Goal: Task Accomplishment & Management: Use online tool/utility

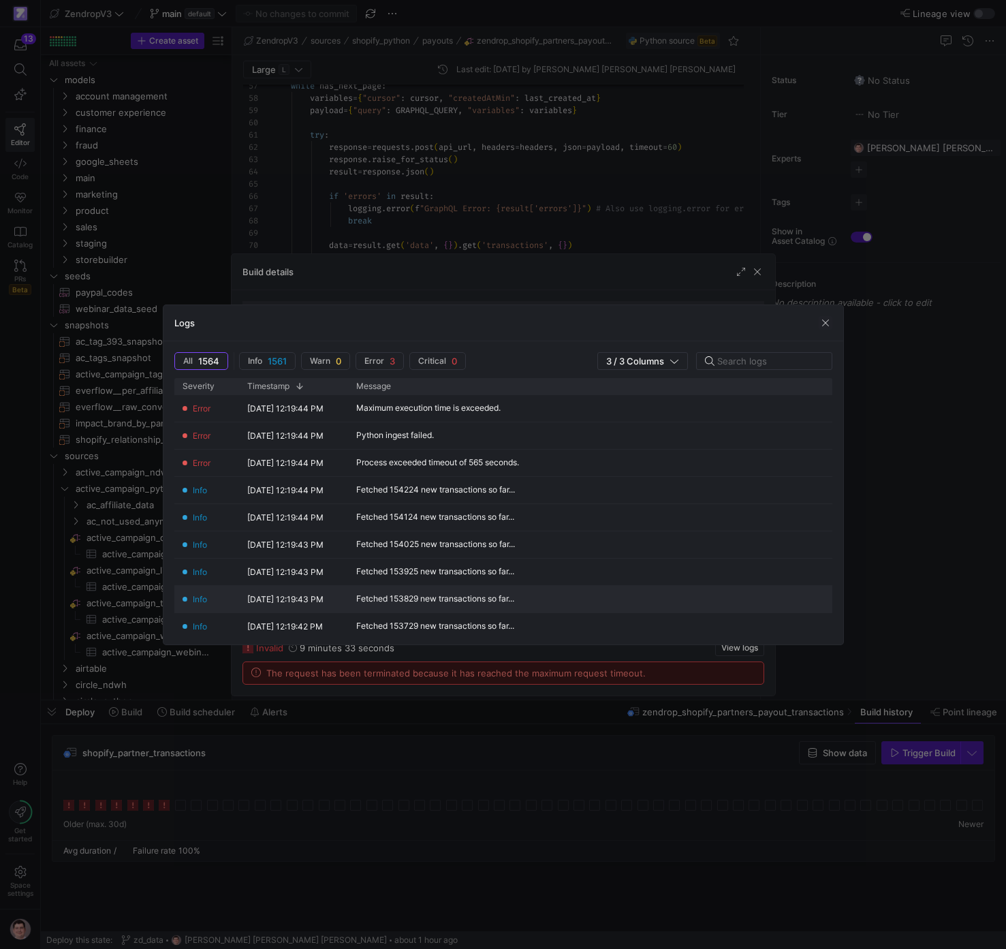
scroll to position [123, 0]
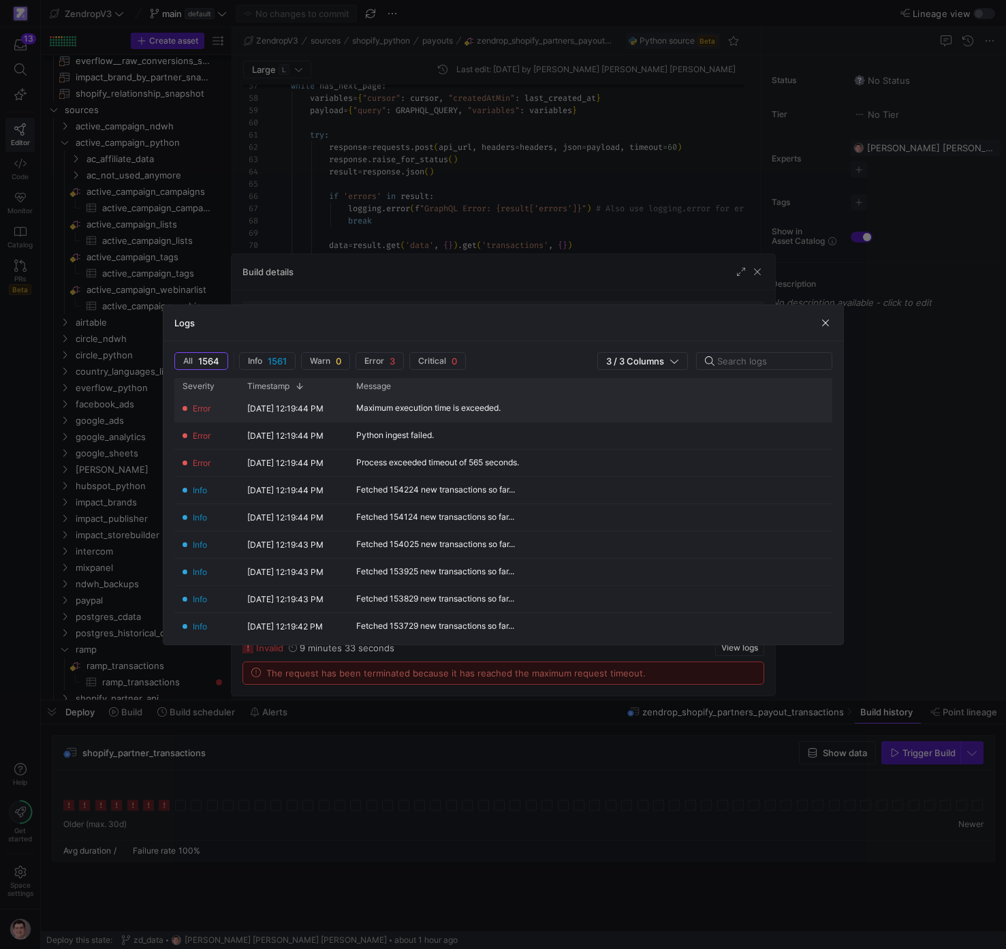
click at [459, 408] on div "Maximum execution time is exceeded." at bounding box center [428, 408] width 144 height 10
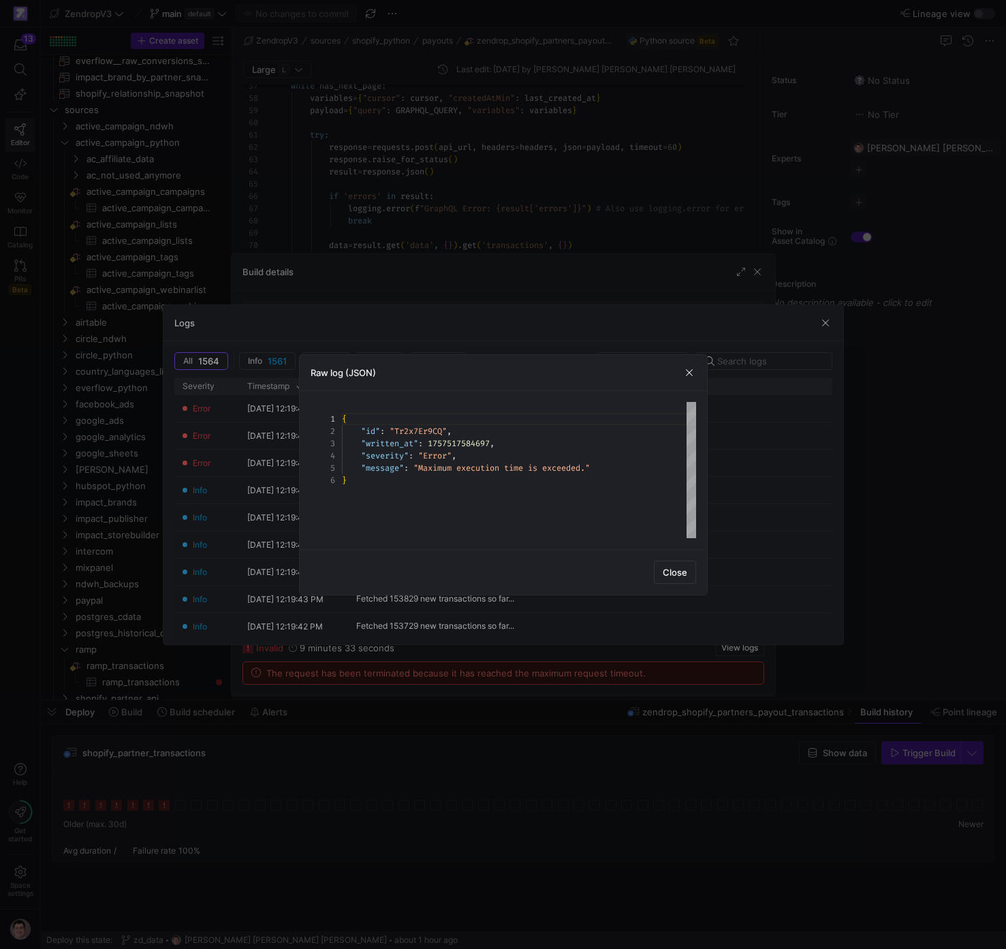
scroll to position [61, 0]
click at [466, 451] on div "{ "id" : "Tr2x7Er9CQ" , "written_at" : 1757517584697 , "severity" : "Error" , "…" at bounding box center [519, 470] width 354 height 136
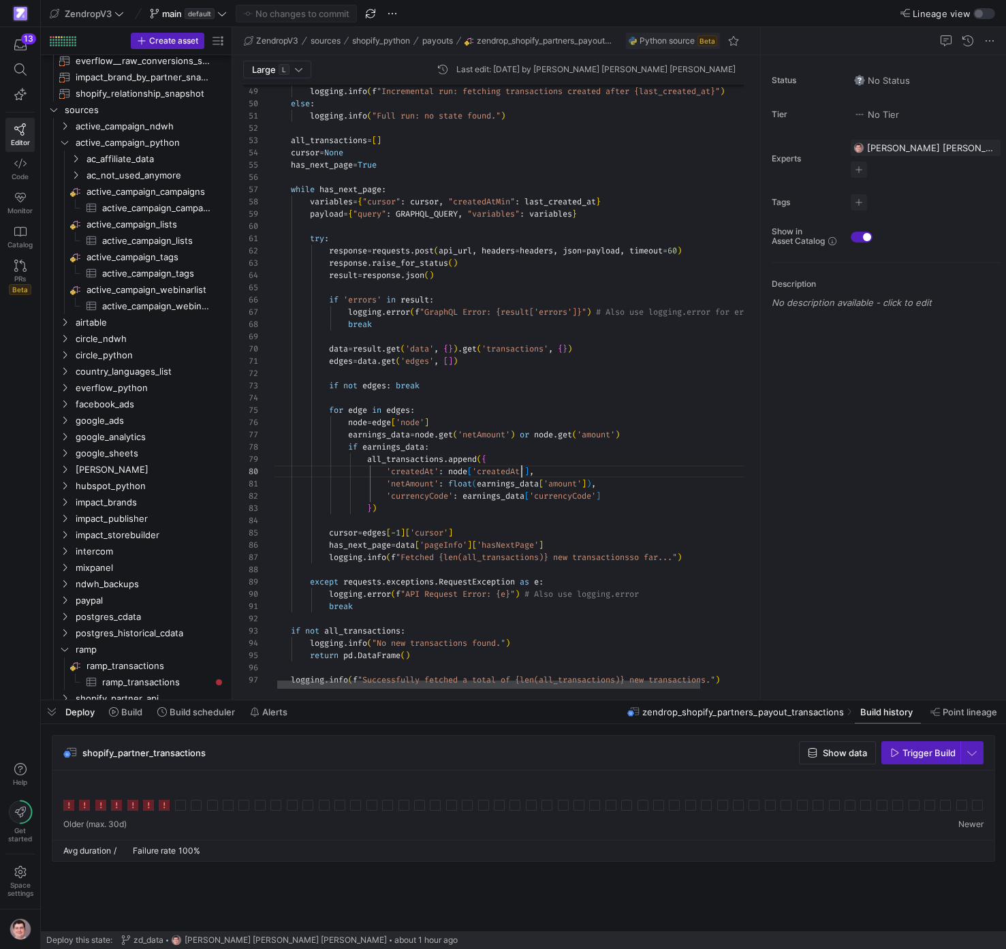
click at [524, 469] on div "while has_next_page : variables = { "cursor" : cursor , "createdAtMin" : last_c…" at bounding box center [539, 134] width 534 height 1317
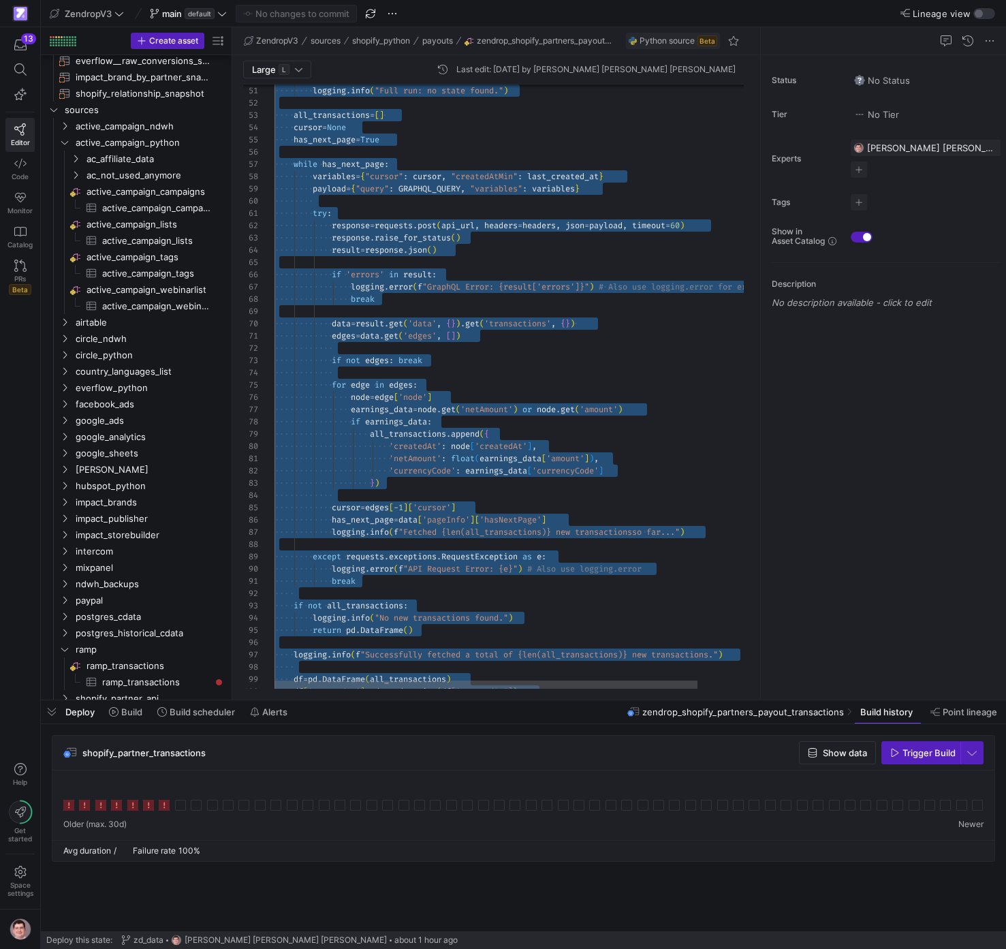
scroll to position [0, 201]
click at [639, 336] on div "while has_next_page : variables = { "cursor" : cursor , "createdAtMin" : last_c…" at bounding box center [541, 108] width 534 height 1317
click at [559, 388] on div "while has_next_page : variables = { "cursor" : cursor , "createdAtMin" : last_c…" at bounding box center [541, 108] width 534 height 1317
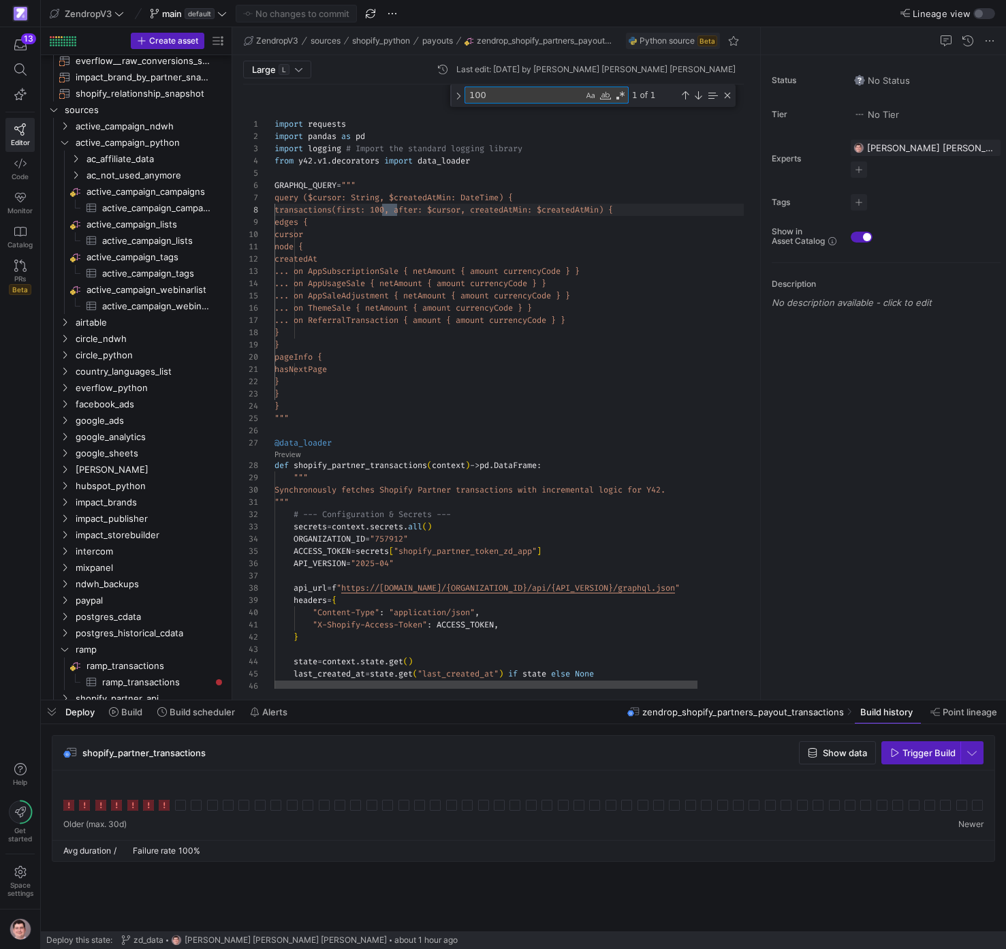
scroll to position [123, 123]
type textarea "100"
click at [388, 210] on div "import requests import pandas as pd import logging # Import the standard loggin…" at bounding box center [541, 753] width 534 height 1339
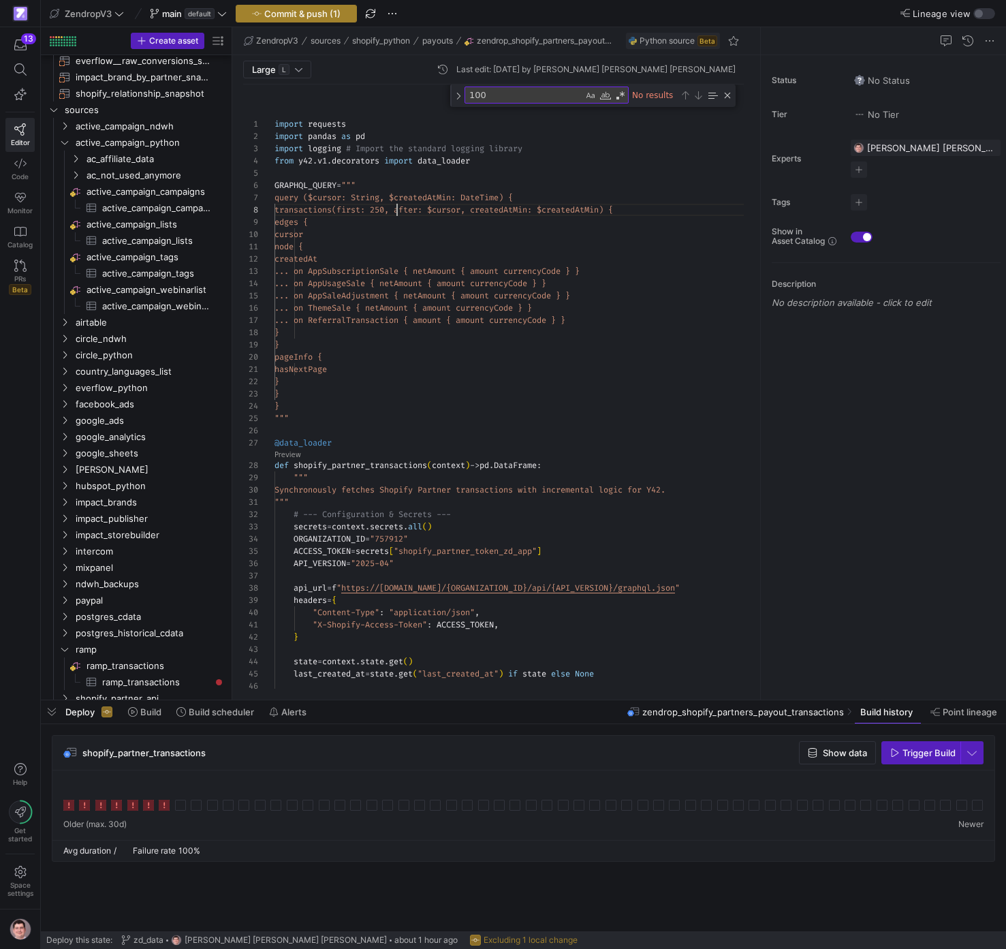
click at [296, 10] on span "Commit & push (1)" at bounding box center [302, 13] width 76 height 11
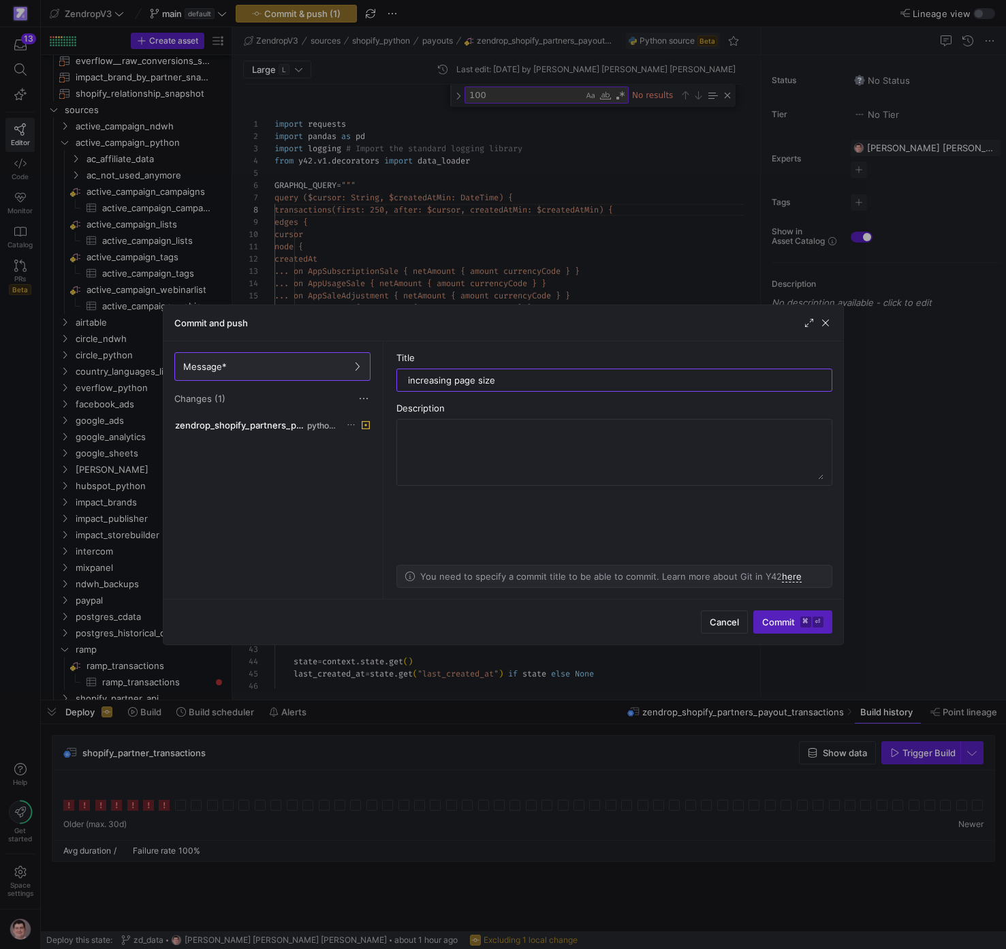
type input "increasing page size"
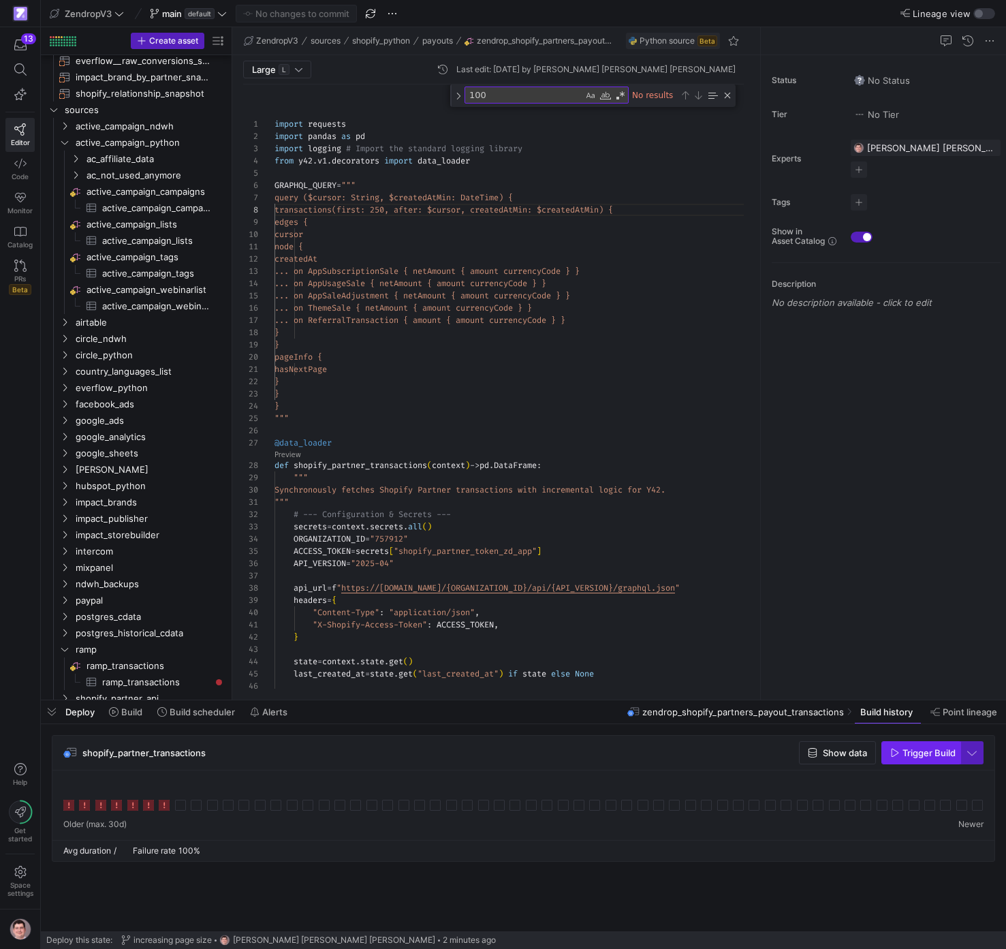
click at [941, 757] on span "Trigger Build" at bounding box center [929, 752] width 53 height 11
click at [183, 809] on icon at bounding box center [180, 805] width 11 height 11
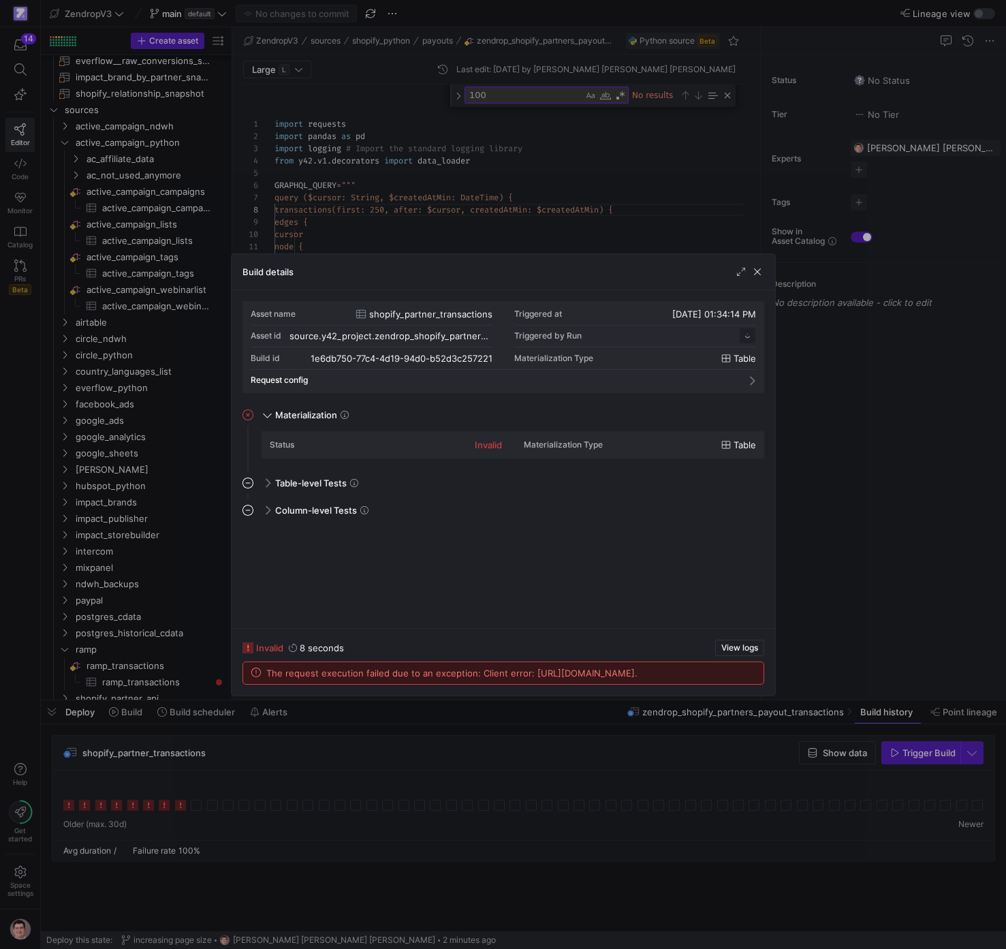
scroll to position [123, 0]
click at [734, 643] on span "View logs" at bounding box center [739, 648] width 37 height 10
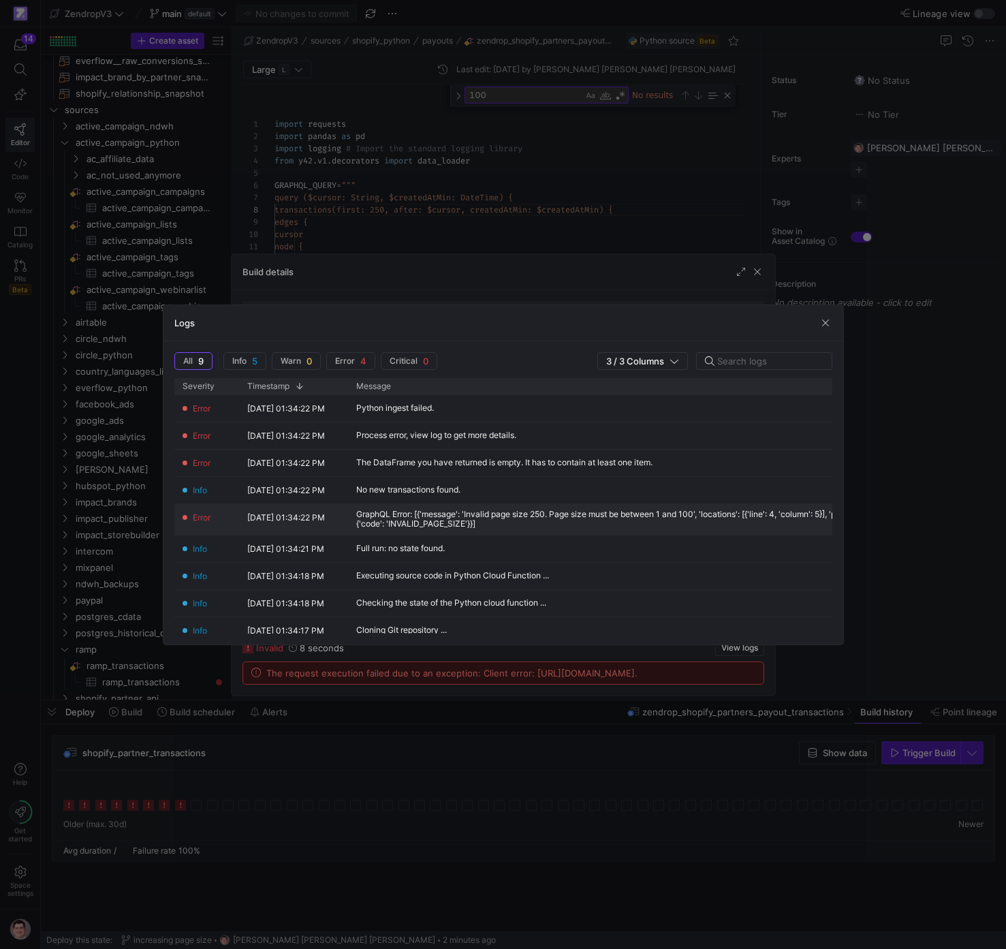
click at [575, 524] on div "GraphQL Error: [{'message': 'Invalid page size 250. Page size must be between 1…" at bounding box center [683, 518] width 655 height 19
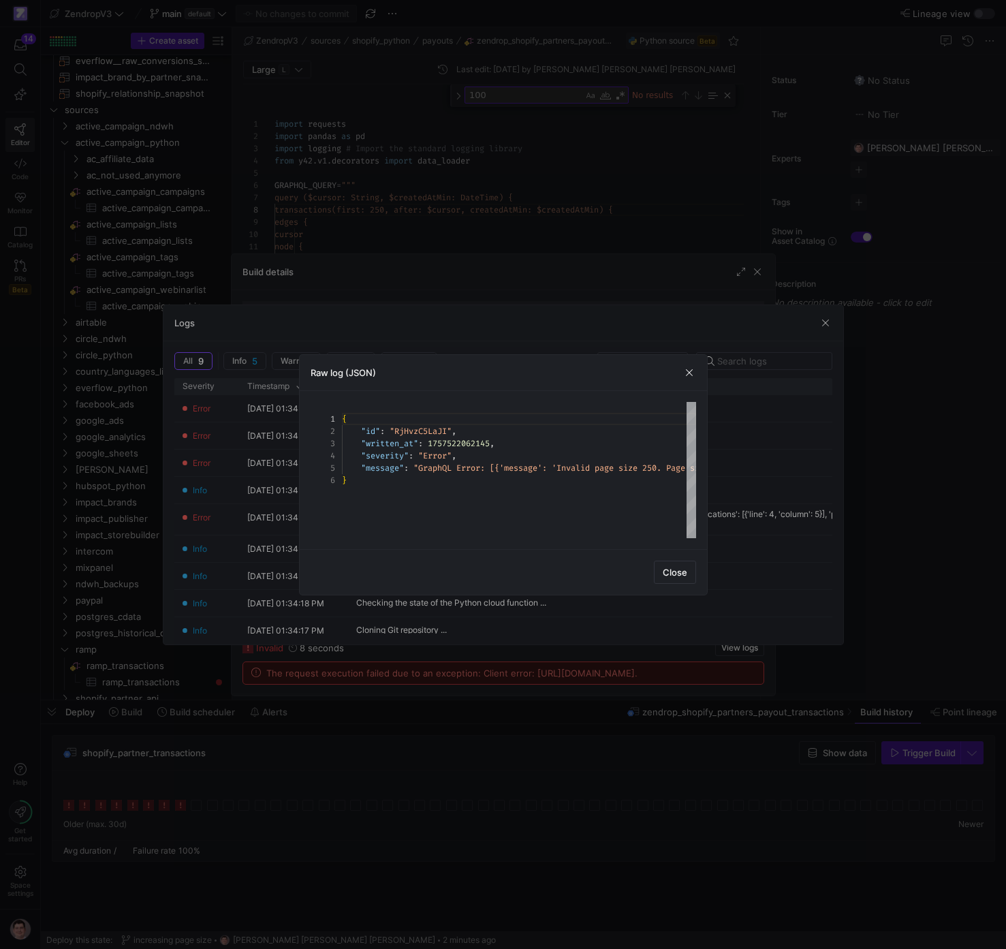
scroll to position [61, 0]
click at [486, 456] on div "{ "id" : "RjHvzC5LaJI" , "written_at" : 1757522062145 , "severity" : "Error" , …" at bounding box center [915, 470] width 1147 height 136
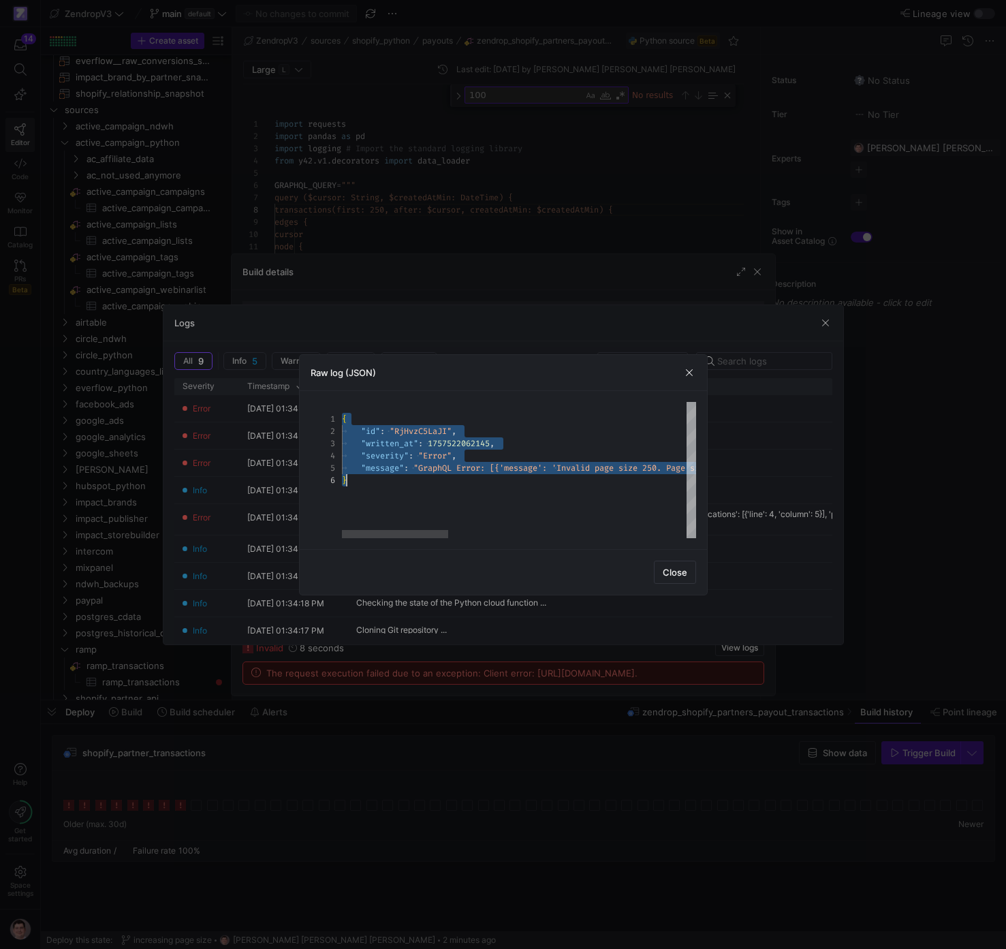
scroll to position [61, 5]
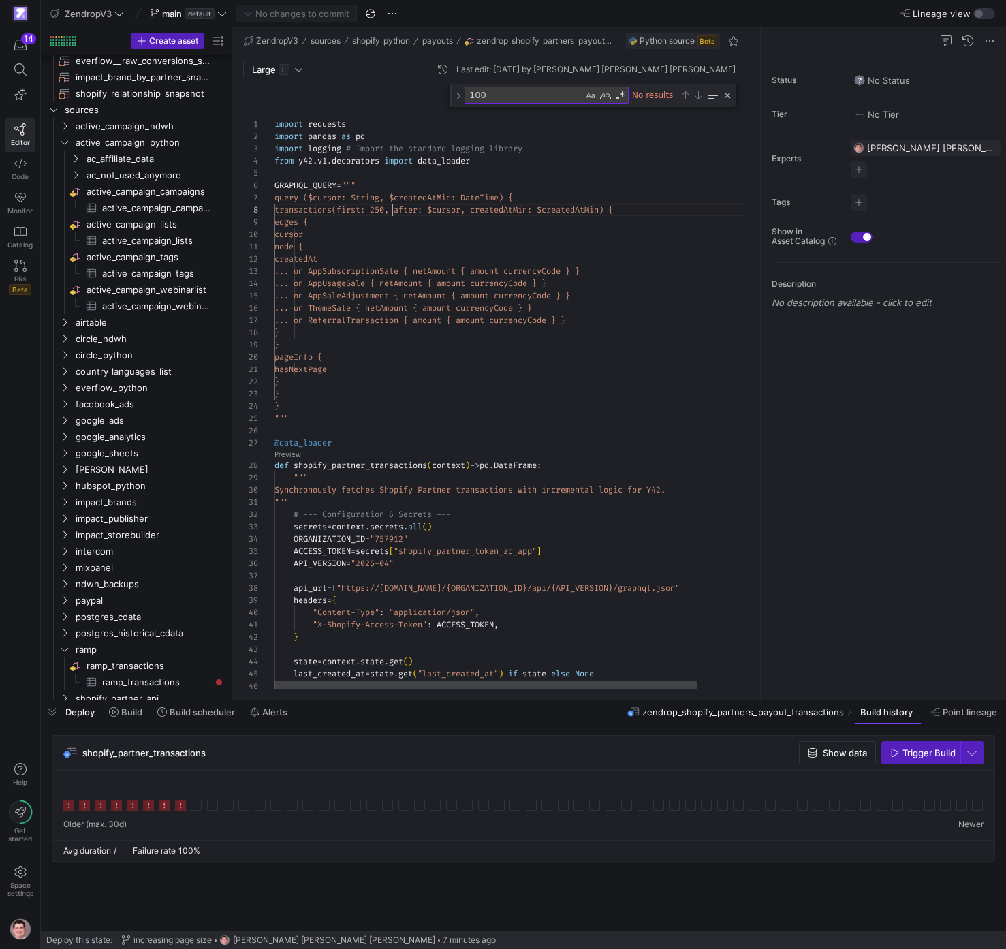
click at [393, 214] on div "import requests import pandas as pd import logging # Import the standard loggin…" at bounding box center [541, 753] width 534 height 1339
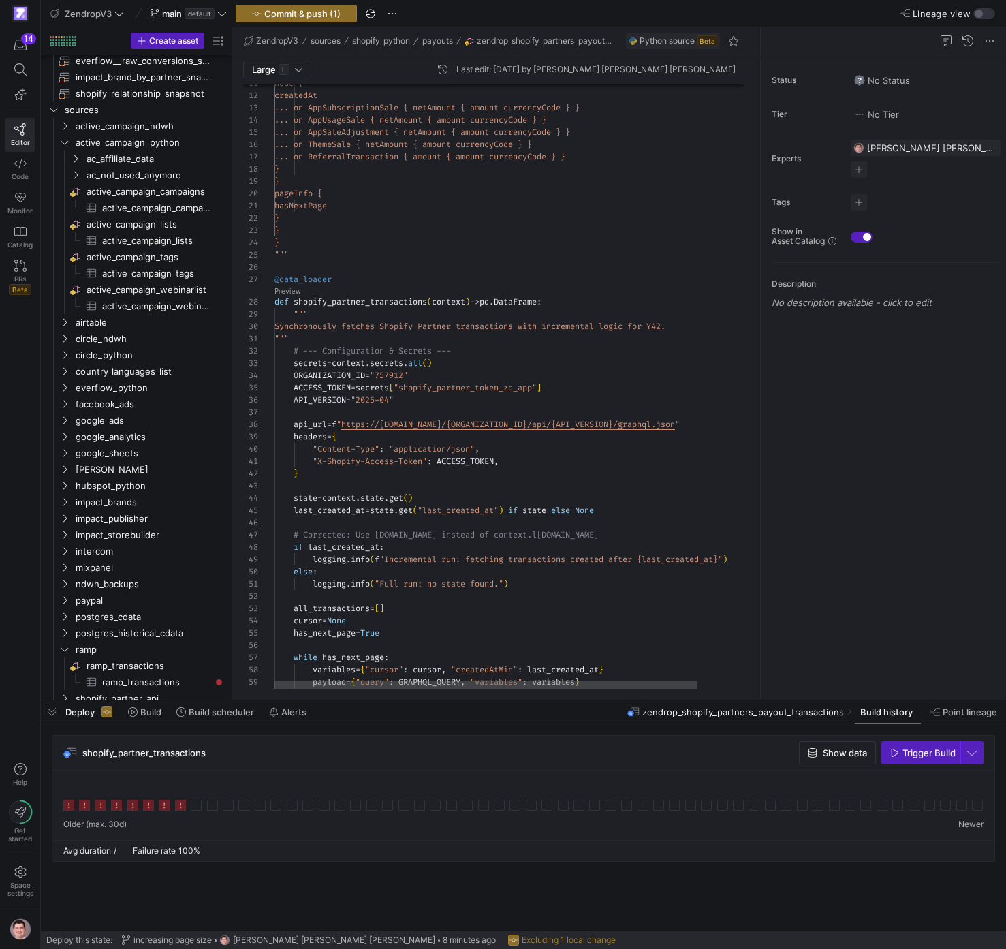
scroll to position [110, 132]
click at [407, 327] on div "node { createdAt ... on AppSubscriptionSale { netAmount { a mount currencyCode …" at bounding box center [541, 601] width 534 height 1317
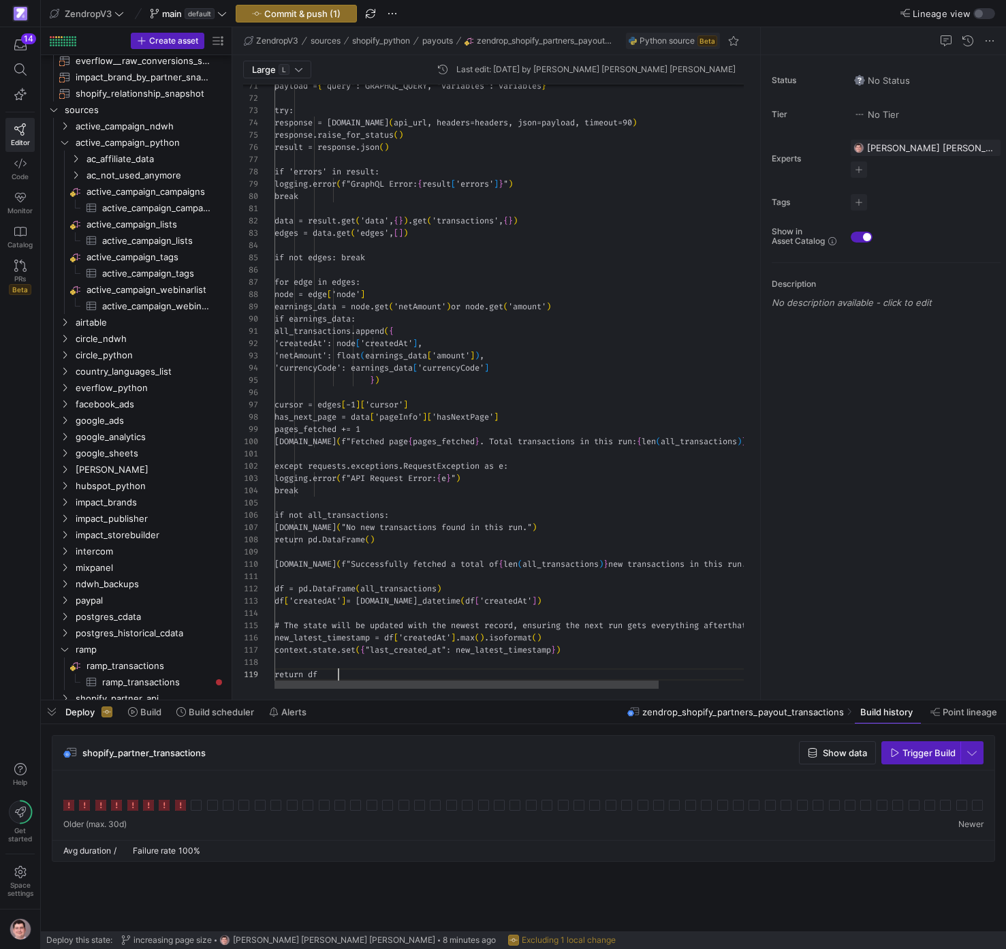
scroll to position [98, 64]
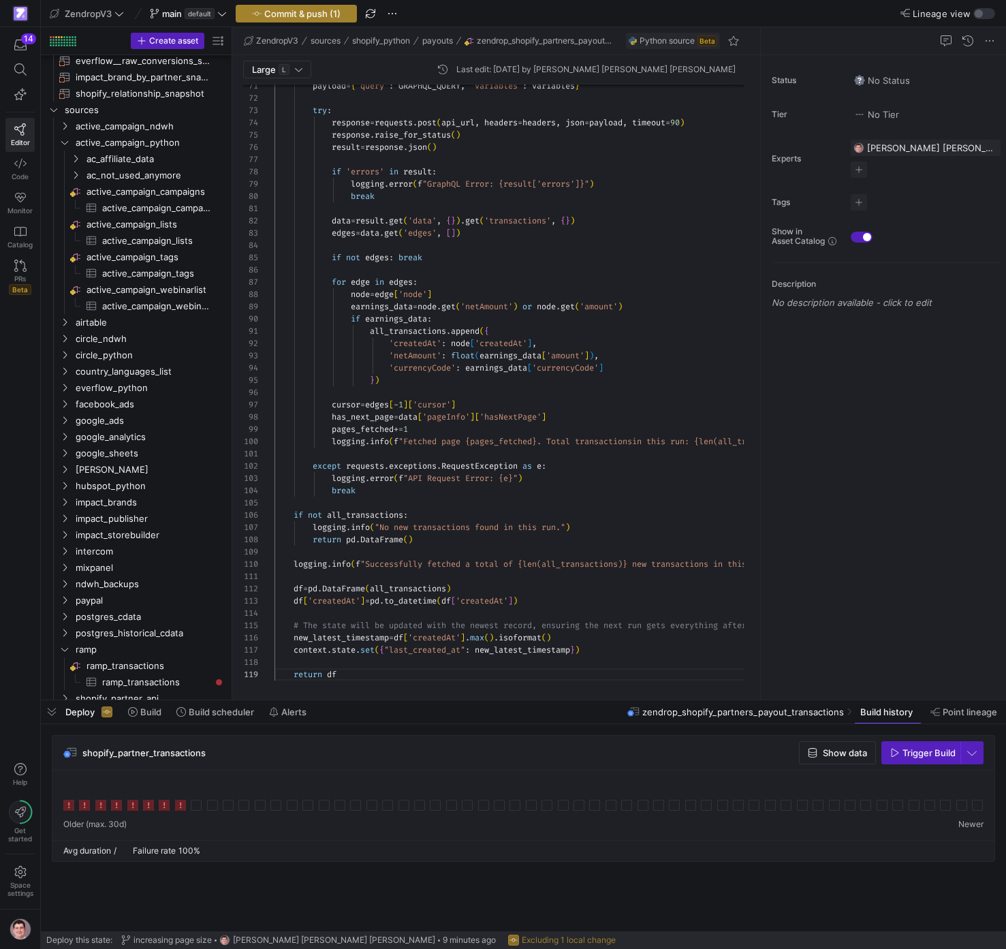
click at [321, 8] on span "Commit & push (1)" at bounding box center [302, 13] width 76 height 11
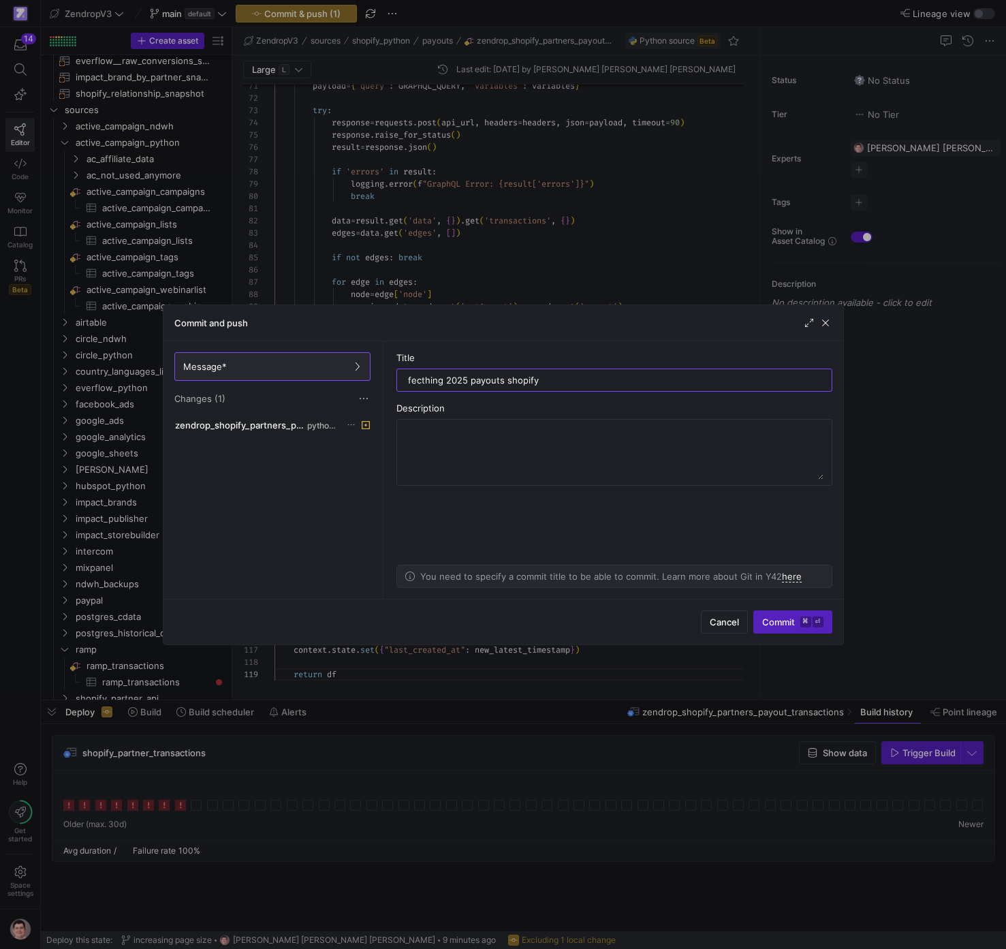
type input "fecthing 2025 payouts shopify"
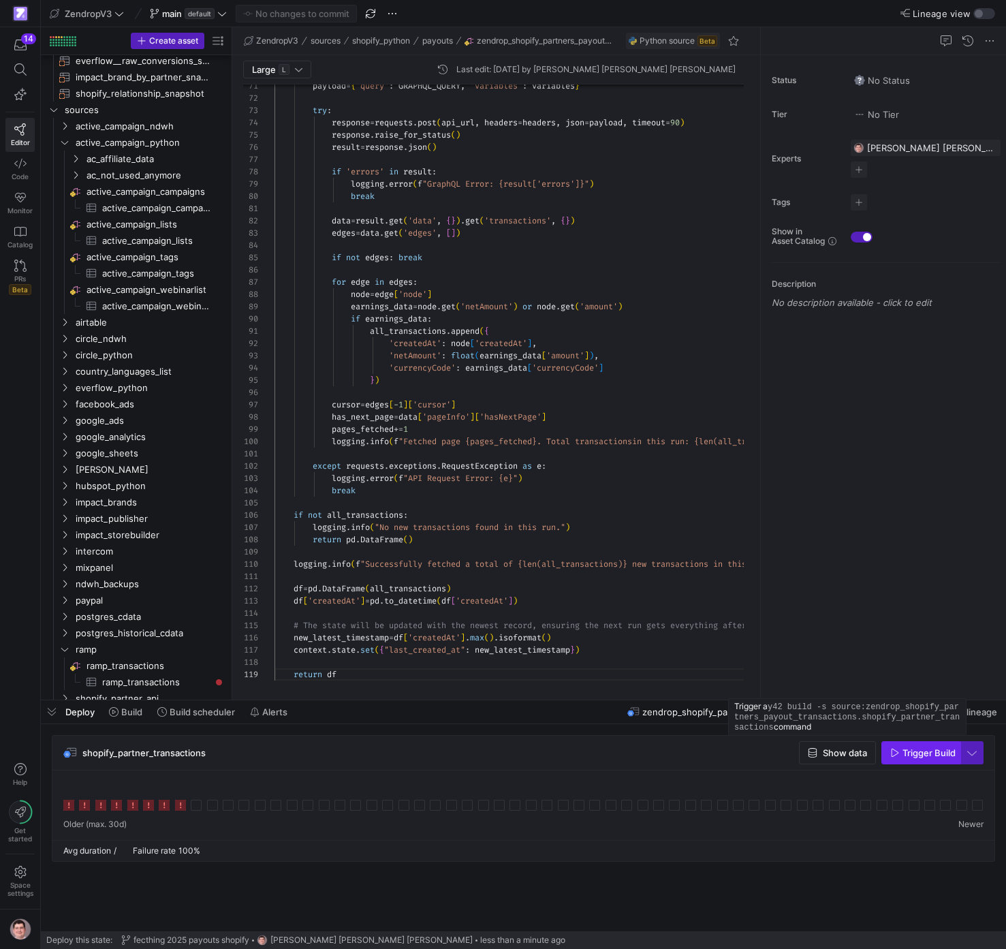
click at [939, 752] on span "Trigger Build" at bounding box center [929, 752] width 53 height 11
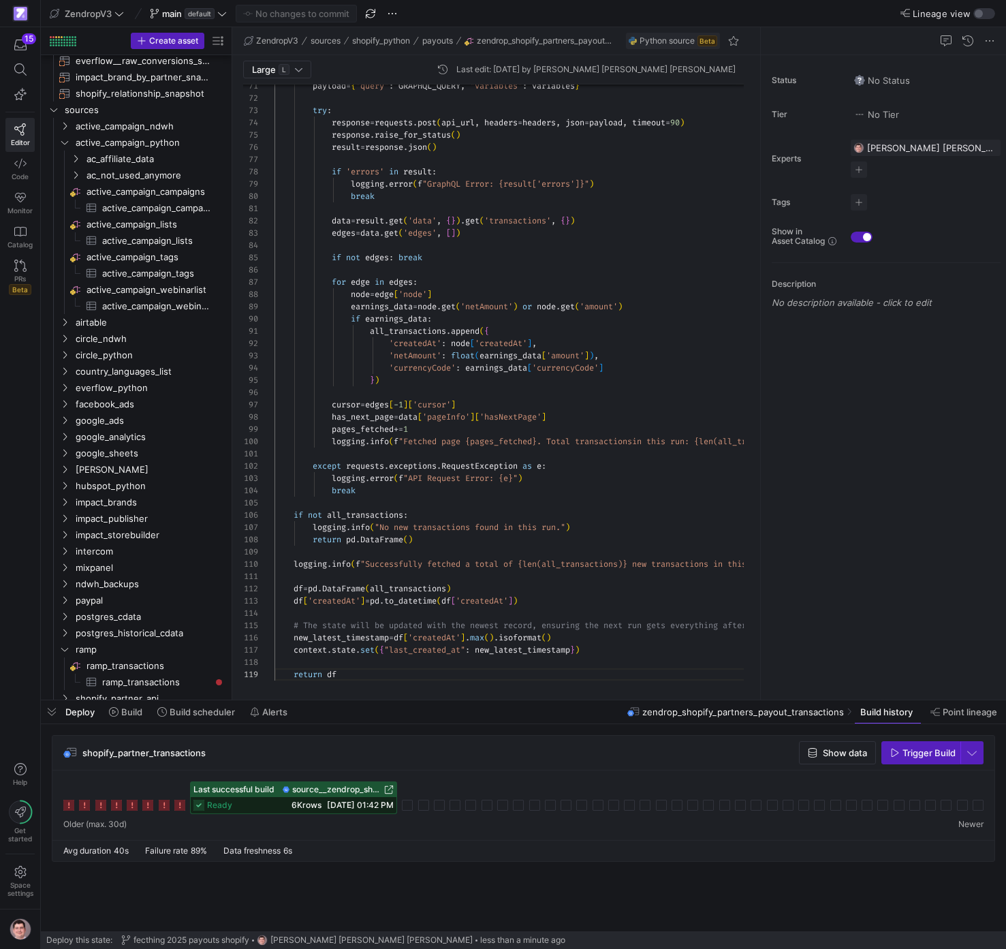
click at [328, 803] on span "[DATE] 01:42 PM" at bounding box center [360, 805] width 67 height 10
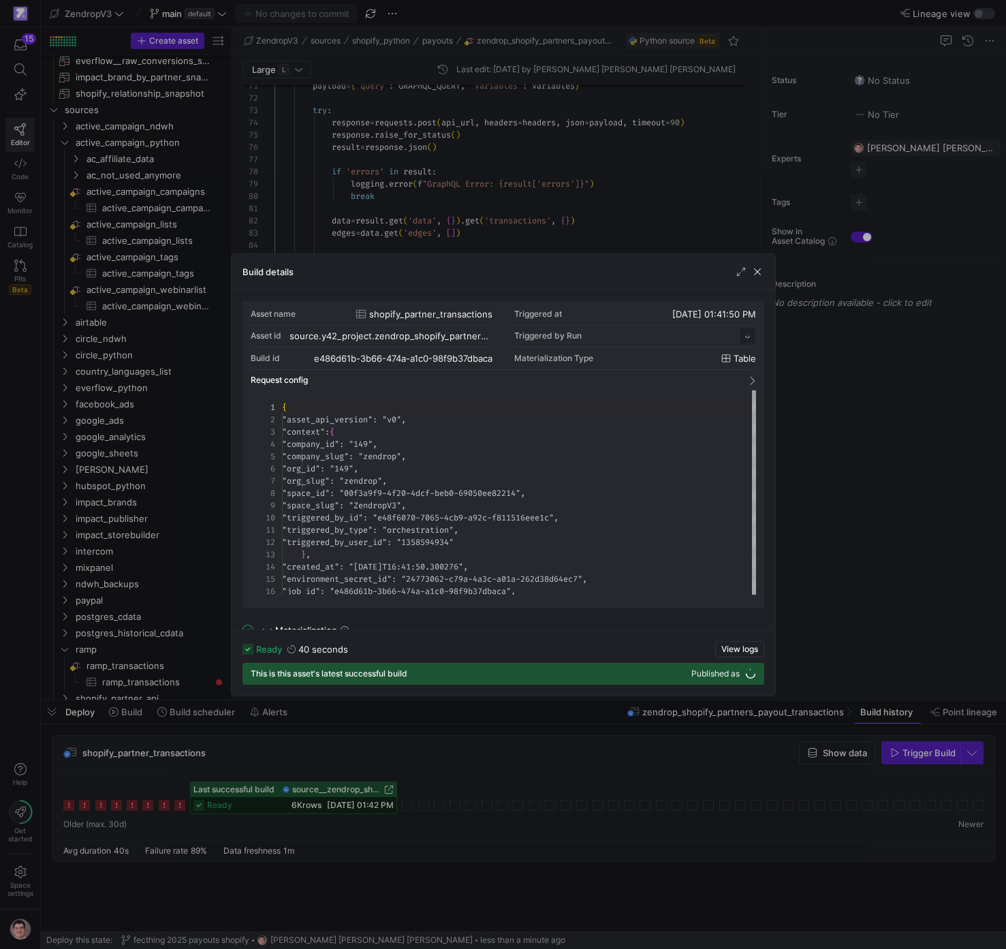
scroll to position [123, 0]
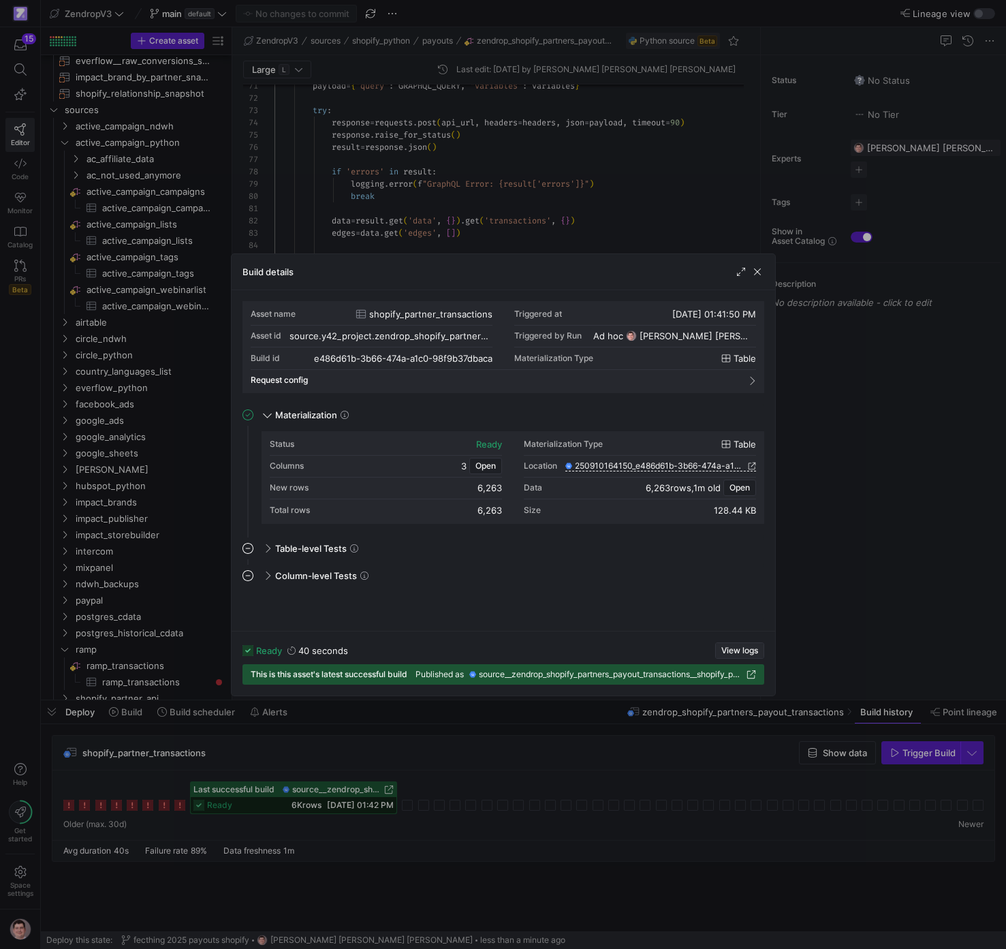
click at [731, 651] on span "View logs" at bounding box center [739, 651] width 37 height 10
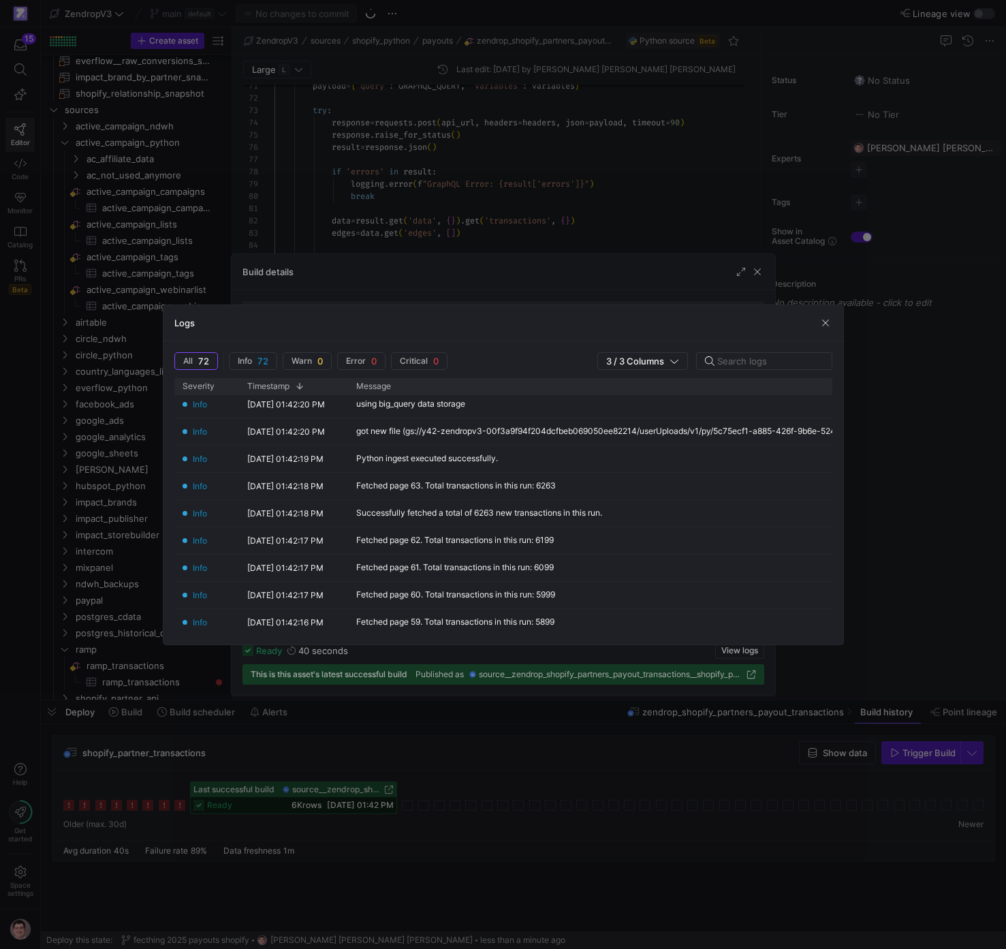
scroll to position [29, 0]
click at [502, 214] on div at bounding box center [503, 474] width 1006 height 949
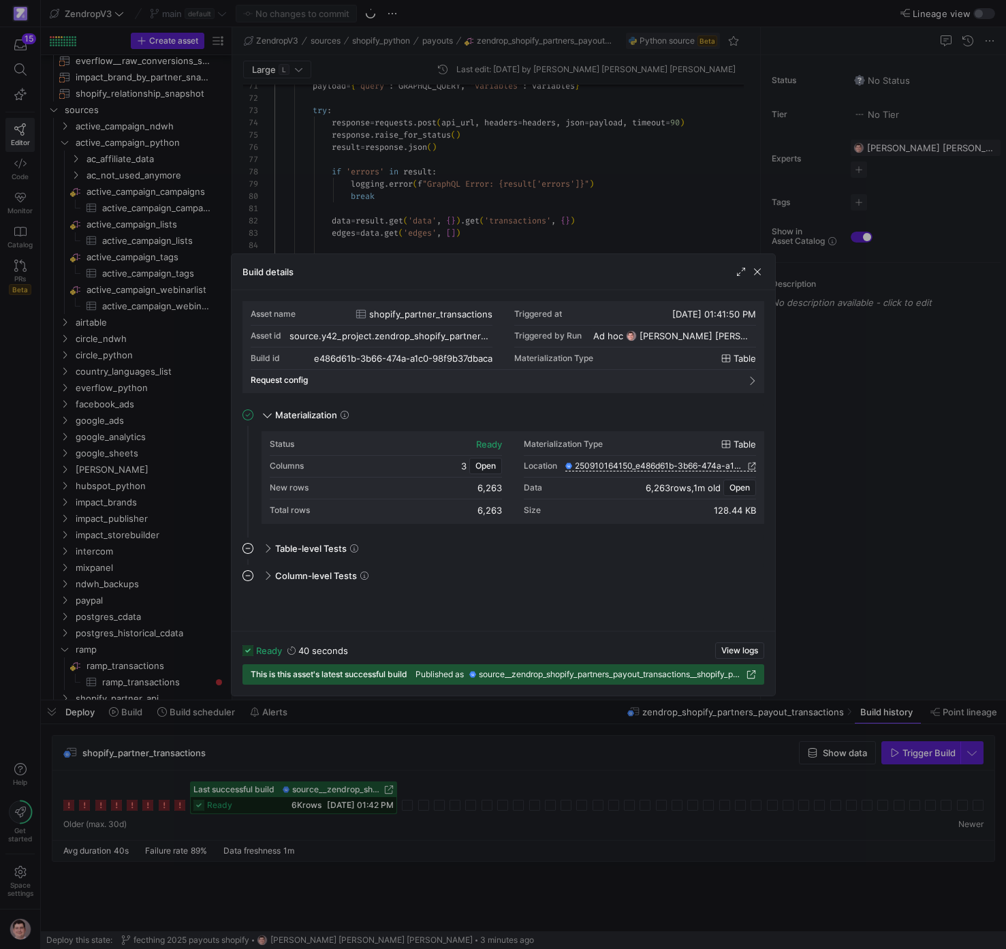
click at [503, 216] on div at bounding box center [503, 474] width 1006 height 949
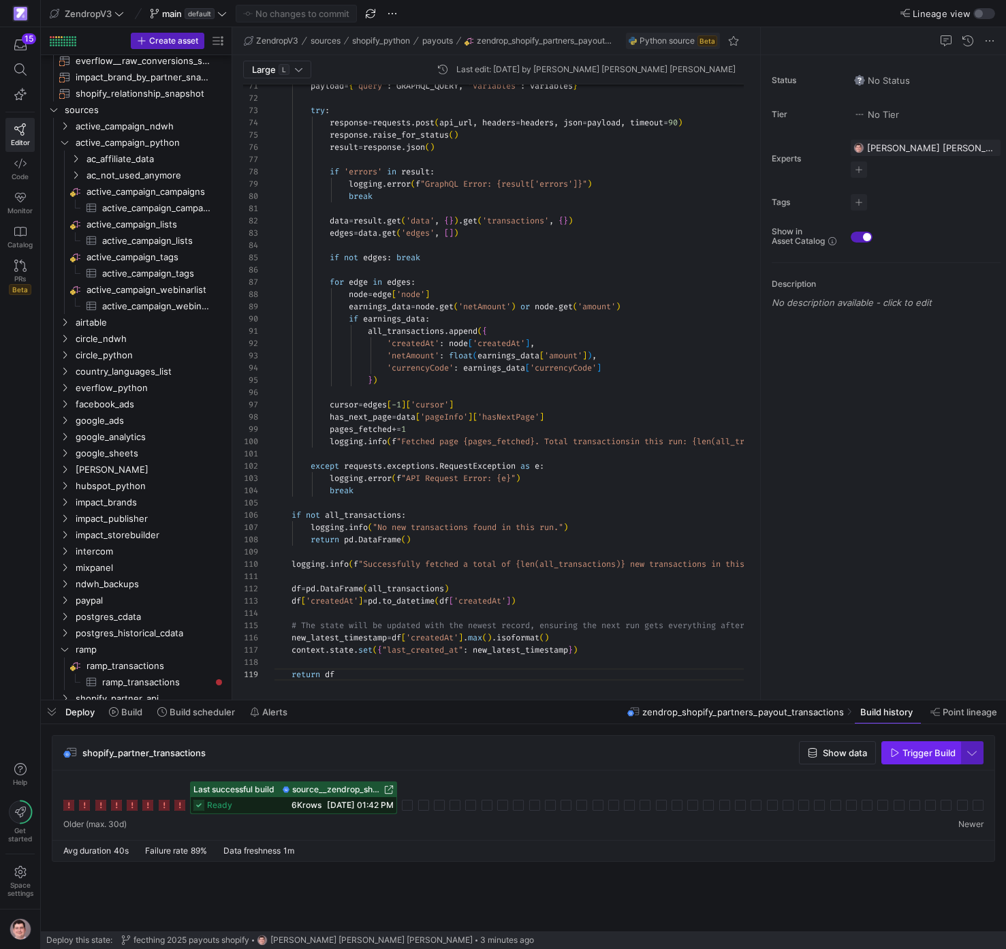
click at [926, 755] on span "Trigger Build" at bounding box center [929, 752] width 53 height 11
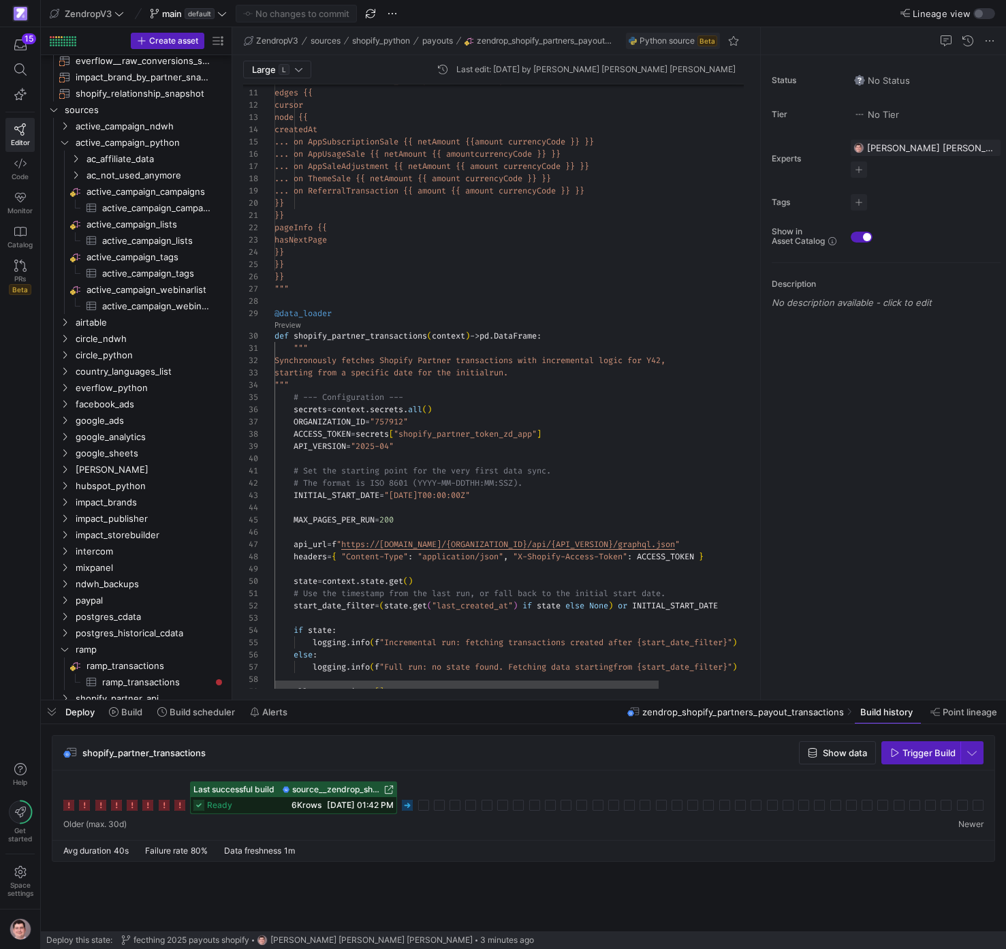
click at [431, 495] on div "all_transactions = [ ] else : logging . info ( f "Full run: no state found. Fet…" at bounding box center [568, 697] width 588 height 1488
click at [430, 495] on div "all_transactions = [ ] else : logging . info ( f "Full run: no state found. Fet…" at bounding box center [568, 697] width 588 height 1488
click at [391, 806] on span "[DATE] 01:44 PM" at bounding box center [375, 805] width 67 height 10
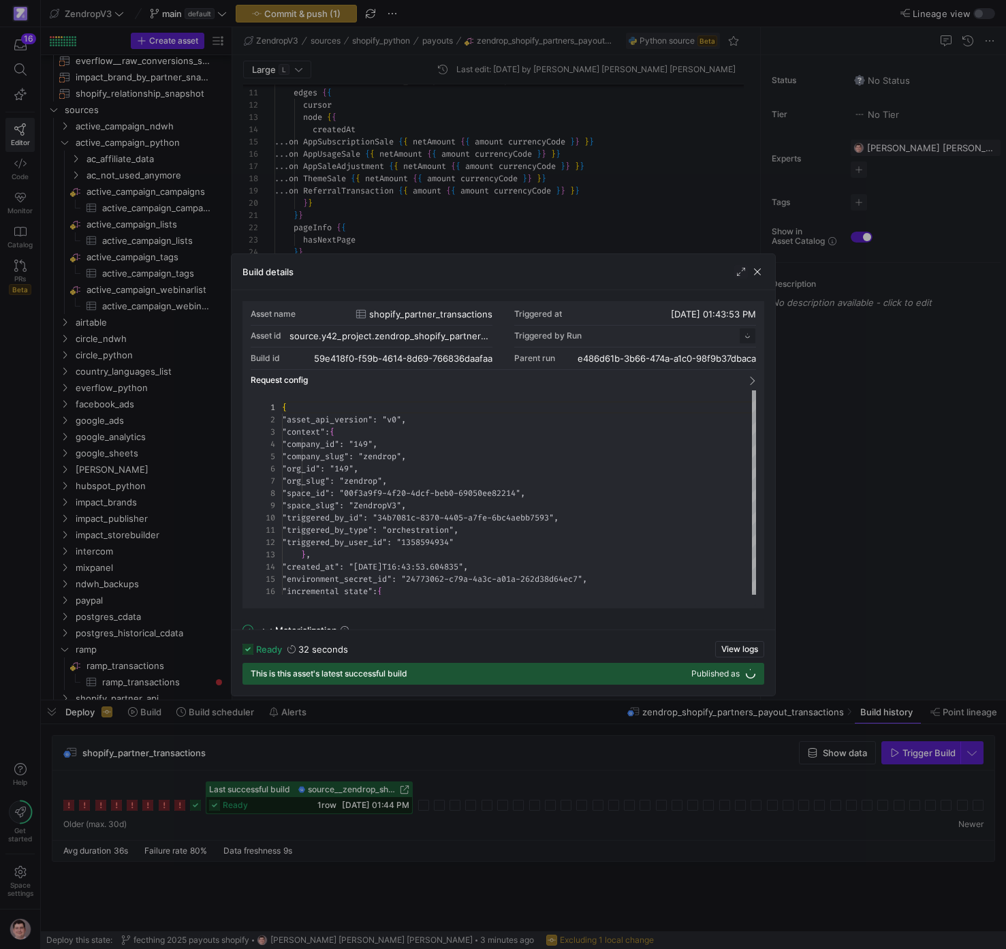
scroll to position [123, 0]
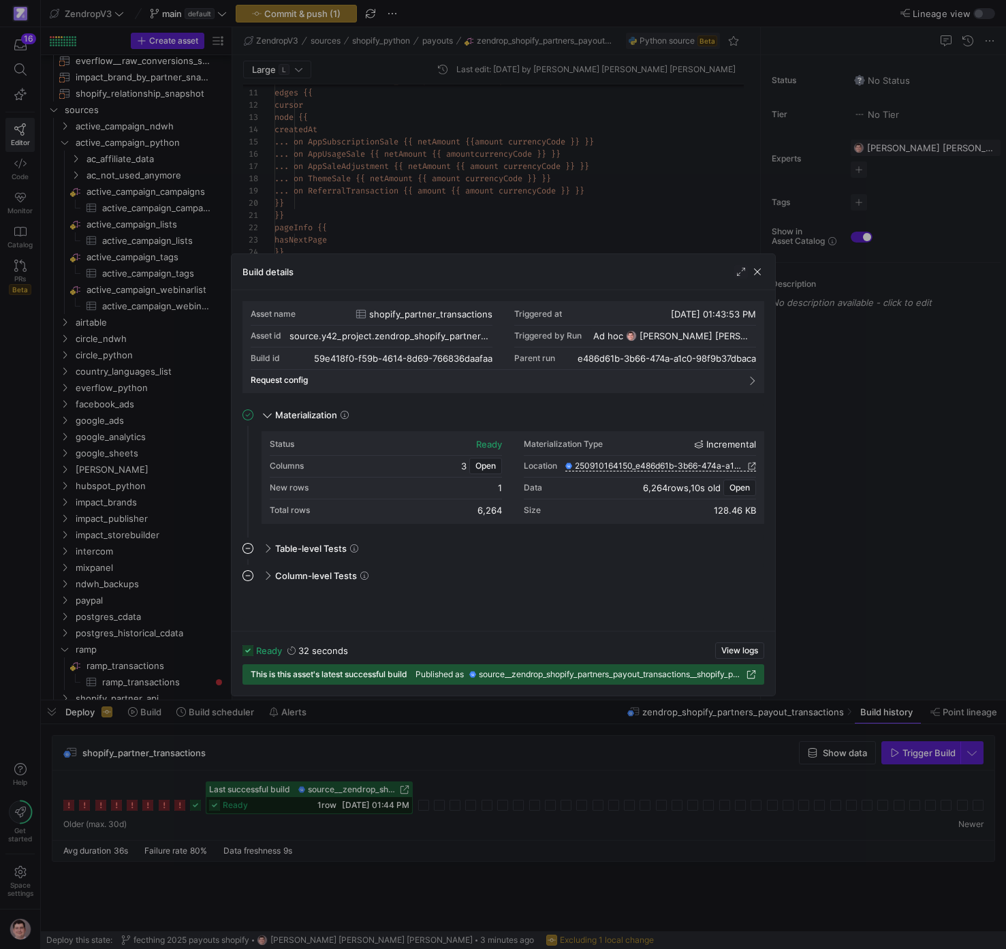
click at [854, 599] on div at bounding box center [503, 474] width 1006 height 949
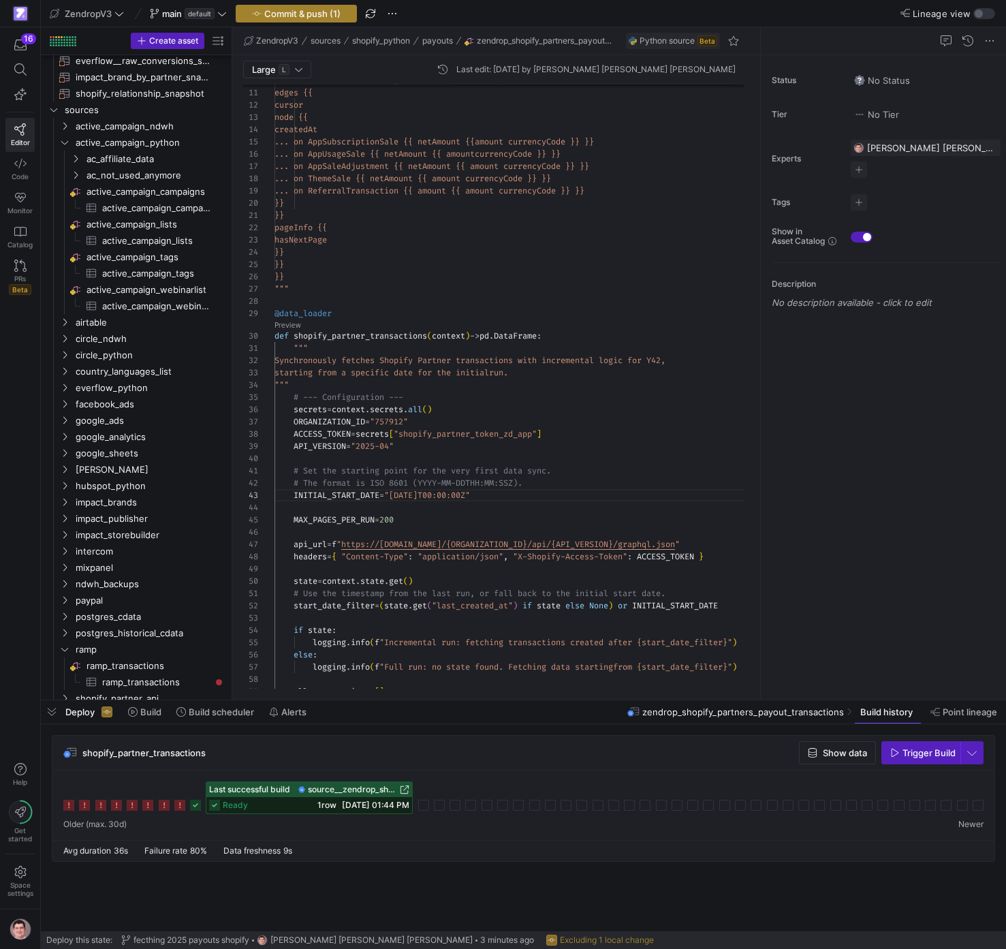
click at [293, 17] on span "Commit & push (1)" at bounding box center [302, 13] width 76 height 11
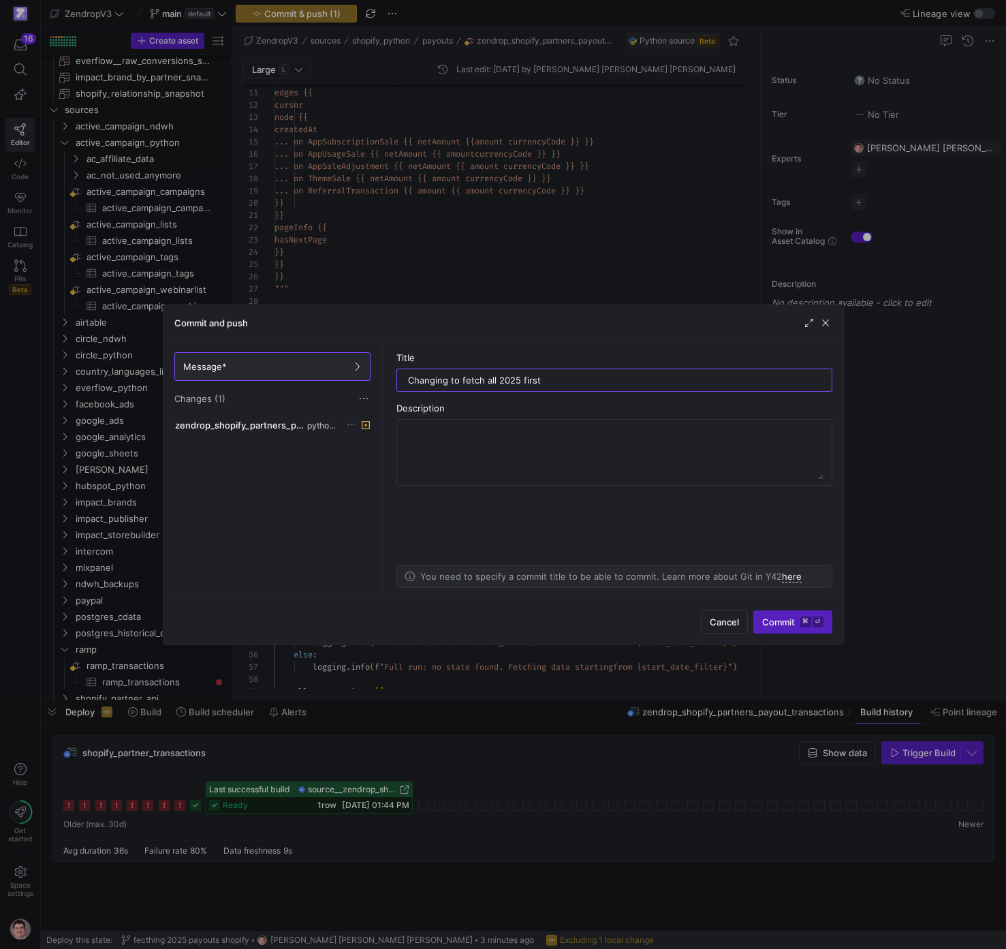
type input "Changing to fetch all 2025 first"
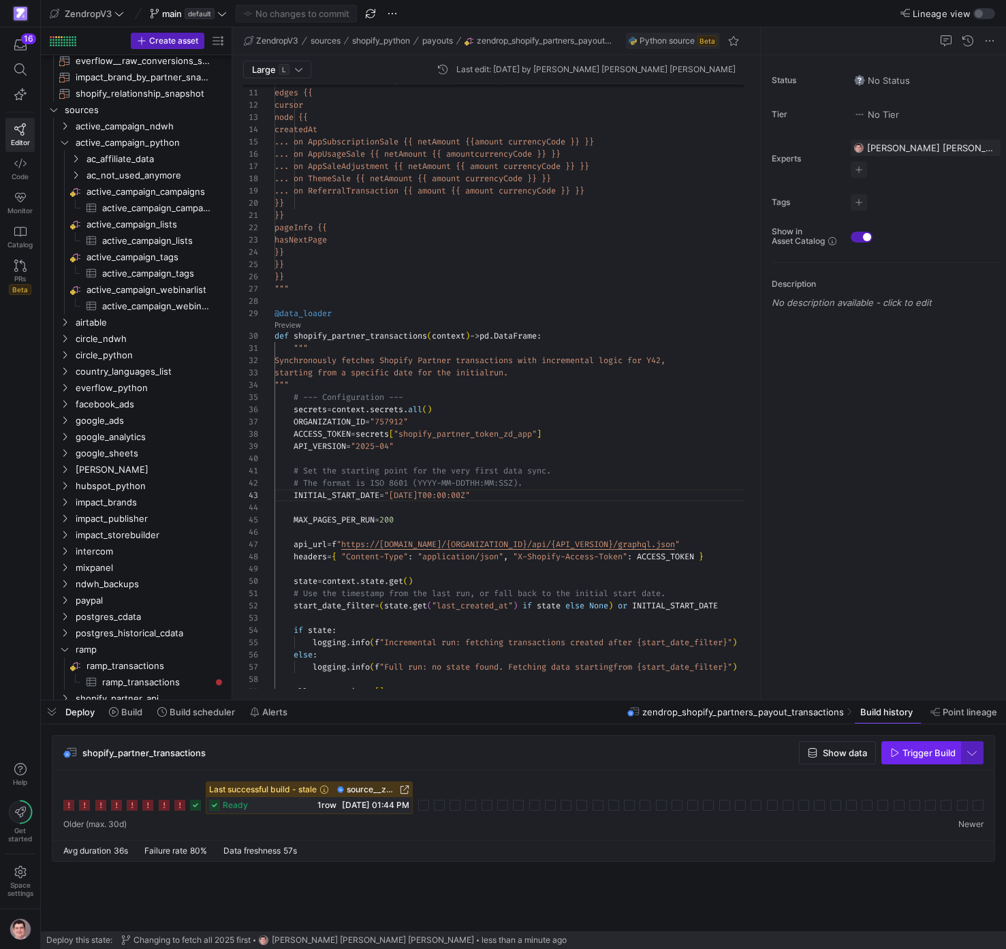
click at [915, 748] on span "Trigger Build" at bounding box center [929, 752] width 53 height 11
click at [384, 789] on span "source__zendrop_shopify_partners_payout_transactions__shopify_partner_transacti…" at bounding box center [372, 790] width 50 height 10
click at [452, 539] on div "all_transactions = [ ] else : logging . info ( f "Full run: no state found. Fet…" at bounding box center [568, 697] width 588 height 1488
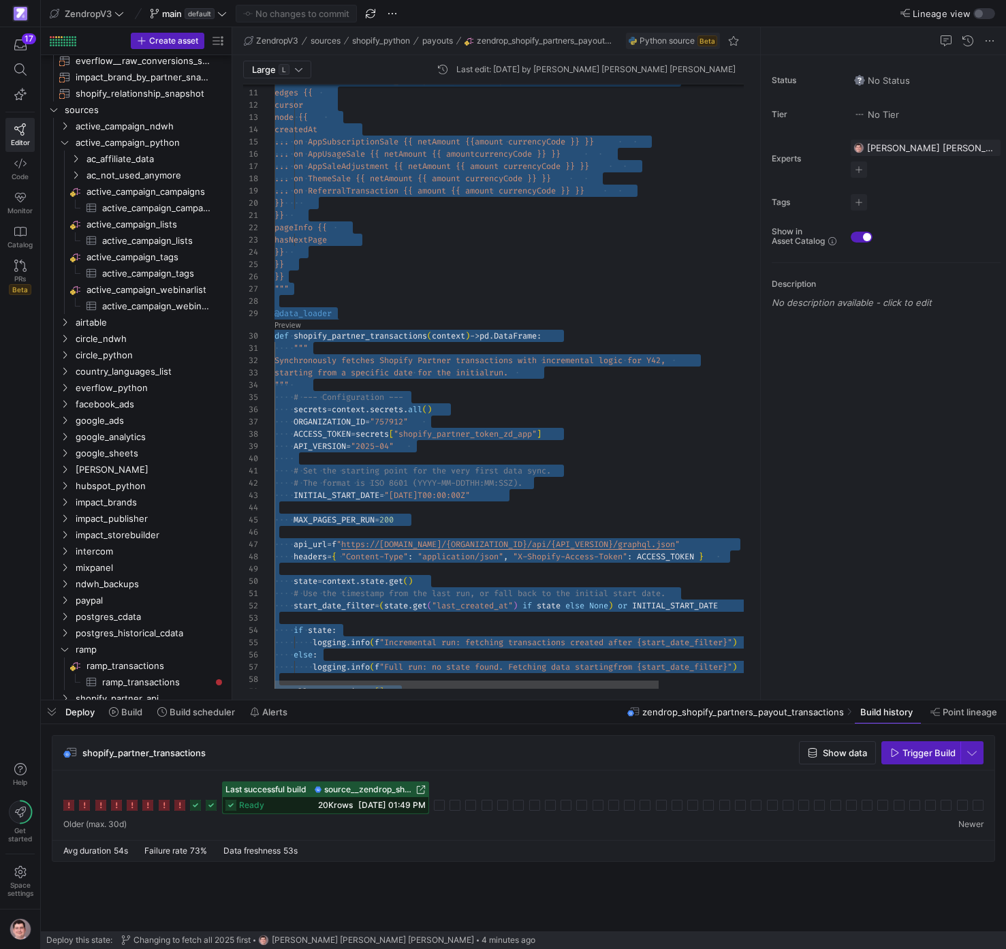
scroll to position [37, 64]
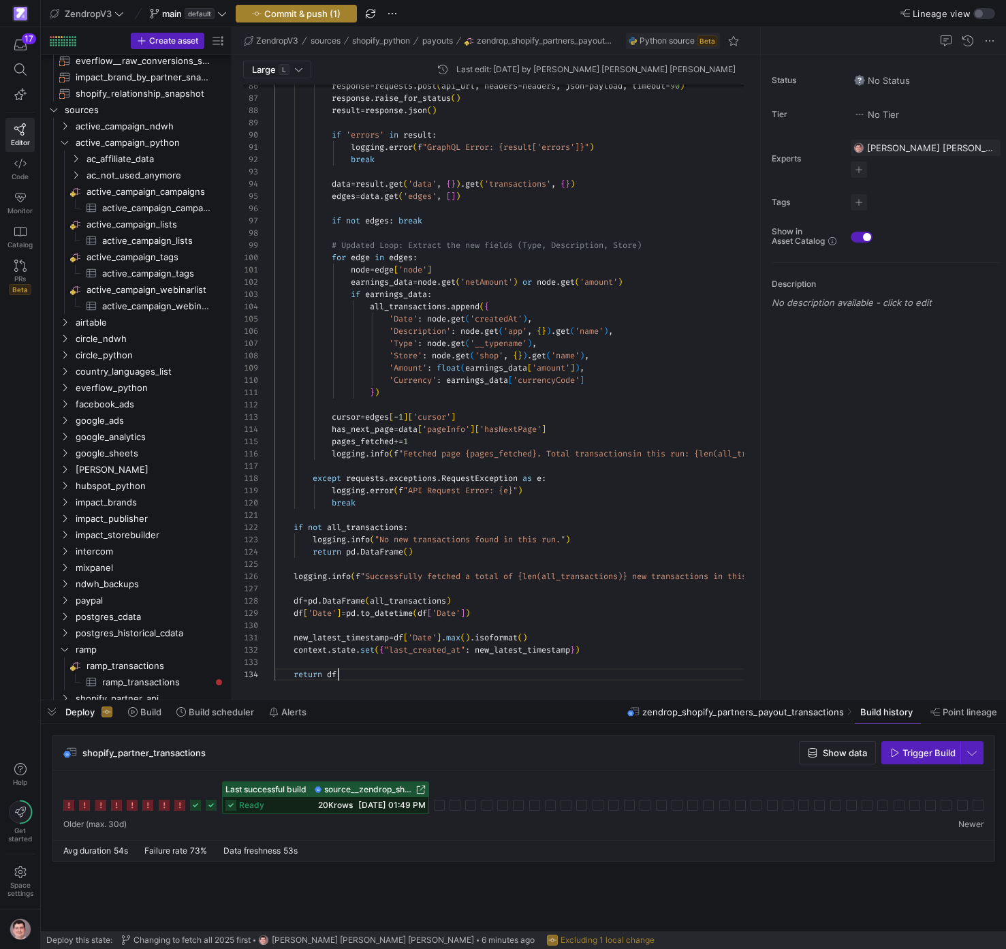
click at [334, 18] on span "Commit & push (1)" at bounding box center [302, 13] width 76 height 11
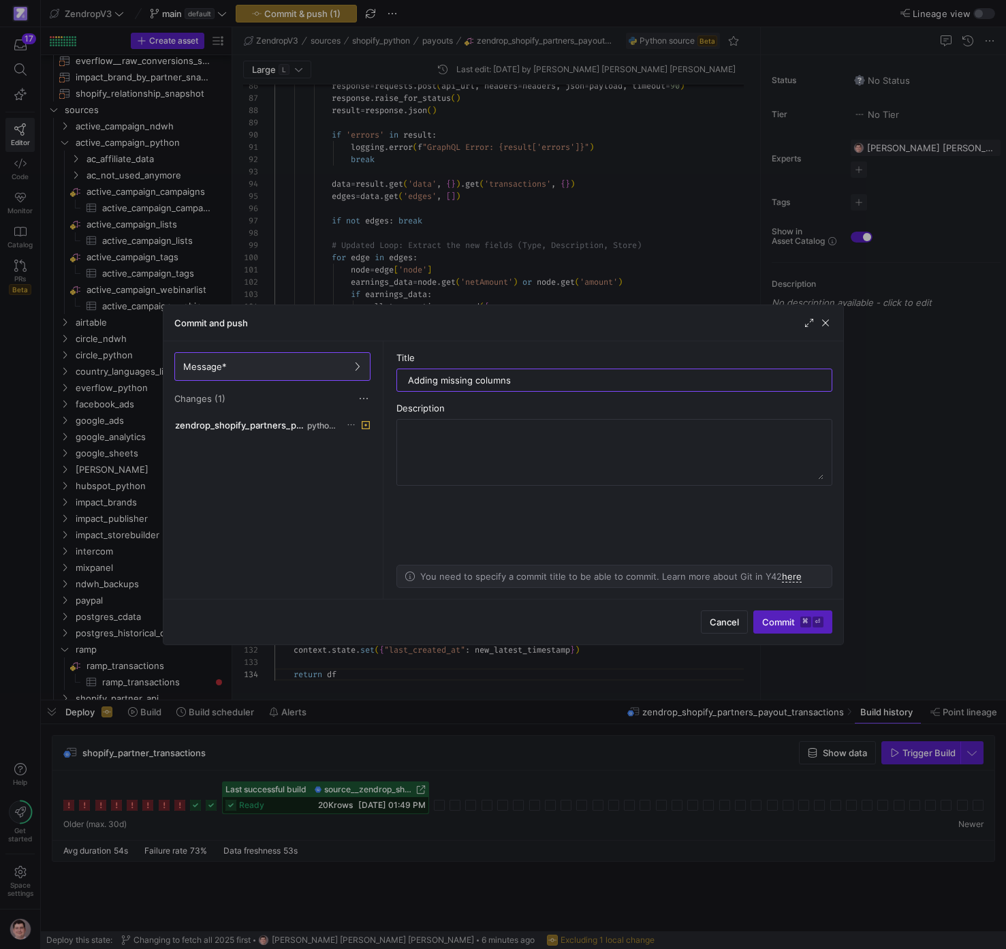
type input "Adding missing columns"
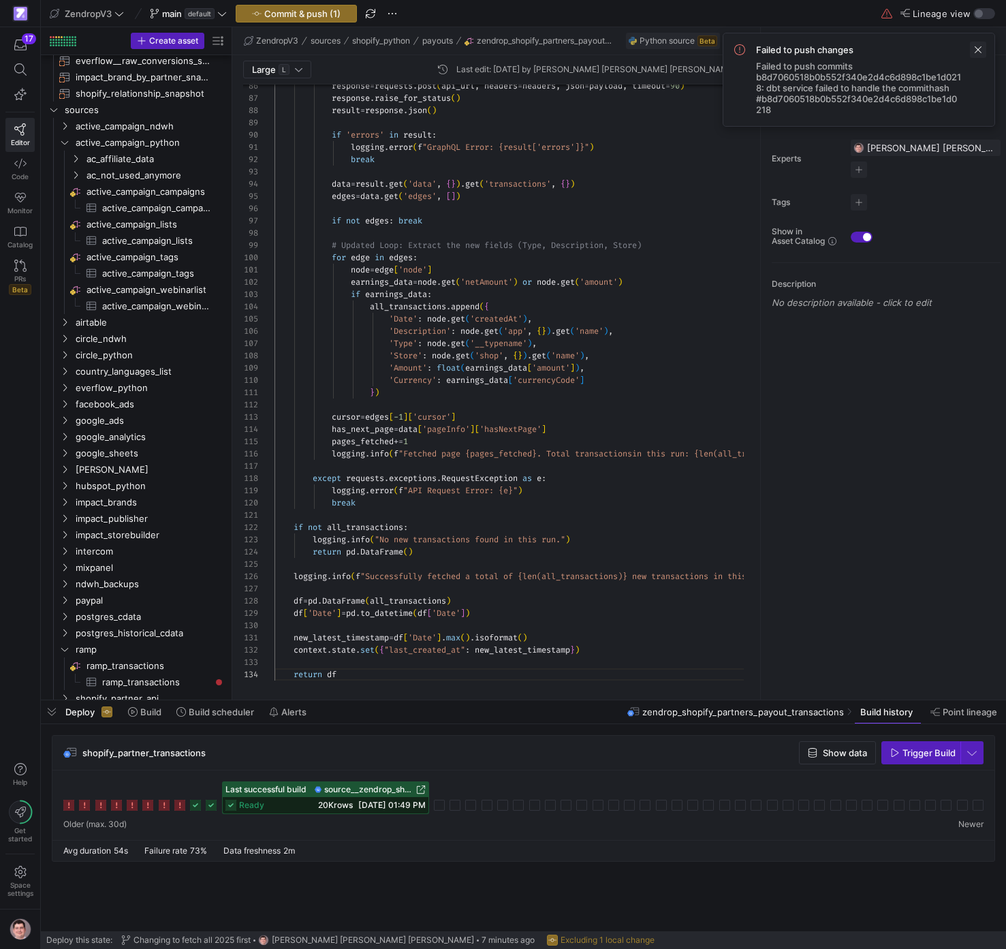
click at [979, 48] on span at bounding box center [978, 50] width 16 height 16
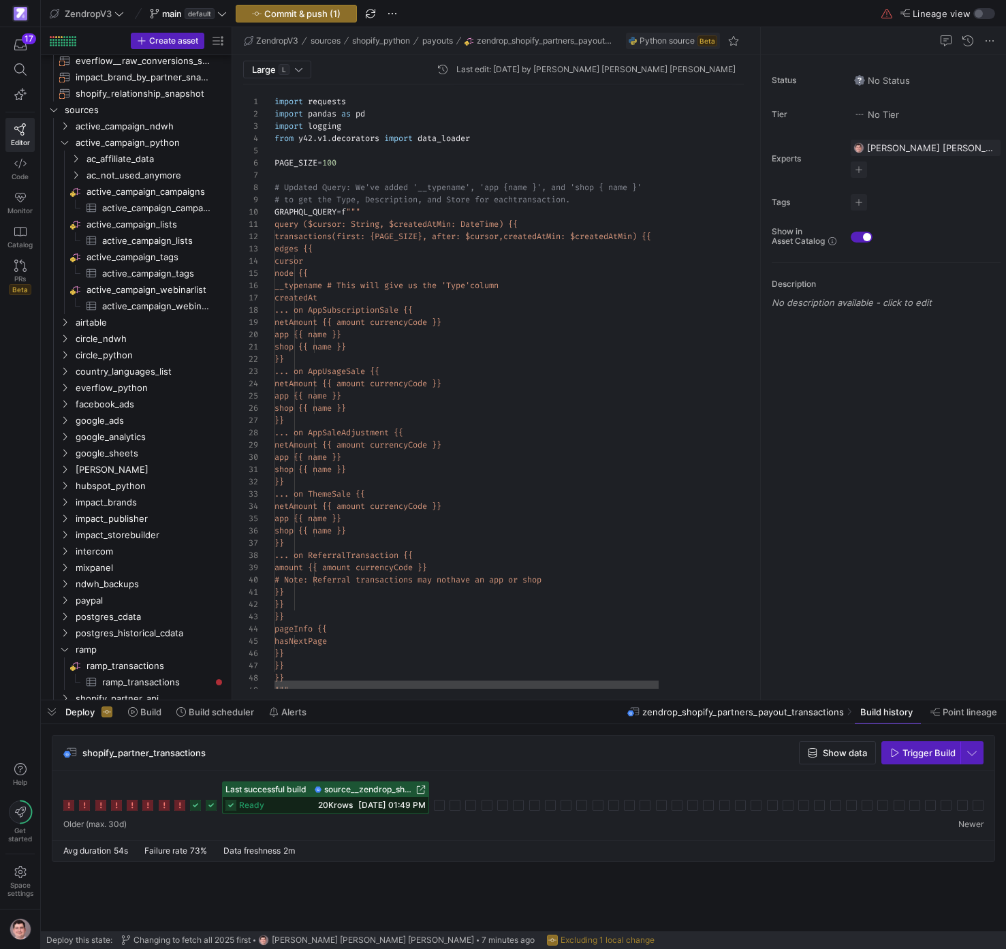
scroll to position [61, 74]
click at [371, 162] on div """" }} }} }} }} }} pageInfo {{ hasNextPage amount {{ amount currencyCode }} # N…" at bounding box center [568, 920] width 588 height 1672
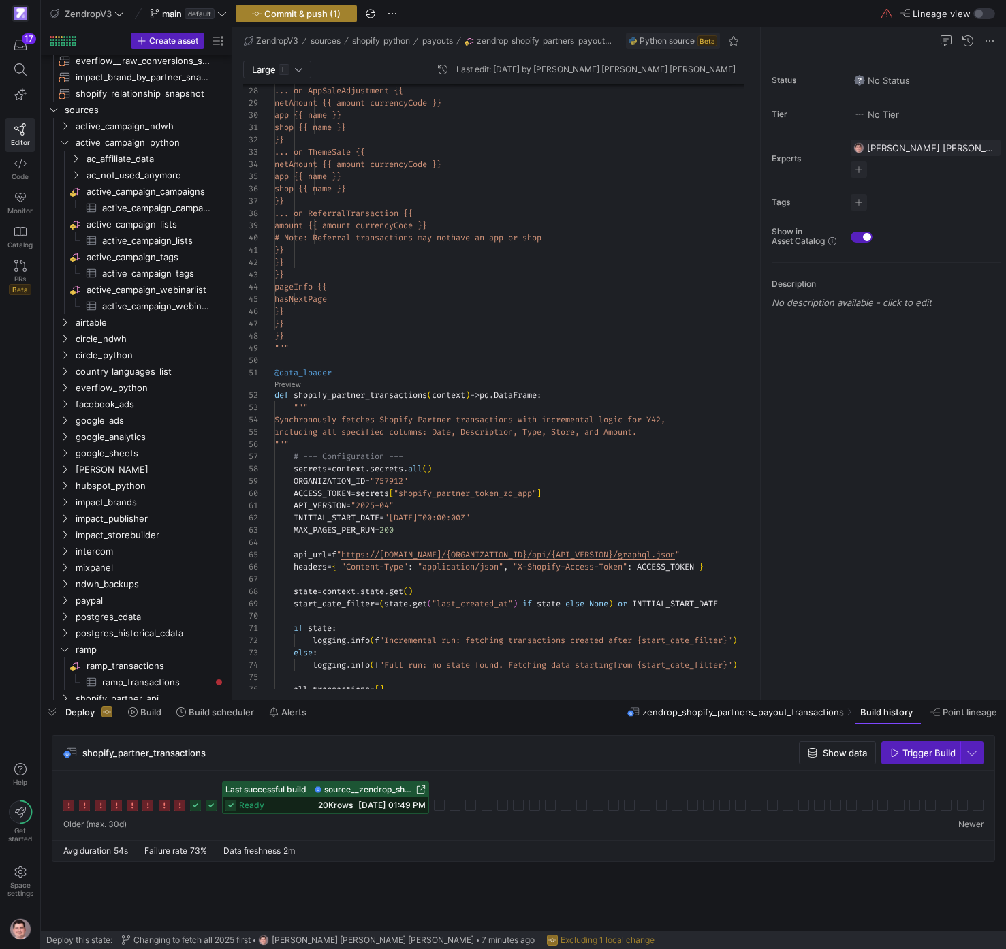
click at [323, 11] on span "Commit & push (1)" at bounding box center [302, 13] width 76 height 11
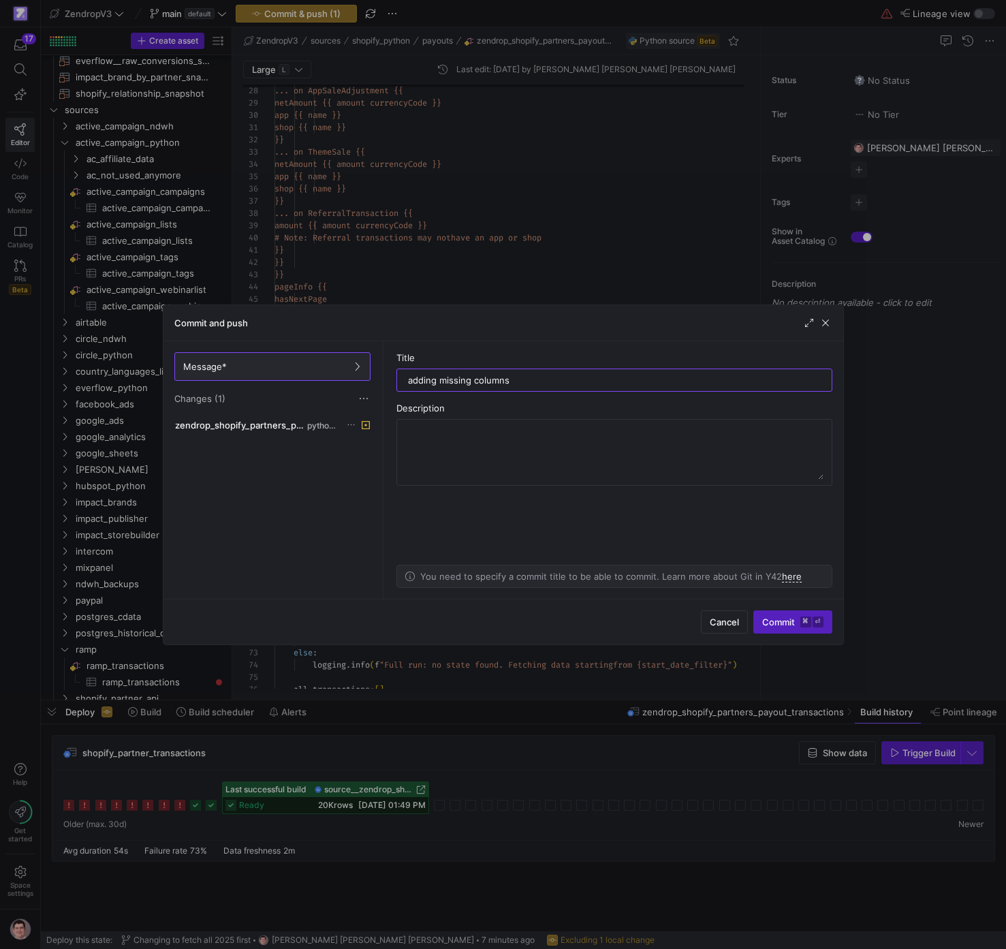
type input "adding missing columns"
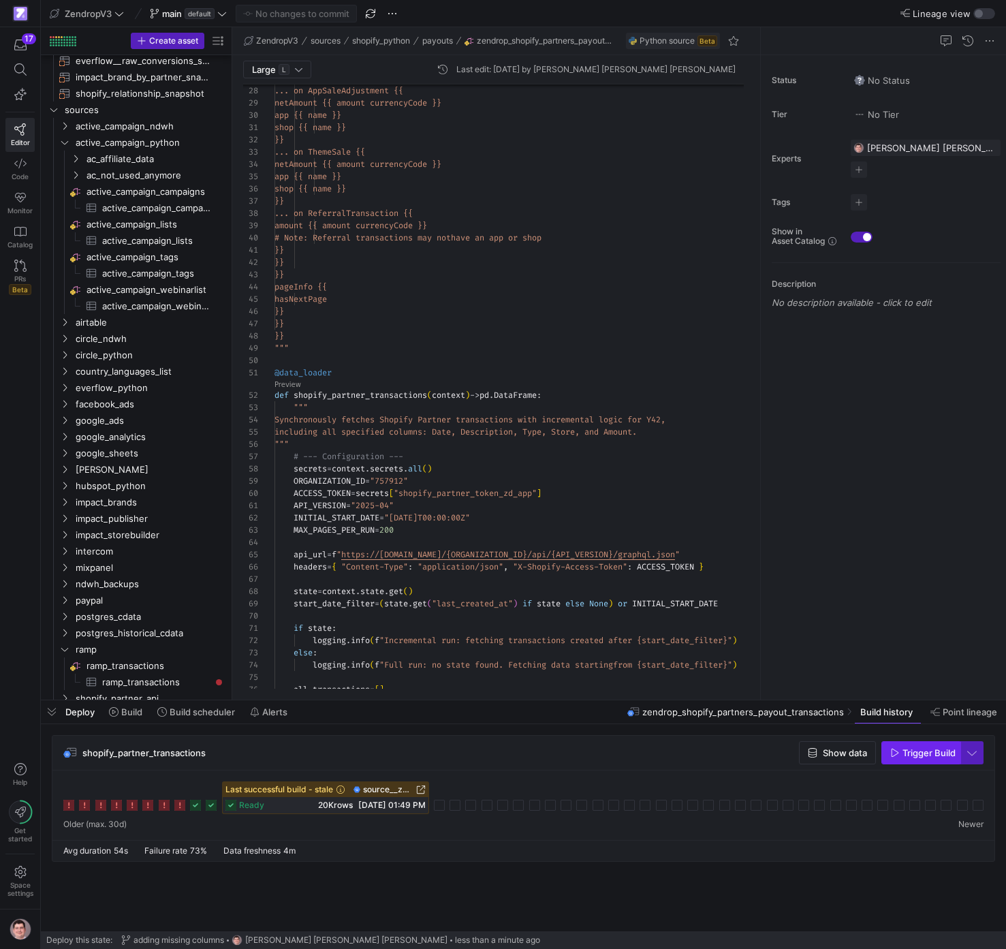
click at [935, 751] on span "Trigger Build" at bounding box center [929, 752] width 53 height 11
click at [443, 807] on icon at bounding box center [439, 805] width 11 height 11
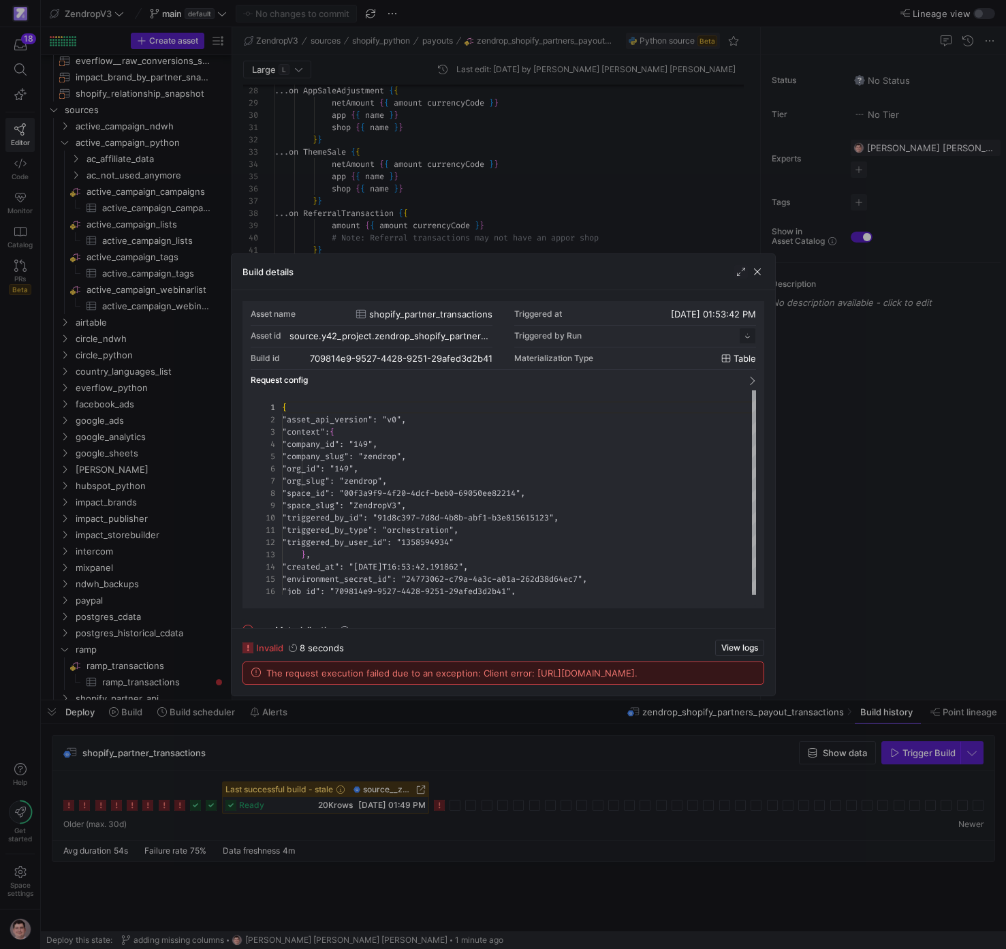
scroll to position [123, 0]
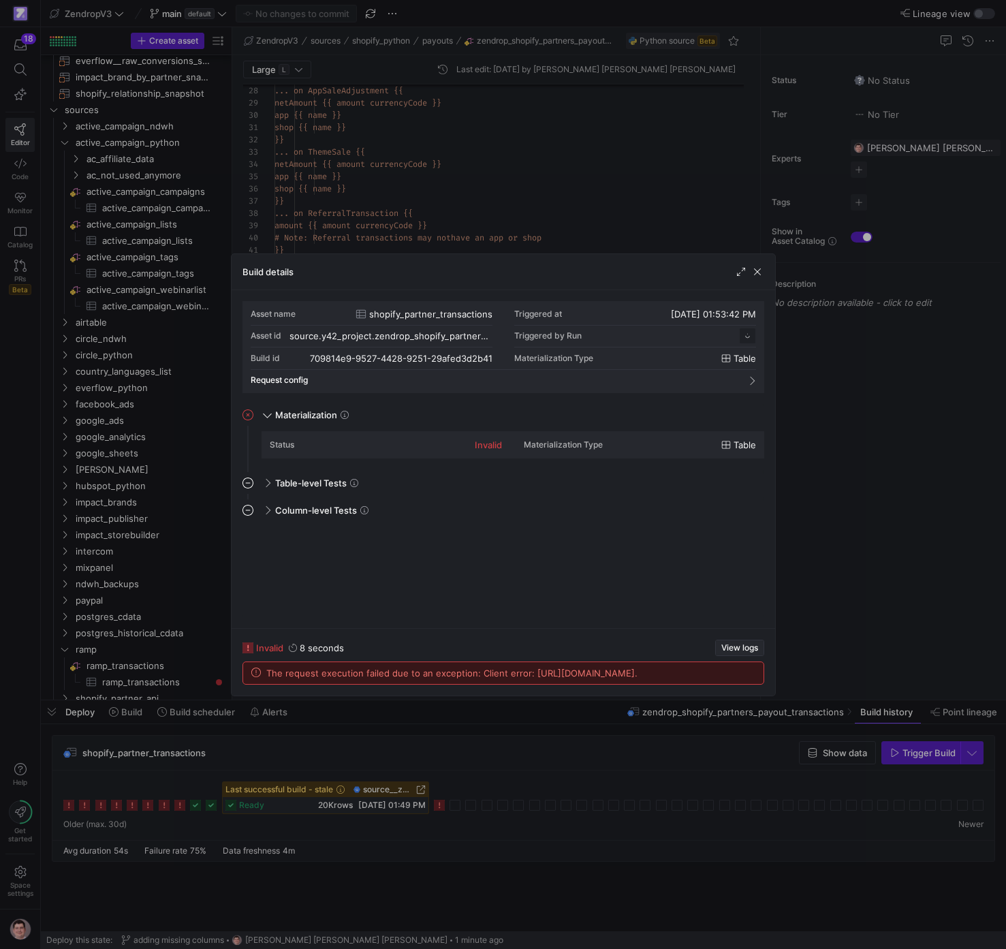
click at [756, 643] on span "View logs" at bounding box center [739, 648] width 37 height 10
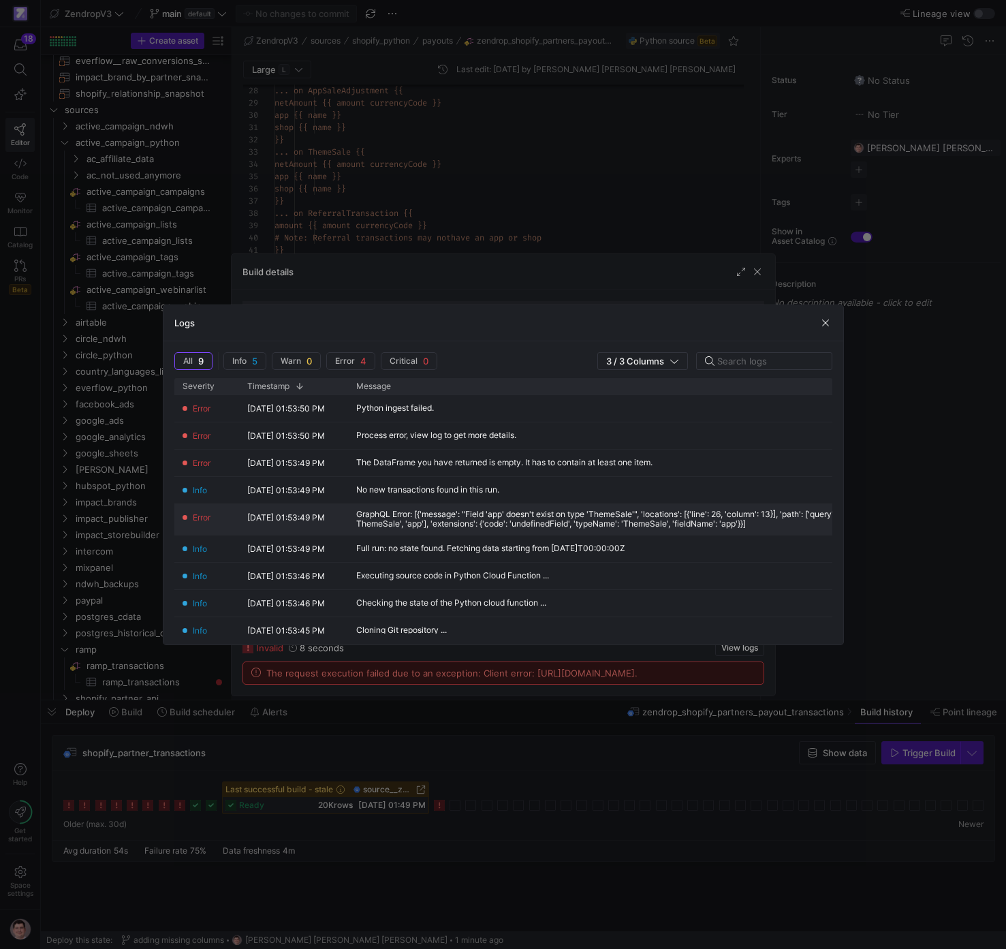
click at [584, 524] on div "GraphQL Error: [{'message': "Field 'app' doesn't exist on type 'ThemeSale'", 'l…" at bounding box center [683, 518] width 655 height 19
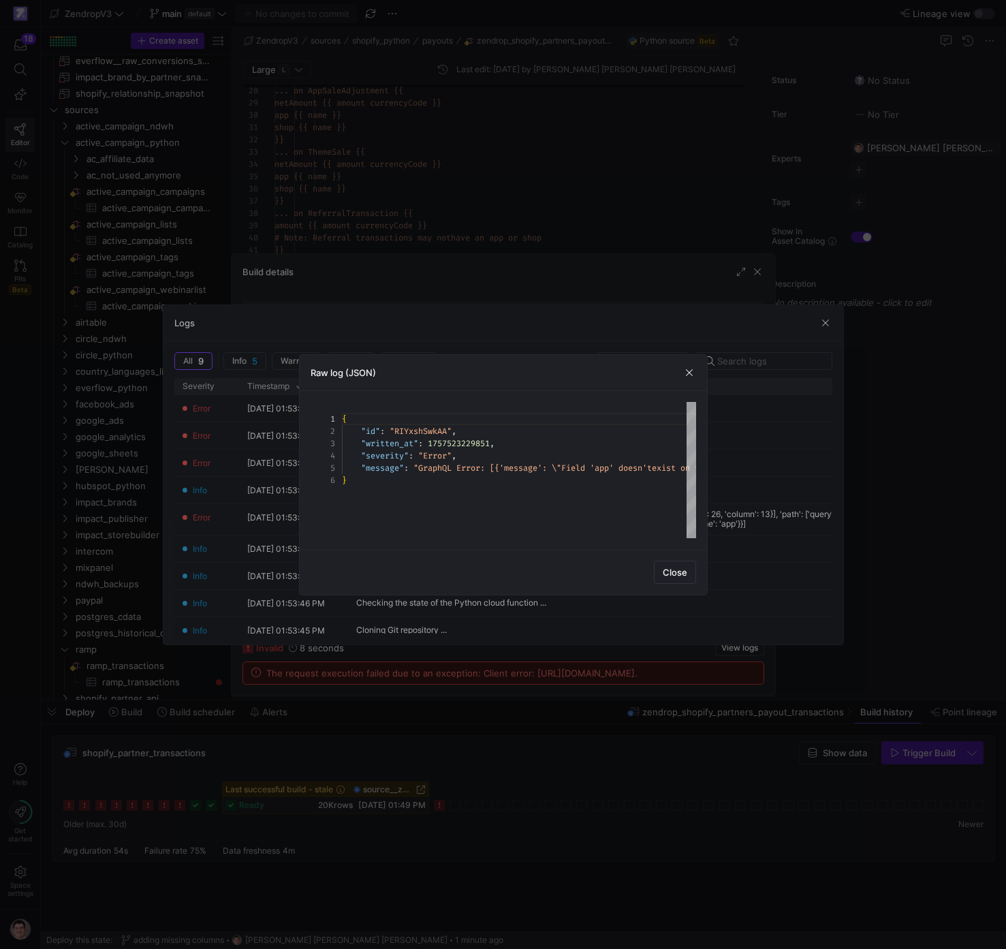
scroll to position [61, 0]
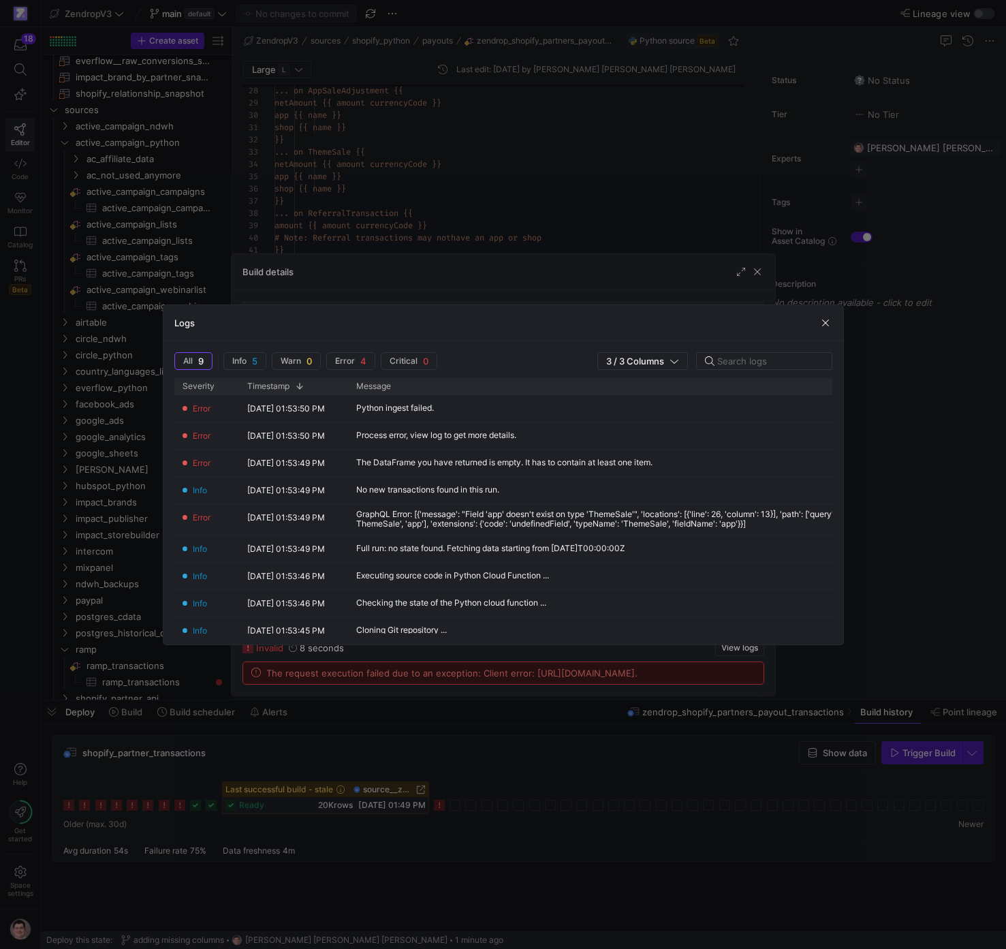
click at [526, 253] on div at bounding box center [503, 474] width 1006 height 949
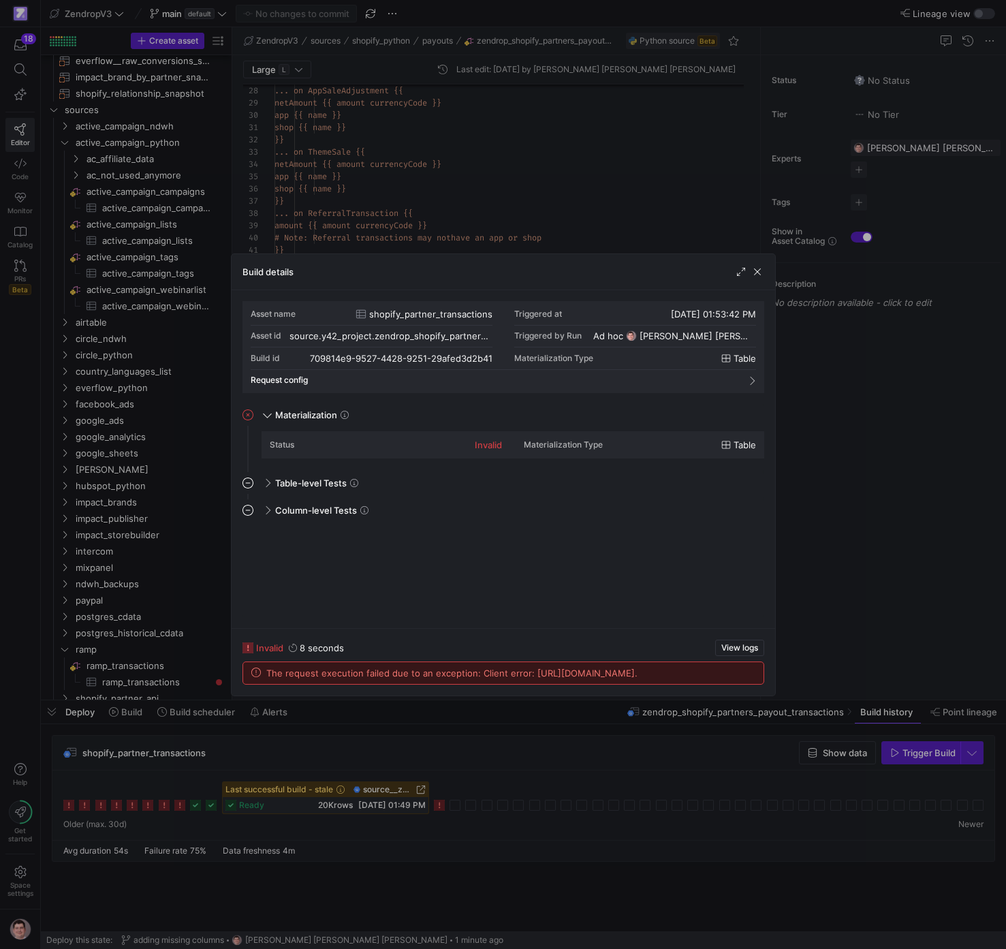
click at [559, 208] on div at bounding box center [503, 474] width 1006 height 949
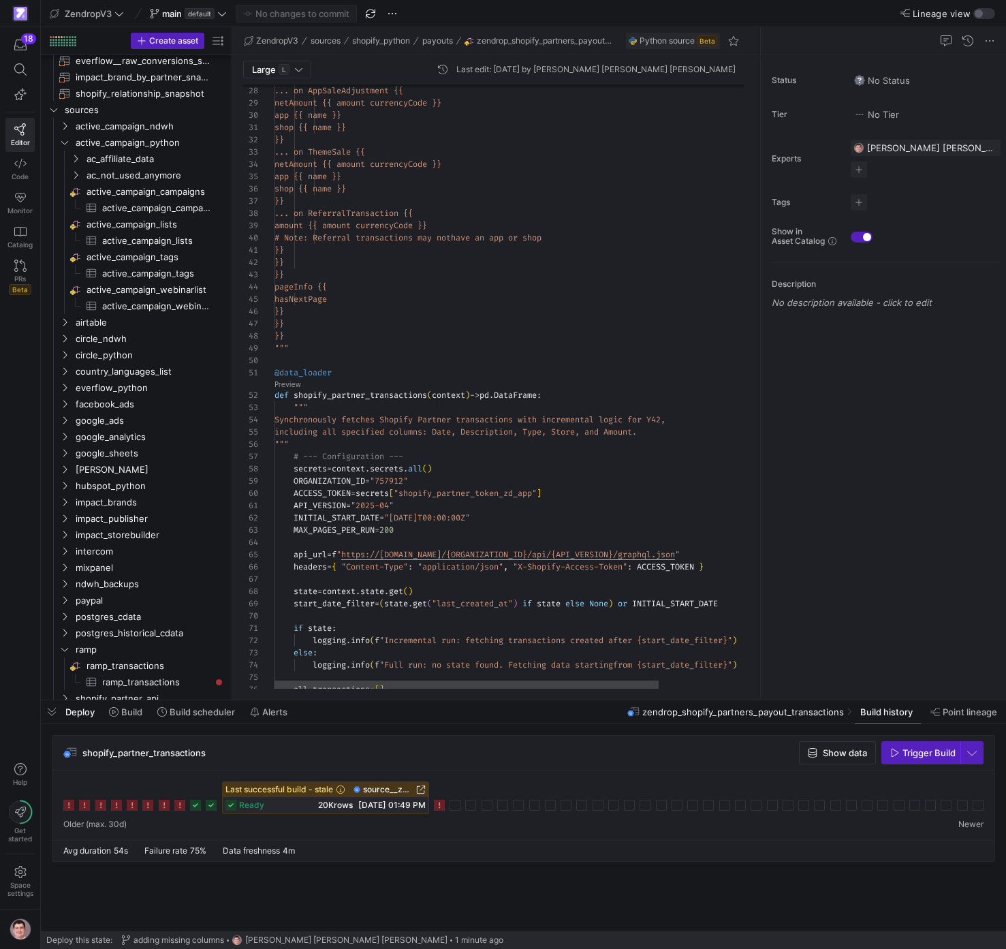
click at [558, 217] on div """" }} }} }} }} }} pageInfo {{ hasNextPage amount {{ amount currencyCode }} # N…" at bounding box center [568, 579] width 588 height 1672
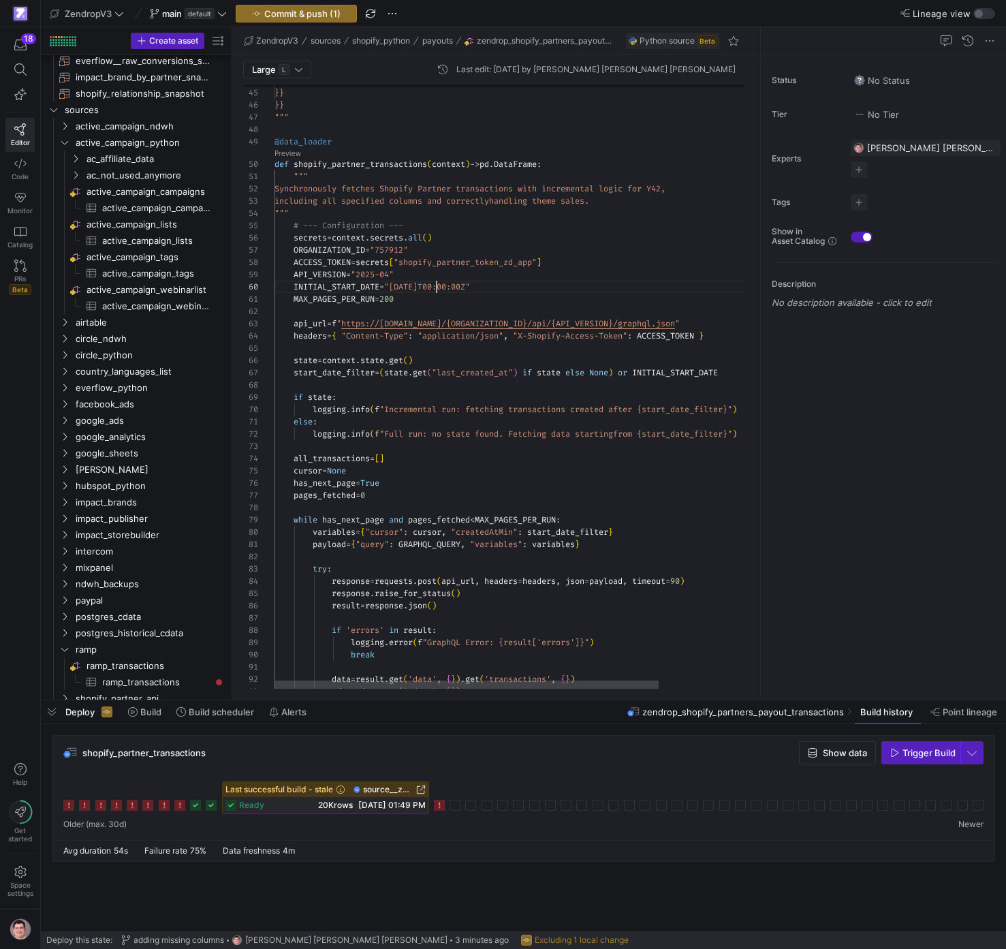
scroll to position [110, 162]
click at [437, 285] on div "result = response . json ( ) if 'errors' in result : logging . error ( f "Graph…" at bounding box center [568, 372] width 588 height 1672
click at [306, 18] on span "Commit & push (1)" at bounding box center [302, 13] width 76 height 11
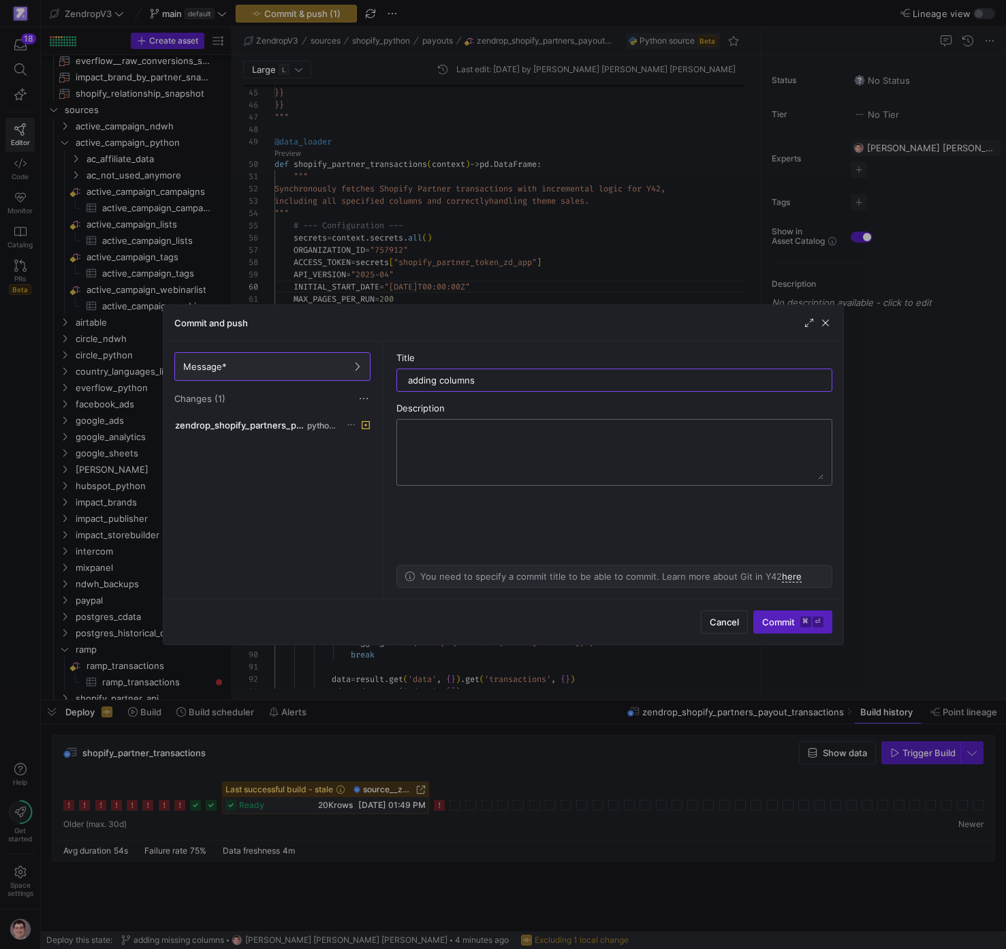
type input "adding columns"
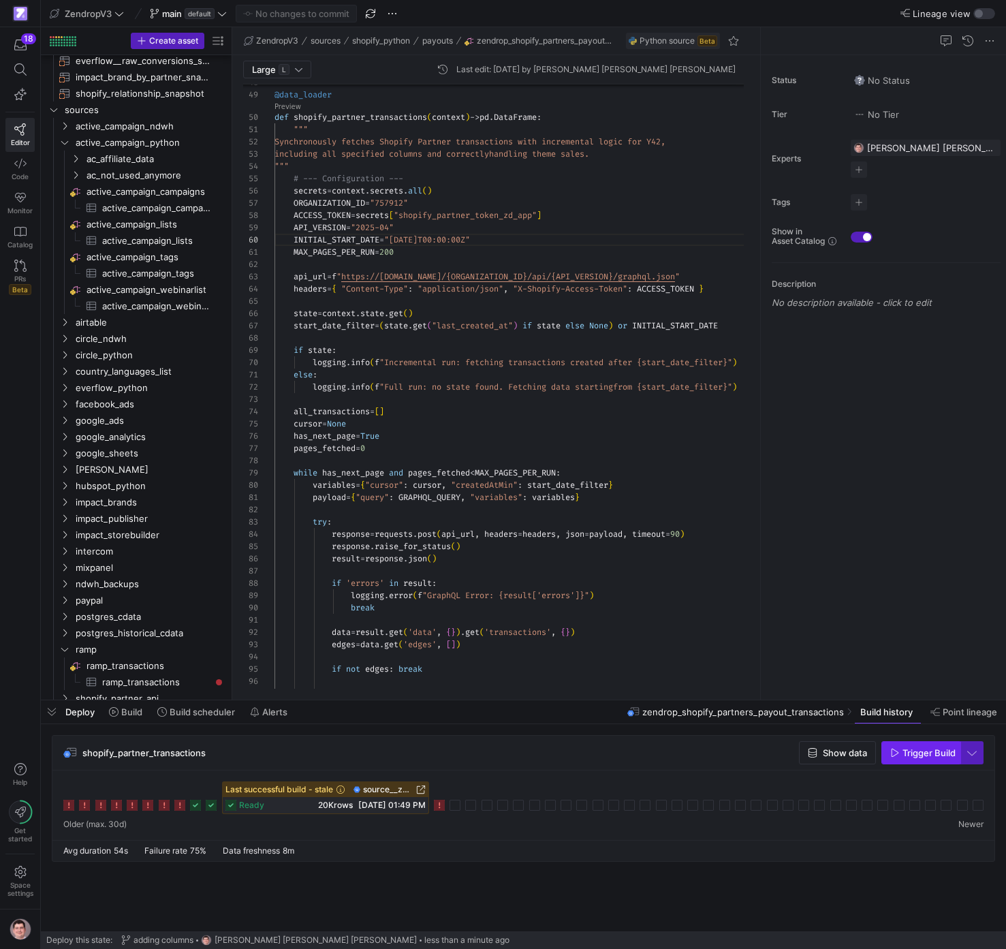
click at [948, 754] on span "Trigger Build" at bounding box center [929, 752] width 53 height 11
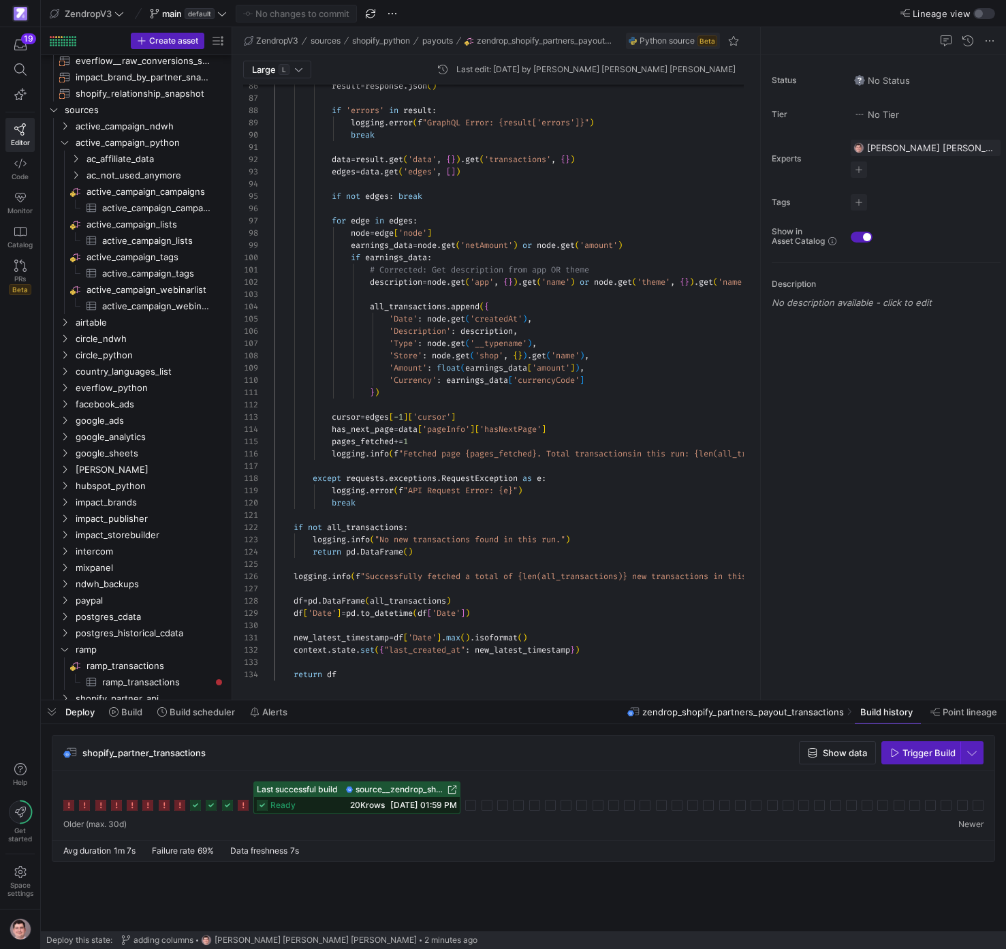
click at [333, 805] on div "ready 20K rows [DATE] 01:59 PM" at bounding box center [357, 805] width 206 height 16
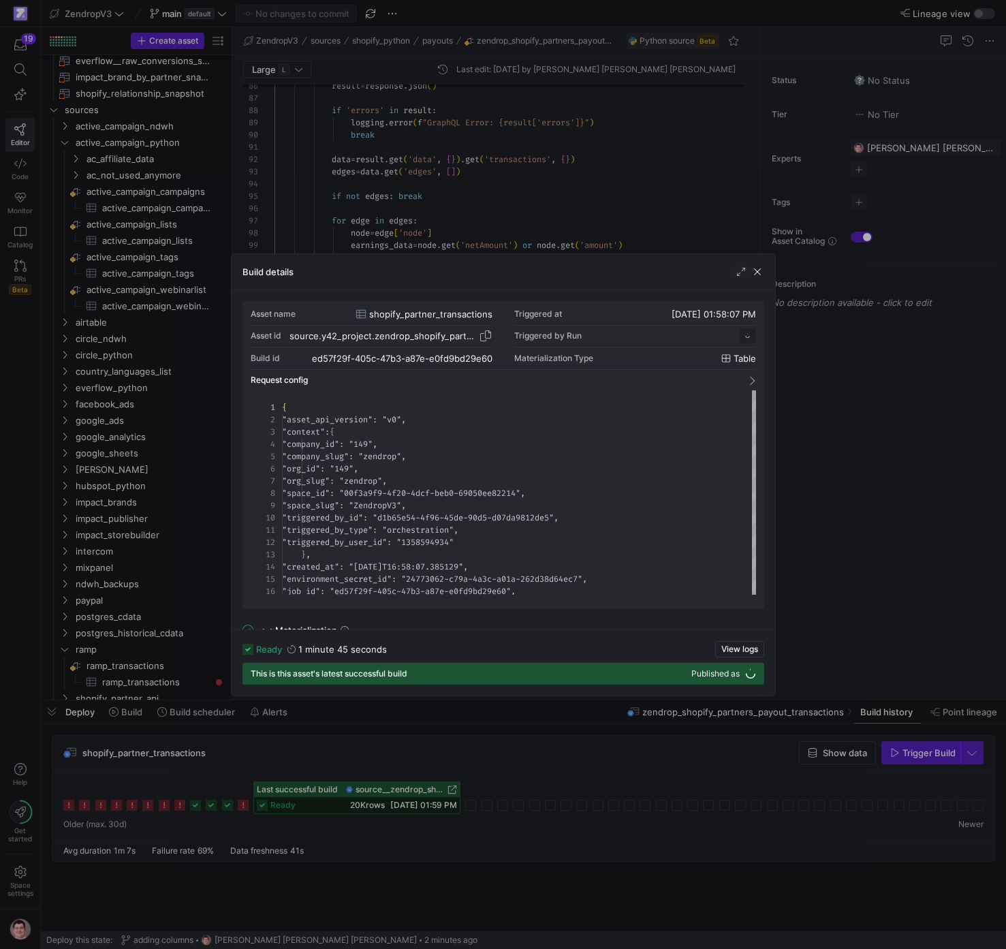
scroll to position [123, 0]
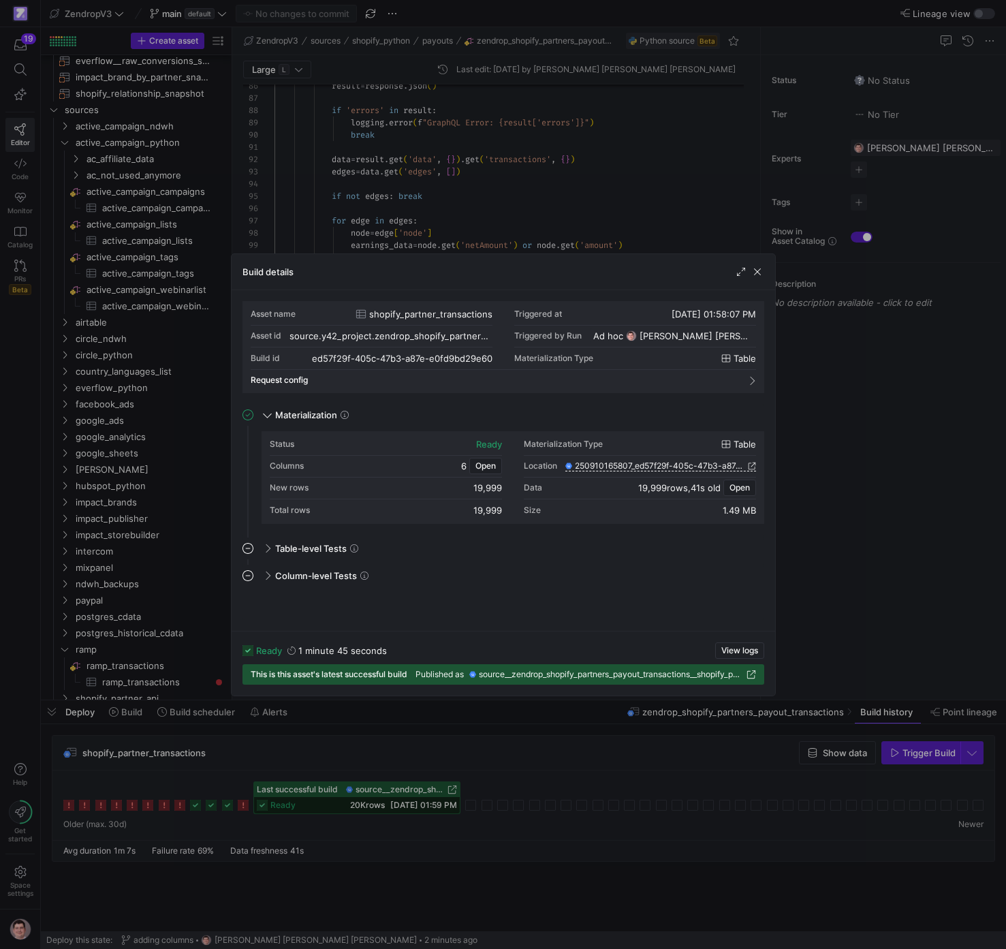
click at [919, 478] on div at bounding box center [503, 474] width 1006 height 949
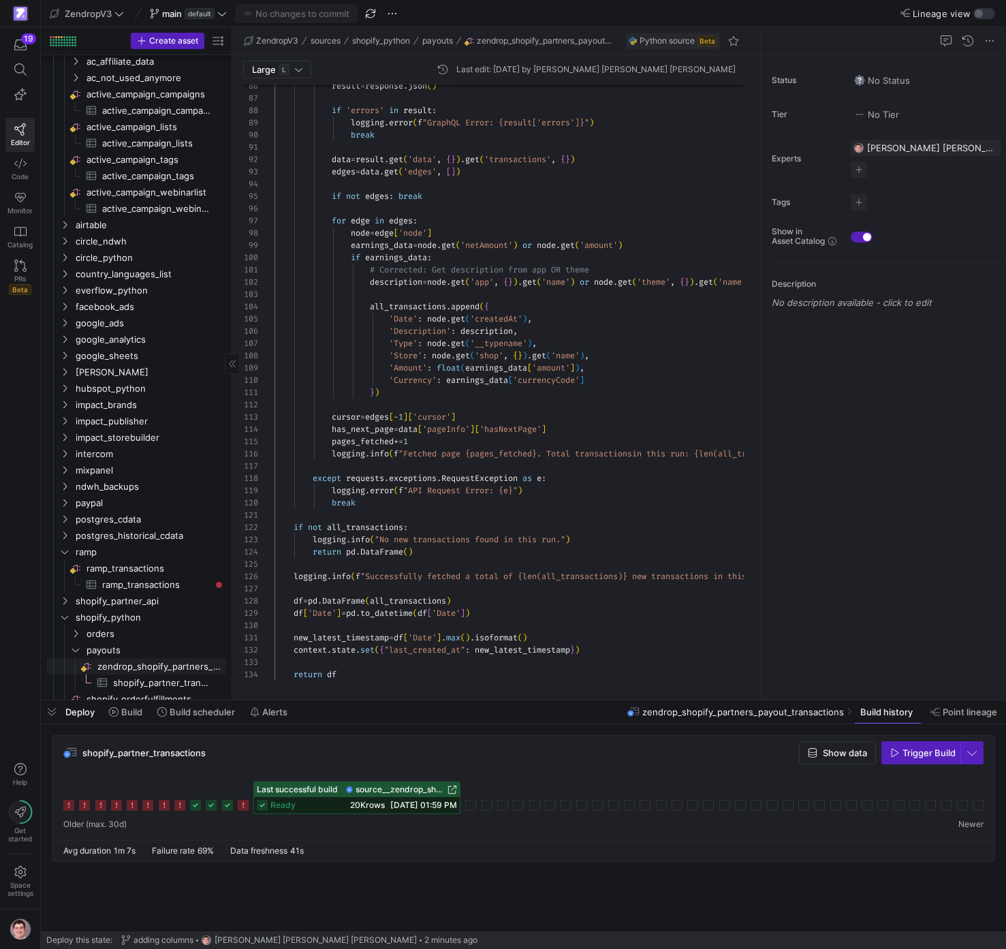
scroll to position [571, 0]
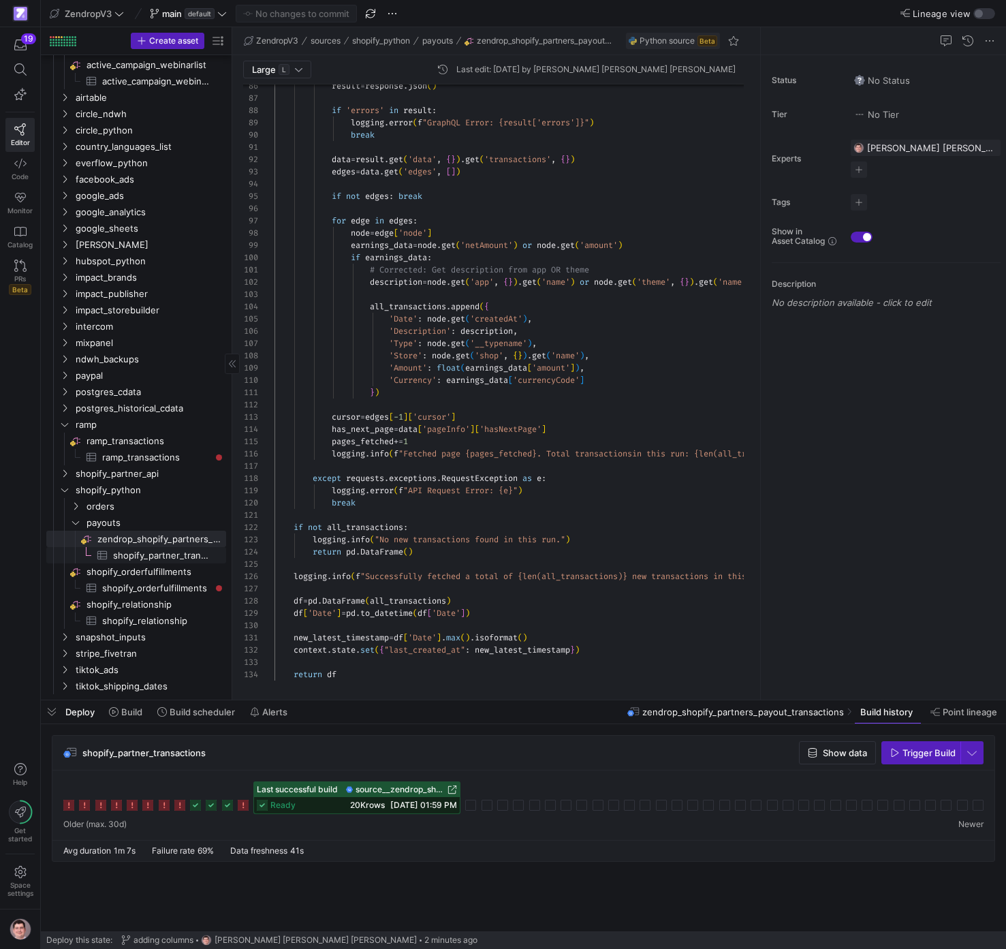
click at [169, 554] on span "shopify_partner_transactions​​​​​​​​​" at bounding box center [161, 556] width 97 height 16
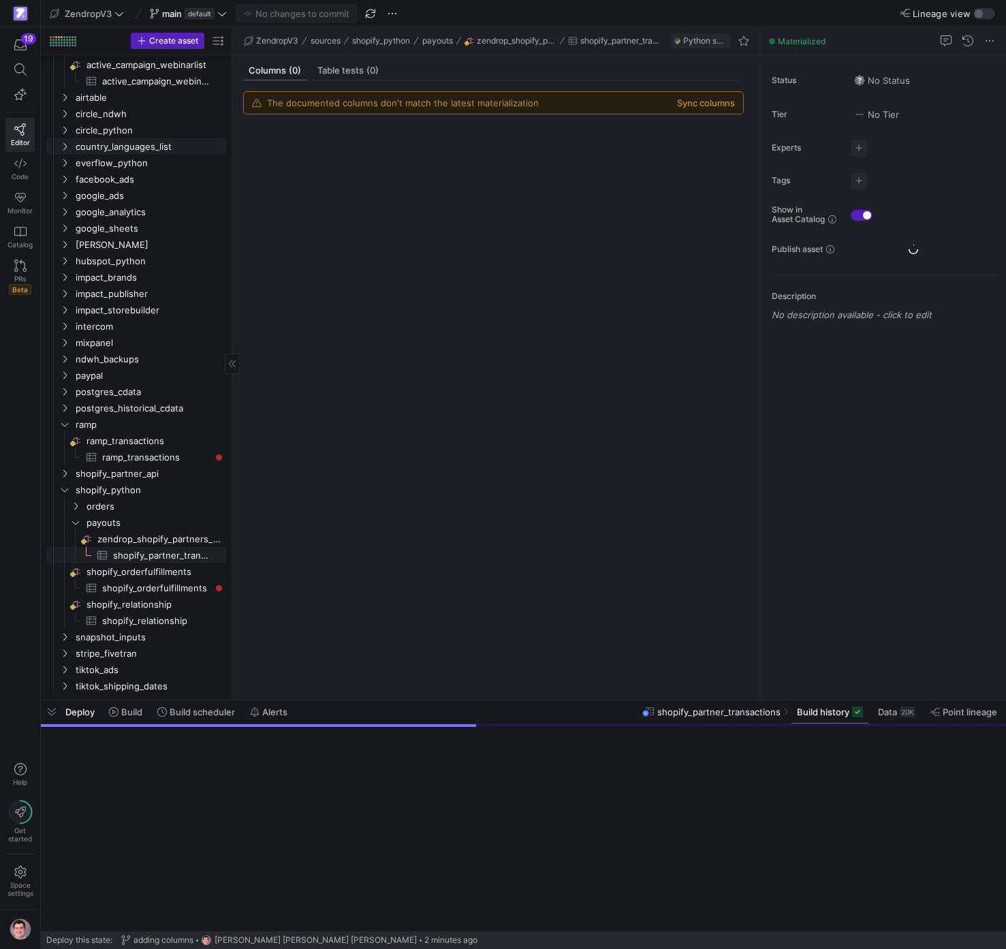
scroll to position [435, 0]
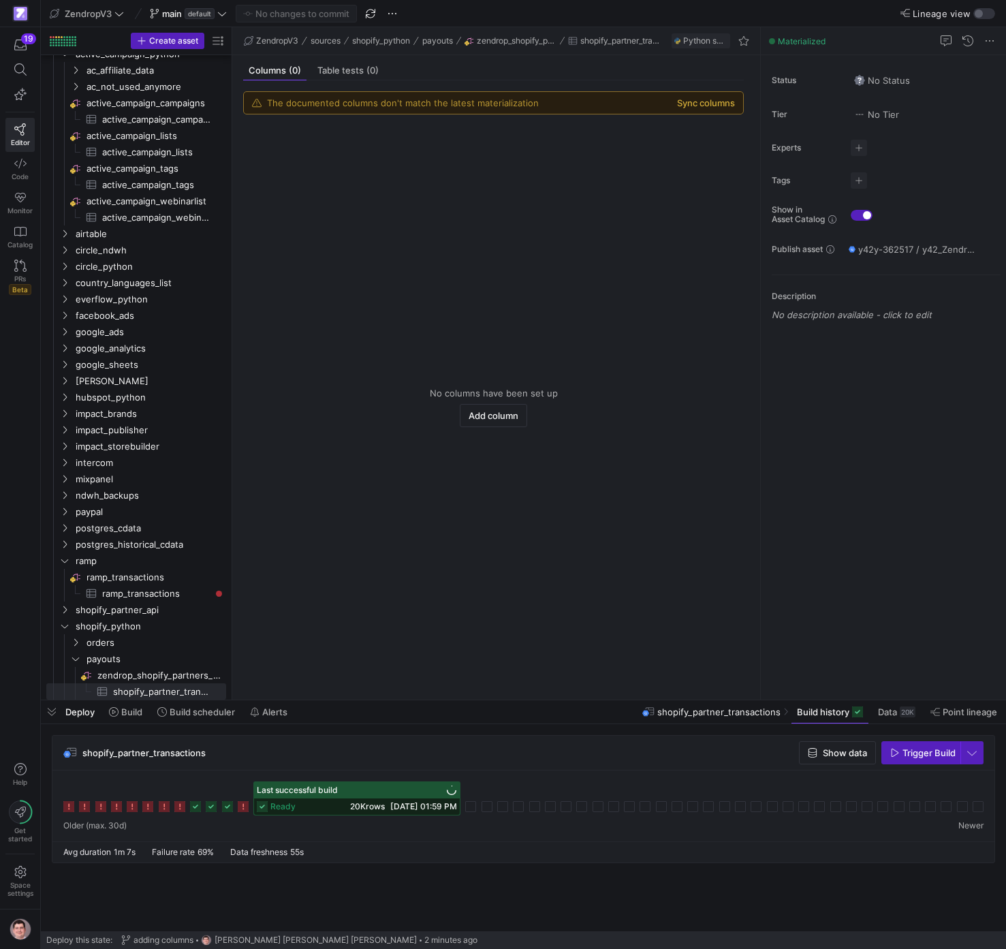
click at [709, 103] on button "Sync columns" at bounding box center [706, 102] width 58 height 11
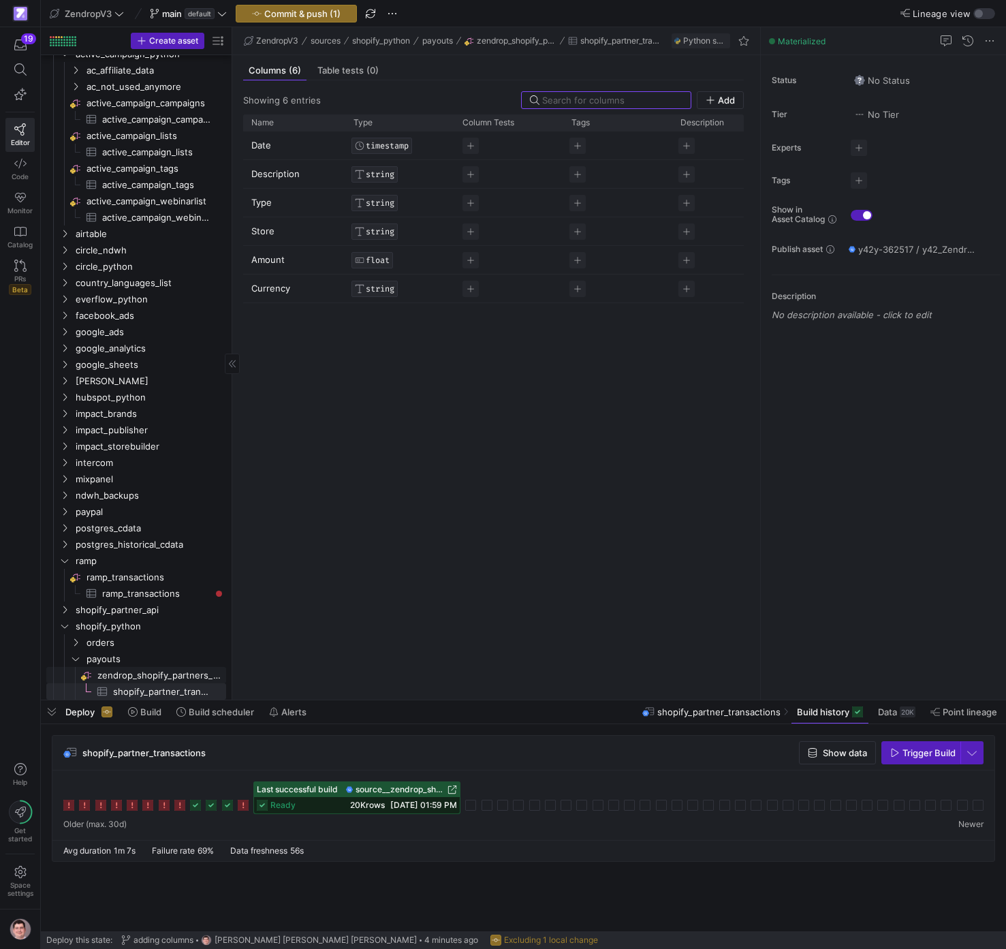
click at [141, 672] on span "zendrop_shopify_partners_payout_transactions​​​​​​​​" at bounding box center [160, 676] width 127 height 16
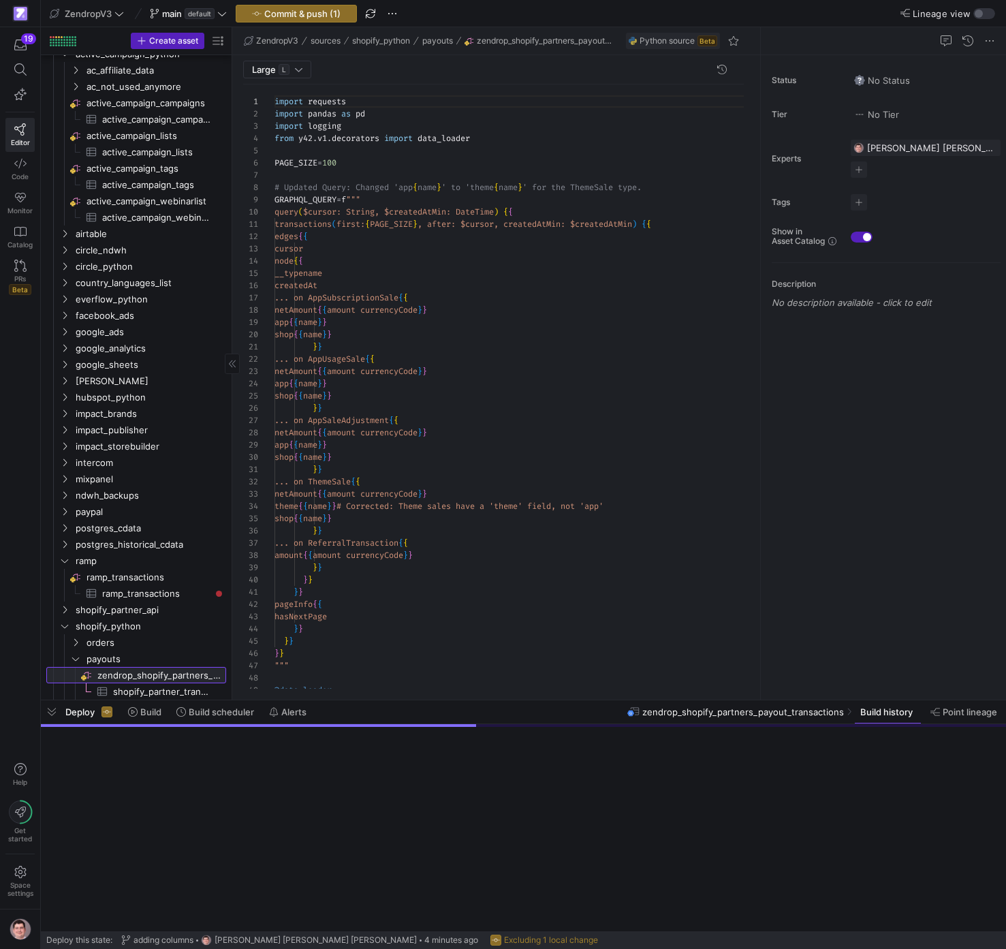
scroll to position [123, 0]
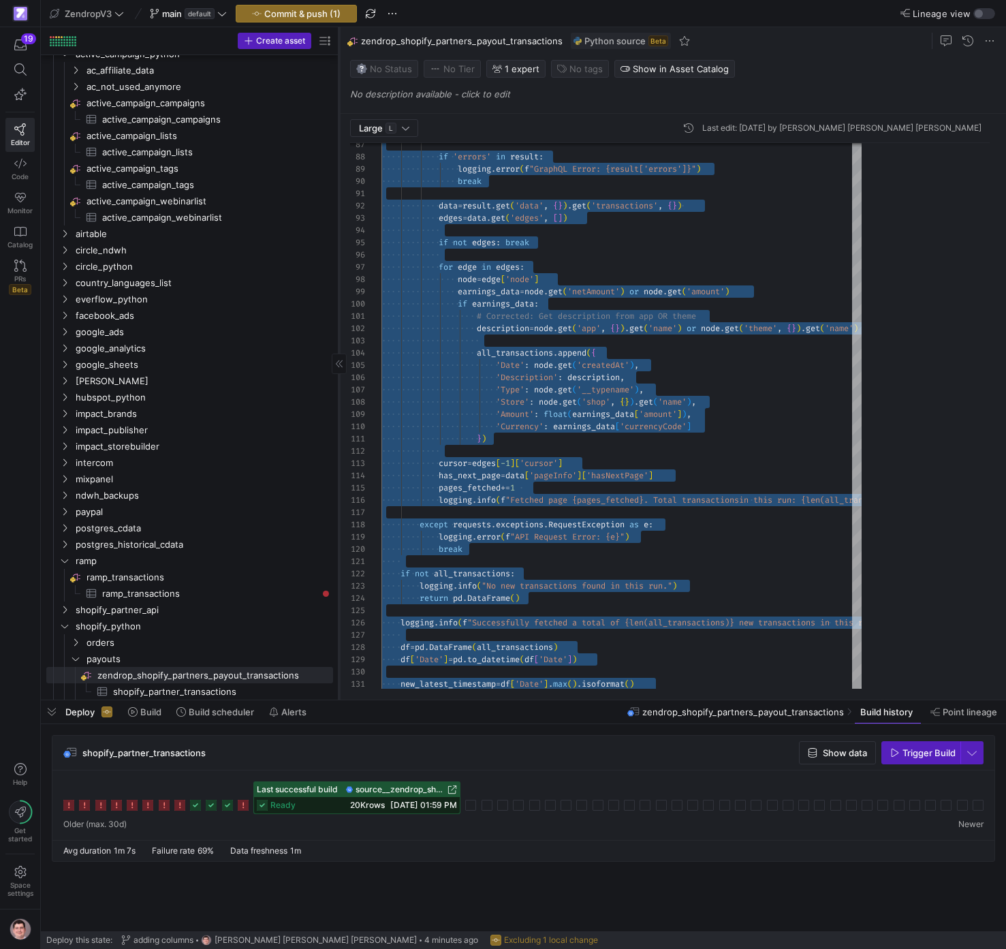
drag, startPoint x: 232, startPoint y: 459, endPoint x: 339, endPoint y: 462, distance: 106.3
click at [339, 463] on as-split "Create asset Drag here to set row groups Drag here to set column labels Group 1…" at bounding box center [523, 363] width 965 height 672
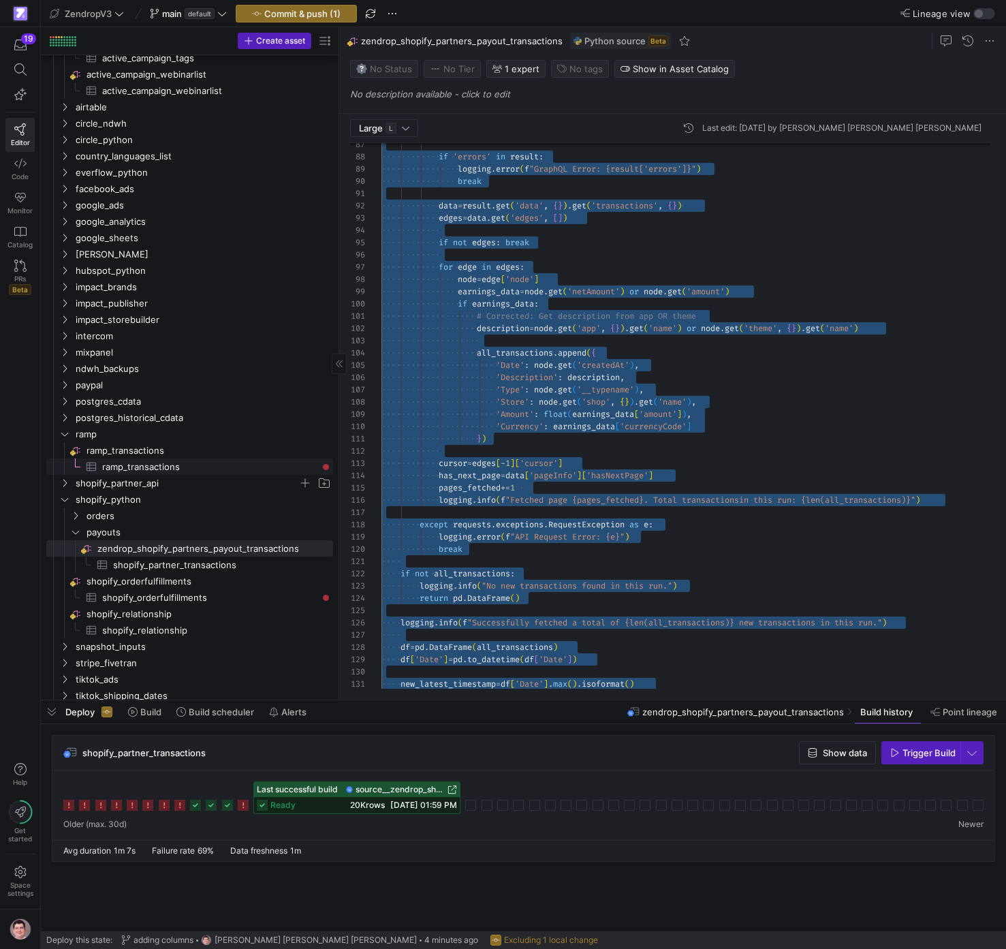
scroll to position [561, 0]
click at [183, 531] on span "payouts" at bounding box center [193, 532] width 212 height 16
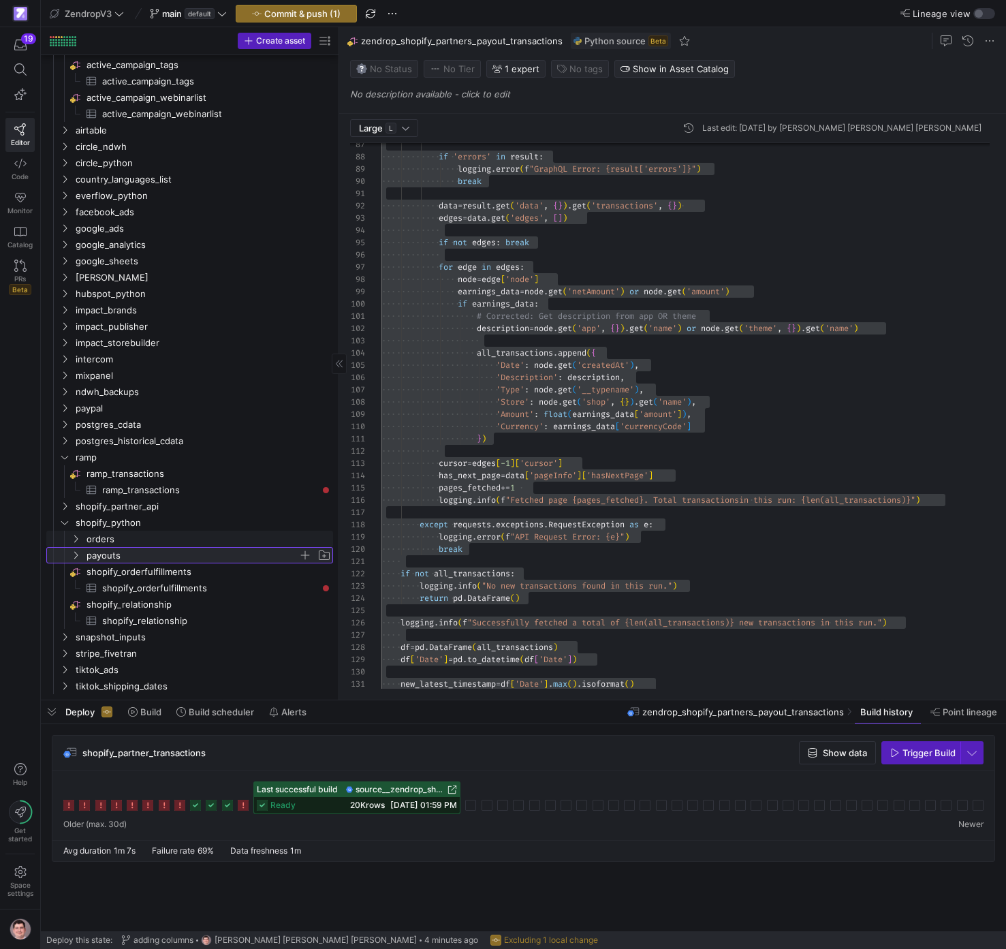
scroll to position [533, 0]
click at [181, 557] on span "payouts" at bounding box center [193, 556] width 212 height 16
click at [308, 554] on span "button" at bounding box center [305, 555] width 14 height 14
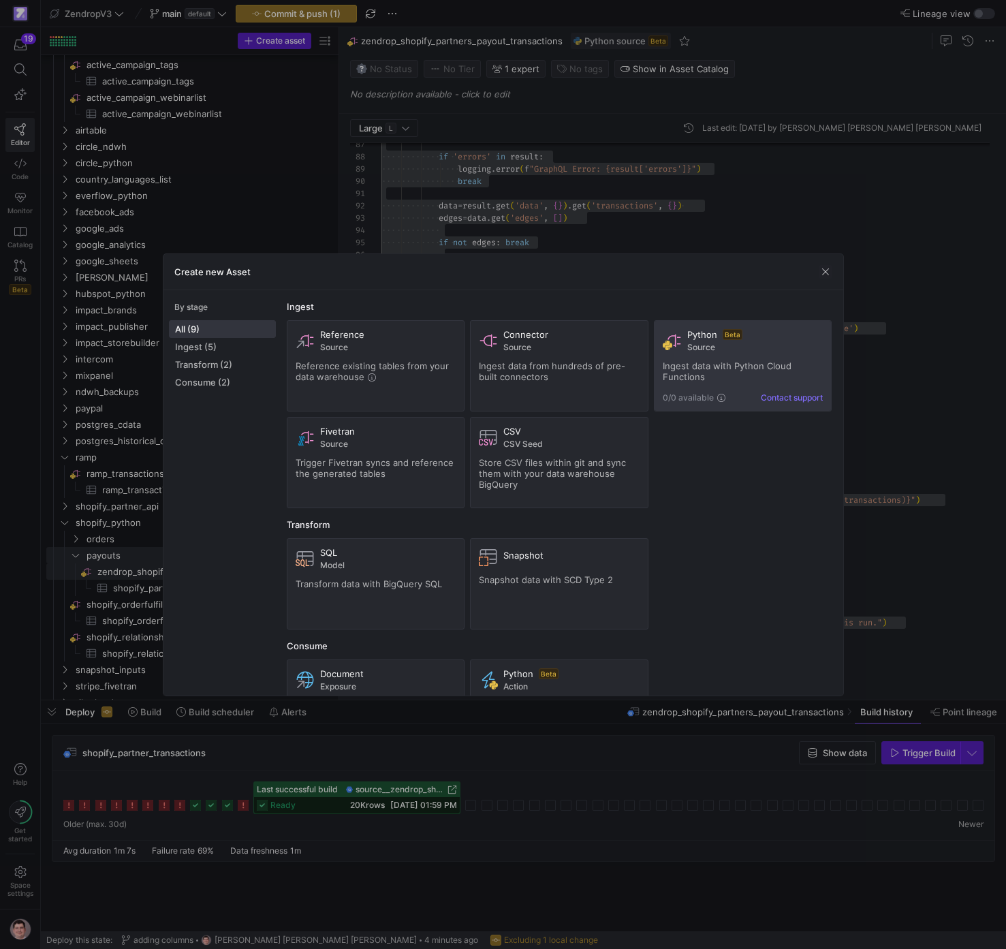
click at [710, 364] on span "Ingest data with Python Cloud Functions" at bounding box center [727, 371] width 129 height 22
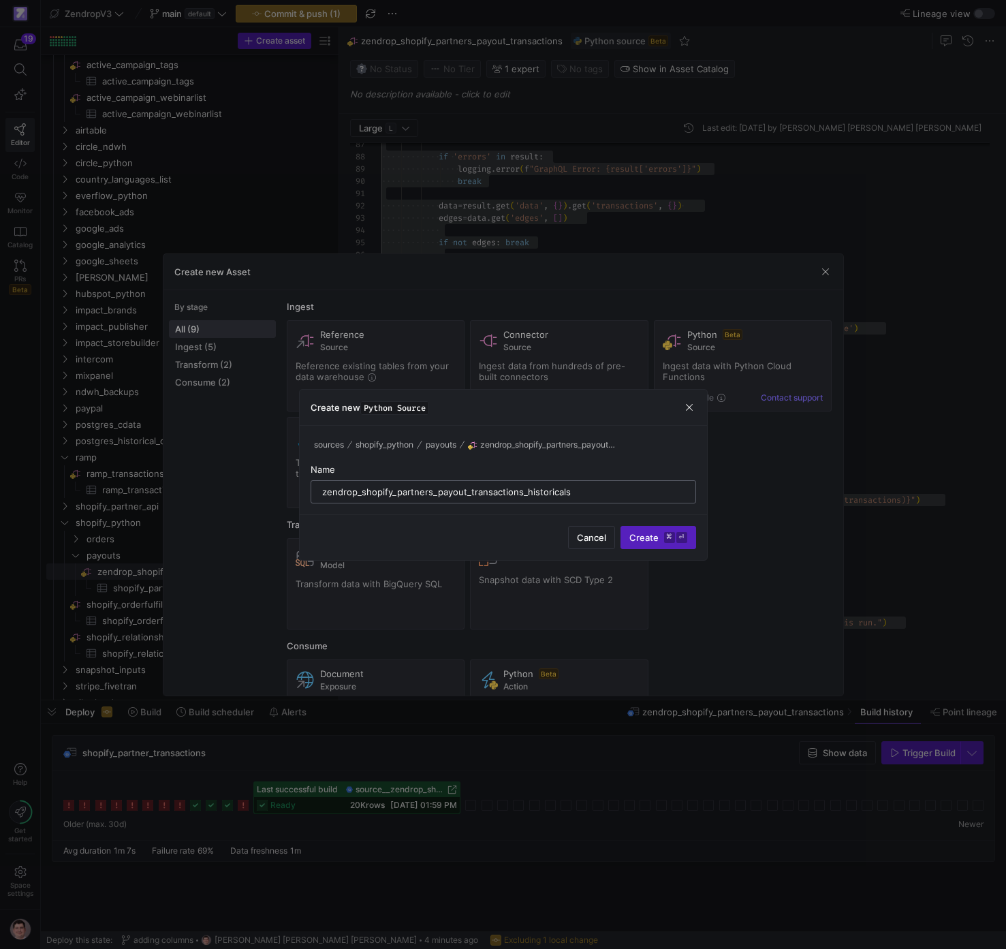
type input "zendrop_shopify_partners_payout_transactions_historicals"
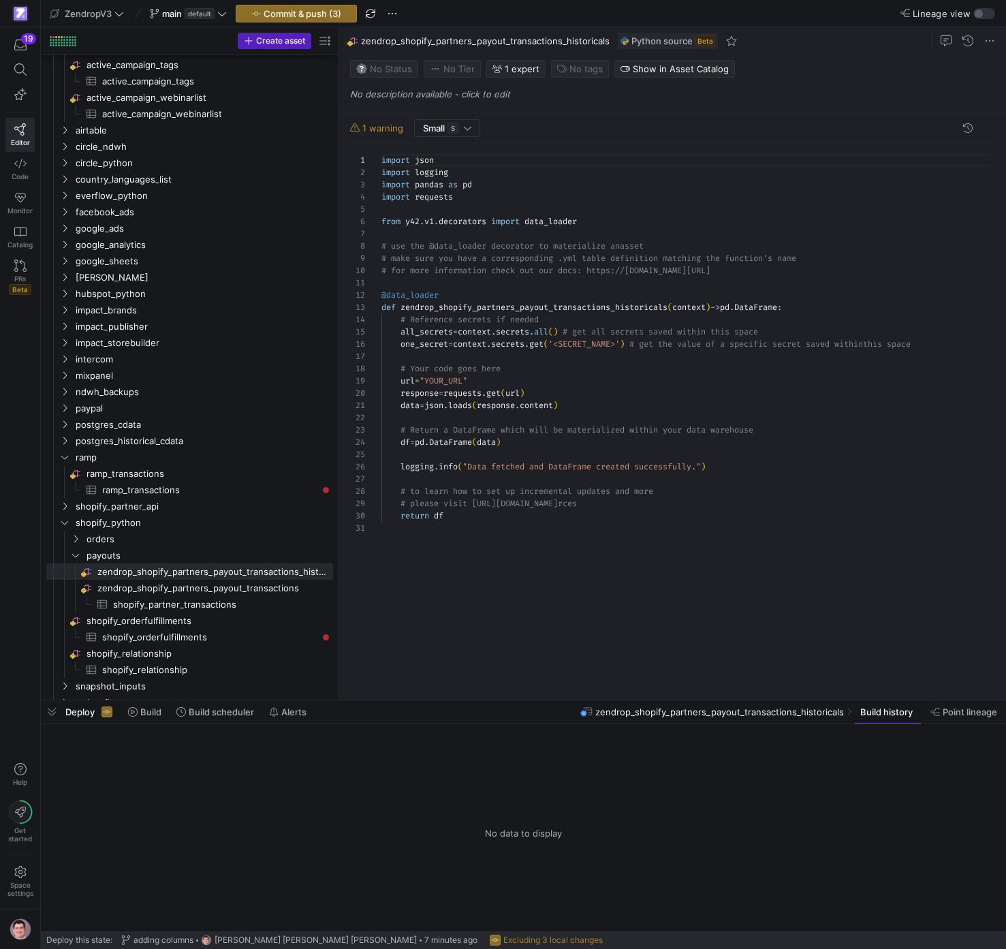
scroll to position [123, 0]
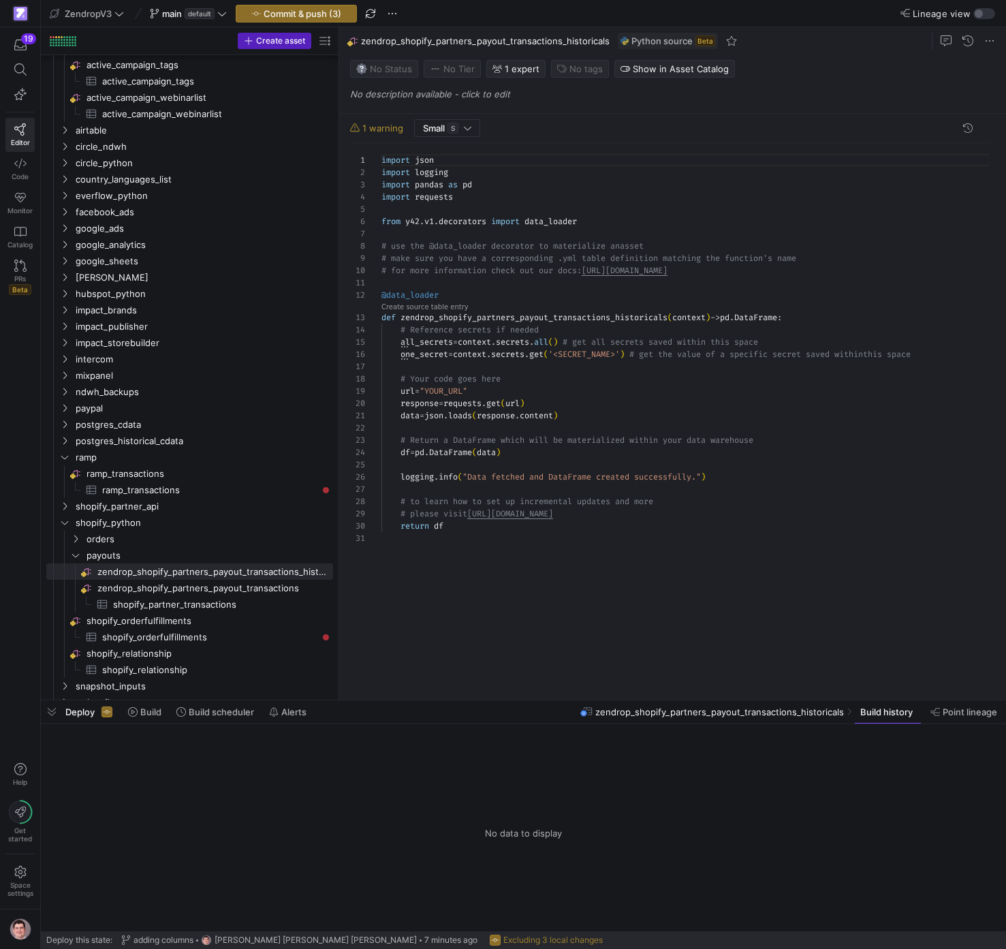
click at [555, 439] on div "import json import logging import pandas as pd import requests from y42 . v1 . …" at bounding box center [690, 416] width 619 height 546
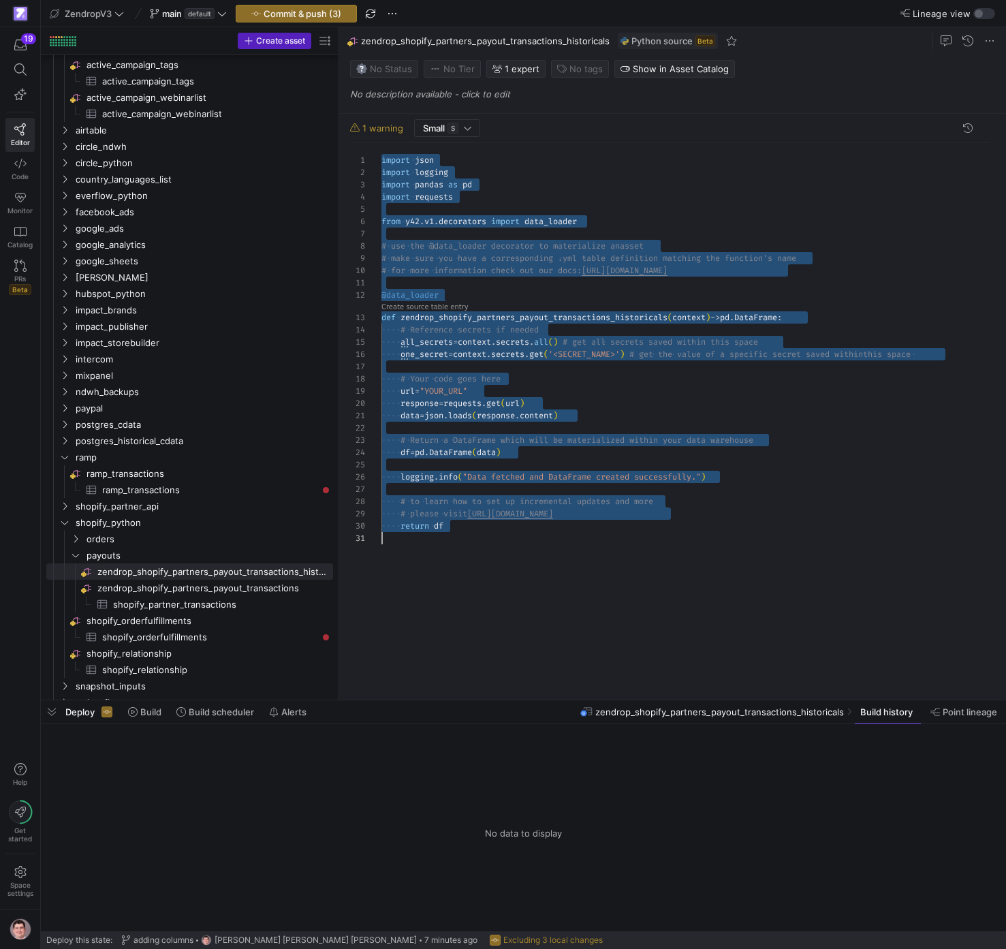
scroll to position [110, 64]
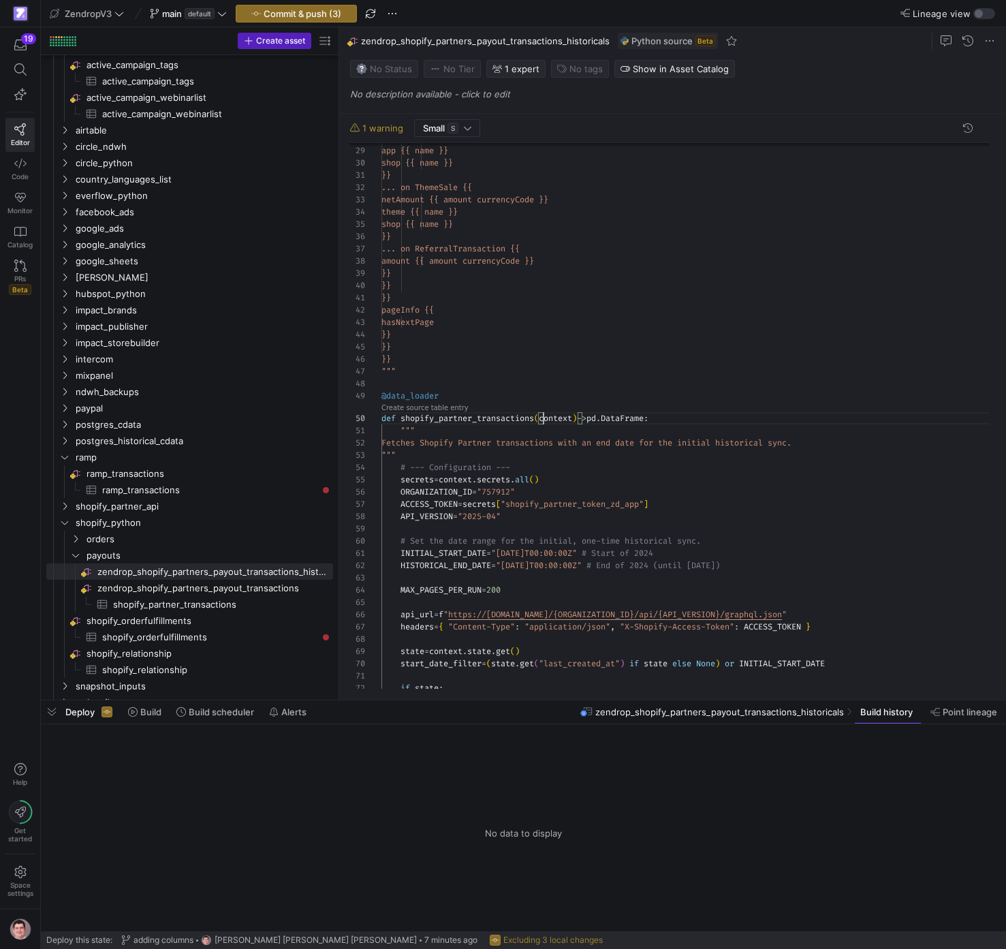
drag, startPoint x: 541, startPoint y: 419, endPoint x: 643, endPoint y: 415, distance: 102.2
click at [541, 419] on div "if state : start_date_filter = ( state . get ( "last_created_at" ) if state els…" at bounding box center [690, 659] width 619 height 1738
click at [450, 407] on link "Create source table entry" at bounding box center [424, 407] width 87 height 7
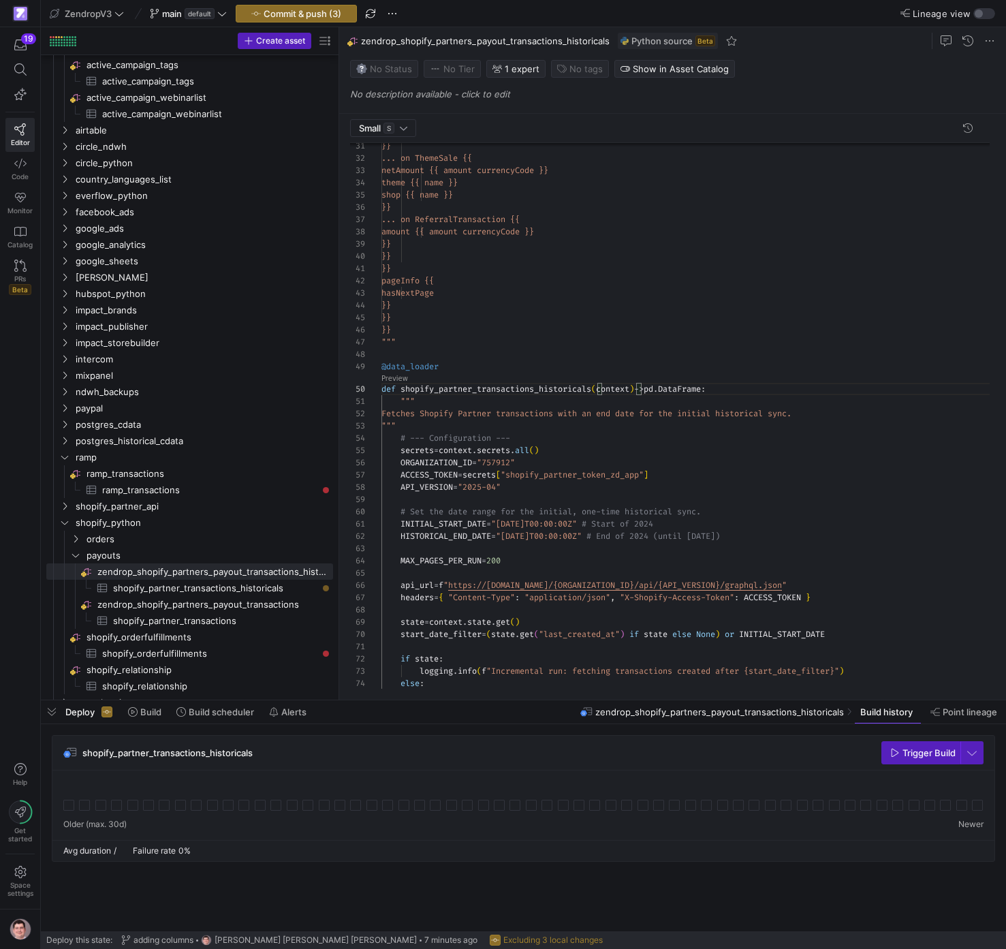
click at [518, 524] on div "if state : start_date_filter = ( state . get ( "last_created_at" ) if state els…" at bounding box center [690, 630] width 619 height 1738
click at [311, 15] on span "Commit & push (3)" at bounding box center [303, 13] width 78 height 11
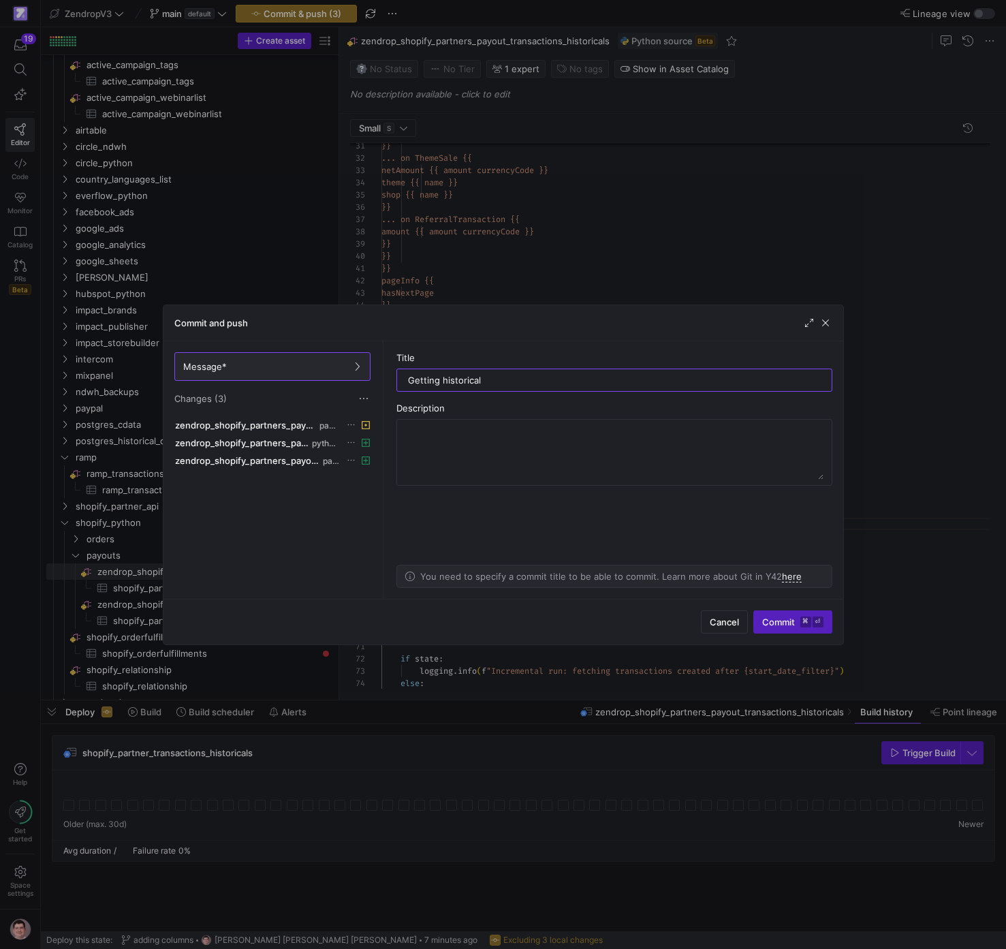
type input "Getting historicals"
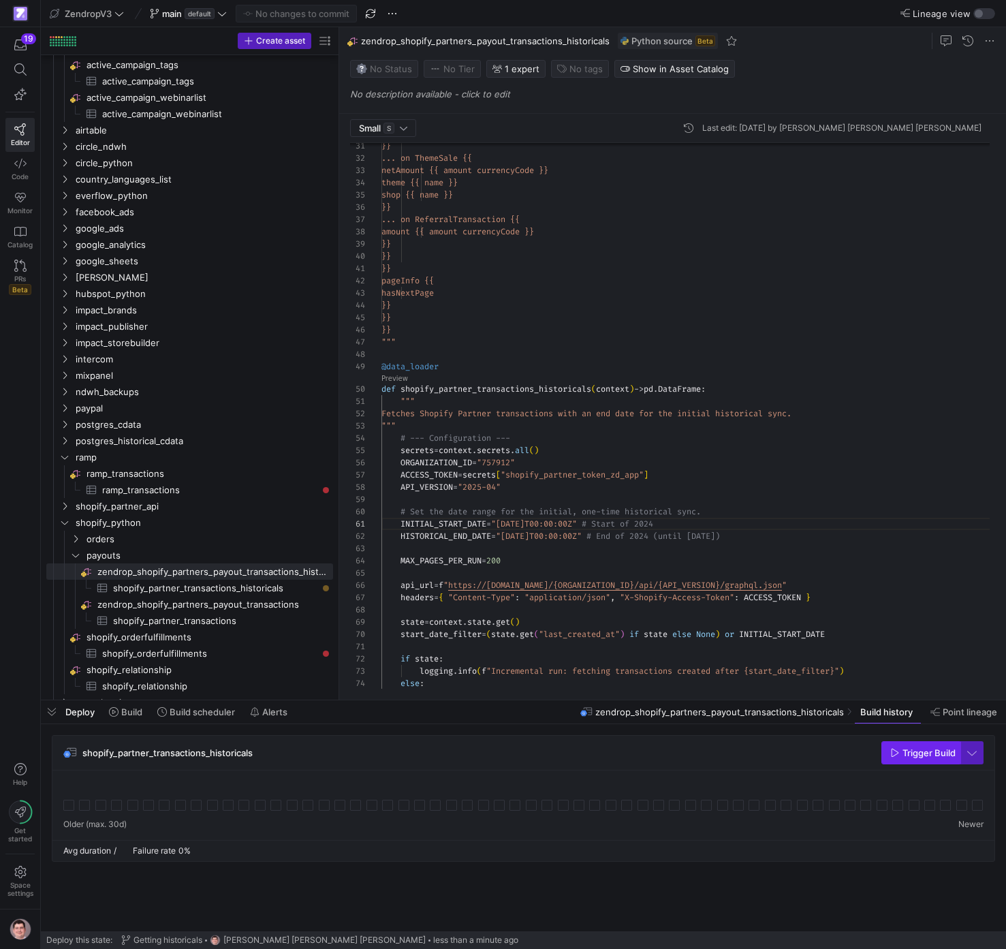
click at [939, 759] on span "button" at bounding box center [921, 753] width 78 height 22
click at [185, 554] on span "payouts" at bounding box center [193, 556] width 212 height 16
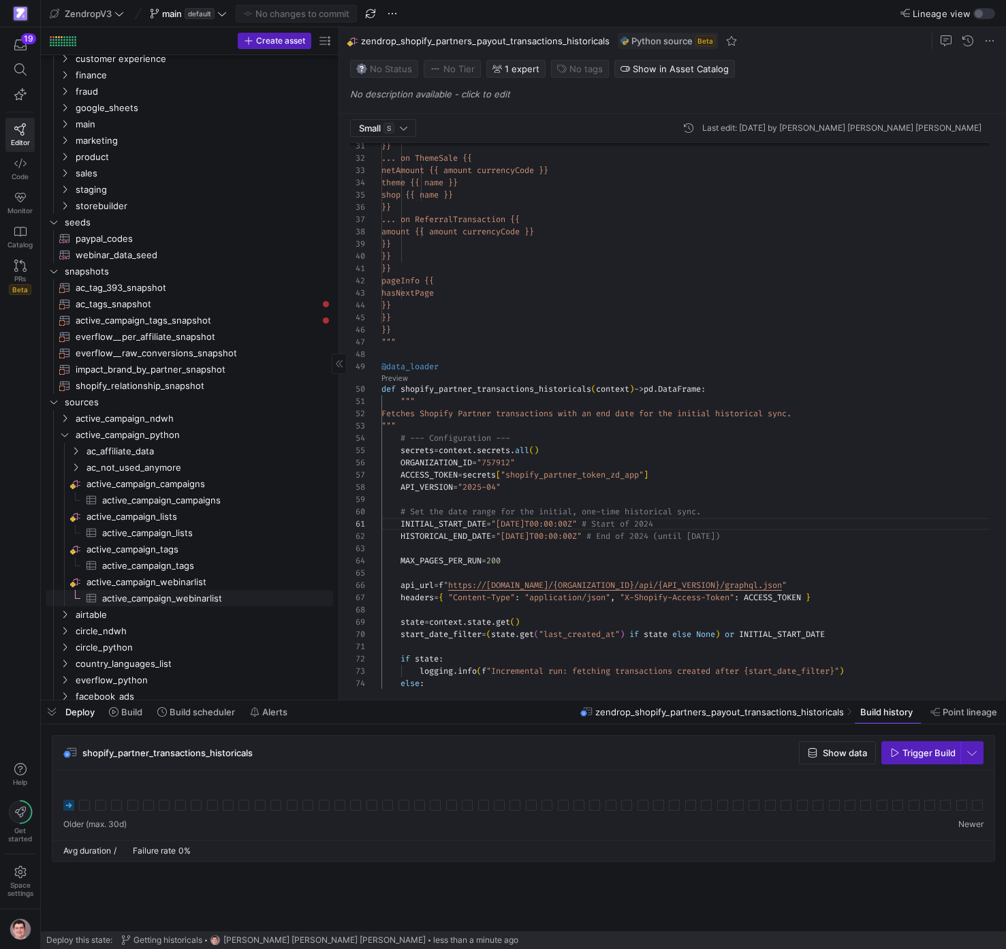
scroll to position [52, 0]
click at [80, 408] on span "sources" at bounding box center [182, 404] width 234 height 16
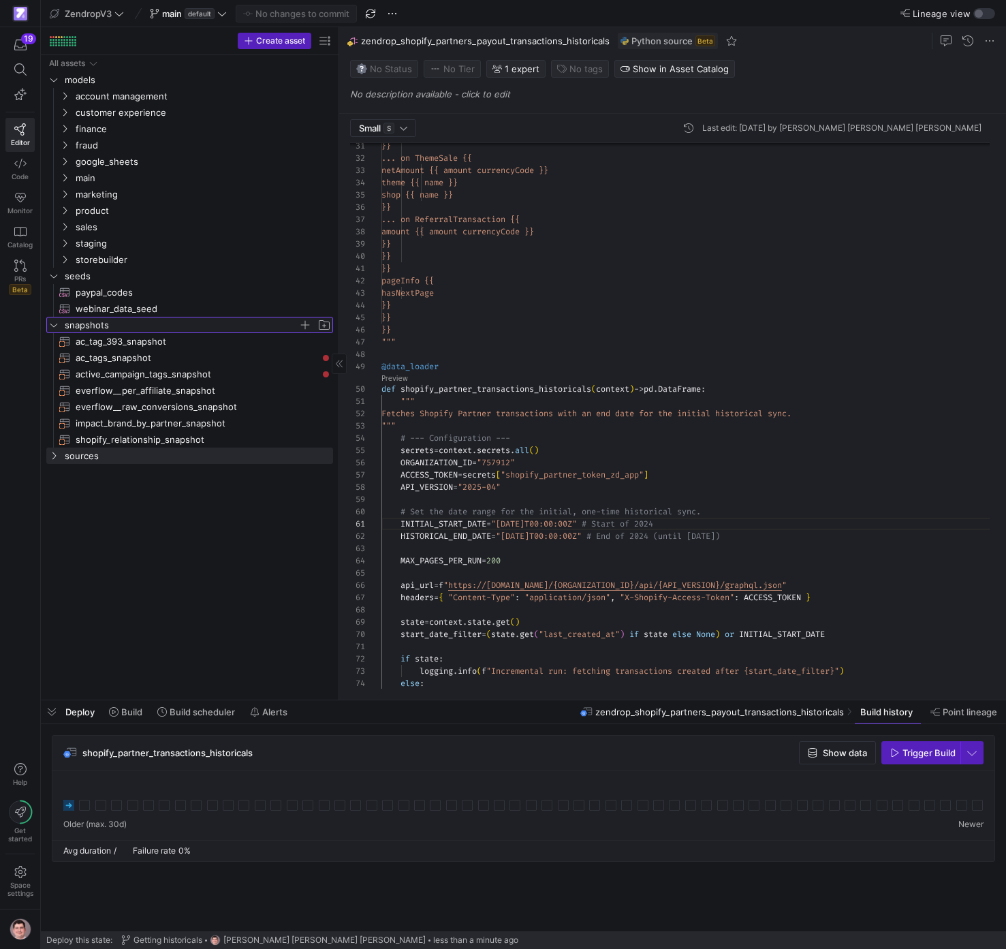
click at [59, 328] on y42-icon "Press SPACE to select this row." at bounding box center [53, 324] width 11 height 11
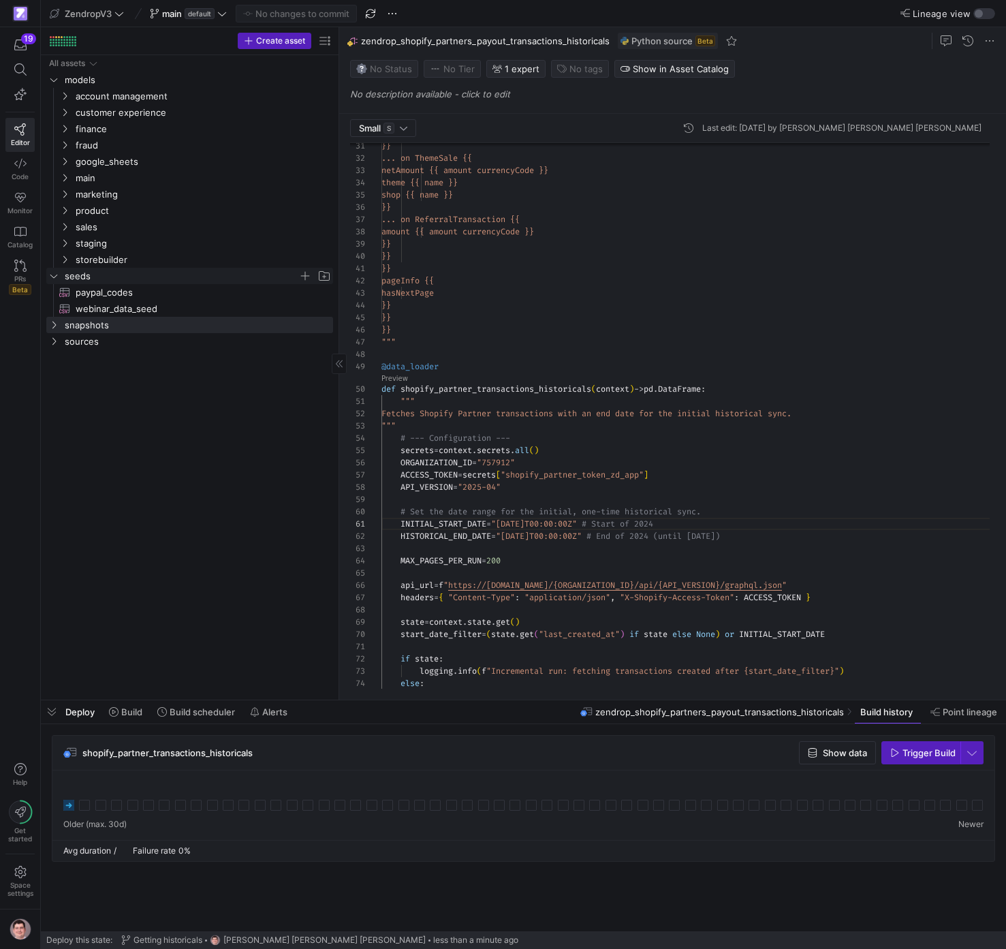
click at [63, 279] on span "seeds" at bounding box center [189, 275] width 285 height 15
click at [80, 246] on span "staging" at bounding box center [187, 244] width 223 height 16
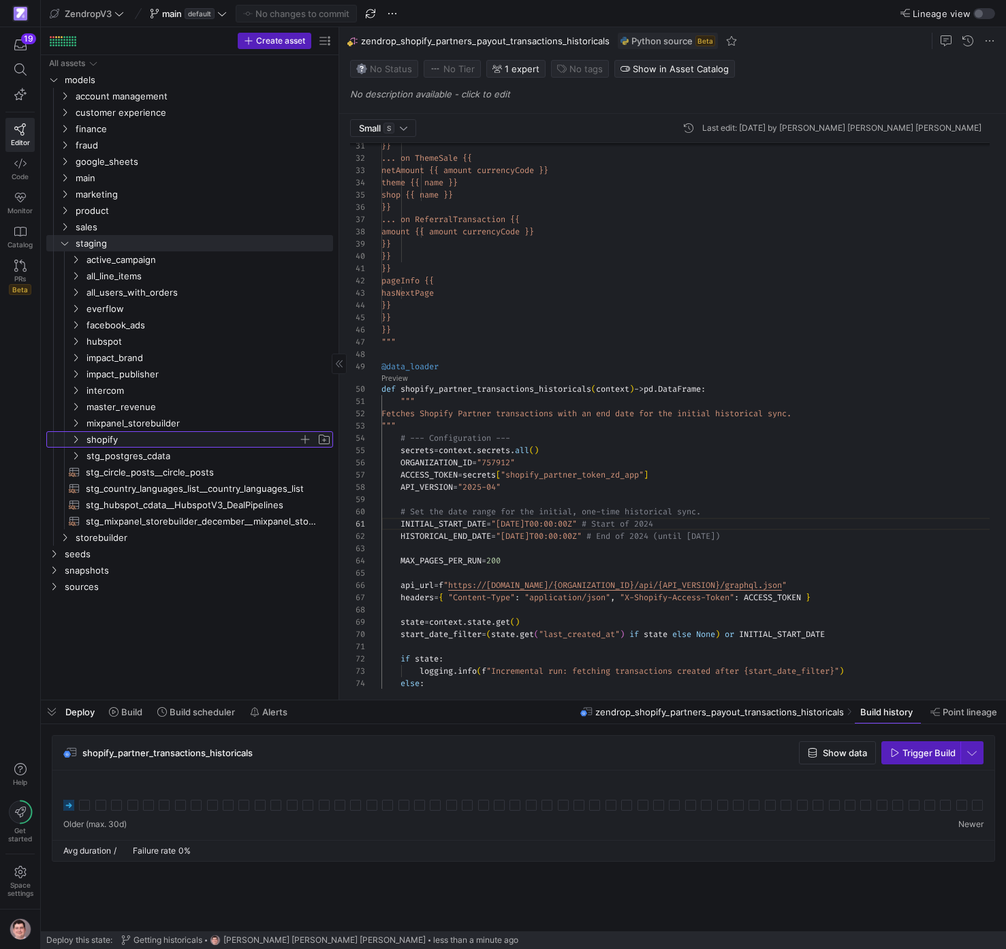
click at [126, 433] on span "shopify" at bounding box center [193, 440] width 212 height 16
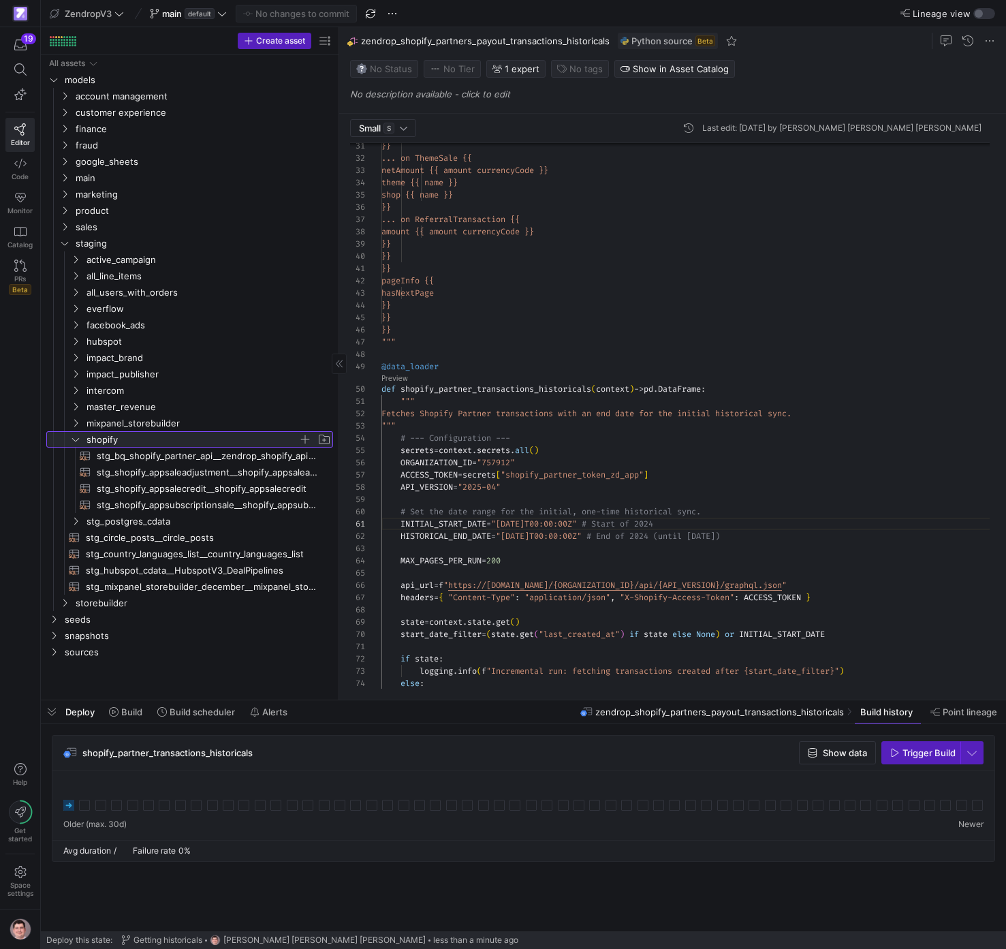
click at [305, 438] on span "button" at bounding box center [305, 440] width 14 height 14
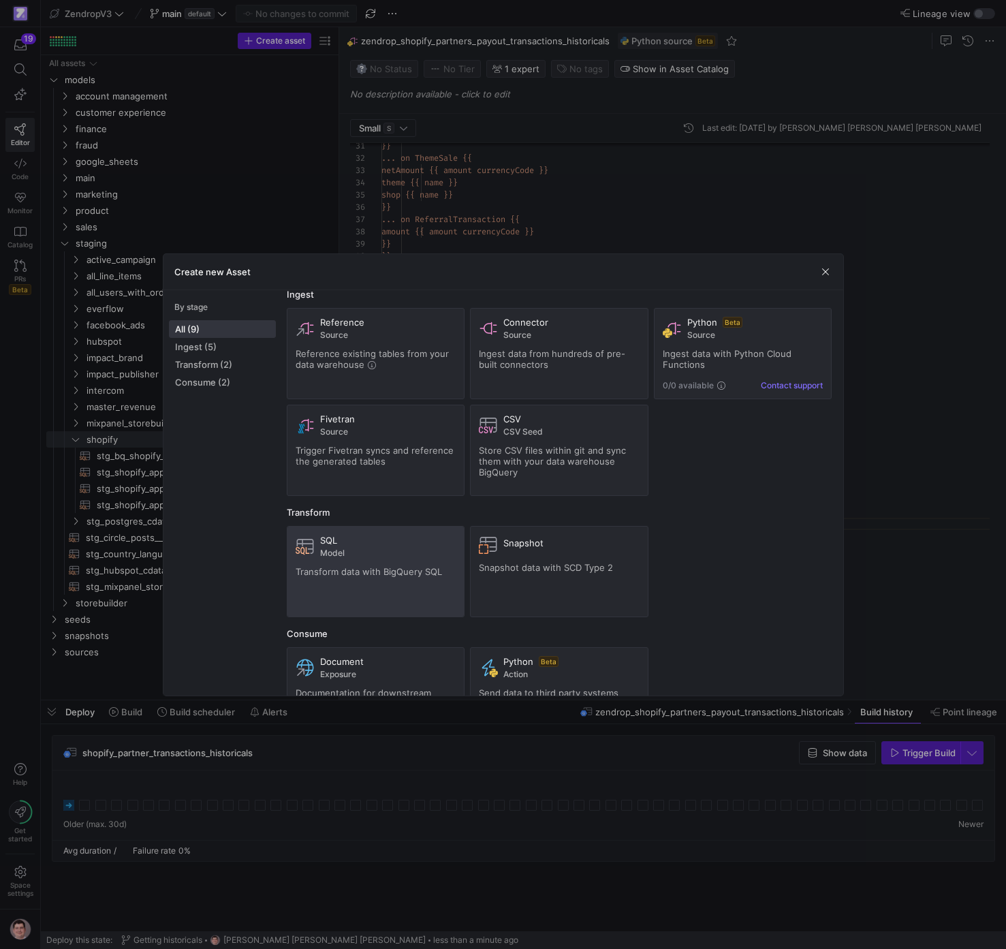
click at [388, 569] on span "Transform data with BigQuery SQL" at bounding box center [369, 571] width 146 height 11
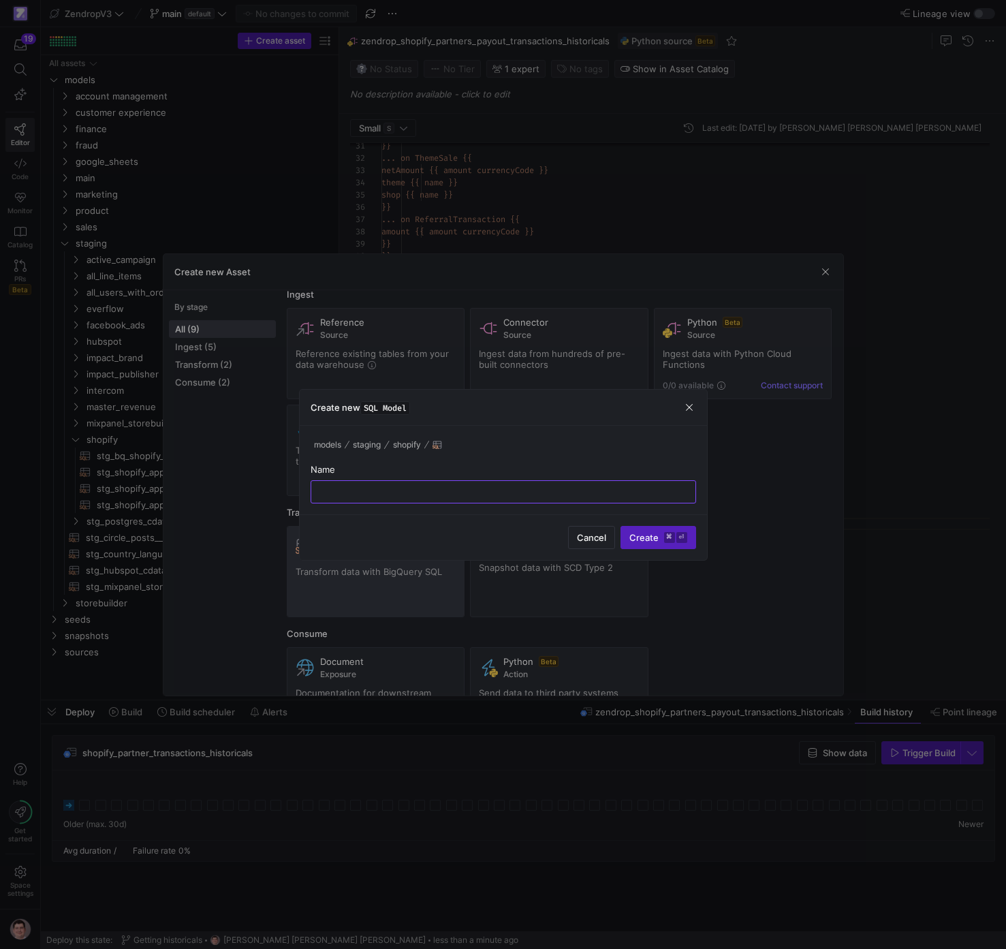
scroll to position [14, 0]
type input "stg_shopify_partners_zendrop"
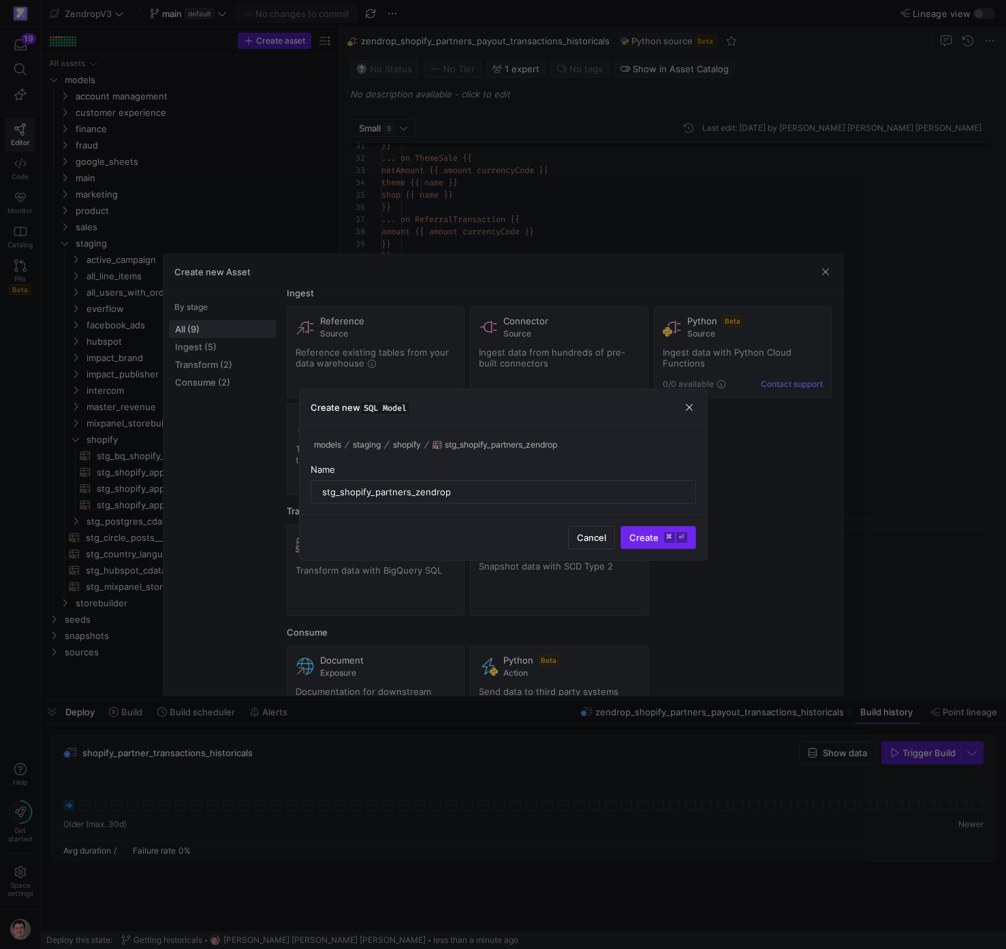
click at [653, 531] on span "submit" at bounding box center [658, 538] width 74 height 22
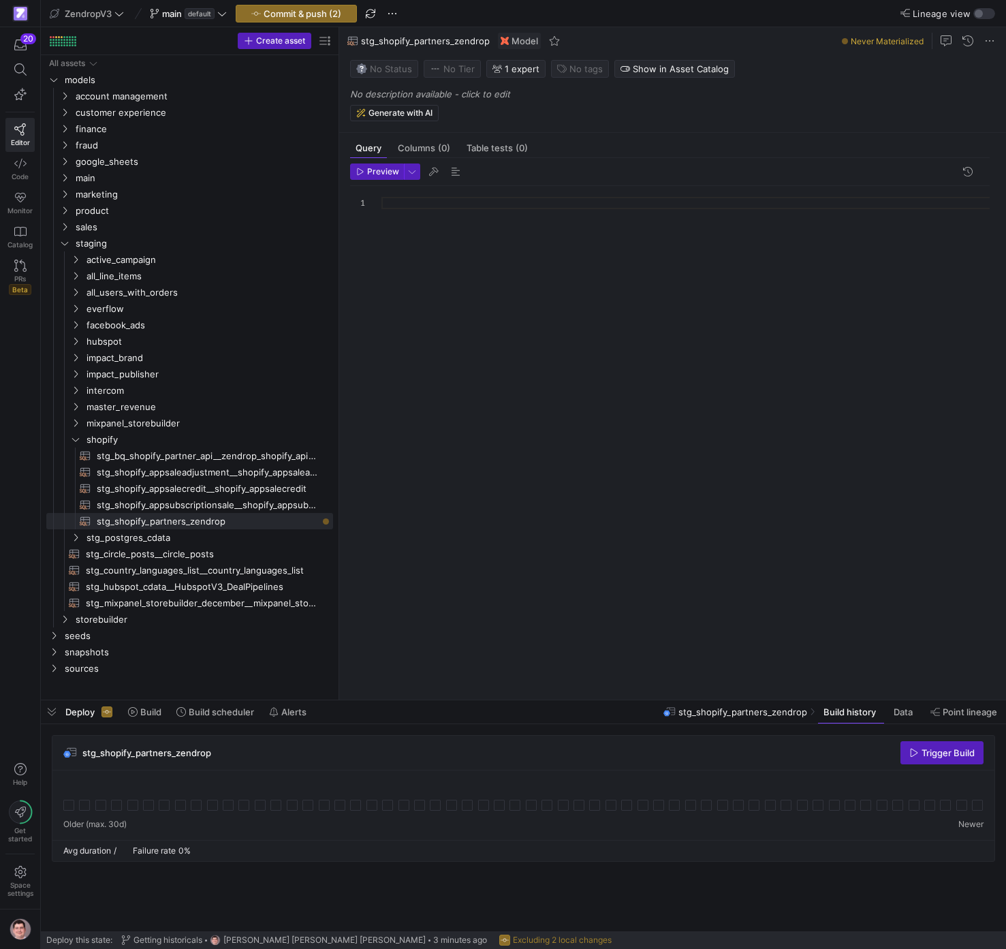
click at [498, 213] on div at bounding box center [690, 434] width 619 height 497
click at [463, 239] on div "WITH zd_shopify_partners_historicals AS ( SELECT * FROM { { source ( 'S' , '' )…" at bounding box center [690, 434] width 619 height 497
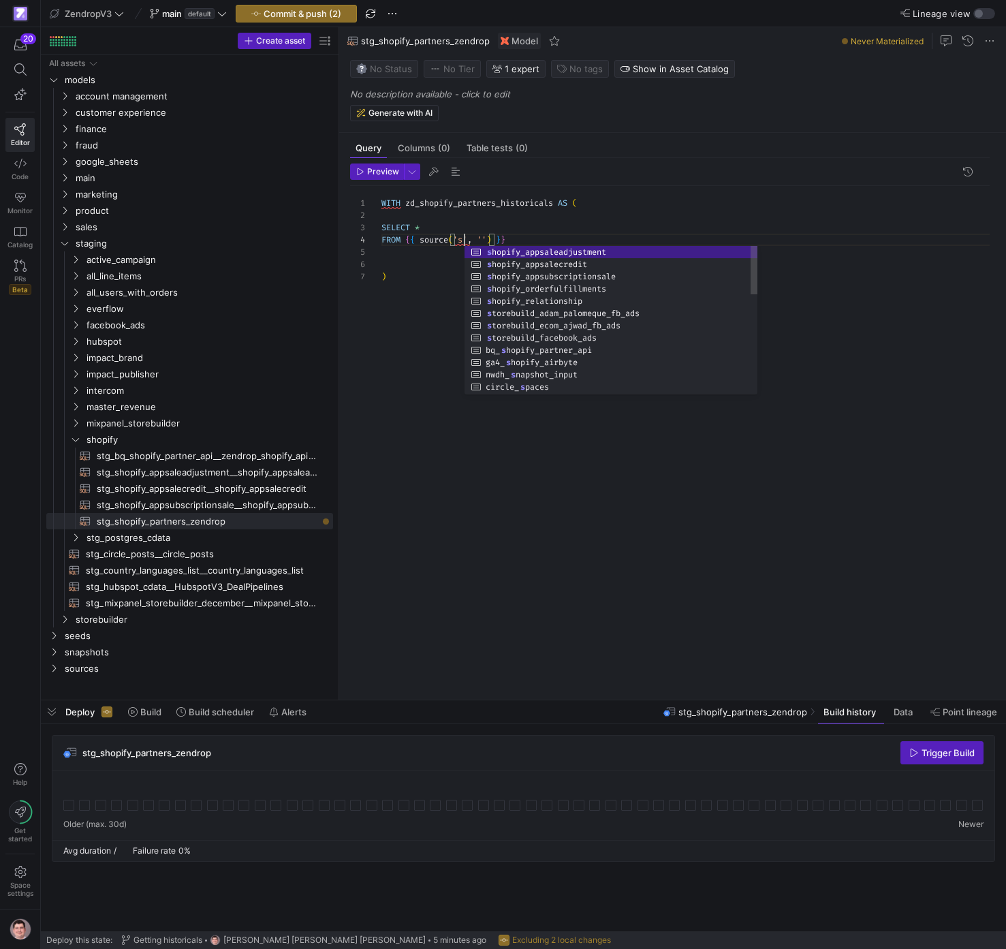
scroll to position [37, 78]
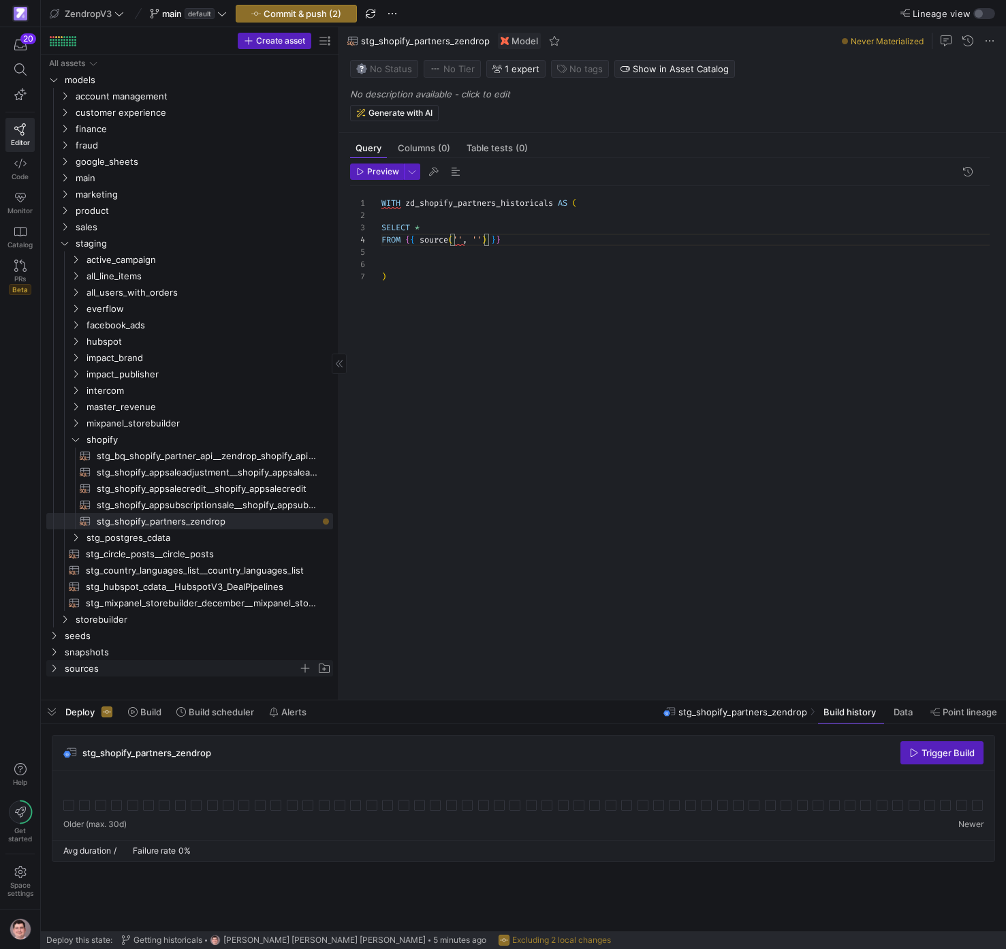
click at [78, 661] on span "sources" at bounding box center [182, 669] width 234 height 16
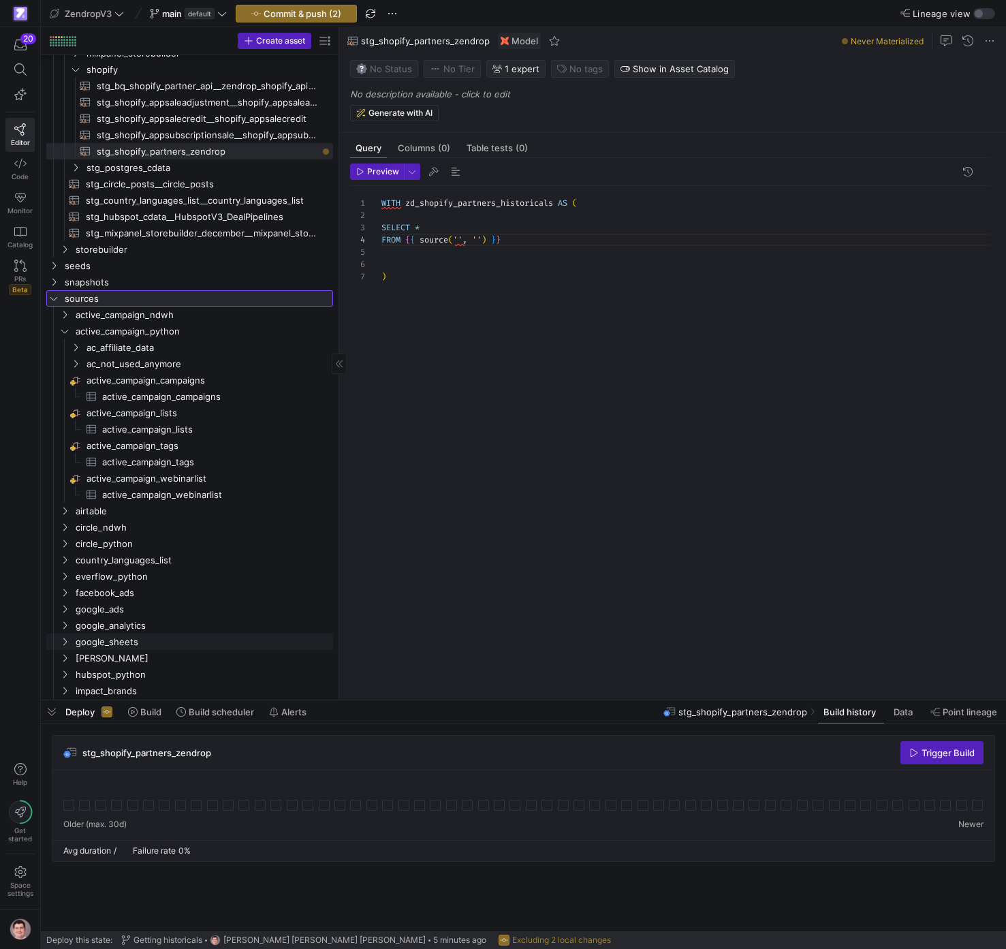
scroll to position [374, 0]
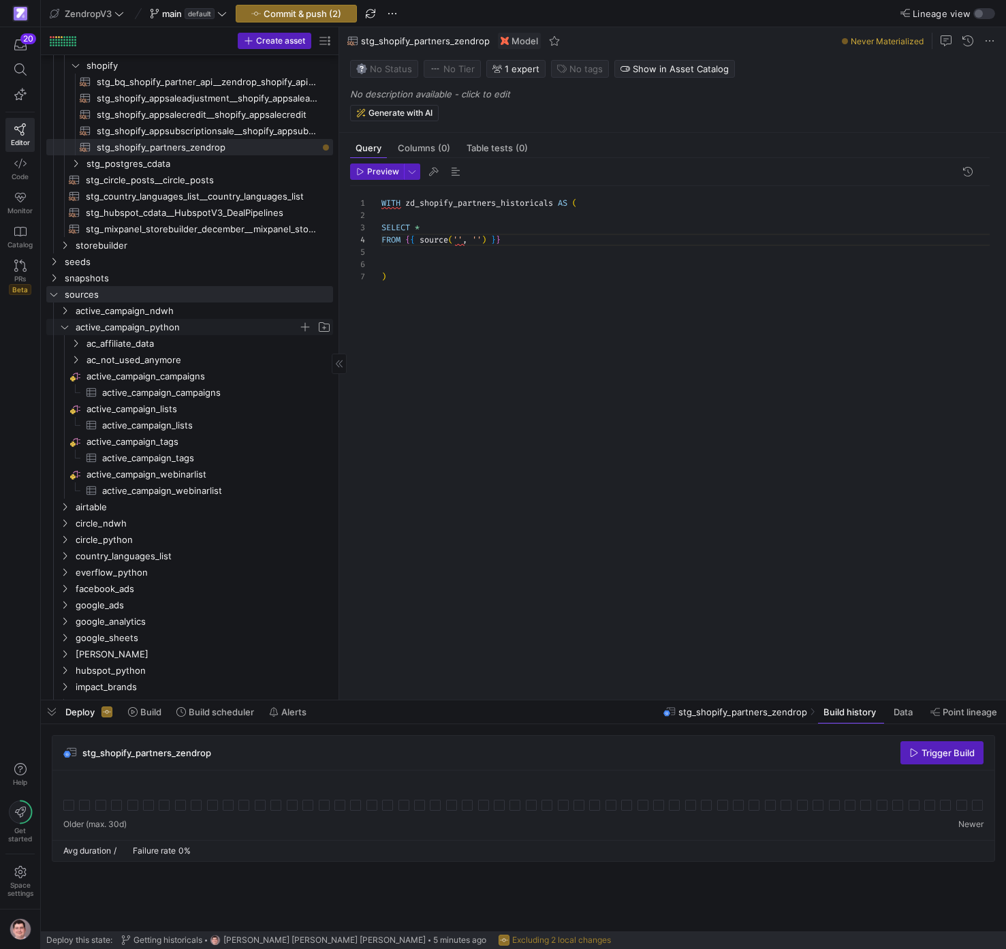
click at [87, 326] on span "active_campaign_python" at bounding box center [187, 327] width 223 height 16
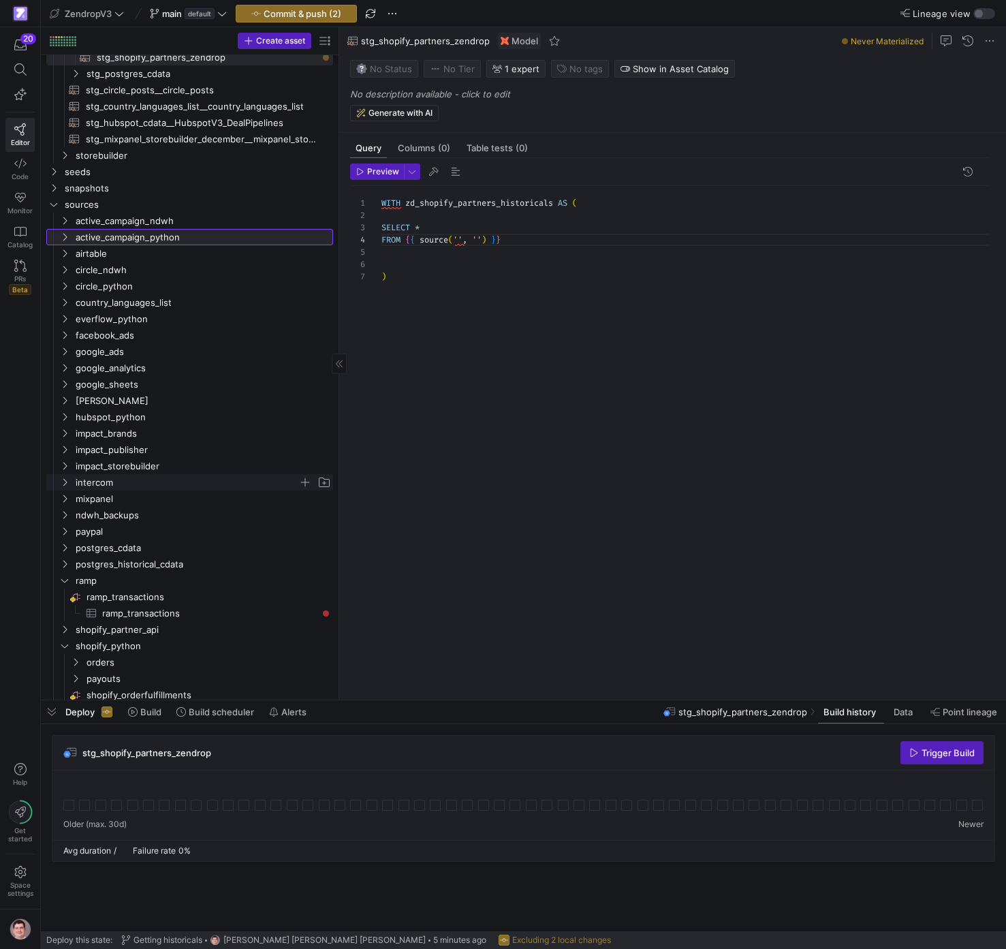
scroll to position [474, 0]
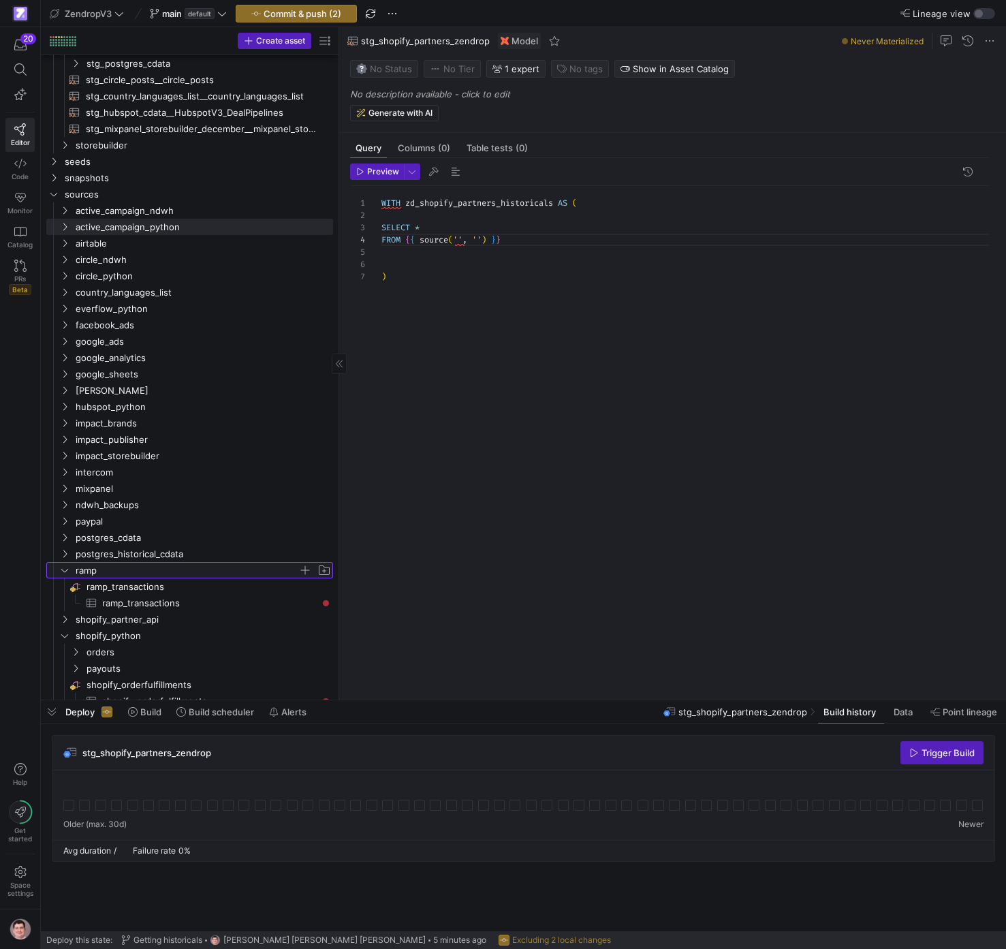
click at [107, 569] on span "ramp" at bounding box center [187, 571] width 223 height 16
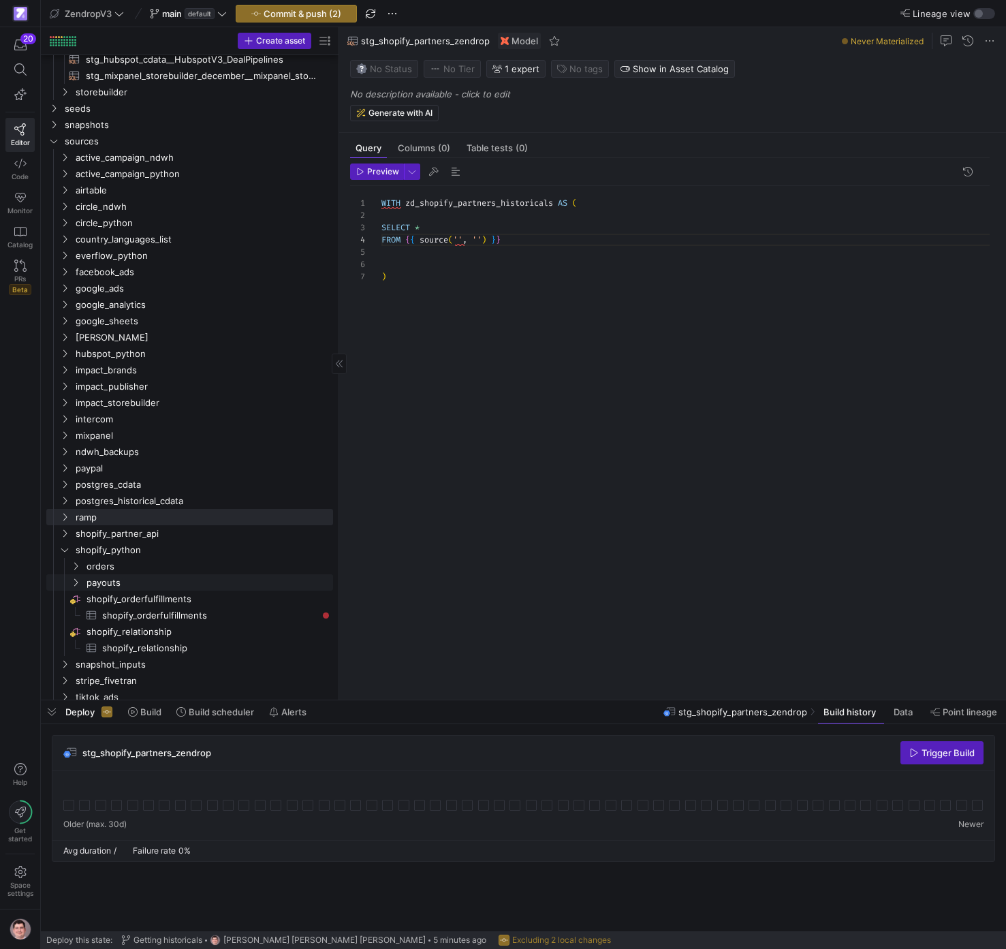
click at [156, 590] on link "payouts" at bounding box center [189, 582] width 287 height 16
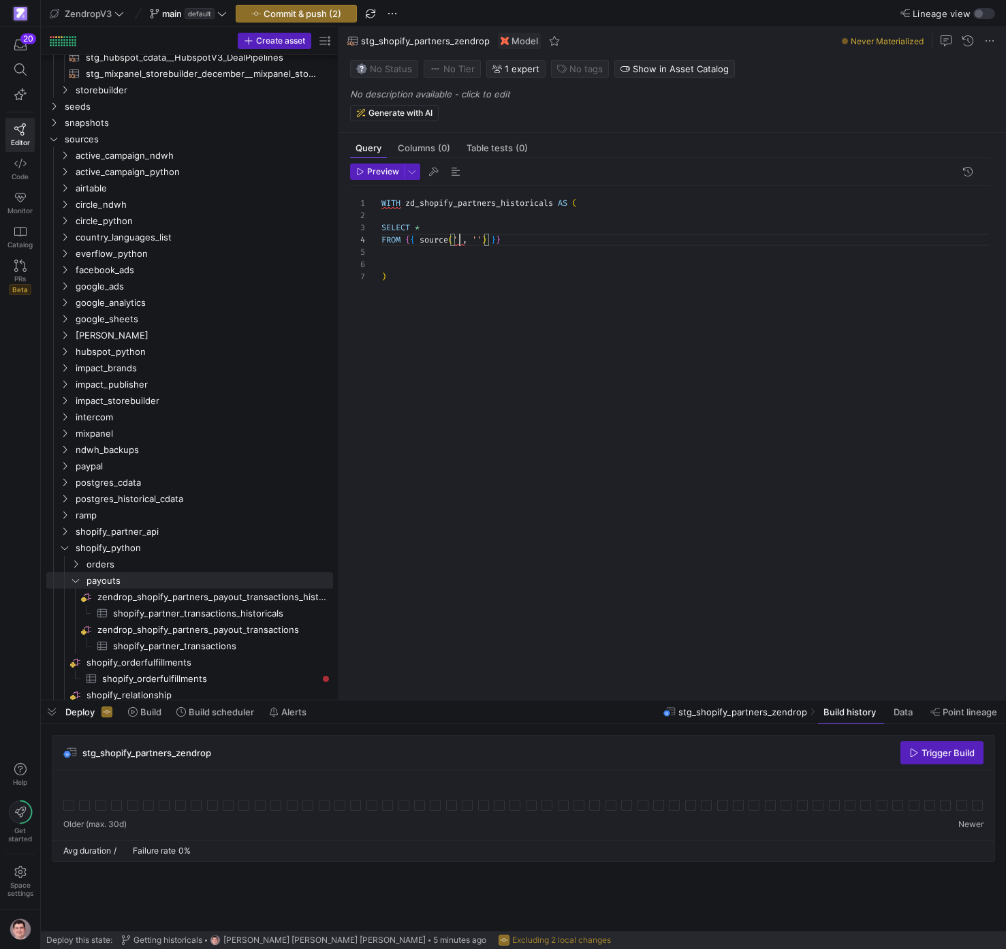
click at [462, 240] on div "WITH zd_shopify_partners_historicals AS ( SELECT * FROM { { source ( '' , '' ) …" at bounding box center [690, 434] width 619 height 497
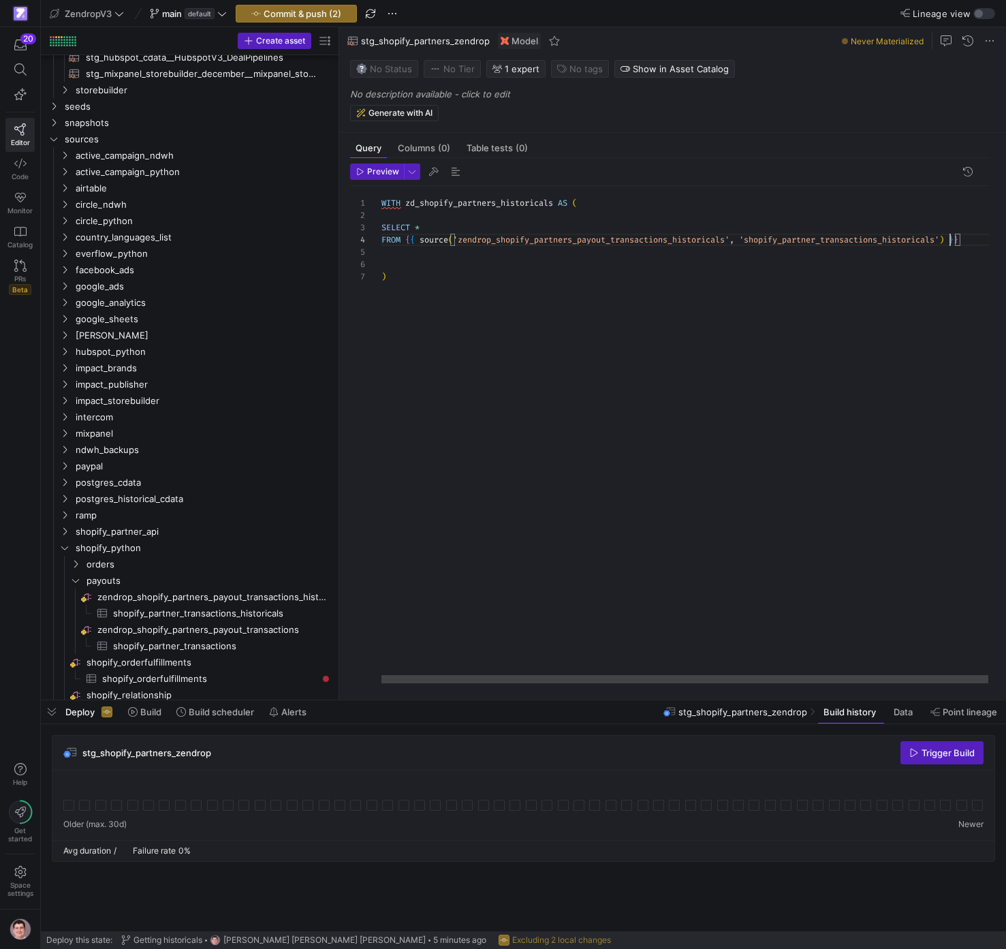
click at [452, 223] on div "WITH zd_shopify_partners_historicals AS ( SELECT * FROM { { source ( 'zendrop_s…" at bounding box center [692, 434] width 622 height 497
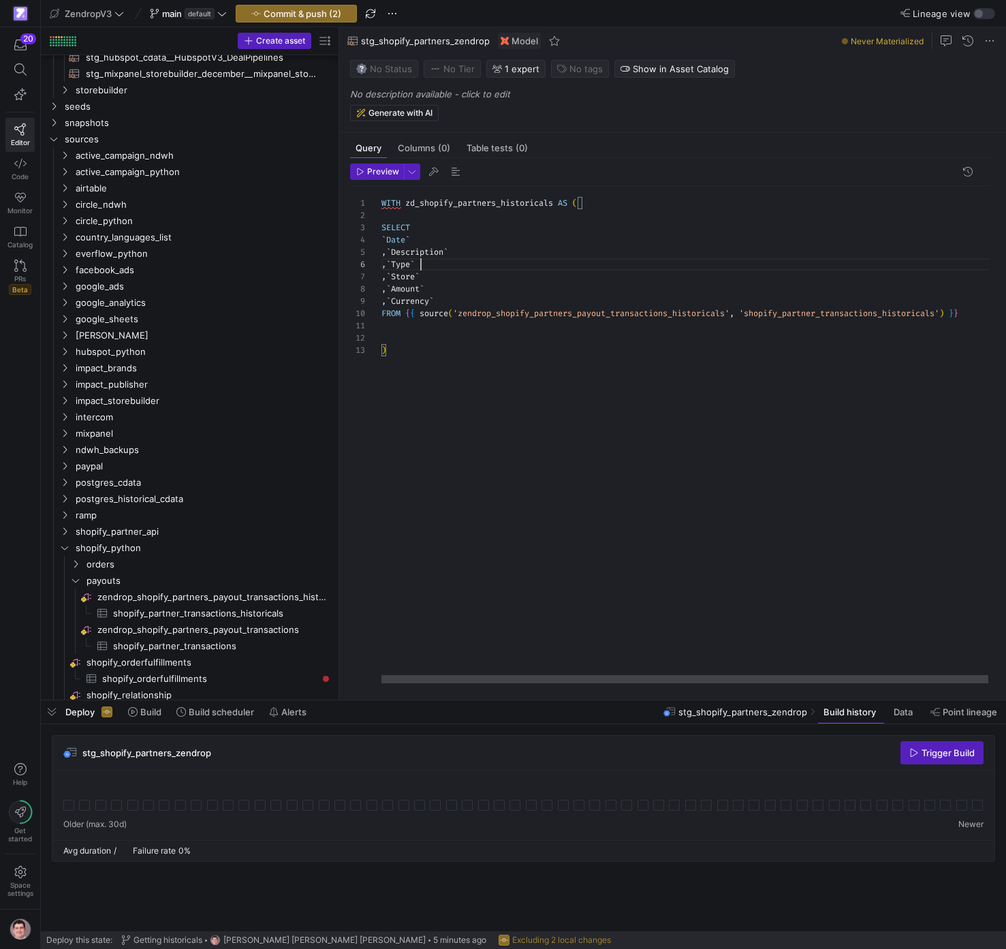
drag, startPoint x: 480, startPoint y: 266, endPoint x: 472, endPoint y: 266, distance: 8.2
click at [480, 266] on div "WITH zd_shopify_partners_historicals AS ( SELECT ` Date ` , ` Description ` , `…" at bounding box center [692, 434] width 622 height 497
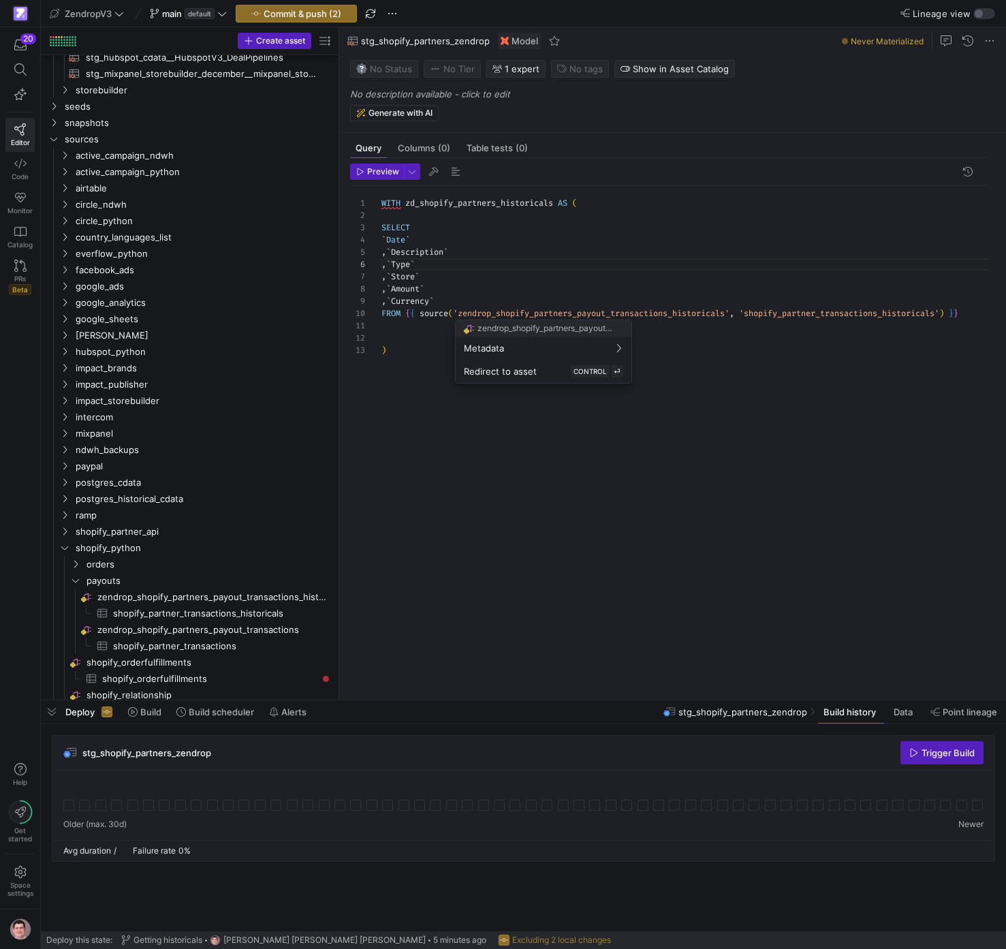
click at [437, 329] on div at bounding box center [503, 474] width 1006 height 949
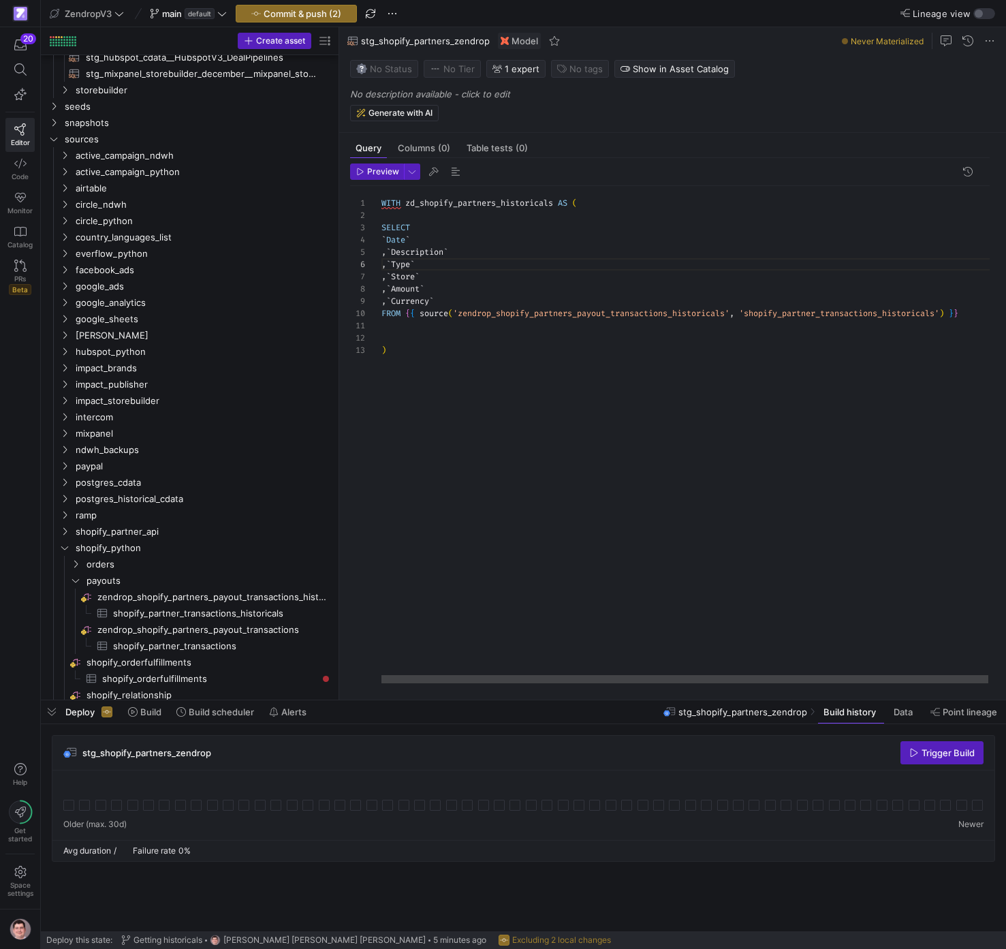
click at [433, 332] on div "WITH zd_shopify_partners_historicals AS ( SELECT ` Date ` , ` Description ` , `…" at bounding box center [692, 434] width 622 height 497
click at [403, 356] on div "WITH zd_shopify_partners_historicals AS ( SELECT ` Date ` , ` Description ` , `…" at bounding box center [692, 434] width 622 height 497
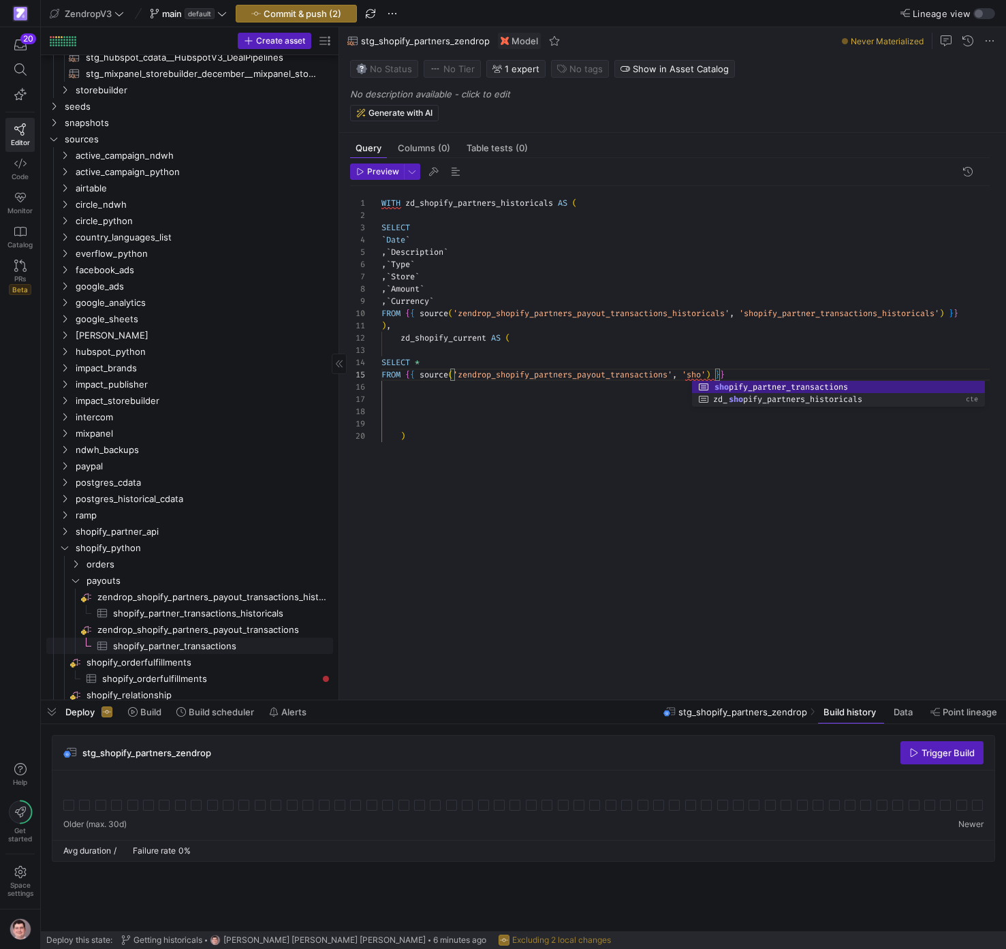
scroll to position [49, 451]
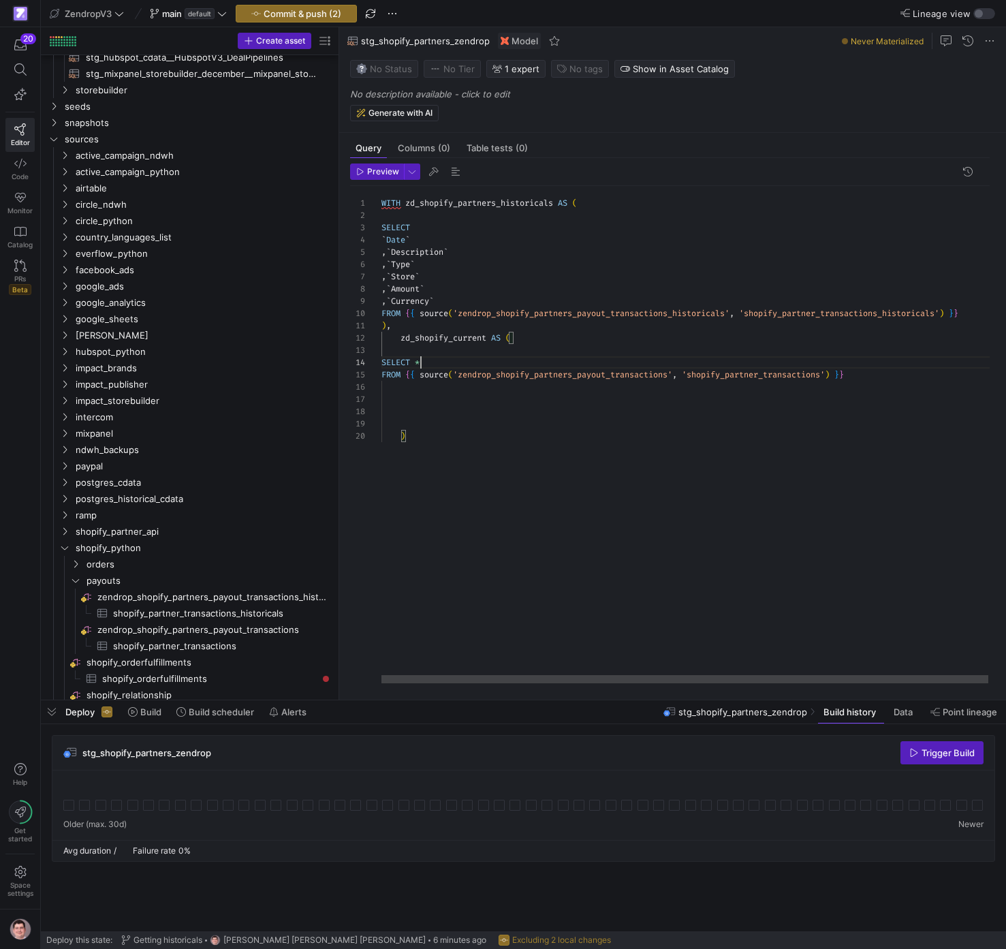
click at [491, 357] on div "WITH zd_shopify_partners_historicals AS ( SELECT ` Date ` , ` Description ` , `…" at bounding box center [692, 434] width 622 height 497
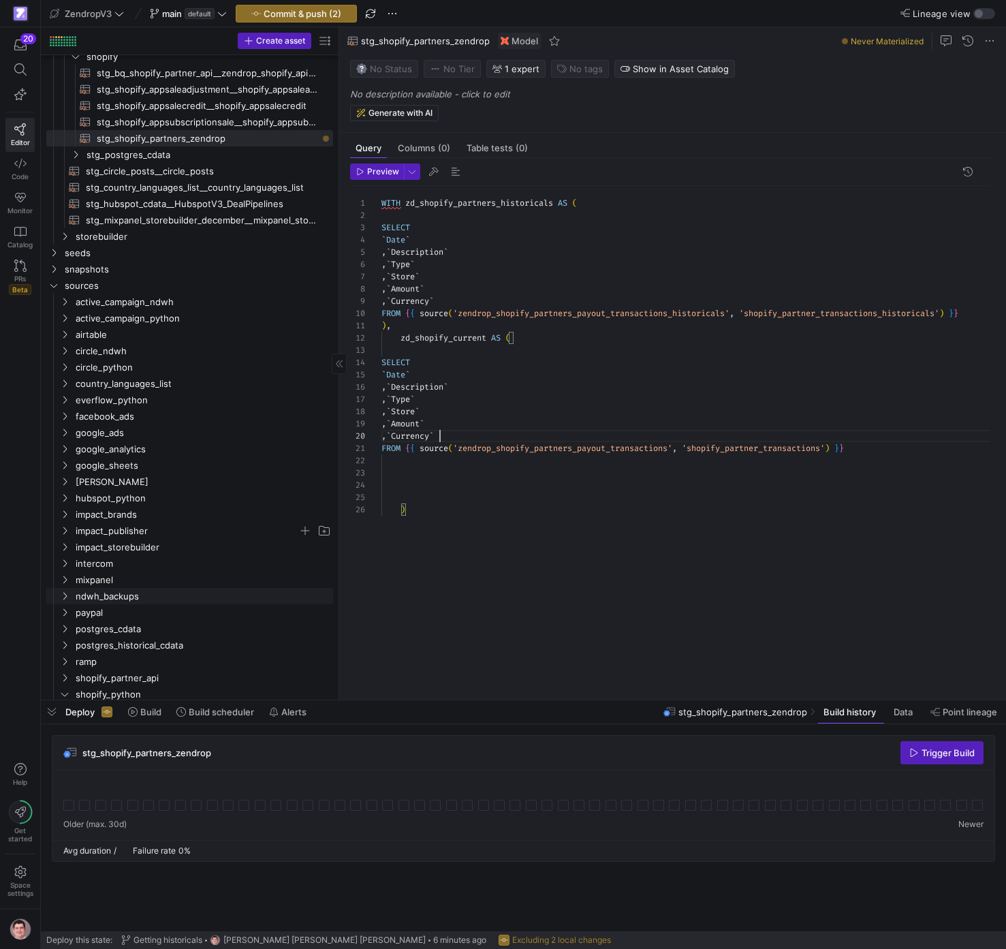
scroll to position [373, 0]
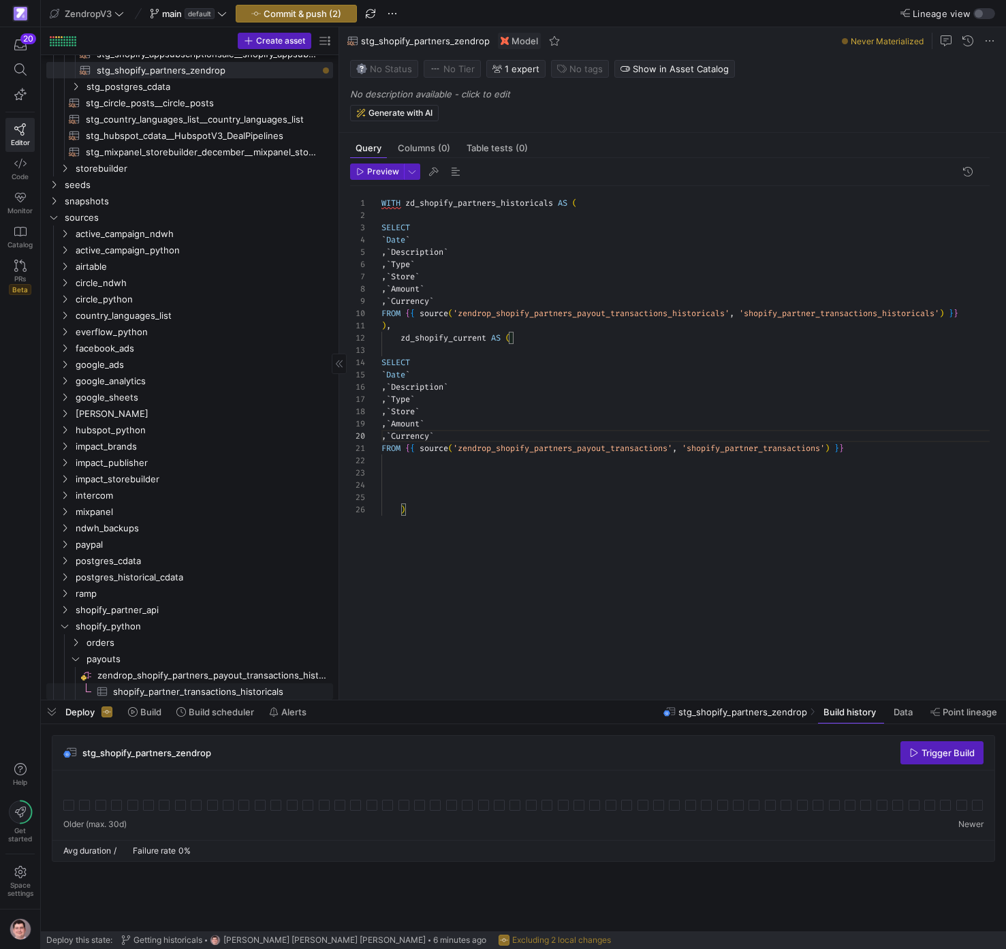
click at [248, 686] on span "shopify_partner_transactions_historicals​​​​​​​​​" at bounding box center [215, 692] width 204 height 16
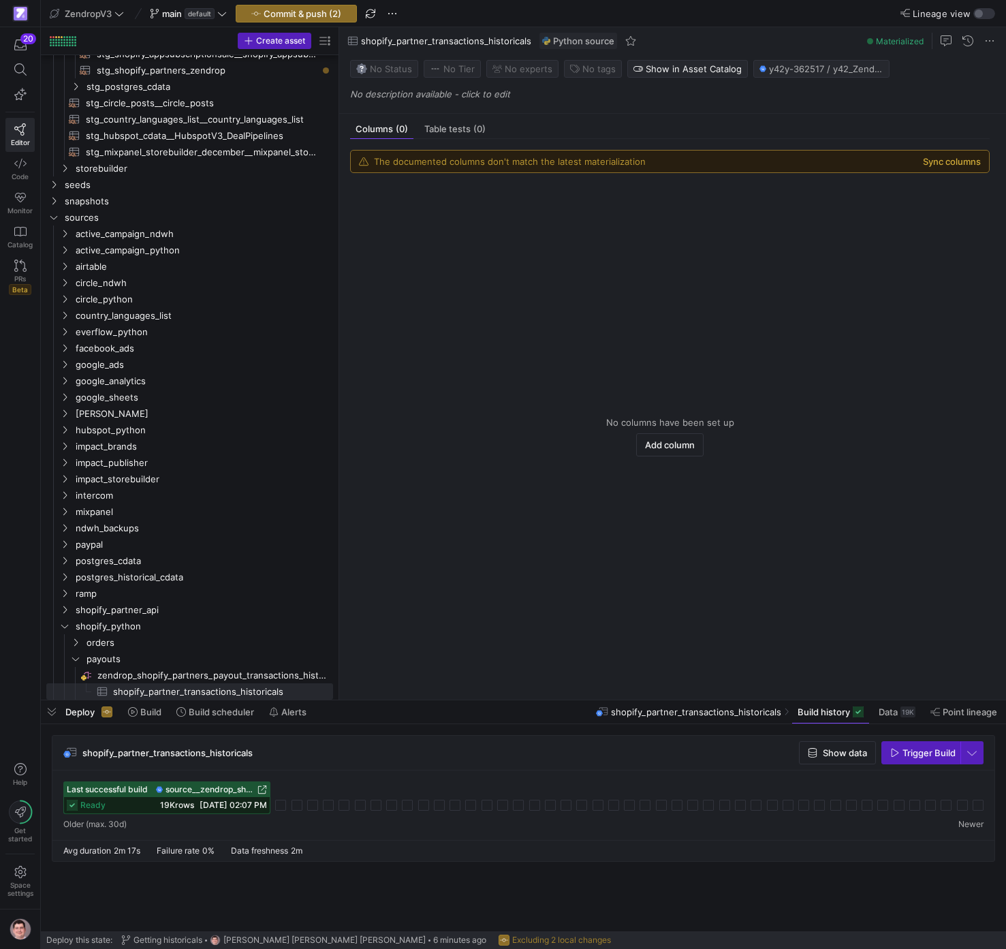
click at [958, 161] on button "Sync columns" at bounding box center [952, 161] width 58 height 11
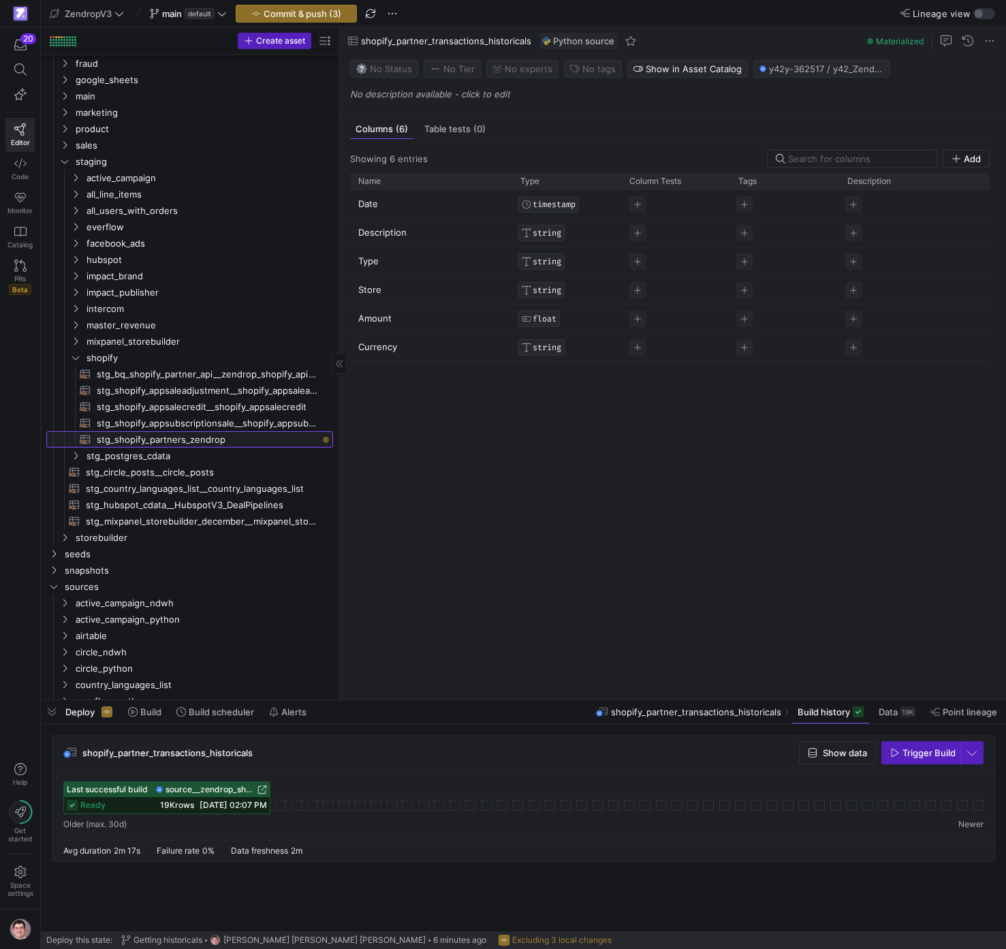
click at [227, 436] on span "stg_shopify_partners_zendrop​​​​​​​​​​" at bounding box center [207, 440] width 221 height 16
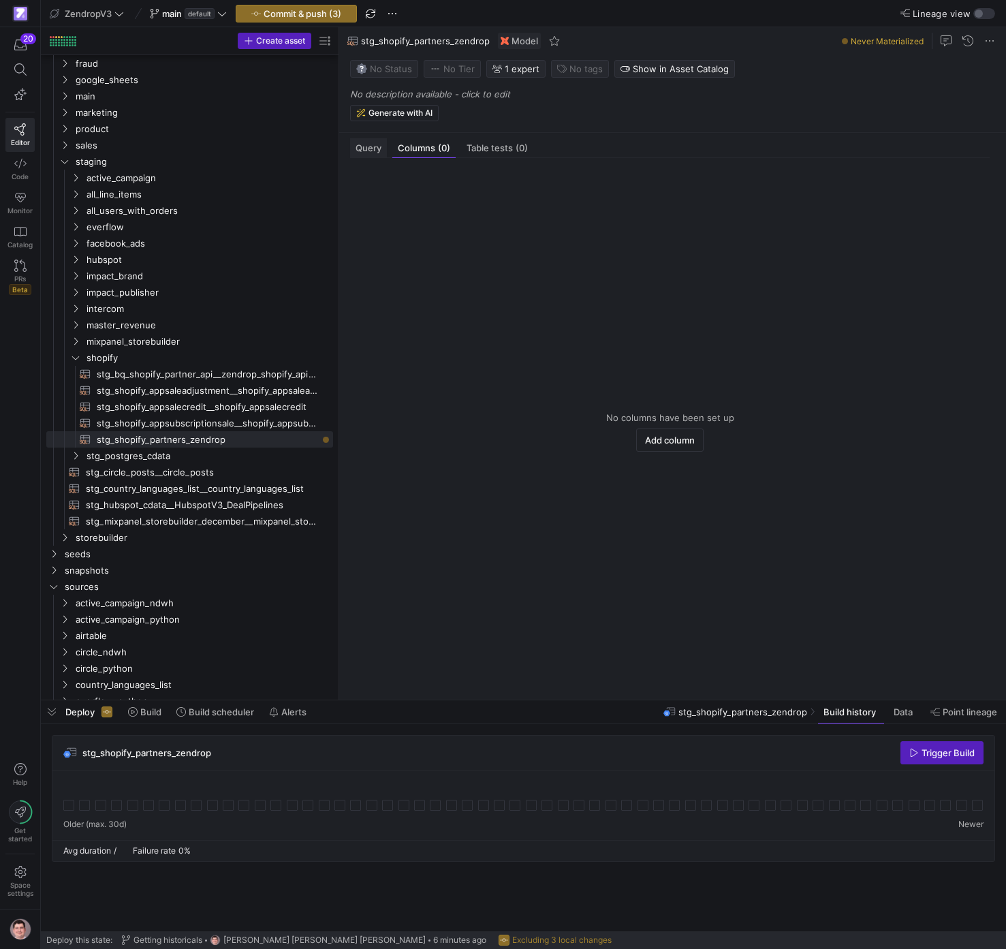
click at [373, 152] on span "Query" at bounding box center [369, 148] width 26 height 9
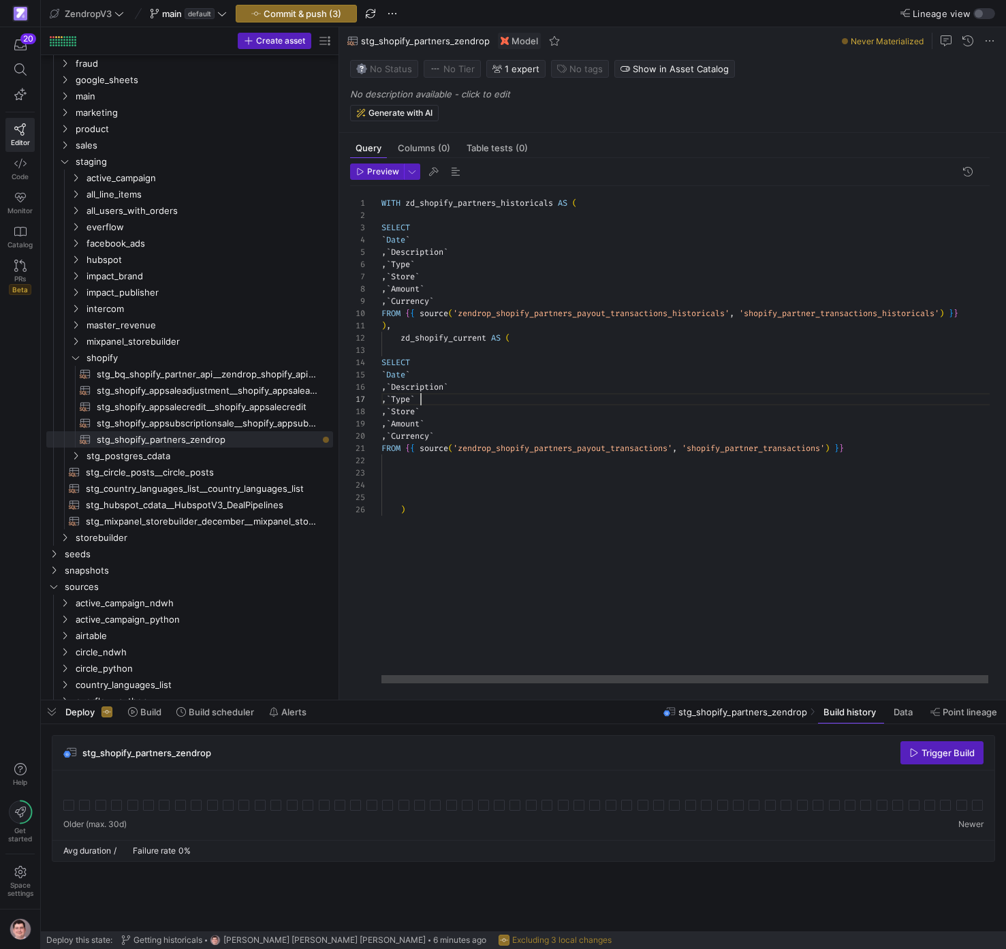
click at [524, 402] on div "WITH zd_shopify_partners_historicals AS ( SELECT ` Date ` , ` Description ` , `…" at bounding box center [692, 434] width 622 height 497
click at [518, 521] on div "WITH zd_shopify_partners_historicals AS ( SELECT ` Date ` , ` Description ` , `…" at bounding box center [692, 434] width 622 height 497
click at [507, 478] on div "WITH zd_shopify_partners_historicals AS ( SELECT ` Date ` , ` Description ` , `…" at bounding box center [692, 434] width 622 height 497
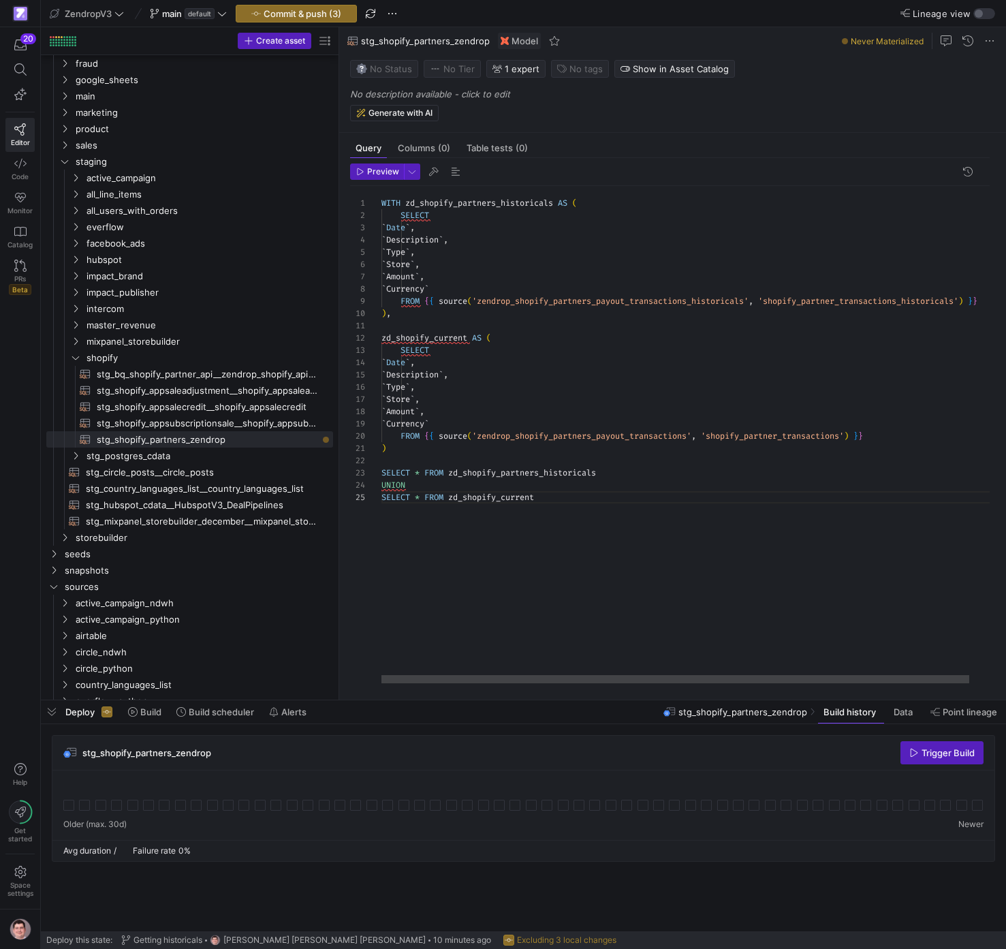
scroll to position [37, 25]
click at [455, 488] on div "WITH zd_shopify_partners_historicals AS ( SELECT ` Date ` , ` Description ` , `…" at bounding box center [702, 434] width 642 height 497
click at [409, 121] on button "Generate with AI" at bounding box center [394, 113] width 89 height 16
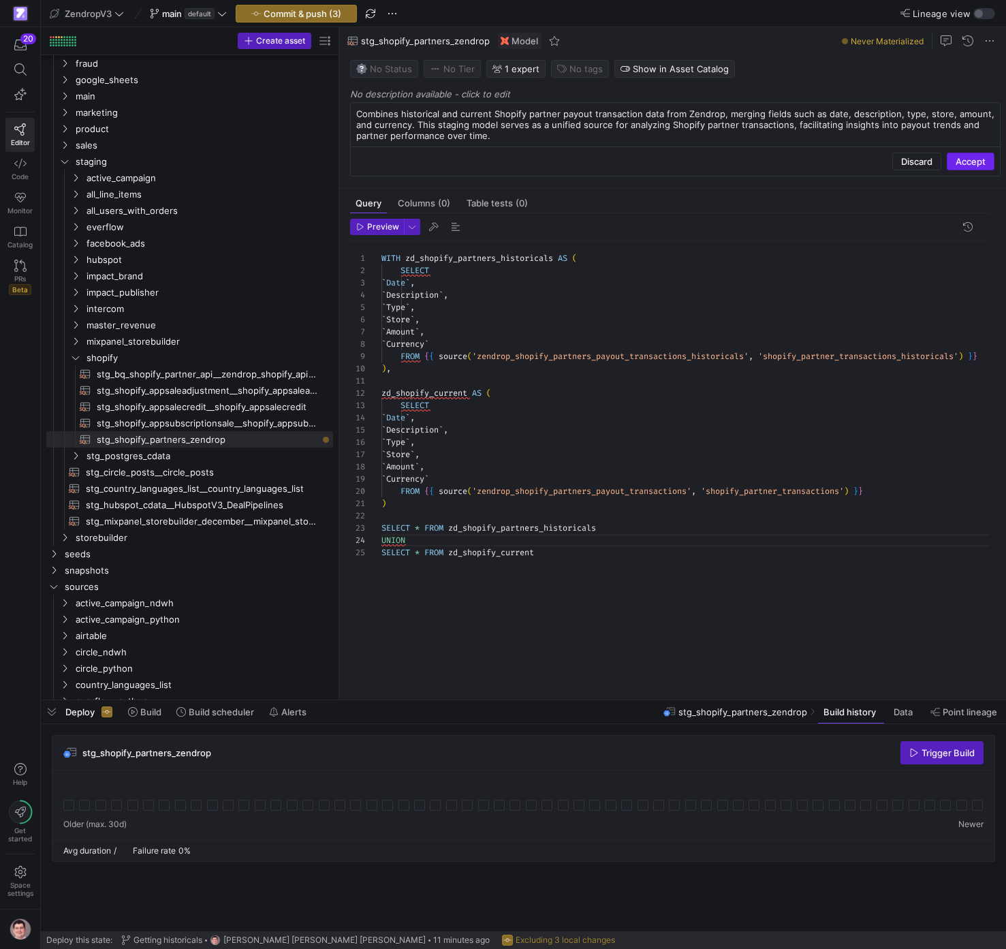
click at [957, 157] on span "Accept" at bounding box center [971, 161] width 30 height 11
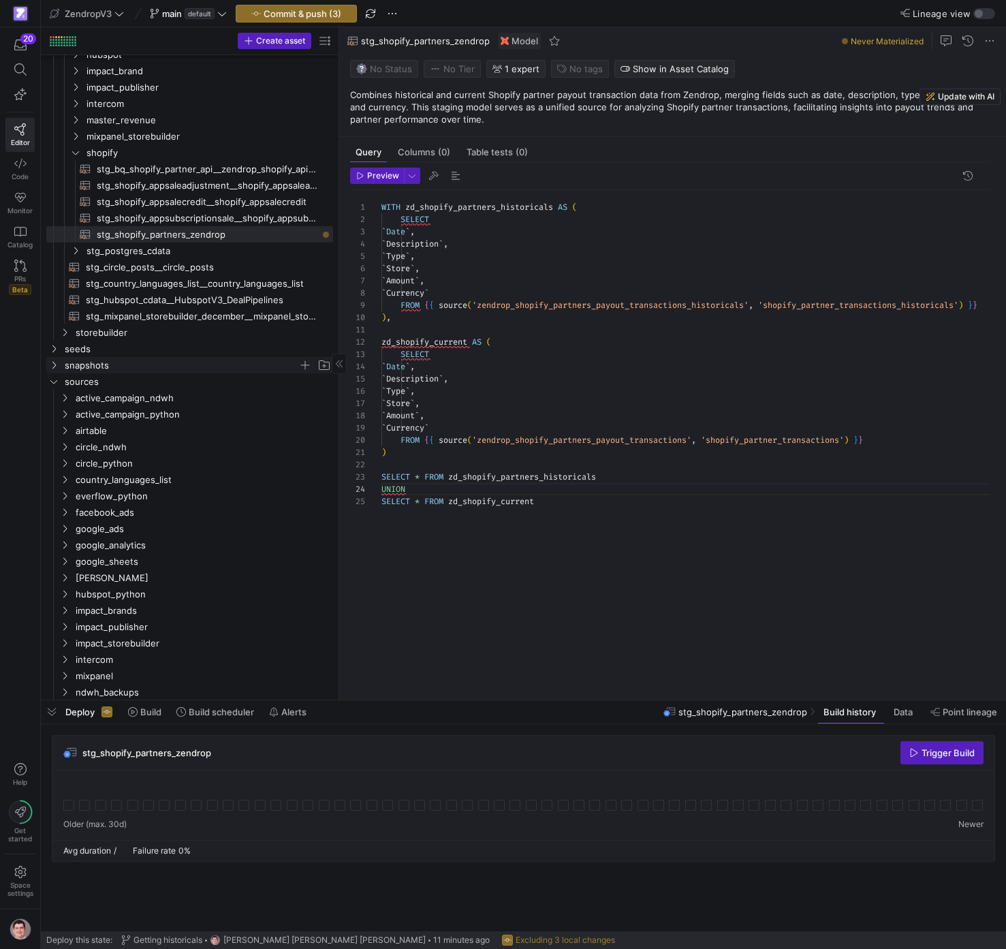
scroll to position [373, 0]
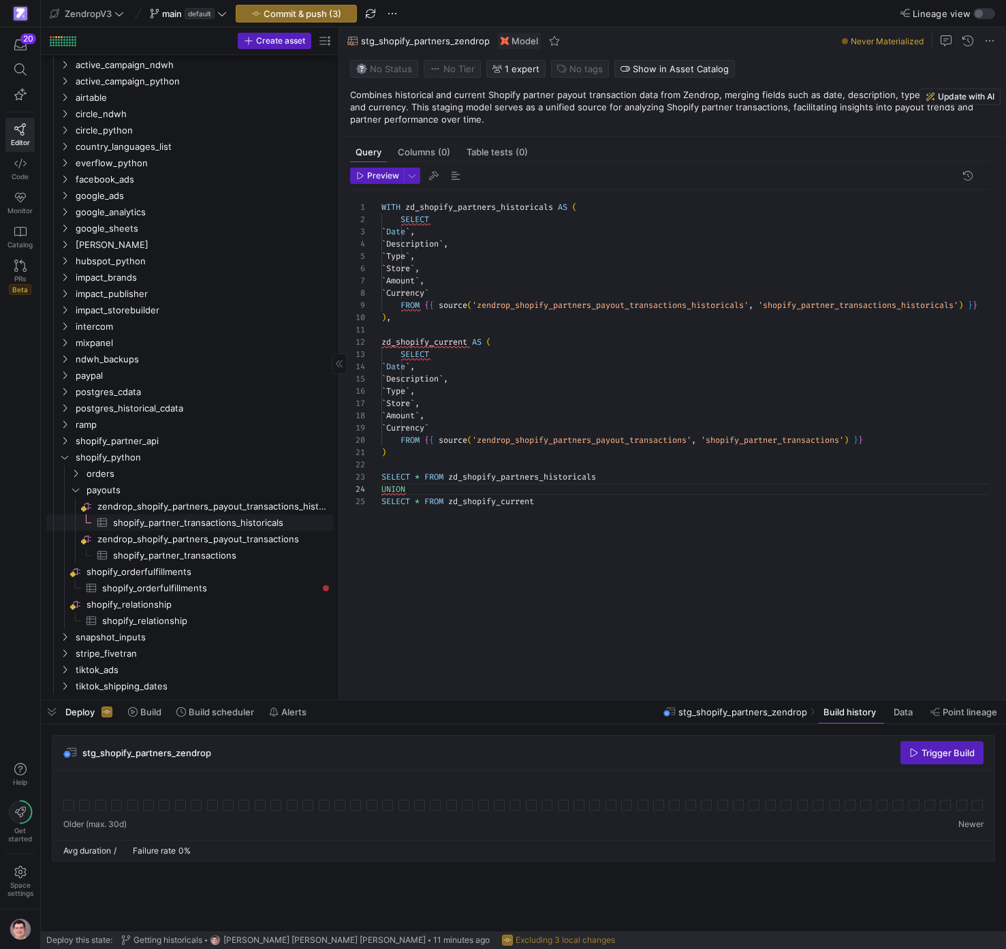
click at [170, 522] on span "shopify_partner_transactions_historicals​​​​​​​​​" at bounding box center [215, 523] width 204 height 16
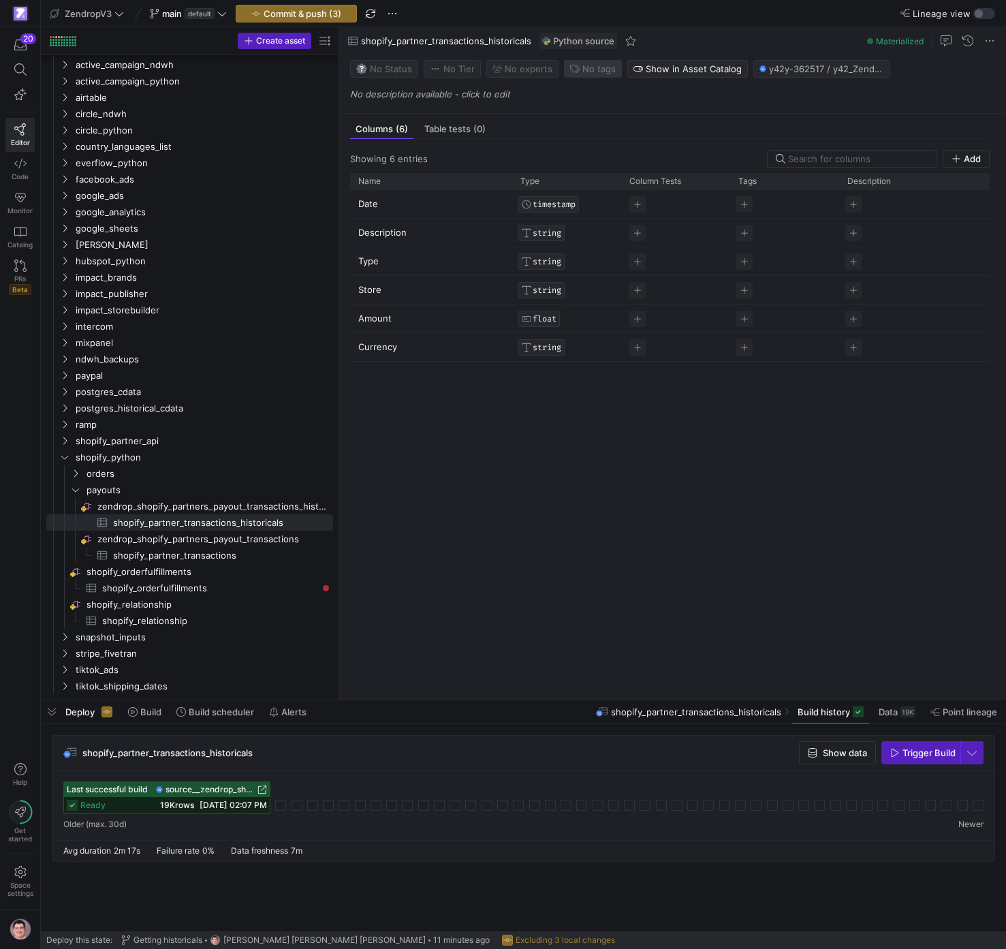
click at [606, 68] on span "No tags" at bounding box center [598, 68] width 33 height 11
click at [577, 89] on input at bounding box center [547, 89] width 123 height 11
type input "shopify_partners_payout"
click at [235, 555] on span "shopify_partner_transactions​​​​​​​​​" at bounding box center [215, 556] width 204 height 16
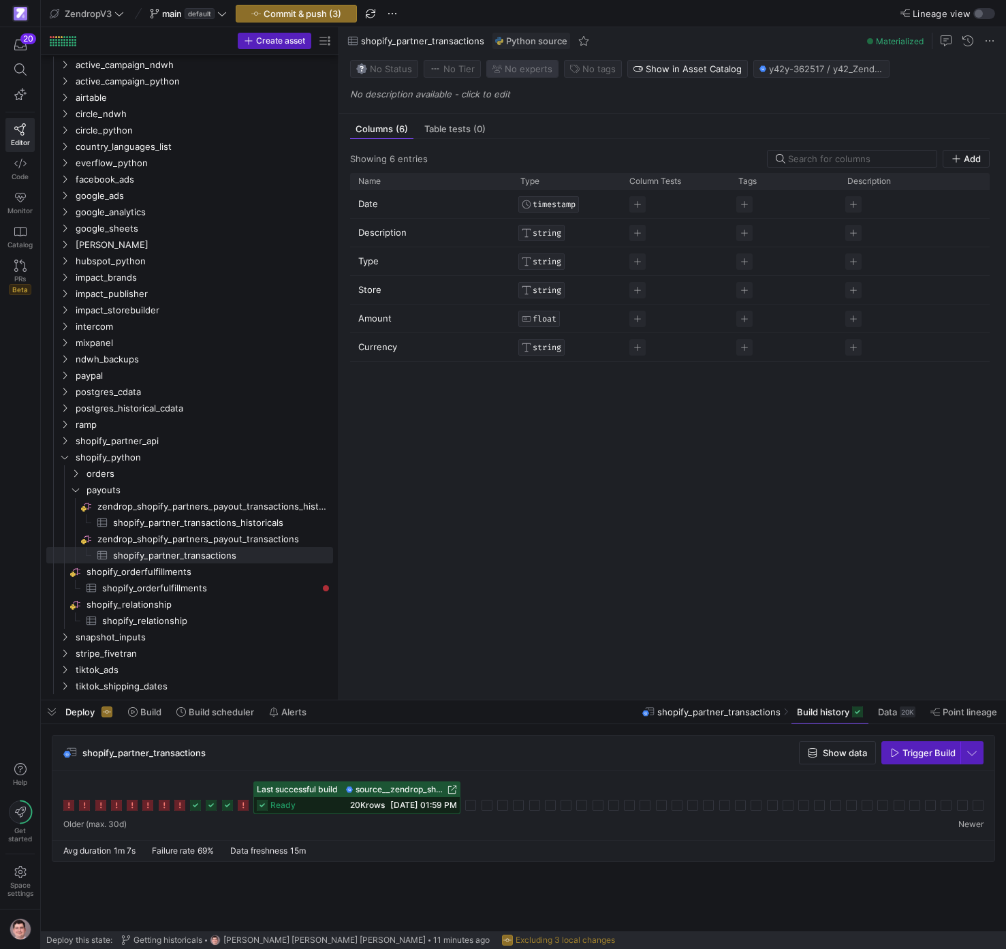
click at [520, 70] on span "No expert s" at bounding box center [529, 68] width 48 height 11
click at [592, 72] on span "No tags" at bounding box center [598, 68] width 33 height 11
type input "shopify_partners_payout"
click at [542, 250] on span ""shopify_partners_payout"" at bounding box center [564, 248] width 93 height 11
click at [559, 518] on div at bounding box center [503, 474] width 1006 height 949
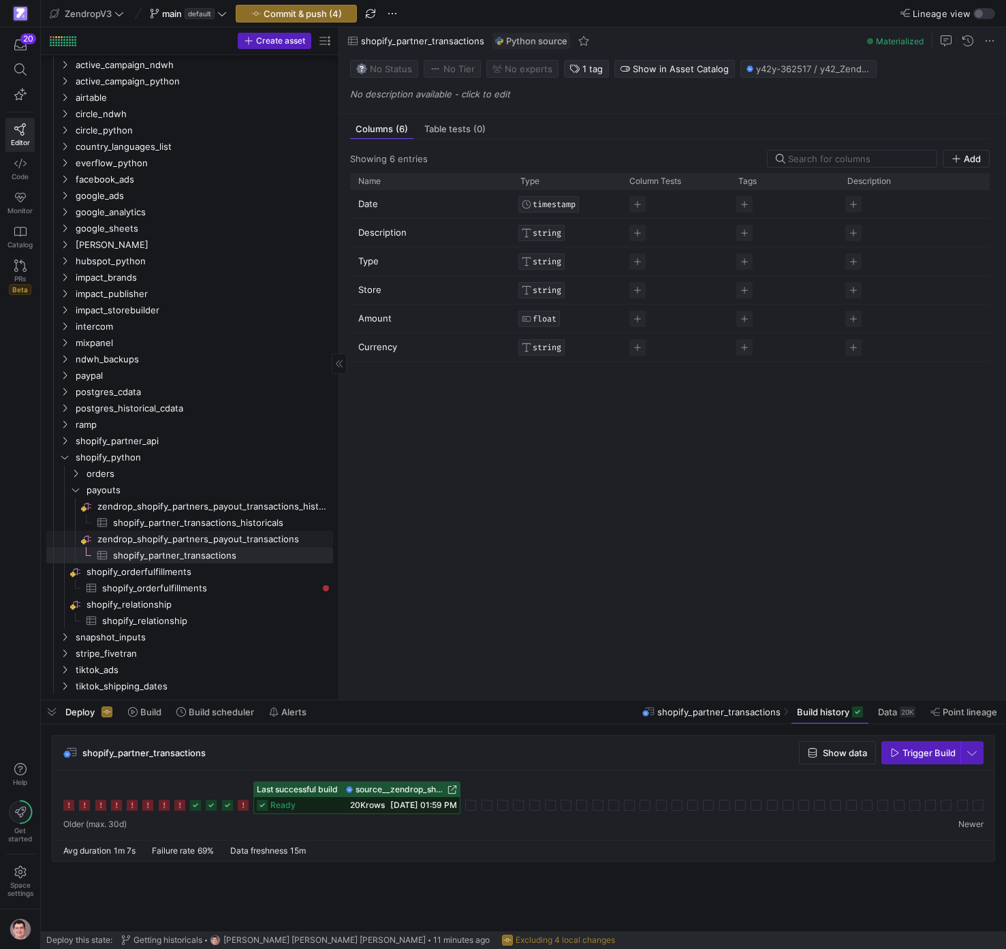
click at [257, 534] on span "zendrop_shopify_partners_payout_transactions​​​​​​​​" at bounding box center [214, 539] width 234 height 16
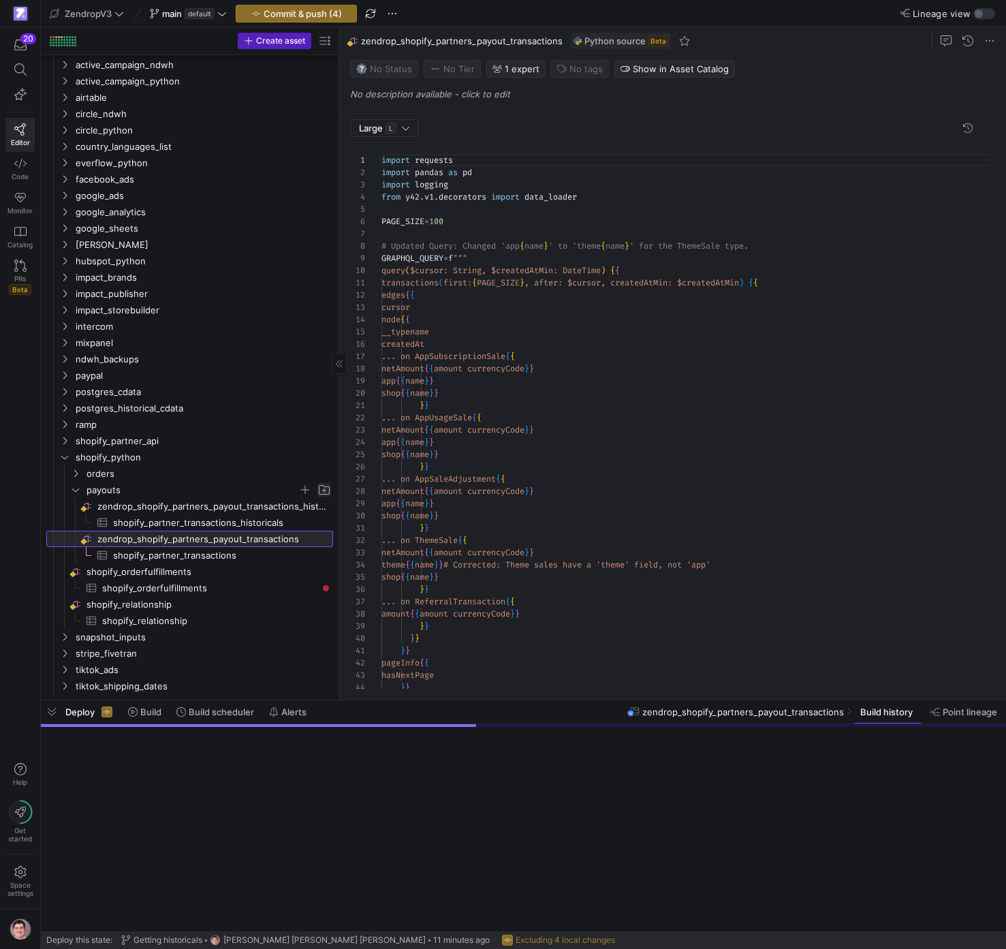
scroll to position [123, 0]
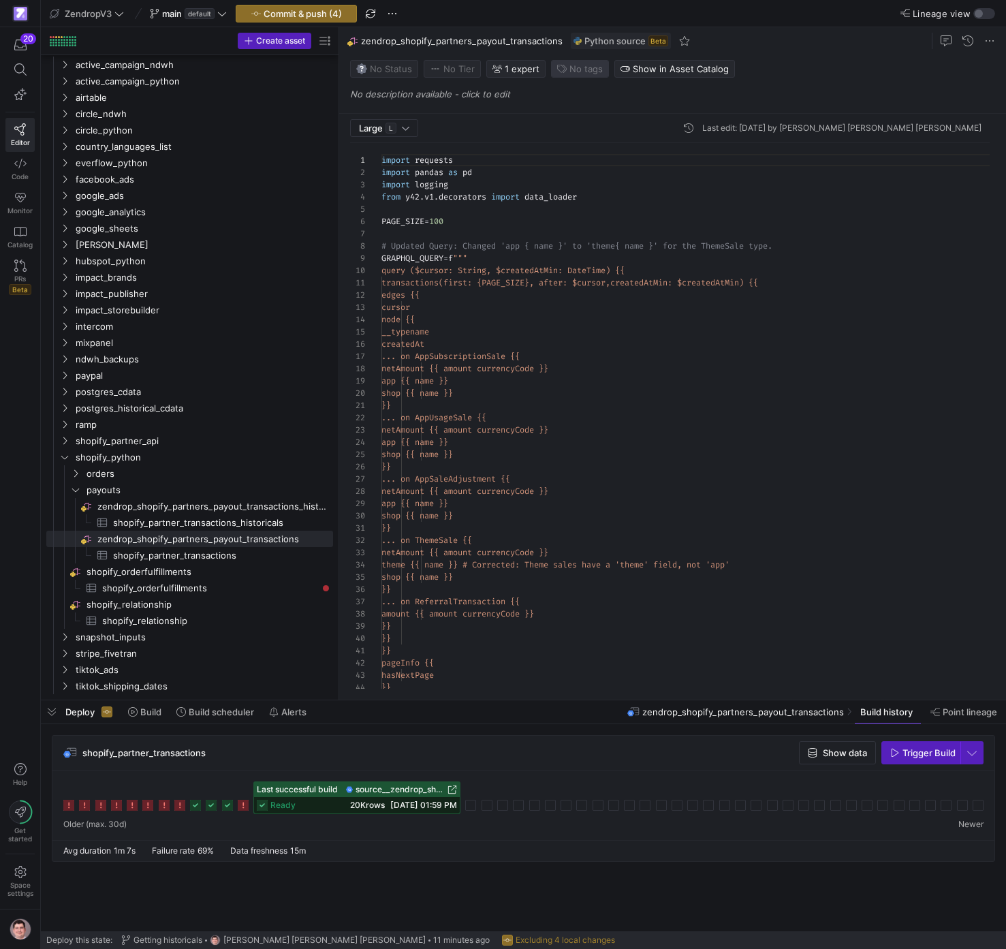
click at [572, 77] on button "No tags" at bounding box center [580, 69] width 58 height 18
type input "shopify_partners_payout"
click at [547, 114] on span "shopify_partners_payout" at bounding box center [542, 111] width 106 height 11
click at [686, 101] on div at bounding box center [503, 474] width 1006 height 949
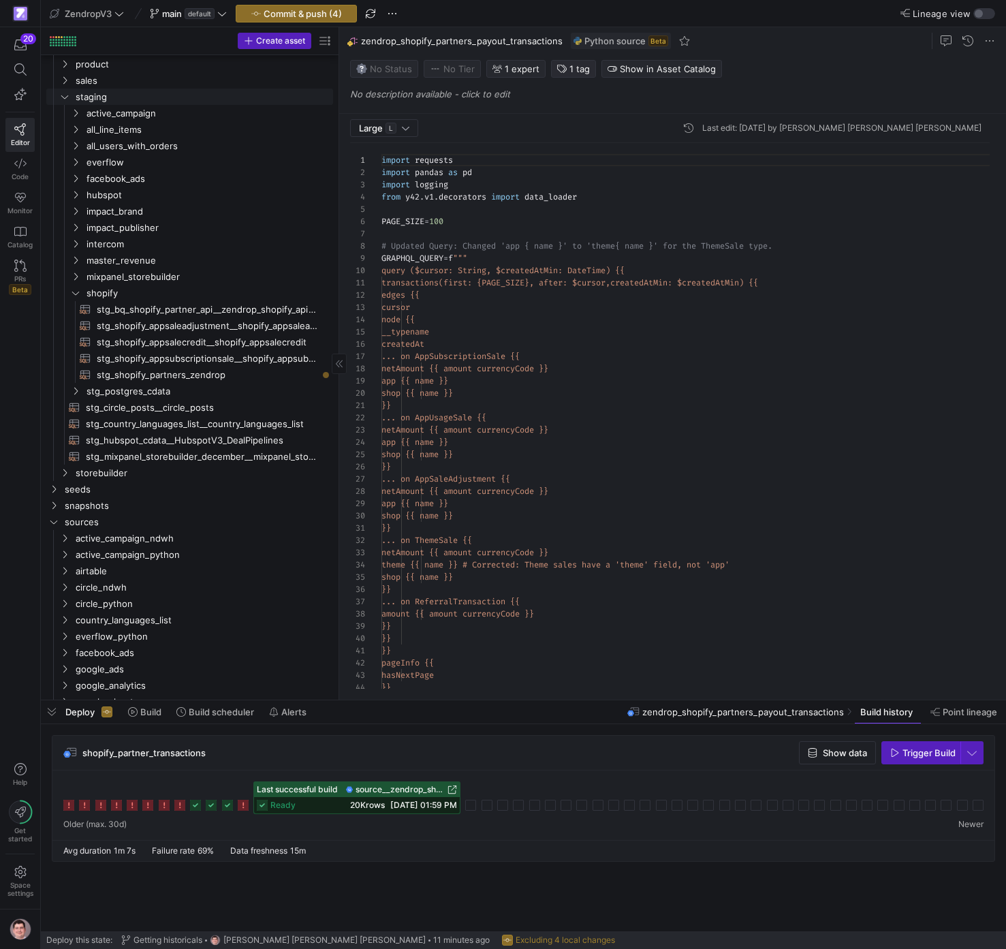
scroll to position [140, 0]
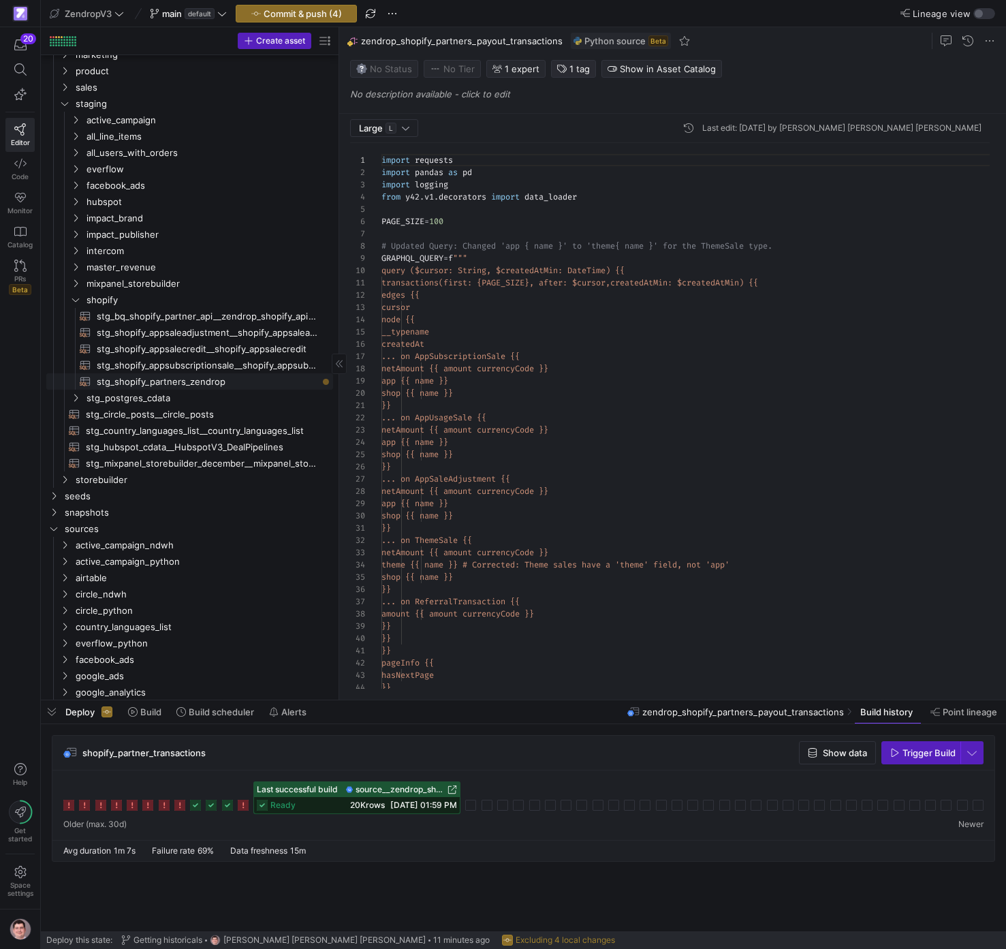
click at [268, 377] on span "stg_shopify_partners_zendrop​​​​​​​​​​" at bounding box center [207, 382] width 221 height 16
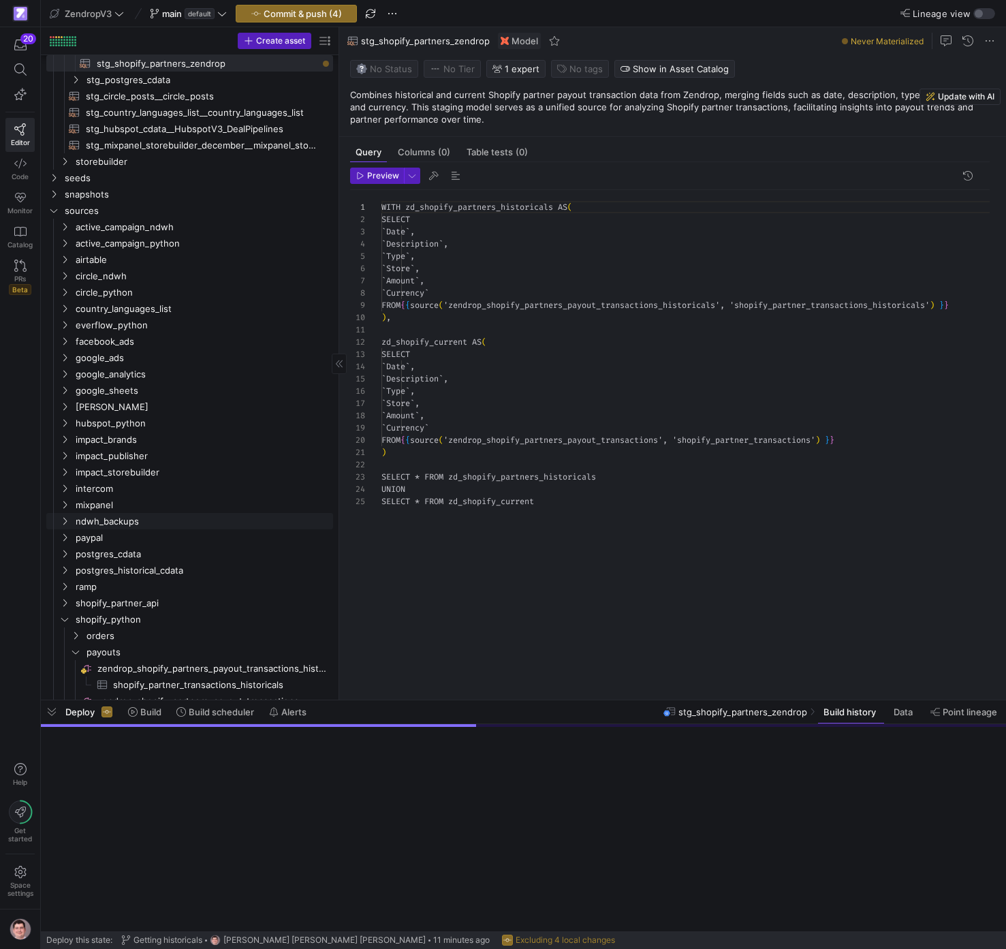
scroll to position [123, 0]
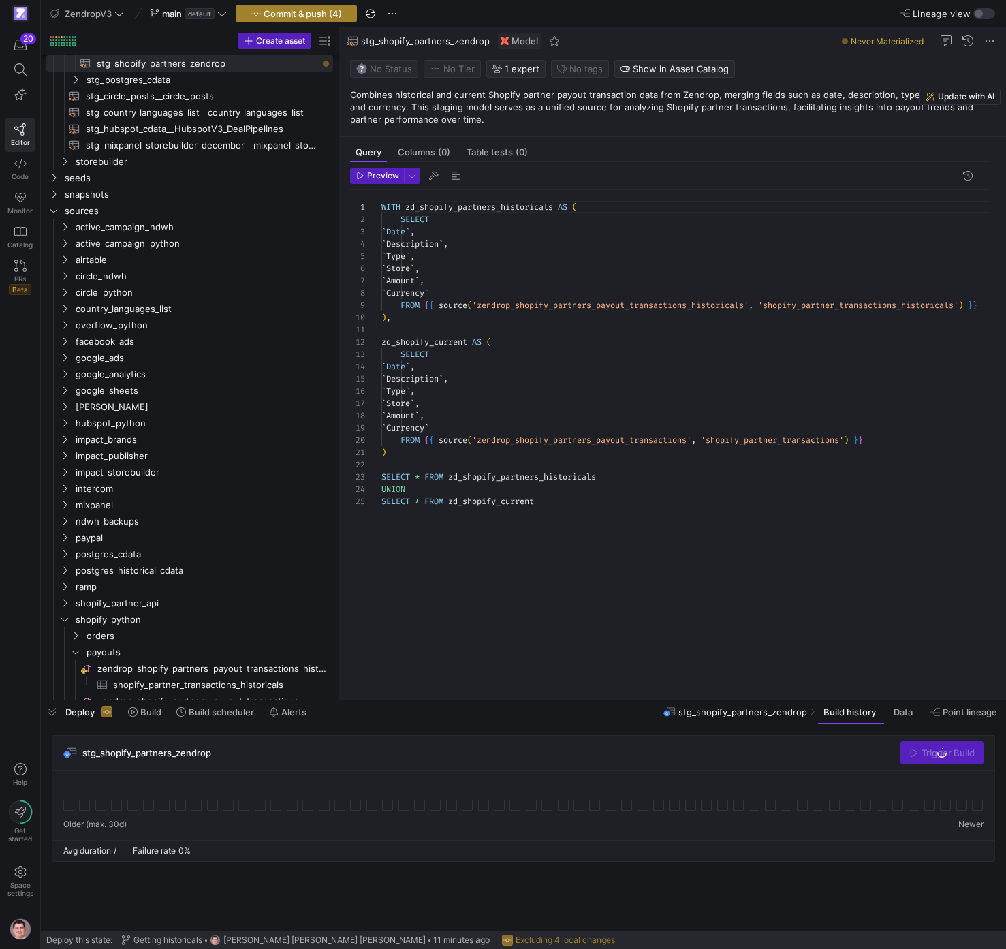
click at [296, 5] on button "Commit & push (4)" at bounding box center [296, 14] width 121 height 18
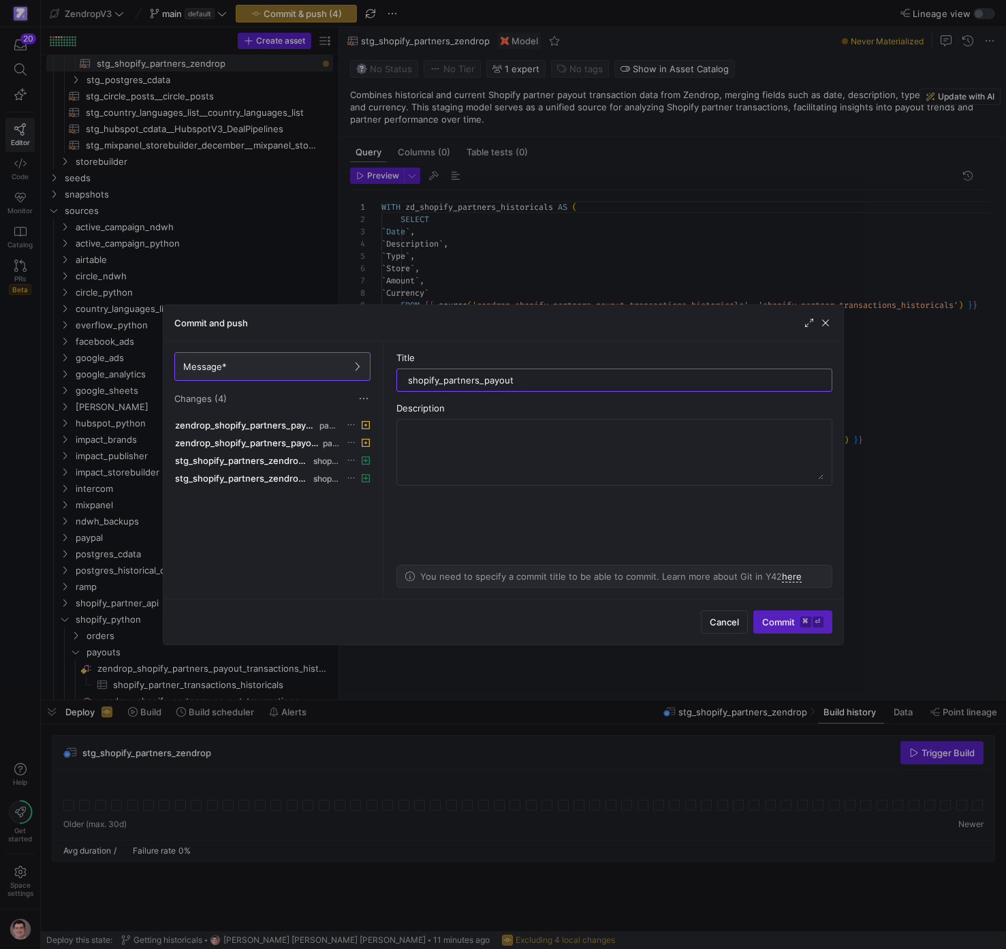
type input "shopify_partners_payout"
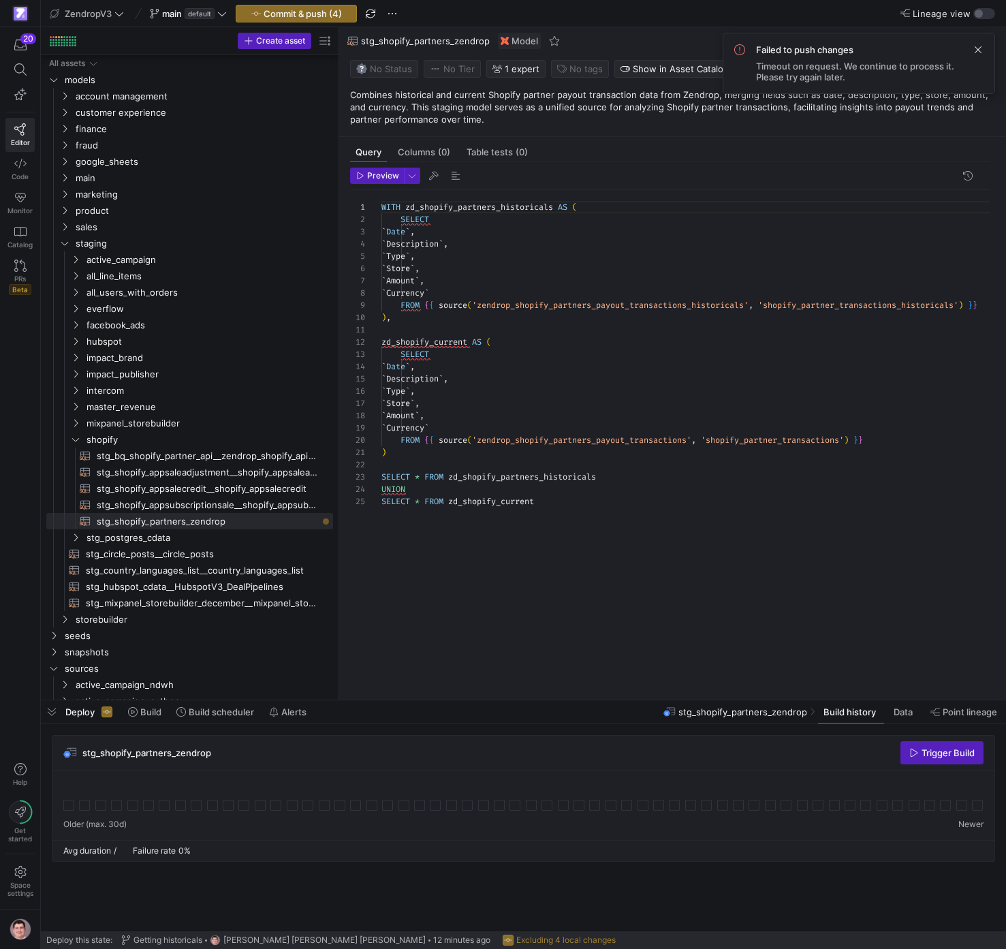
scroll to position [123, 0]
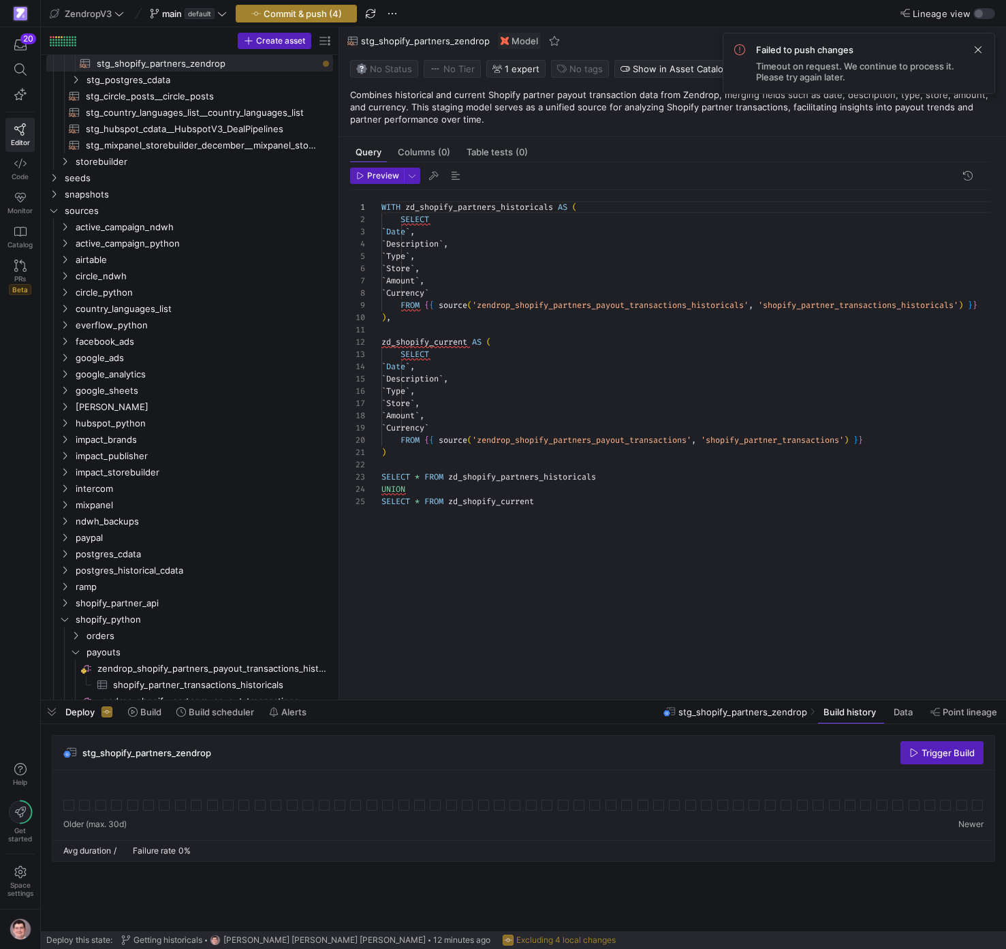
click at [308, 17] on span "Commit & push (4)" at bounding box center [303, 13] width 78 height 11
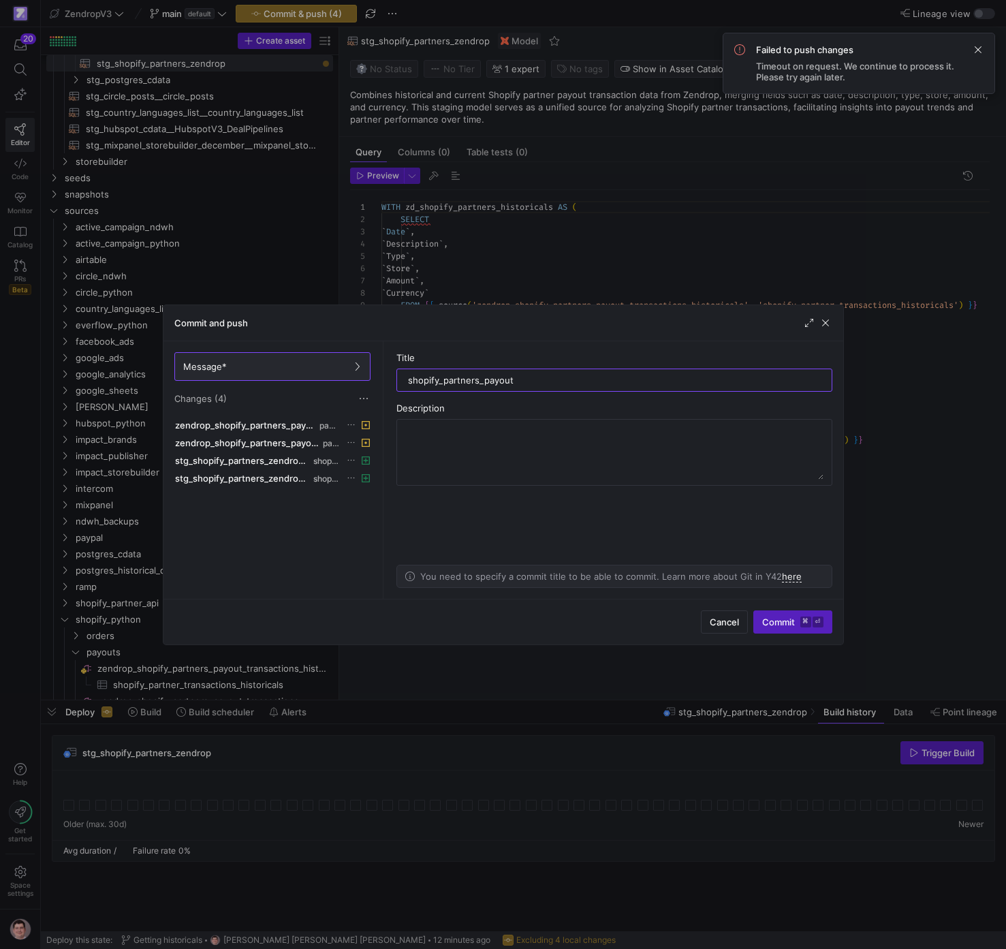
type input "shopify_partners_payout"
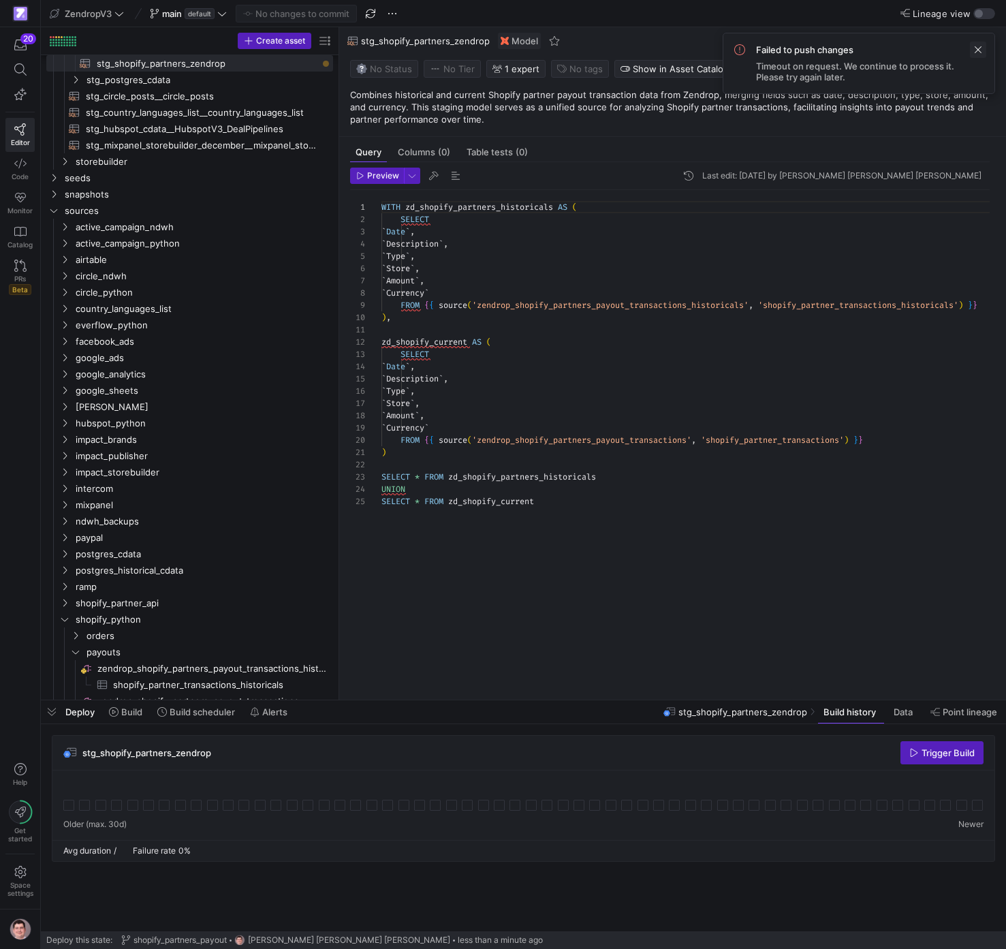
click at [975, 46] on span at bounding box center [978, 50] width 16 height 16
click at [925, 760] on span "button" at bounding box center [942, 753] width 82 height 22
click at [72, 806] on icon at bounding box center [68, 805] width 11 height 11
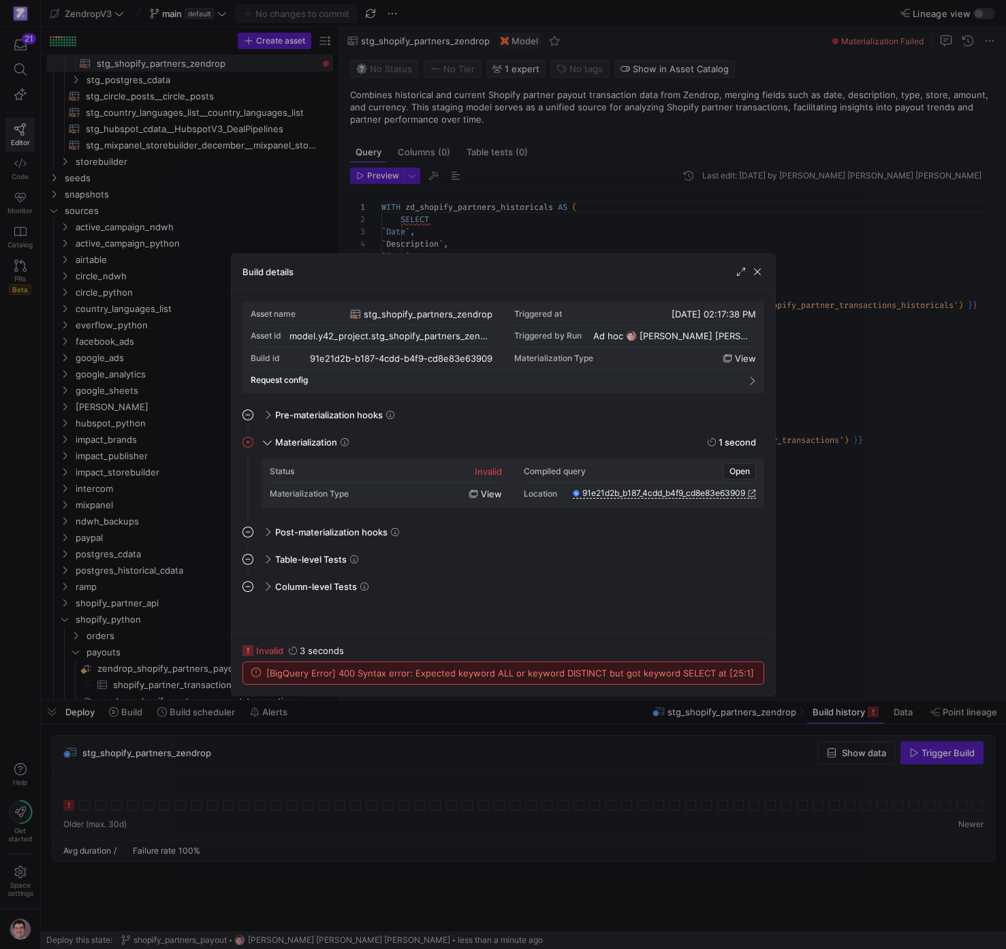
click at [695, 672] on span "[BigQuery Error] 400 Syntax error: Expected keyword ALL or keyword DISTINCT but…" at bounding box center [510, 673] width 488 height 11
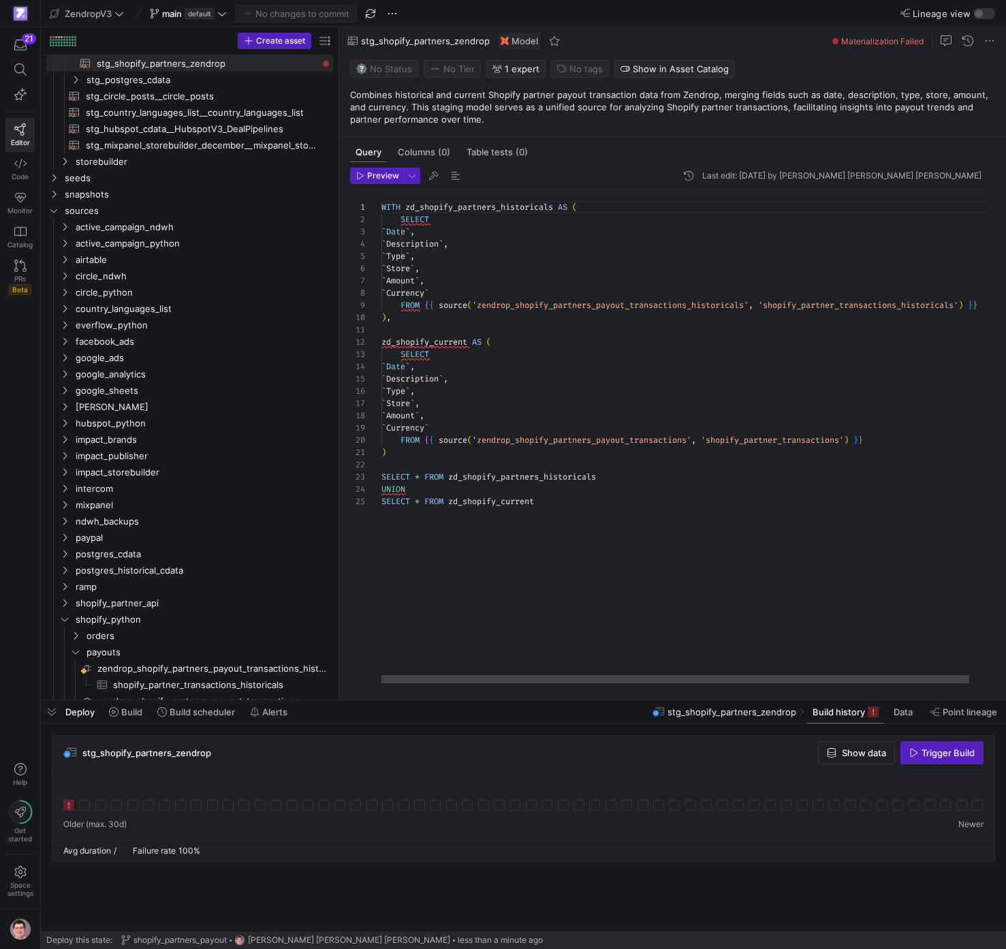
scroll to position [37, 29]
click at [448, 486] on div "WITH zd_shopify_partners_historicals AS ( SELECT ` Date ` , ` Description ` , `…" at bounding box center [702, 436] width 642 height 493
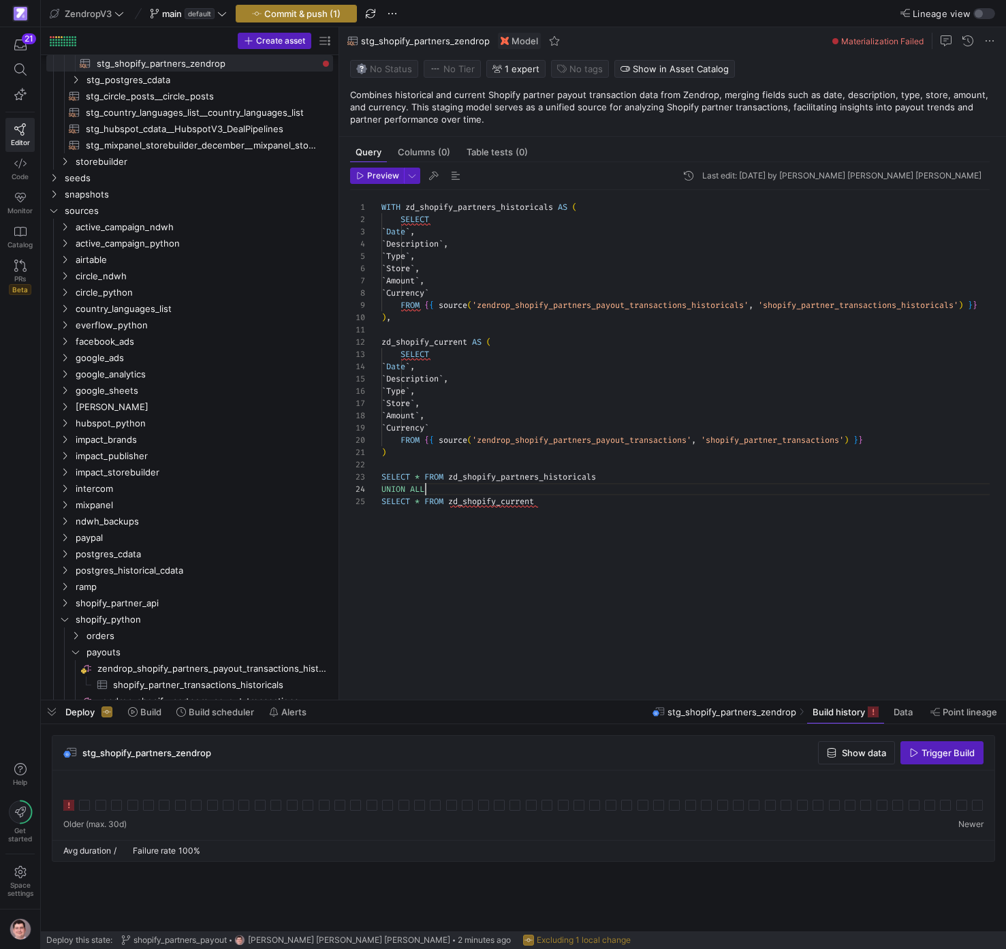
click at [334, 16] on span "Commit & push (1)" at bounding box center [302, 13] width 76 height 11
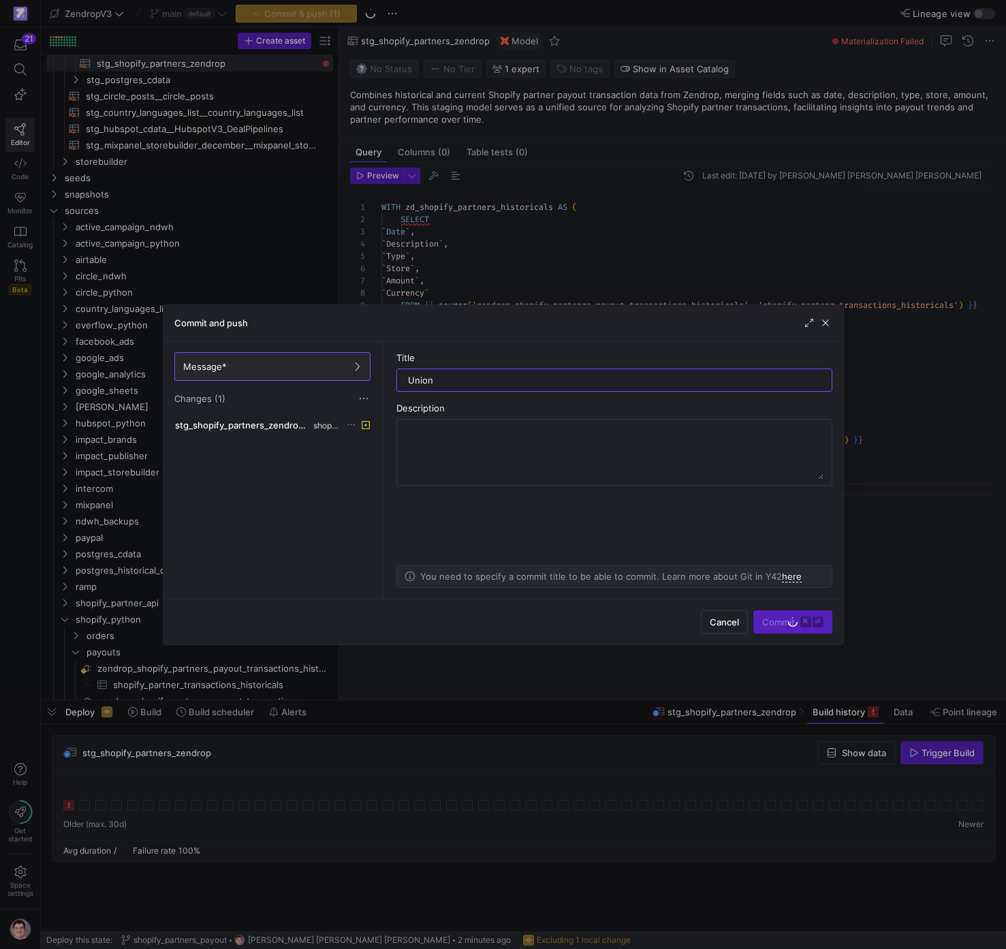
type input "Union"
click at [791, 617] on span "Commit ⌘ ⏎" at bounding box center [792, 621] width 61 height 11
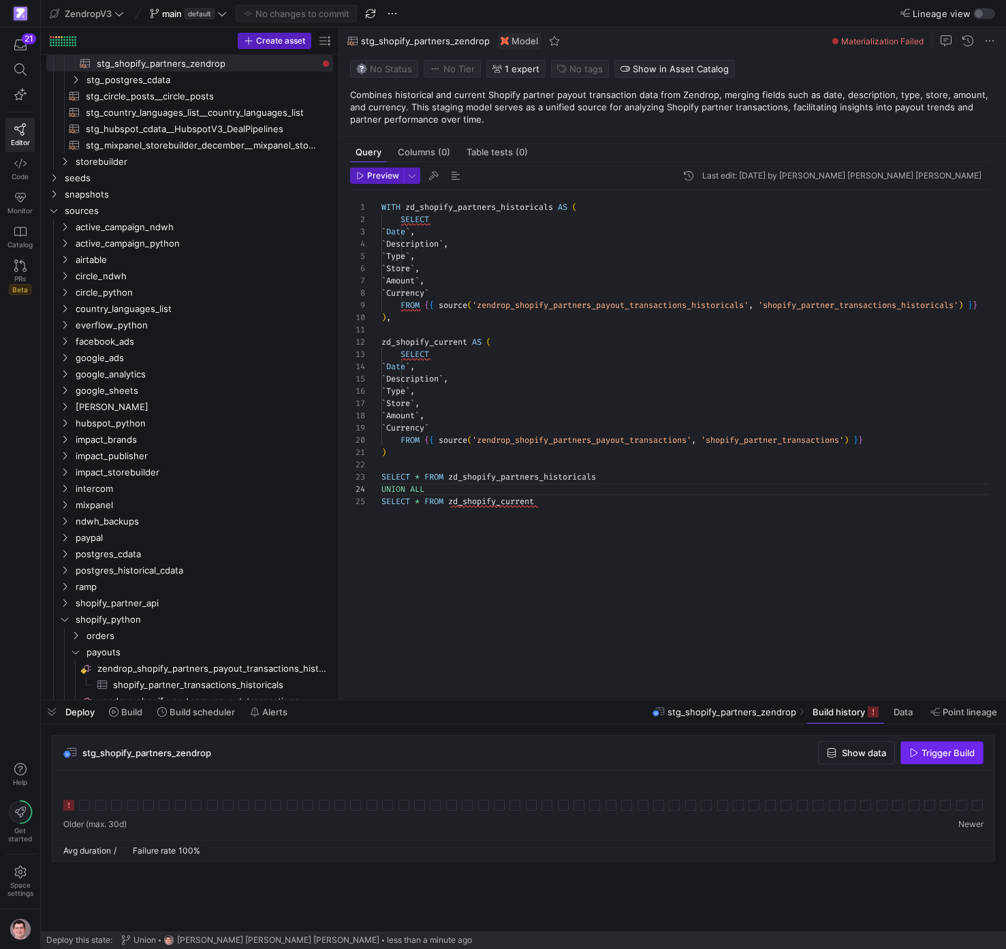
click at [953, 759] on span "button" at bounding box center [942, 753] width 82 height 22
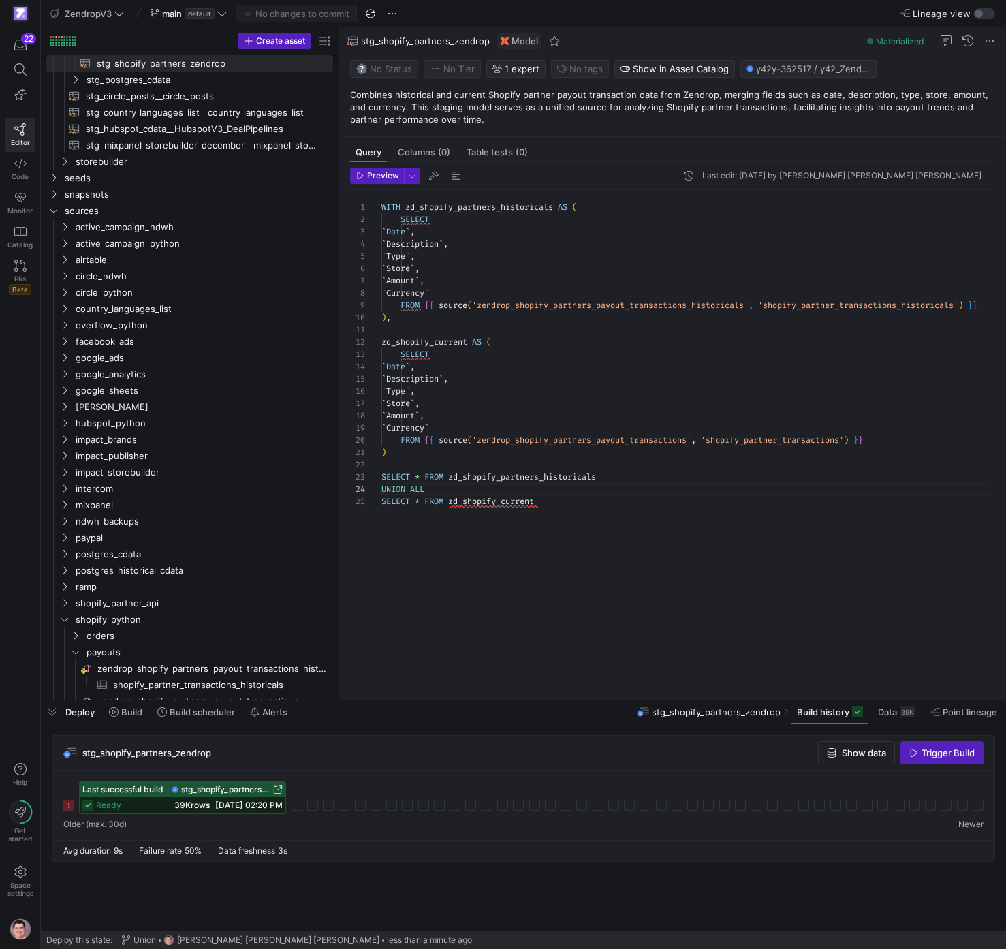
click at [245, 789] on span "stg_shopify_partners_zendrop" at bounding box center [225, 790] width 89 height 10
click at [653, 434] on div at bounding box center [503, 474] width 1006 height 949
click at [575, 501] on div "Redirect to asset CONTROL ⏎" at bounding box center [563, 498] width 159 height 12
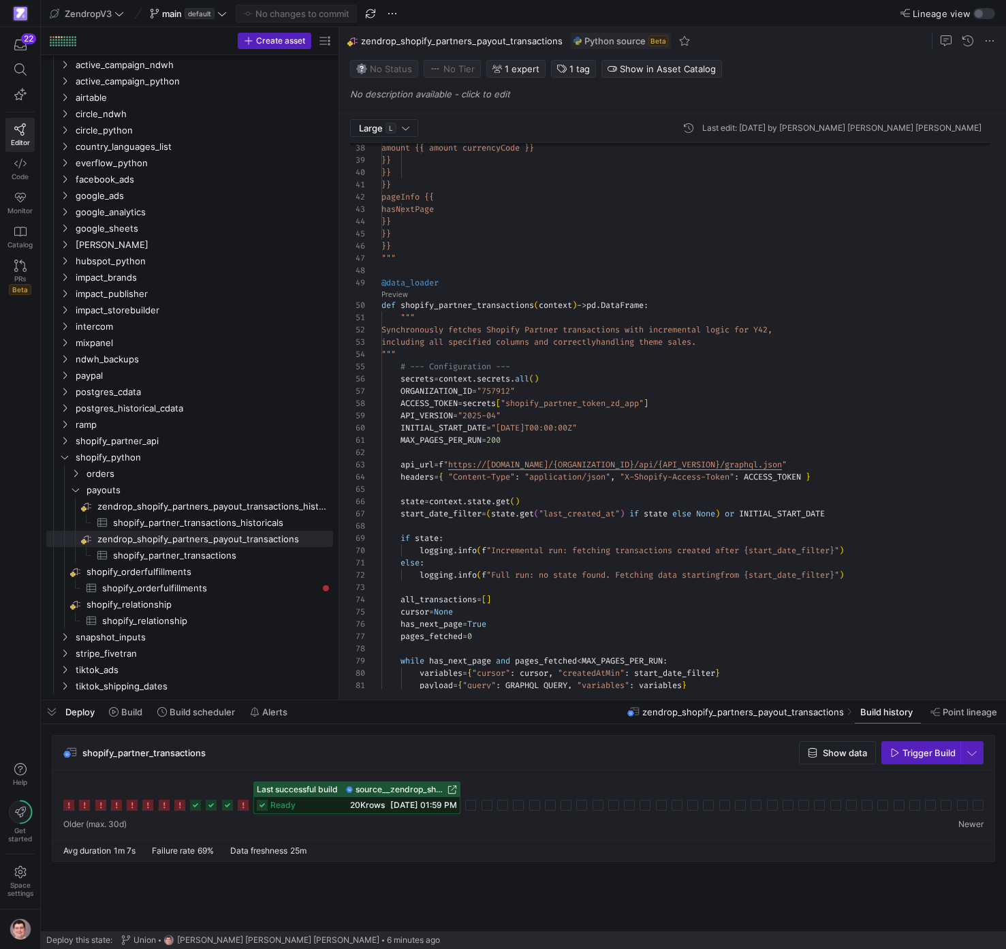
scroll to position [49, 0]
click at [581, 495] on div "amount {{ amount currencyCode }} }} }} }} pageInfo {{ hasNextPage }} }} }} """ …" at bounding box center [690, 515] width 619 height 1676
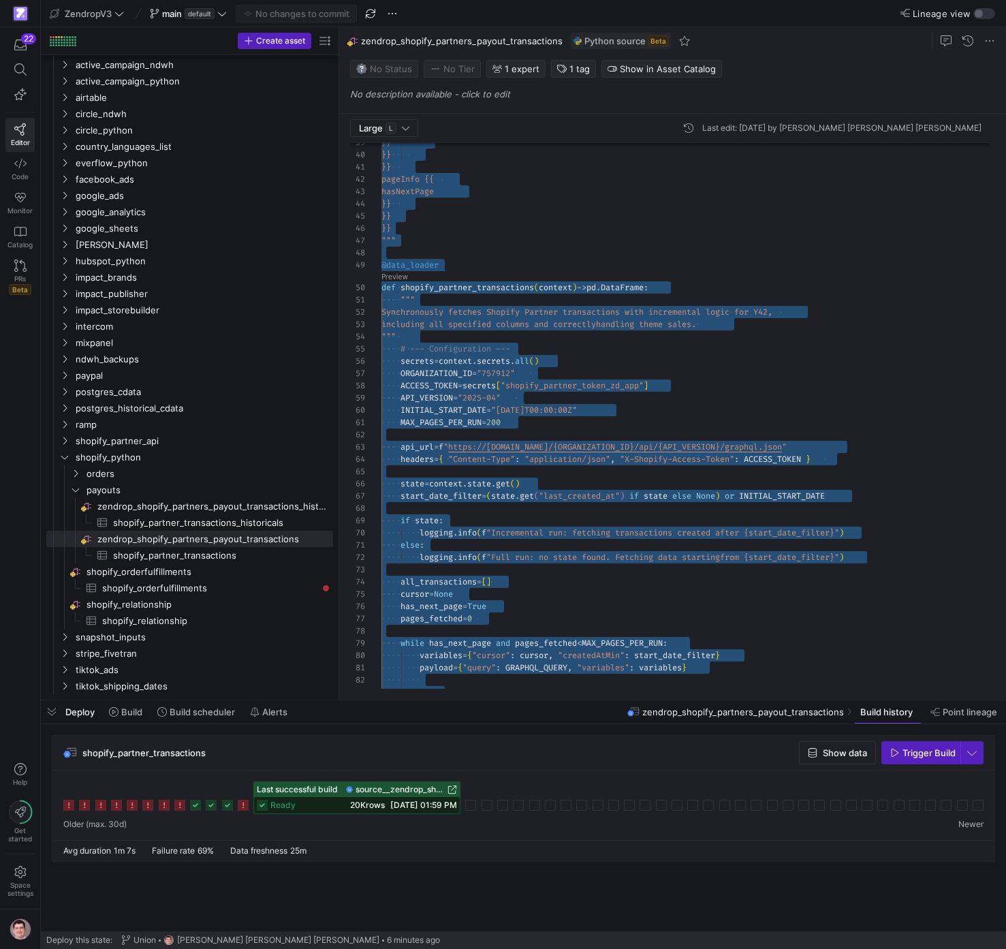
click at [532, 364] on div "}} }} }} pageInfo {{ hasNextPage }} }} }} """ @data_loader def shopify_partner_…" at bounding box center [690, 497] width 619 height 1676
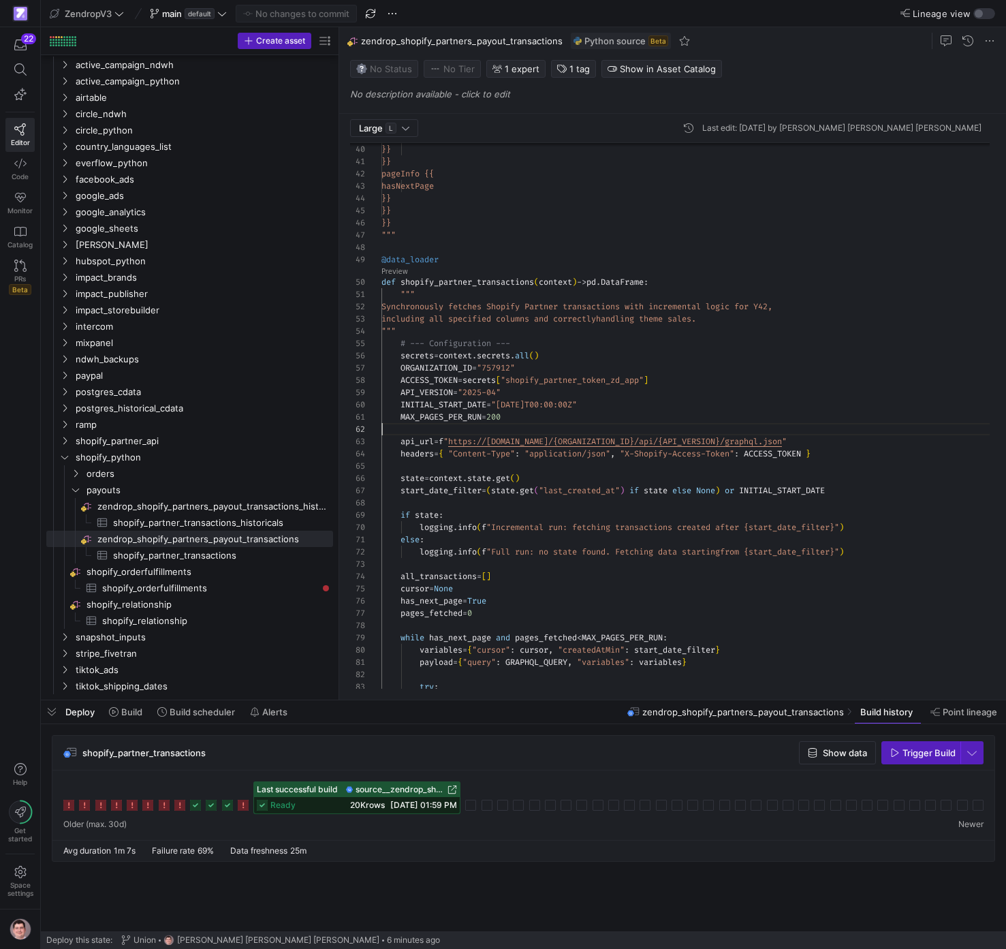
scroll to position [0, 132]
click at [522, 422] on div "}} }} pageInfo {{ hasNextPage }} }} }} """ @data_loader def shopify_partner_tra…" at bounding box center [690, 492] width 619 height 1676
click at [518, 418] on div "}} }} pageInfo {{ hasNextPage }} }} }} """ @data_loader def shopify_partner_tra…" at bounding box center [690, 492] width 619 height 1676
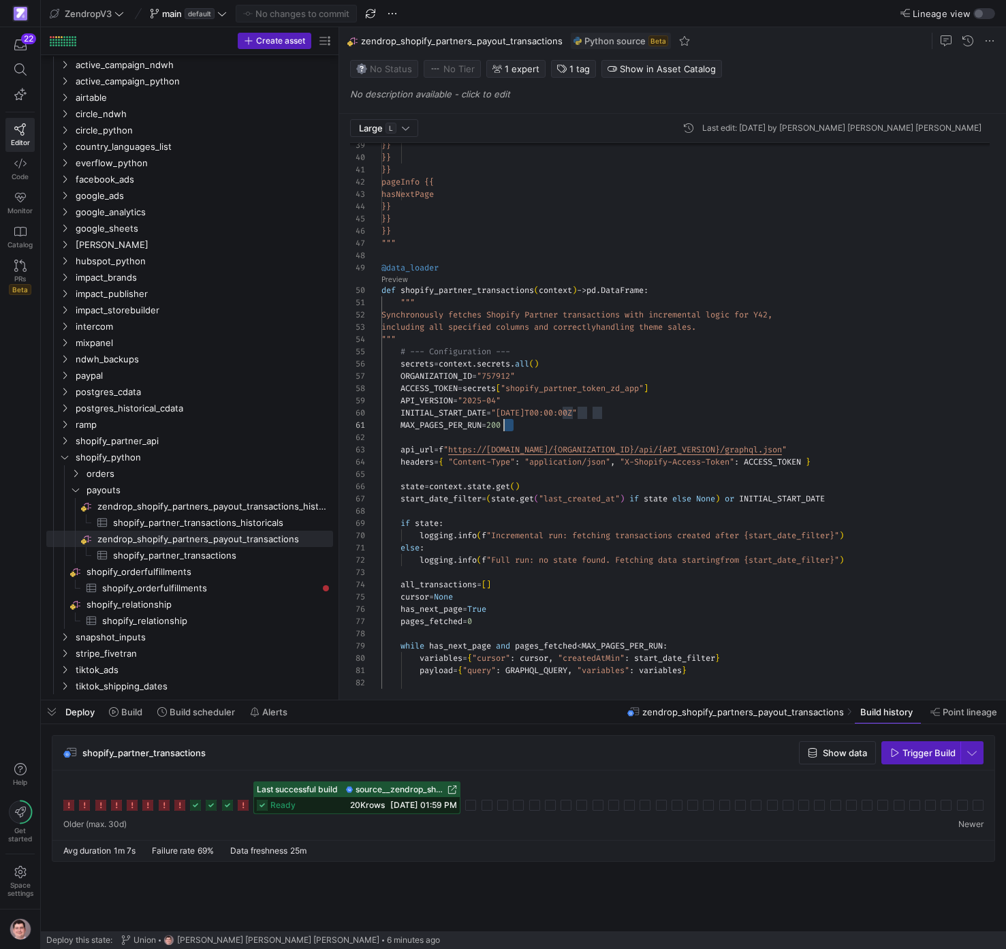
scroll to position [0, 118]
drag, startPoint x: 527, startPoint y: 416, endPoint x: 500, endPoint y: 422, distance: 27.8
click at [499, 422] on div "}} }} pageInfo {{ hasNextPage }} }} }} """ @data_loader def shopify_partner_tra…" at bounding box center [690, 500] width 619 height 1676
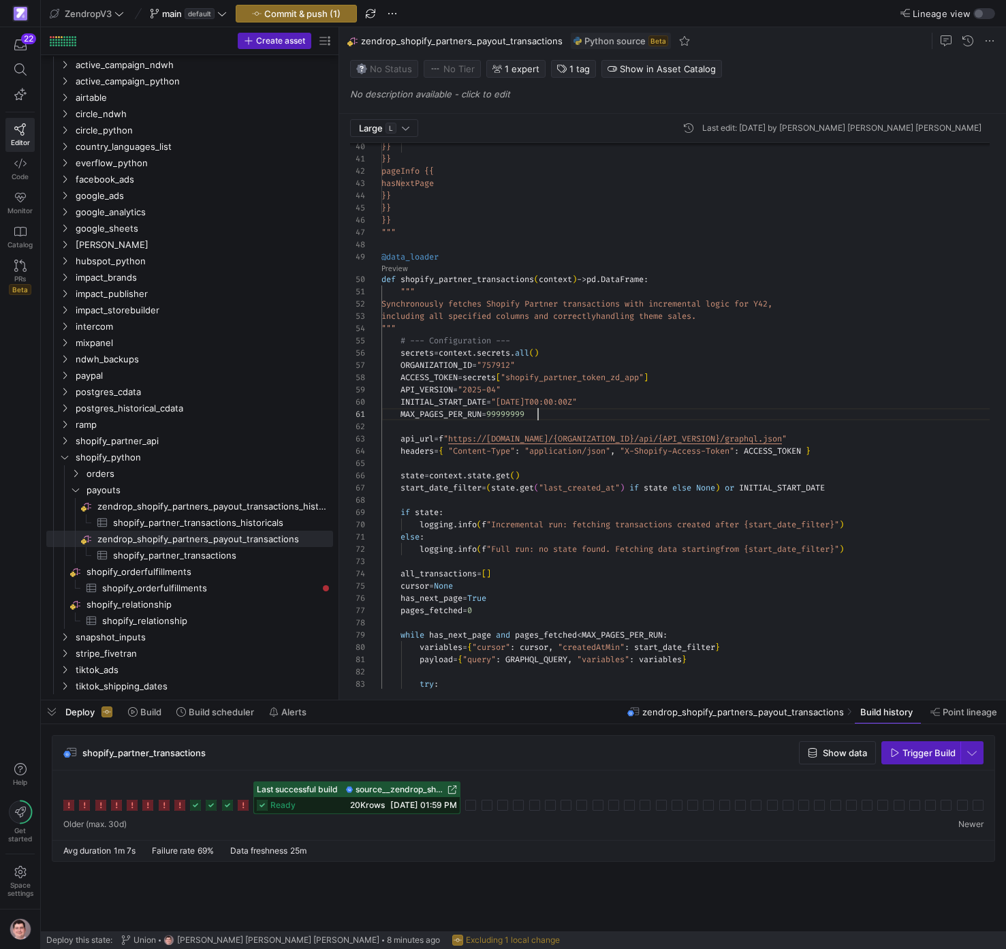
scroll to position [0, 161]
click at [531, 415] on div "}} }} pageInfo {{ hasNextPage }} }} }} """ @data_loader def shopify_partner_tra…" at bounding box center [690, 489] width 619 height 1676
click at [230, 503] on span "zendrop_shopify_partners_payout_transactions_historicals​​​​​​​​" at bounding box center [214, 507] width 234 height 16
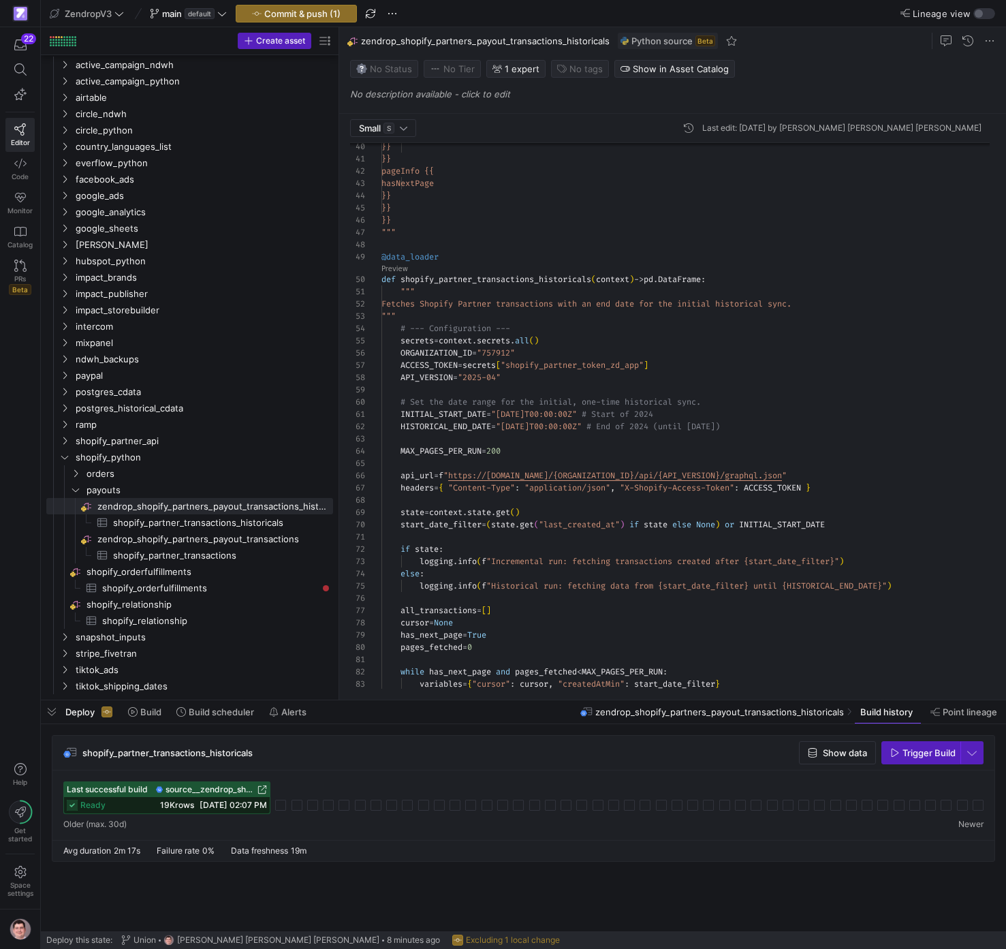
click at [509, 446] on div "}} }} pageInfo {{ hasNextPage }} }} }} """ @data_loader def shopify_partner_tra…" at bounding box center [690, 526] width 619 height 1750
click at [330, 18] on span "Commit & push (2)" at bounding box center [303, 13] width 78 height 11
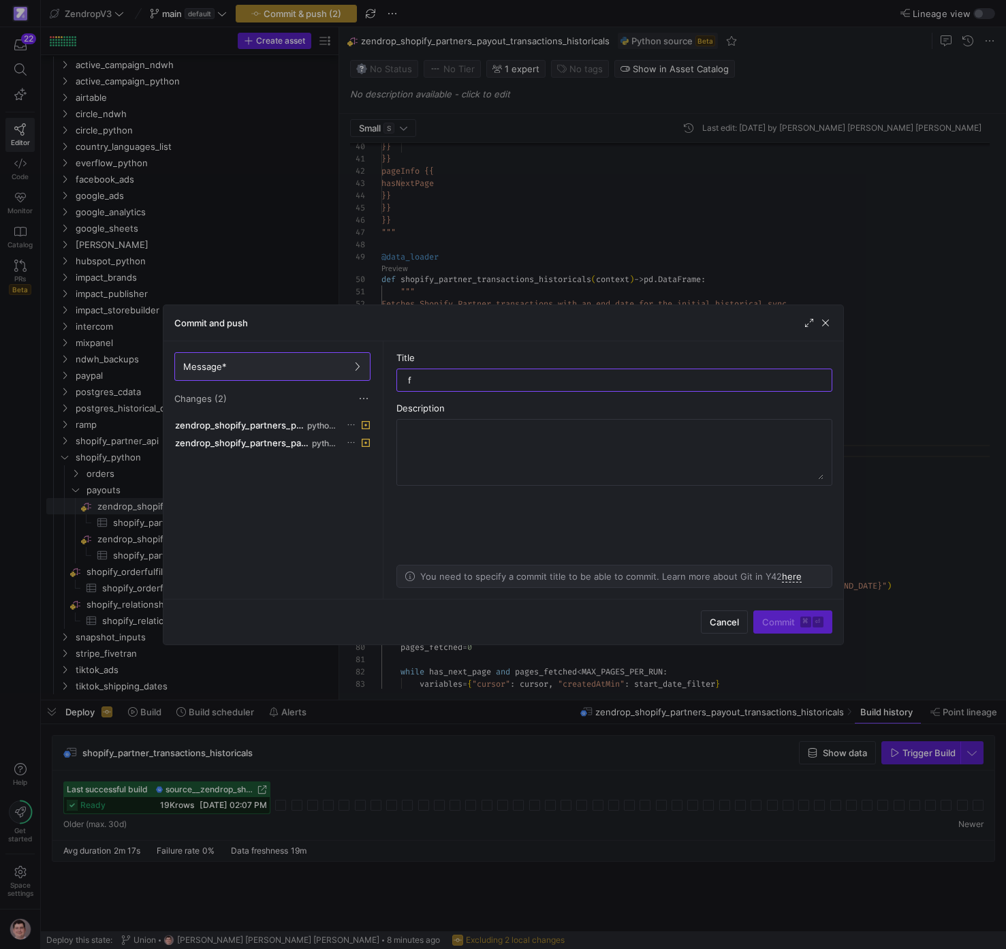
type input "fi"
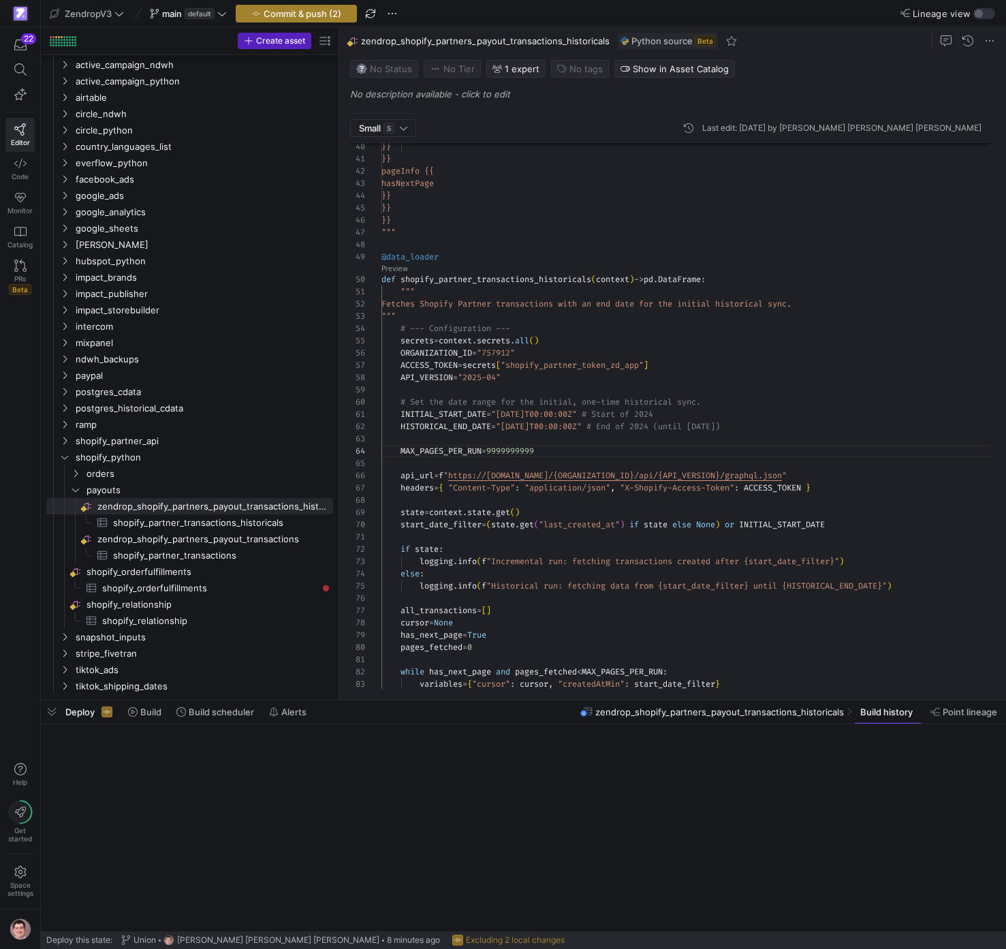
scroll to position [390, 0]
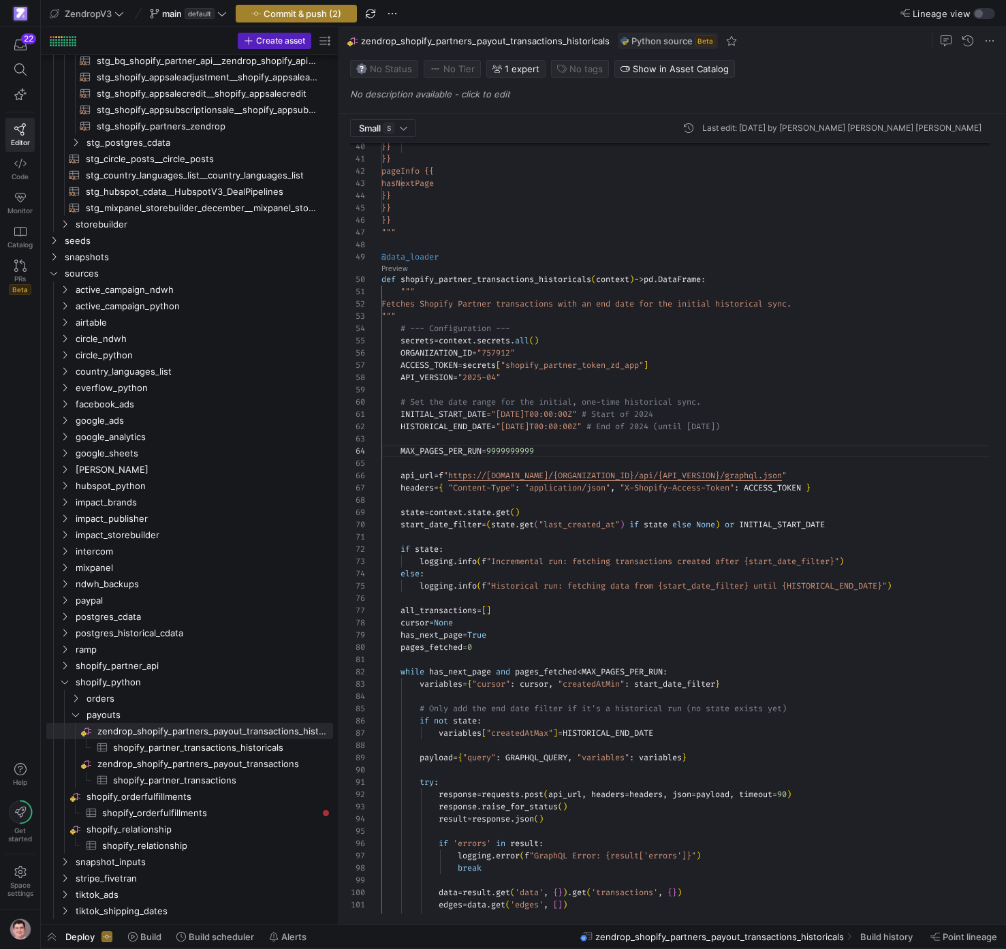
click at [340, 8] on span "Commit & push (2)" at bounding box center [303, 13] width 78 height 11
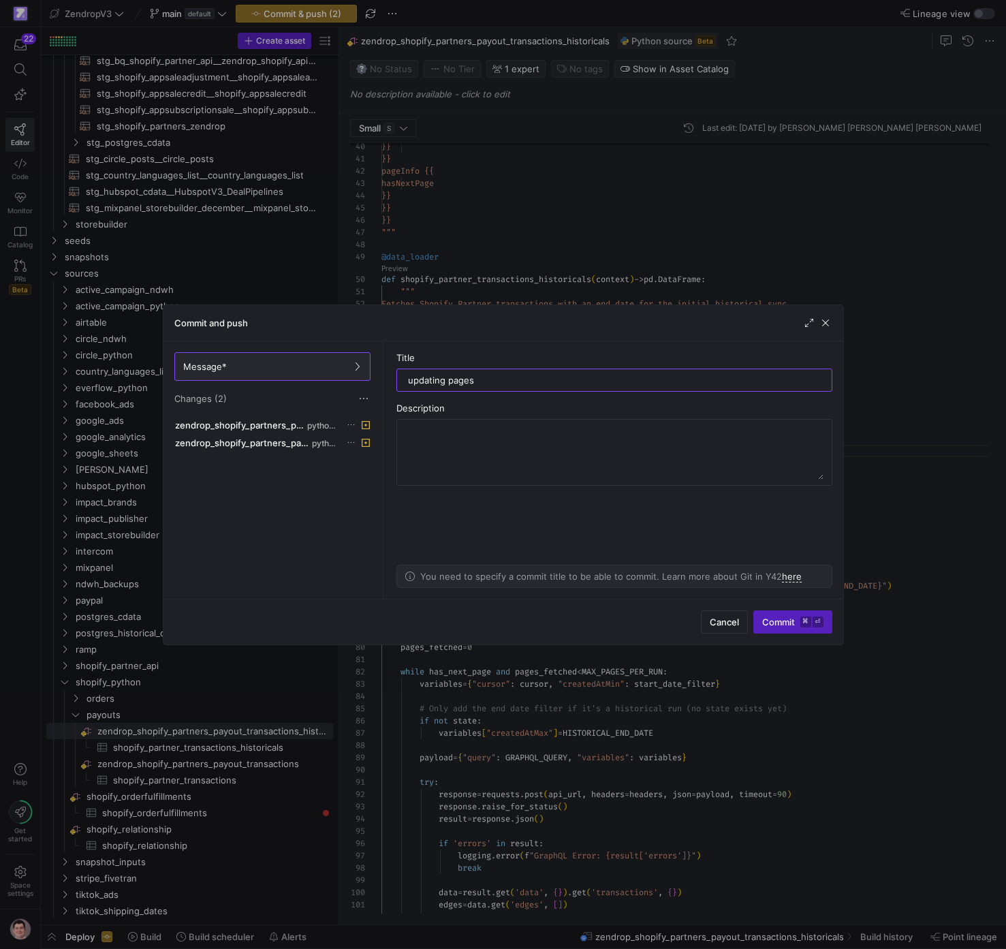
type input "updating pages"
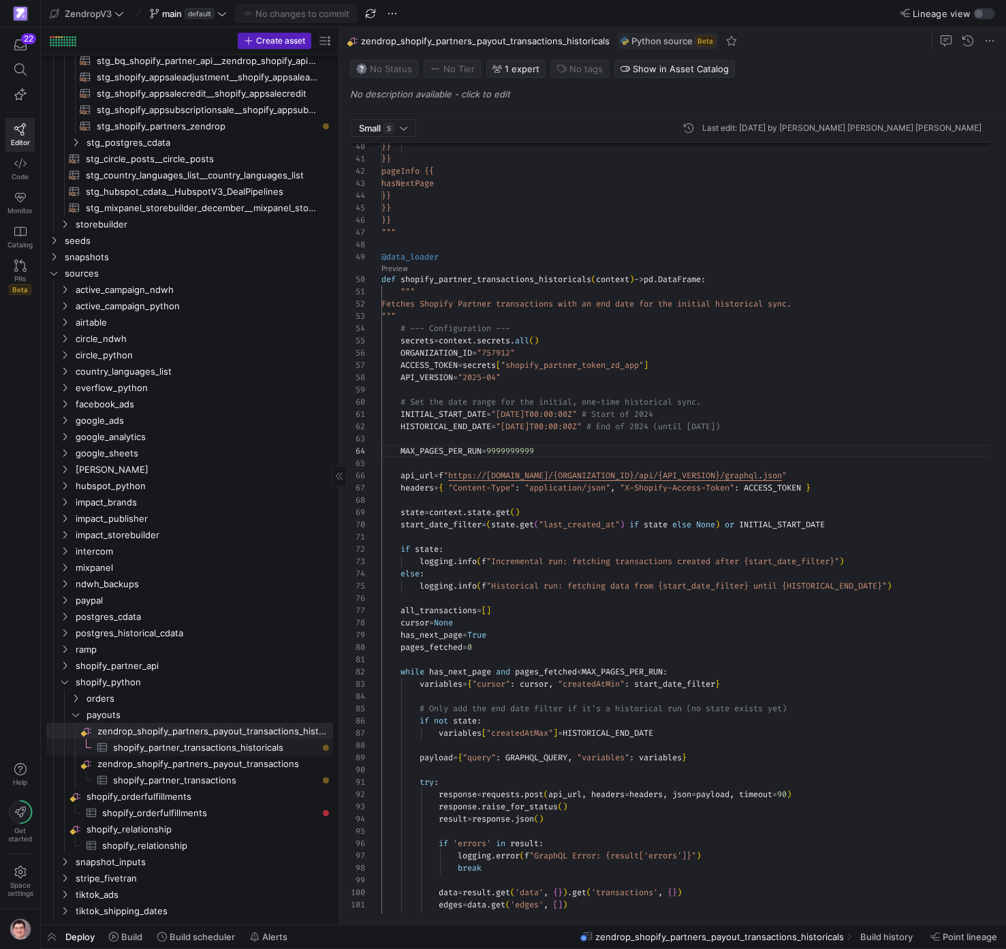
click at [239, 748] on span "shopify_partner_transactions_historicals​​​​​​​​​" at bounding box center [215, 748] width 204 height 16
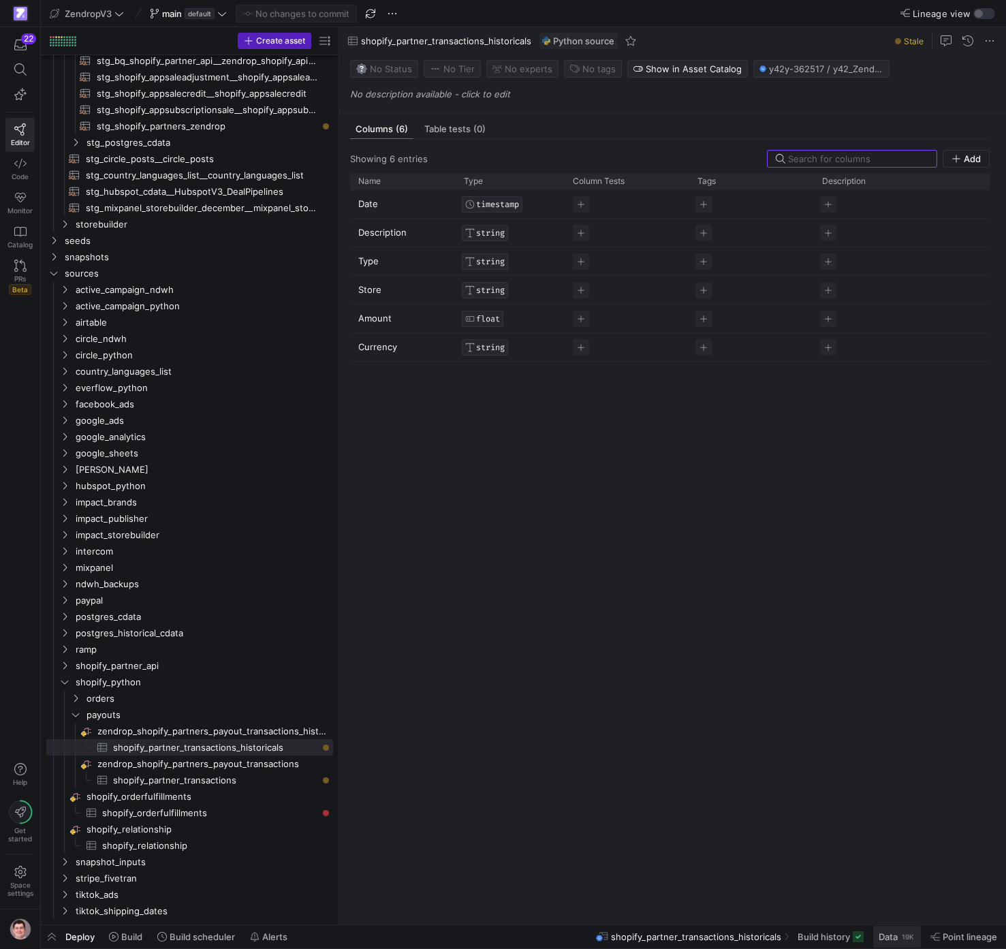
click at [901, 934] on div "19K" at bounding box center [907, 936] width 15 height 11
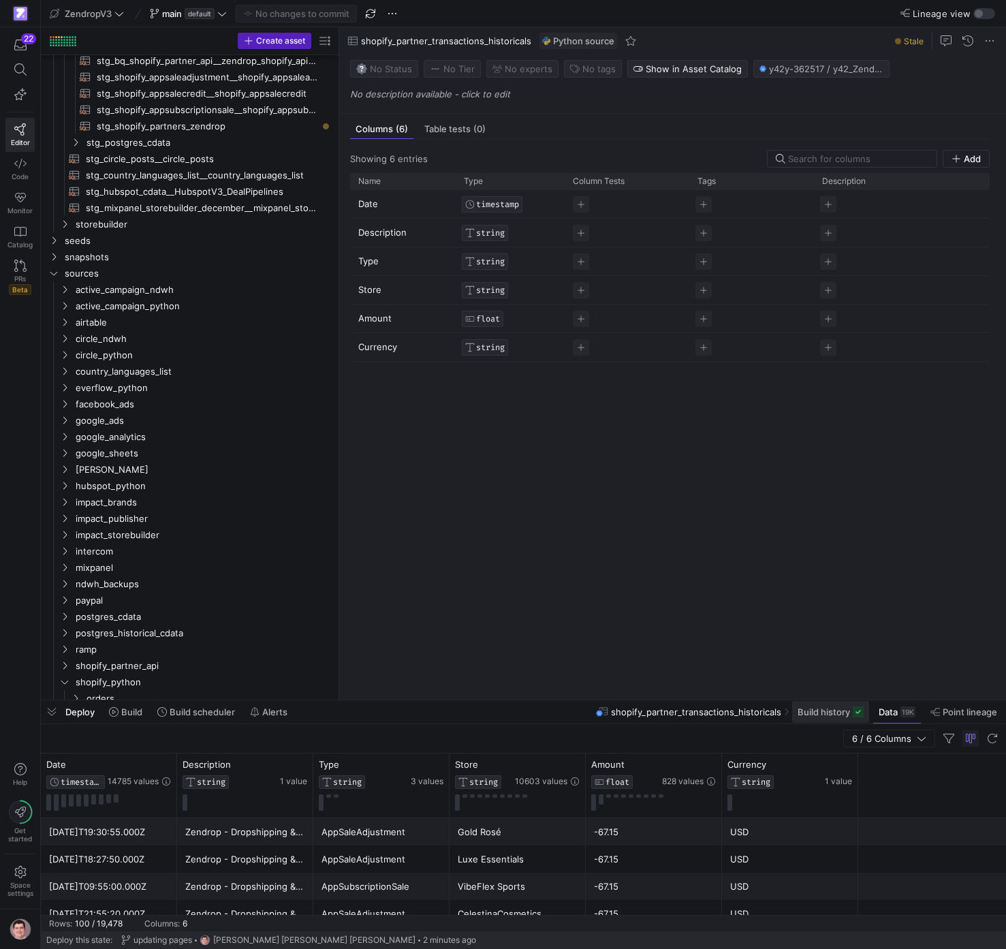
click at [806, 713] on span "Build history" at bounding box center [824, 711] width 52 height 11
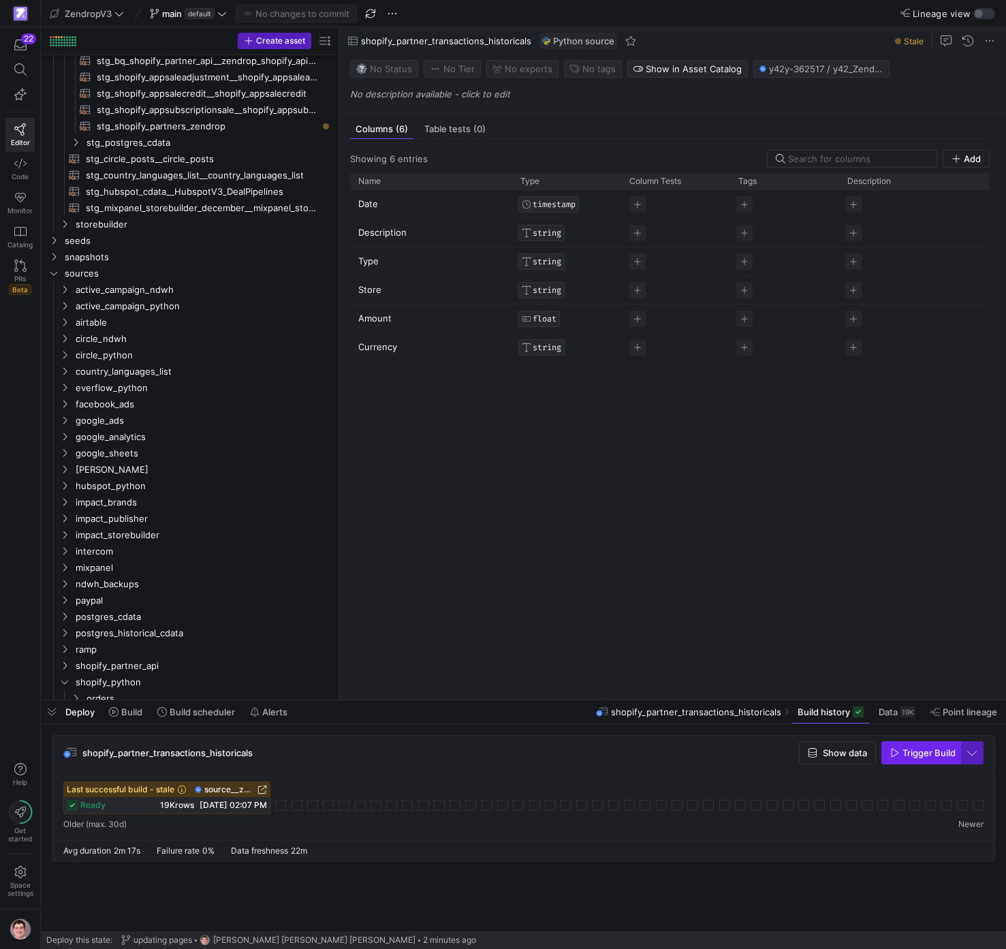
click at [915, 753] on span "Trigger Build" at bounding box center [929, 752] width 53 height 11
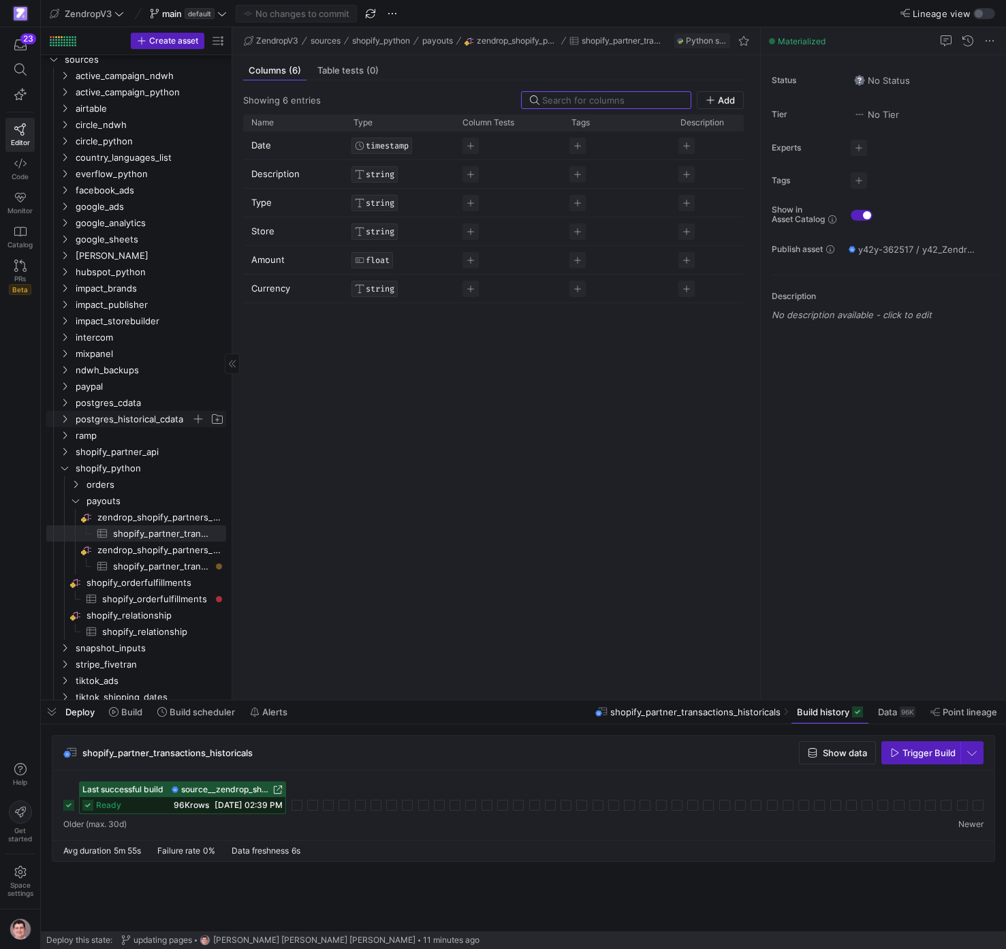
scroll to position [396, 0]
click at [168, 561] on span "shopify_partner_transactions​​​​​​​​​" at bounding box center [161, 567] width 97 height 16
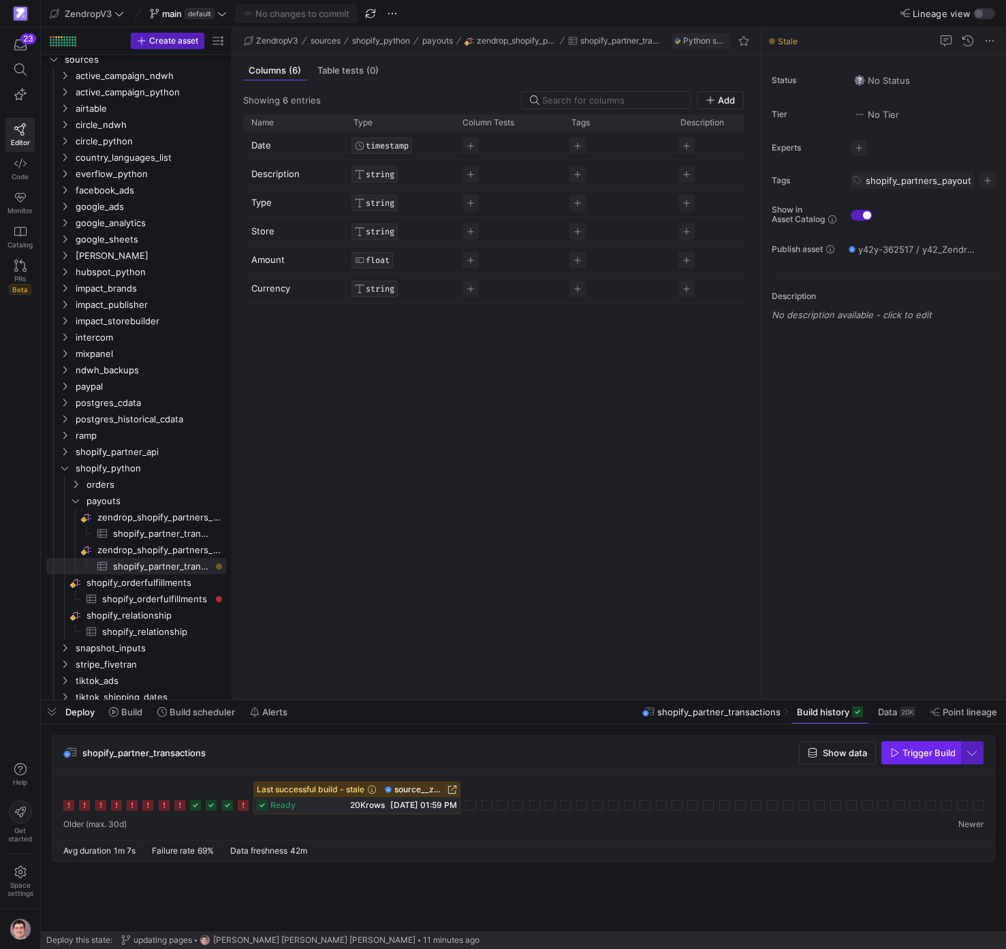
click at [912, 760] on span "button" at bounding box center [921, 753] width 78 height 22
click at [472, 806] on icon at bounding box center [470, 805] width 11 height 11
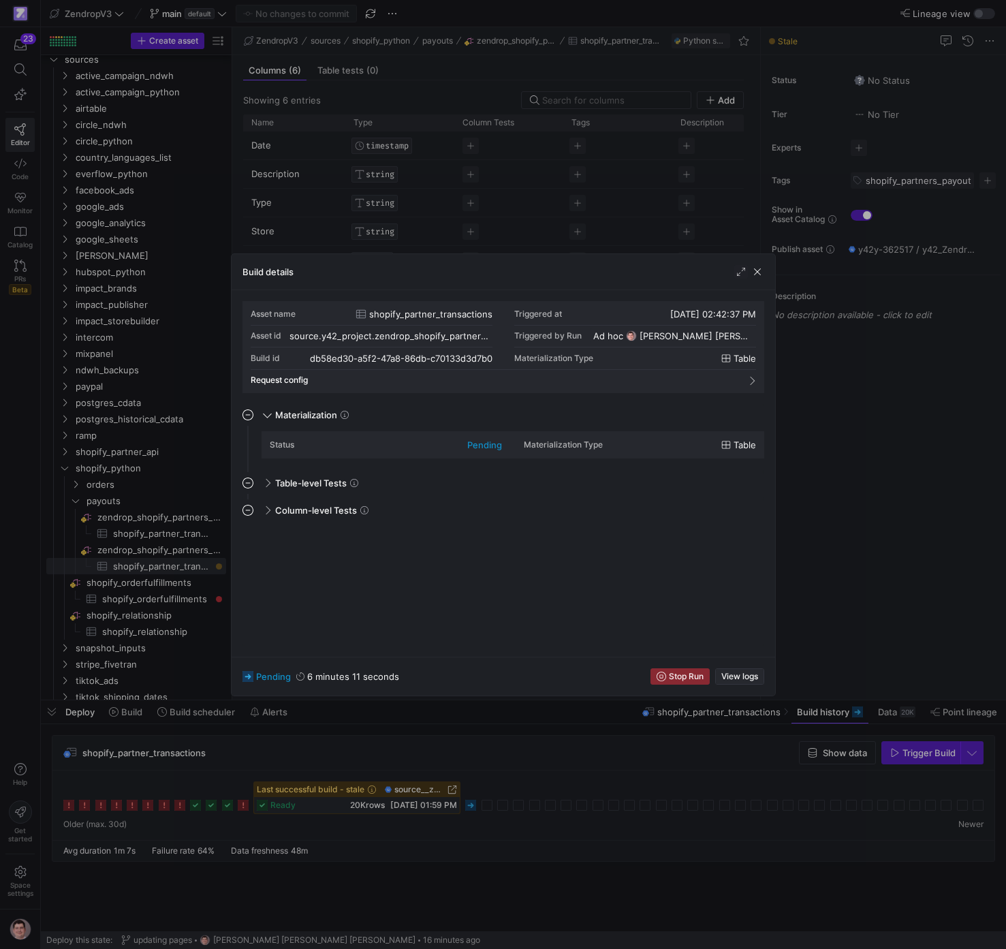
scroll to position [123, 0]
click at [753, 672] on span "View logs" at bounding box center [739, 677] width 37 height 10
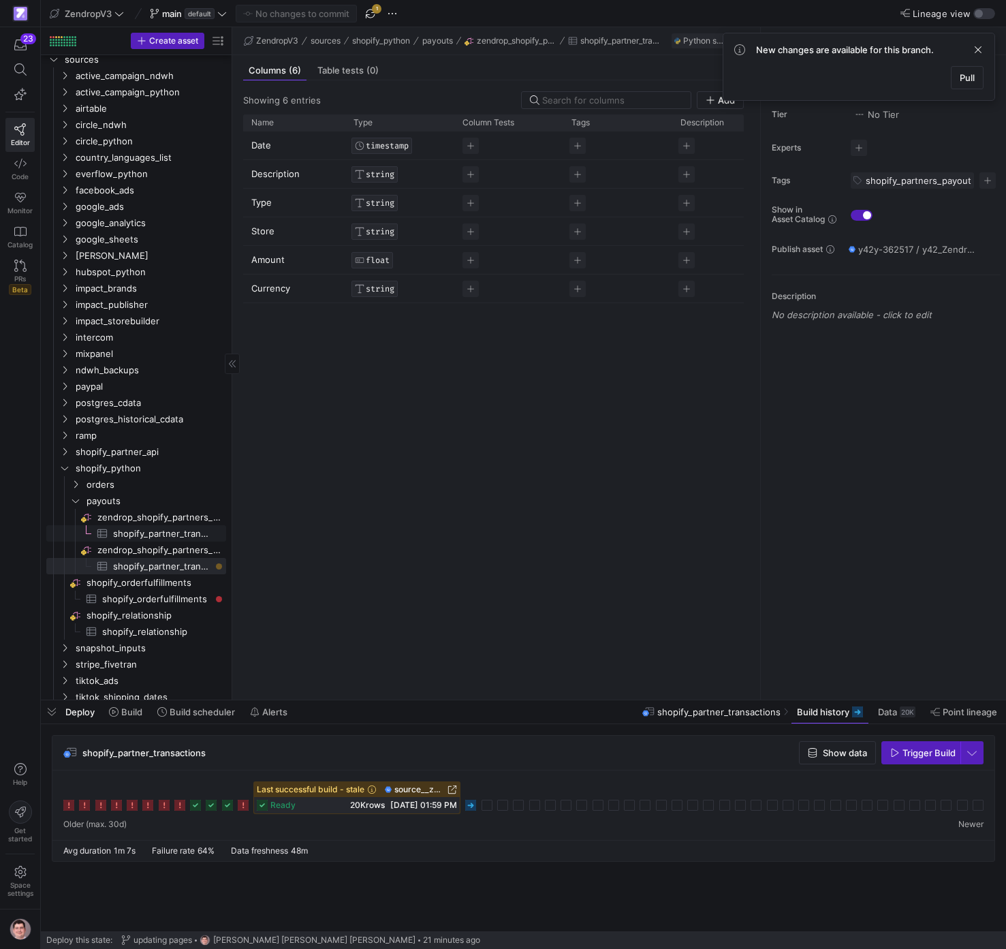
click at [183, 531] on span "shopify_partner_transactions_historicals​​​​​​​​​" at bounding box center [161, 534] width 97 height 16
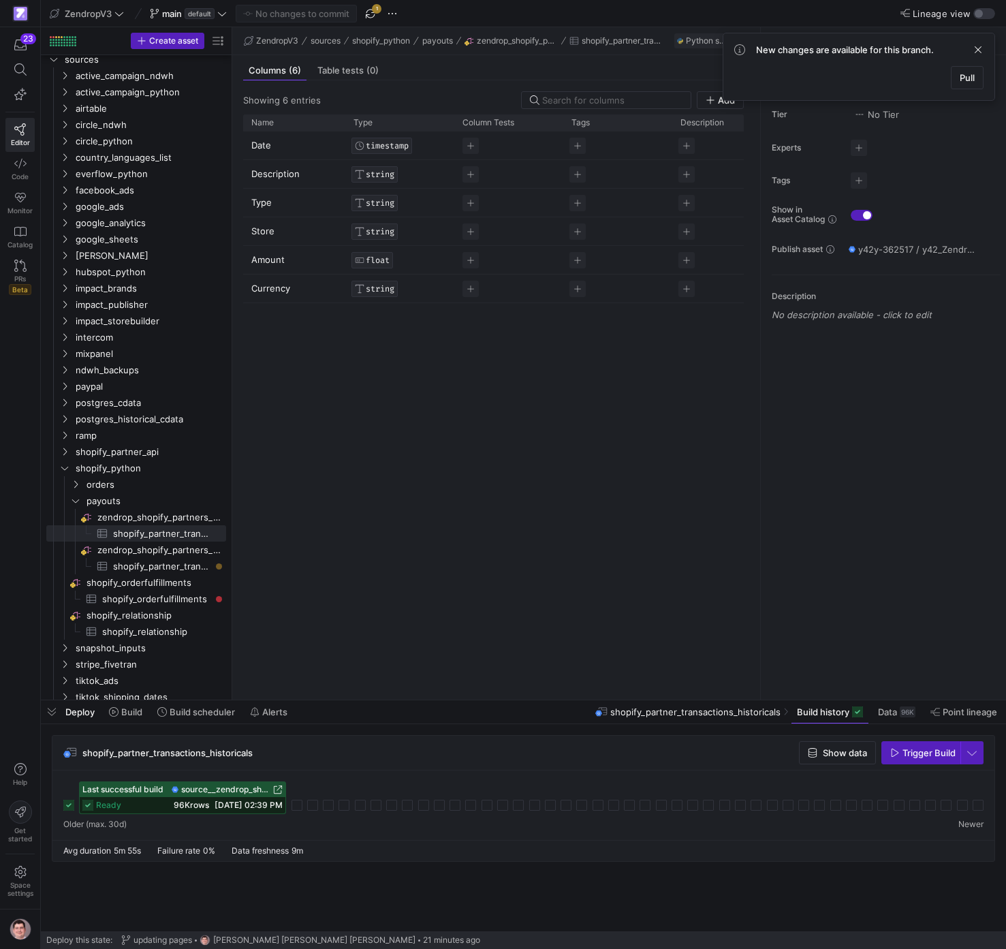
click at [246, 808] on span "09/10/25, 02:39 PM" at bounding box center [249, 805] width 68 height 10
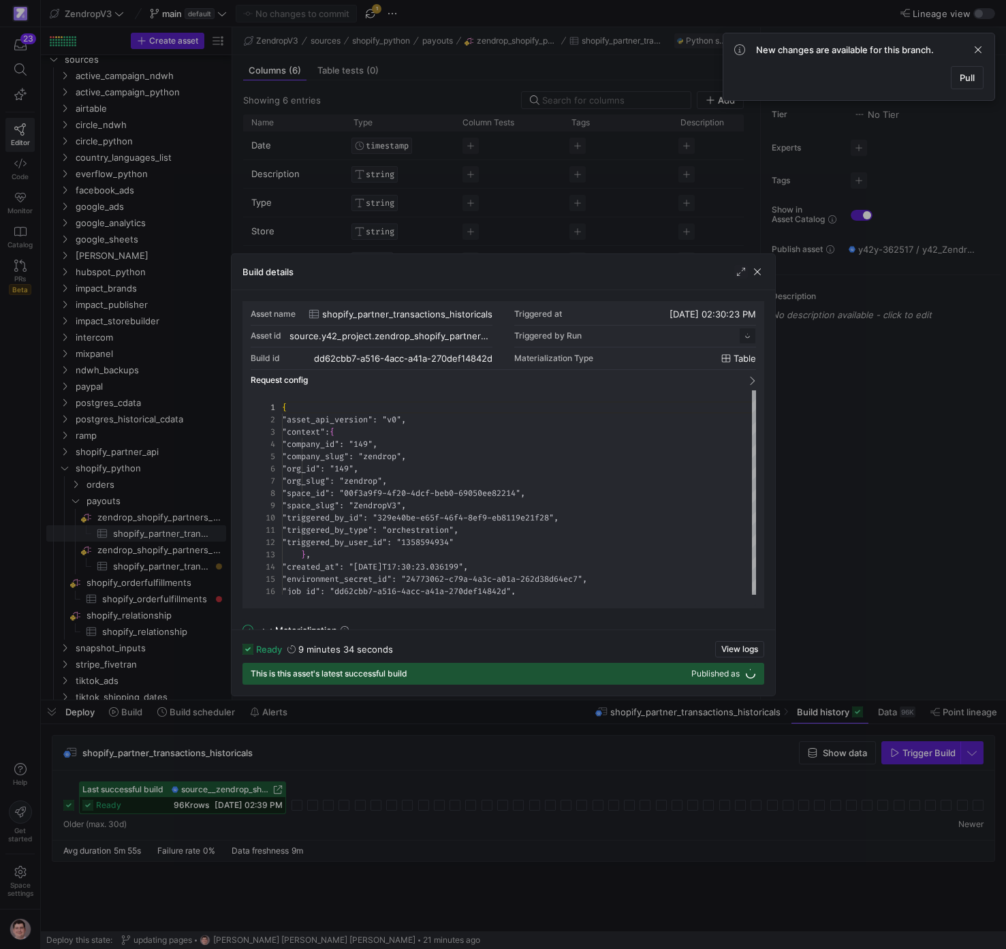
scroll to position [123, 0]
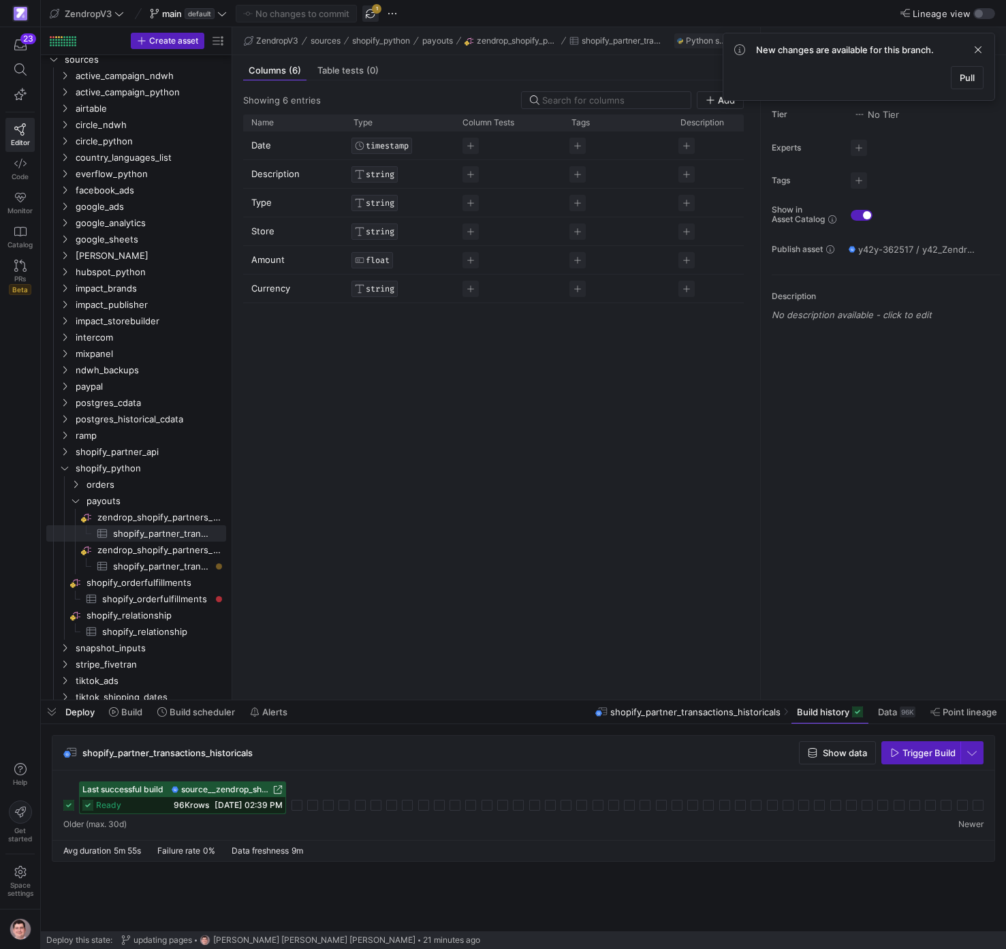
click at [369, 8] on span "button" at bounding box center [370, 13] width 16 height 16
click at [195, 568] on span "shopify_partner_transactions​​​​​​​​​" at bounding box center [161, 567] width 97 height 16
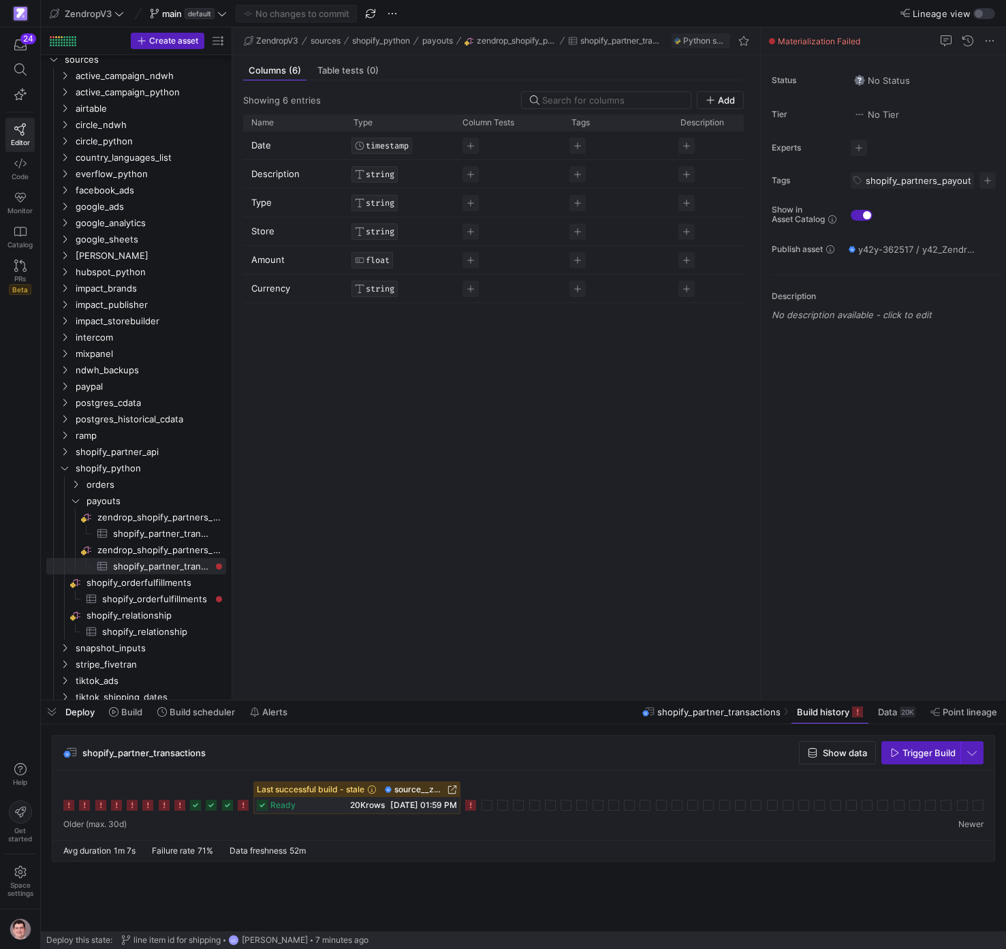
click at [474, 807] on icon at bounding box center [470, 805] width 11 height 11
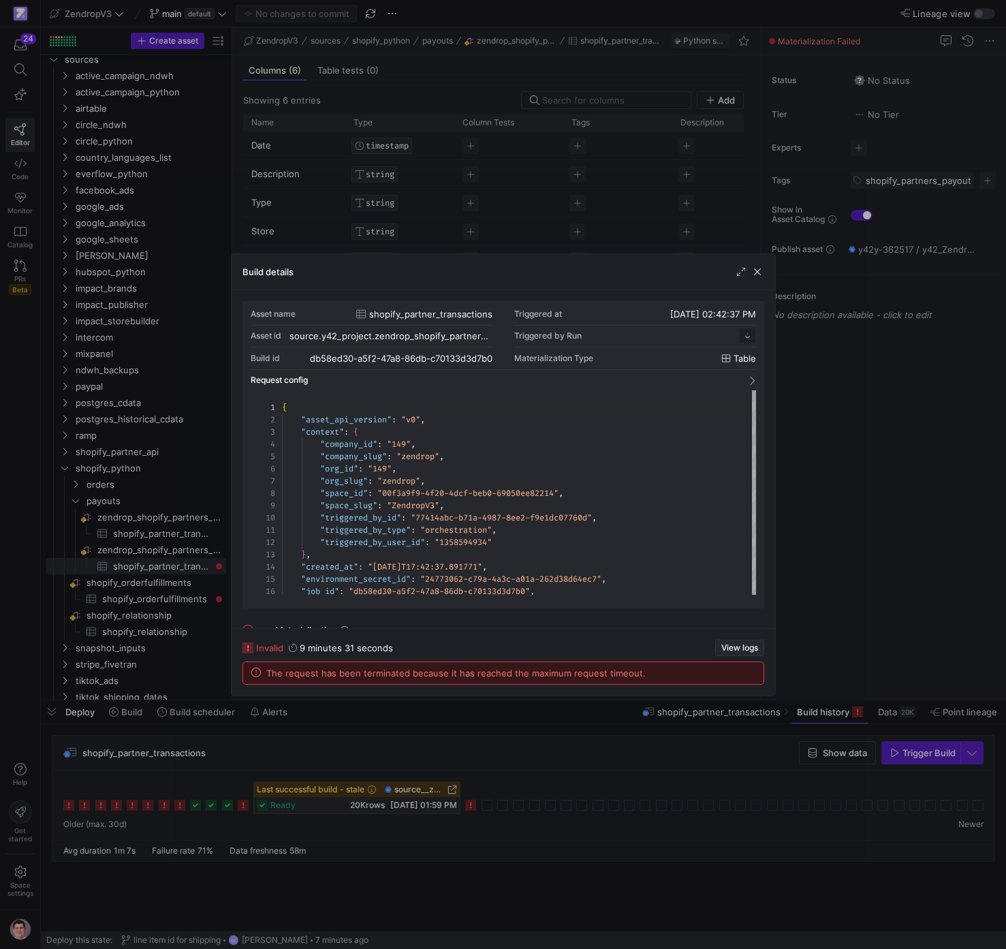
scroll to position [123, 0]
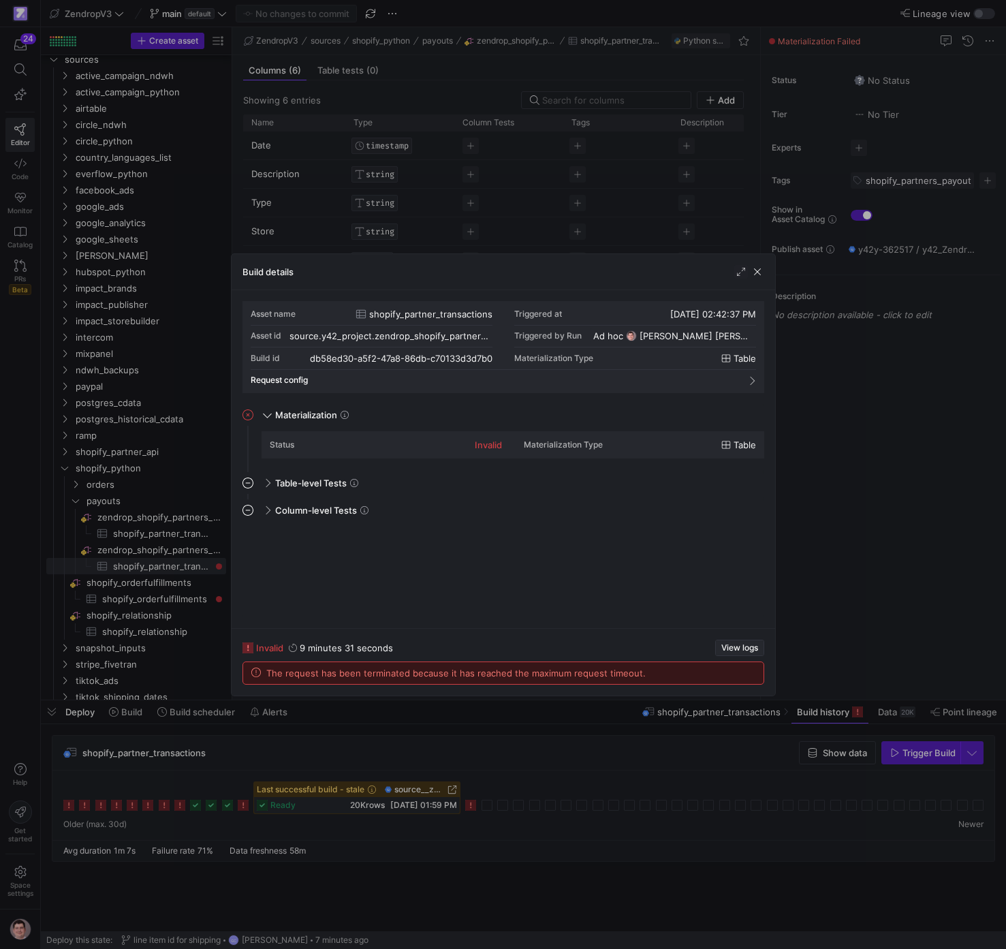
click at [744, 643] on span "View logs" at bounding box center [739, 648] width 37 height 10
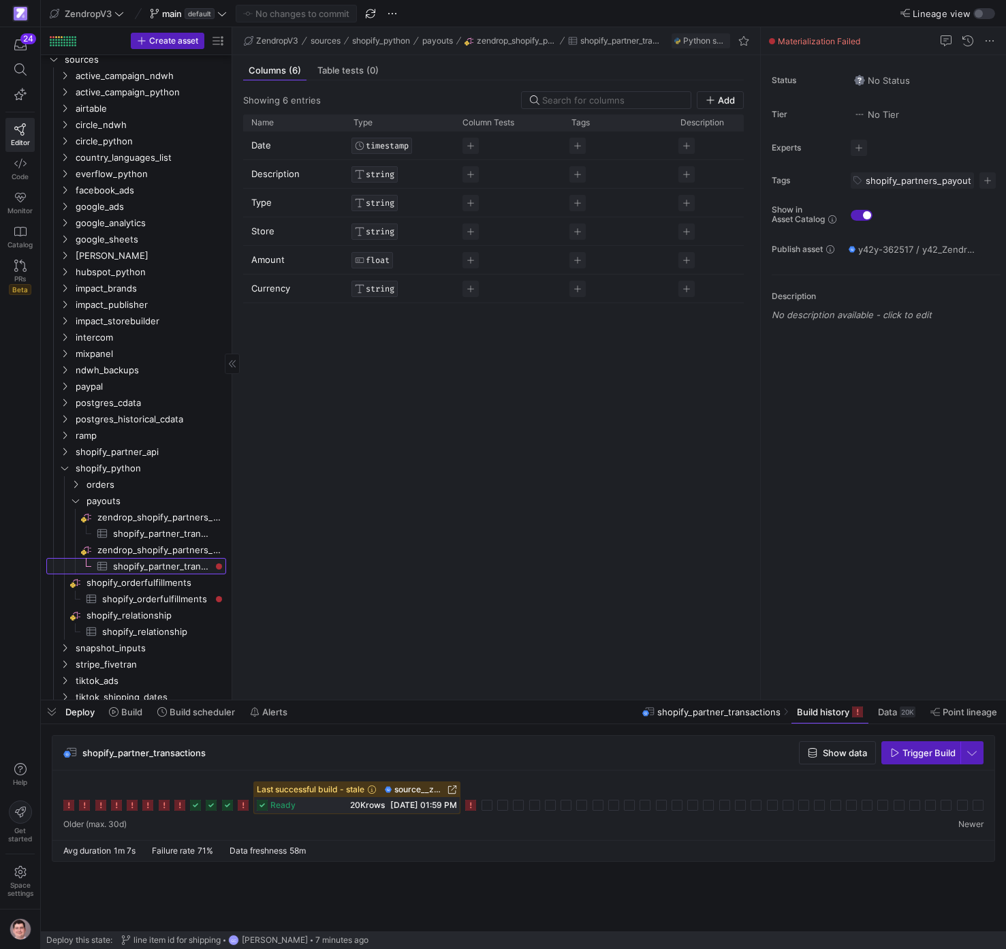
click at [185, 569] on span "shopify_partner_transactions​​​​​​​​​" at bounding box center [161, 567] width 97 height 16
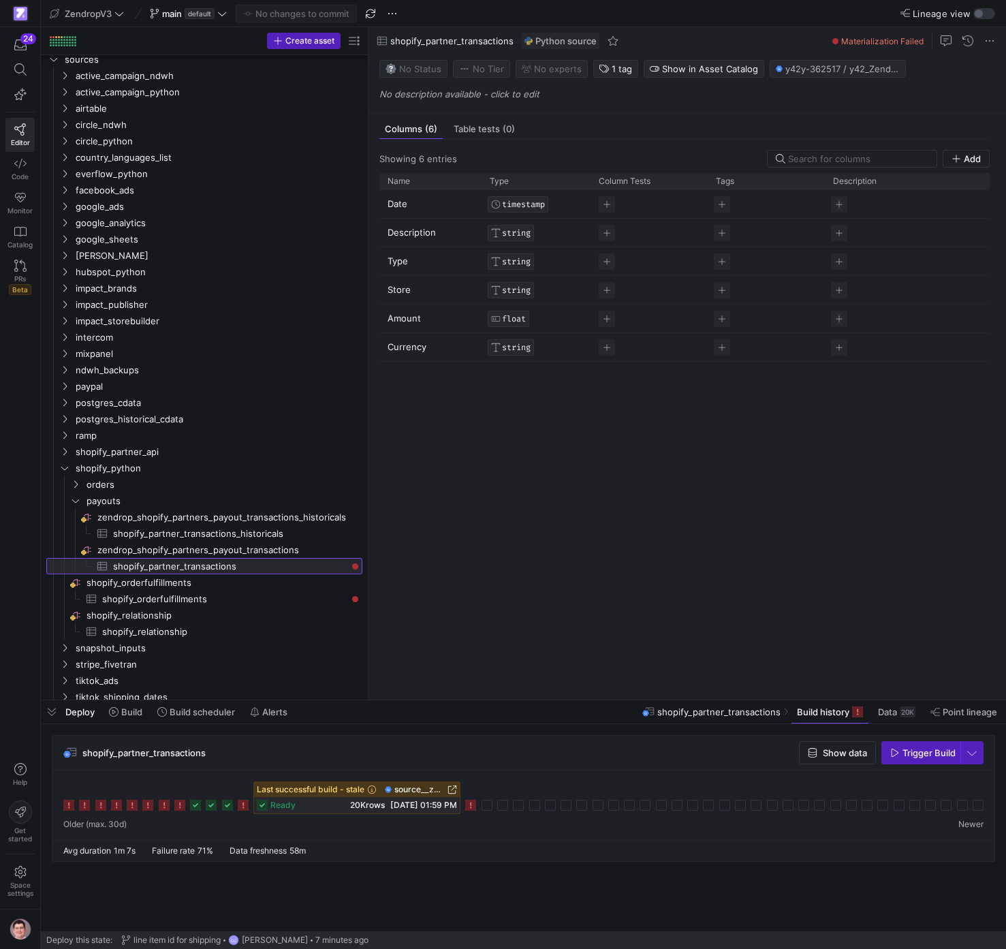
drag, startPoint x: 232, startPoint y: 539, endPoint x: 401, endPoint y: 544, distance: 169.7
click at [401, 544] on as-split "Create asset Drag here to set row groups Drag here to set column labels Group 1…" at bounding box center [523, 363] width 965 height 672
click at [281, 548] on span "zendrop_shopify_partners_payout_transactions​​​​​​​​" at bounding box center [228, 550] width 263 height 16
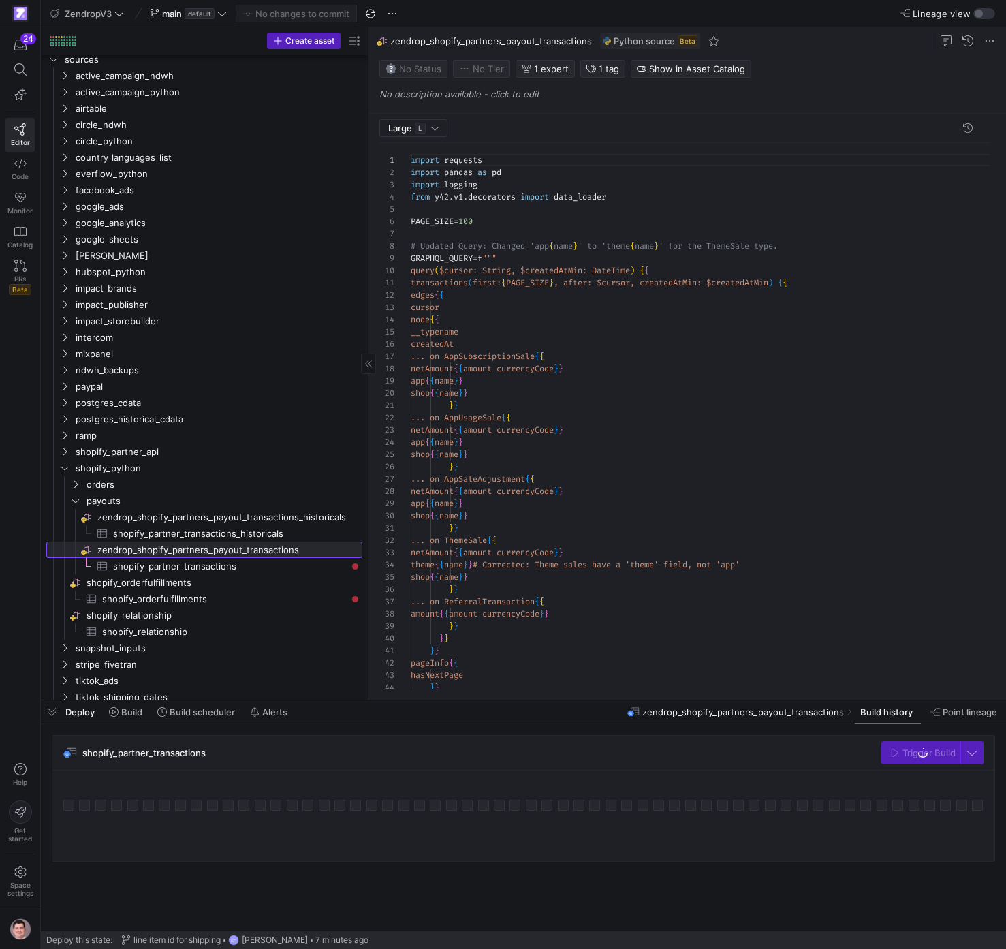
scroll to position [123, 0]
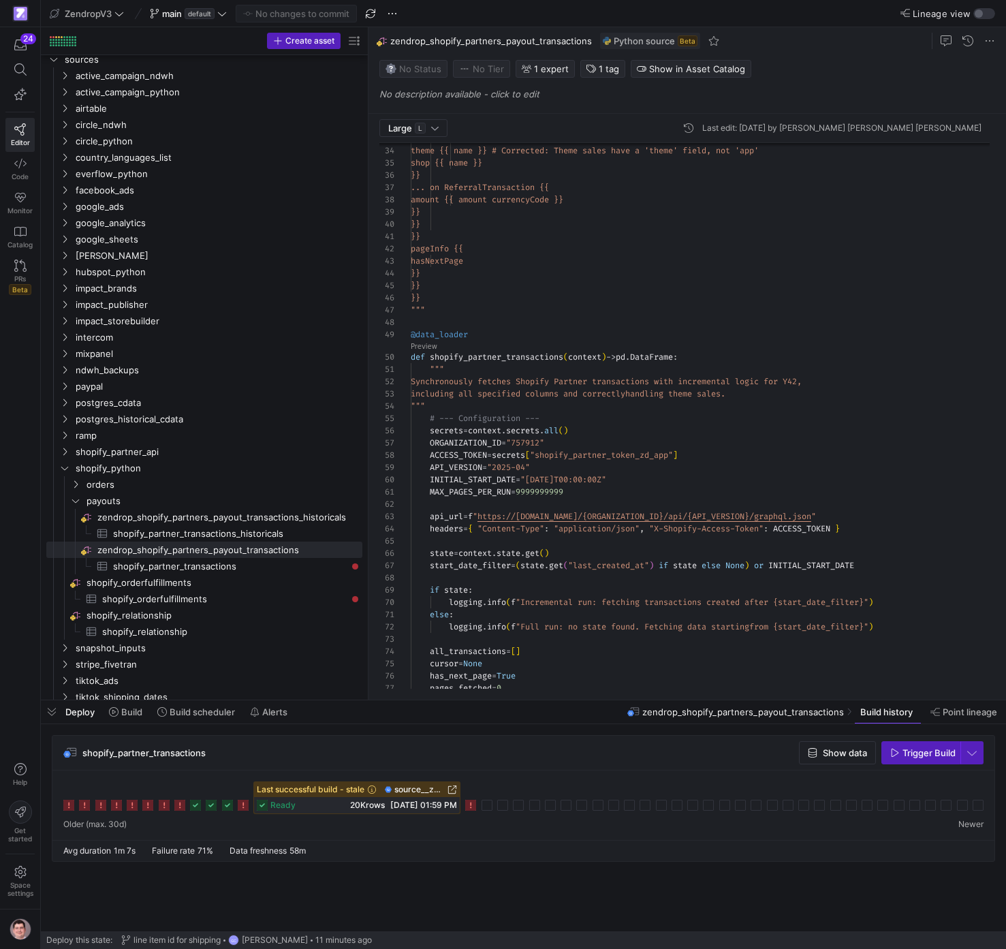
click at [507, 453] on div "netAmount {{ amount currencyCode }} theme {{ name }} # Corrected: Theme sa les …" at bounding box center [706, 567] width 590 height 1676
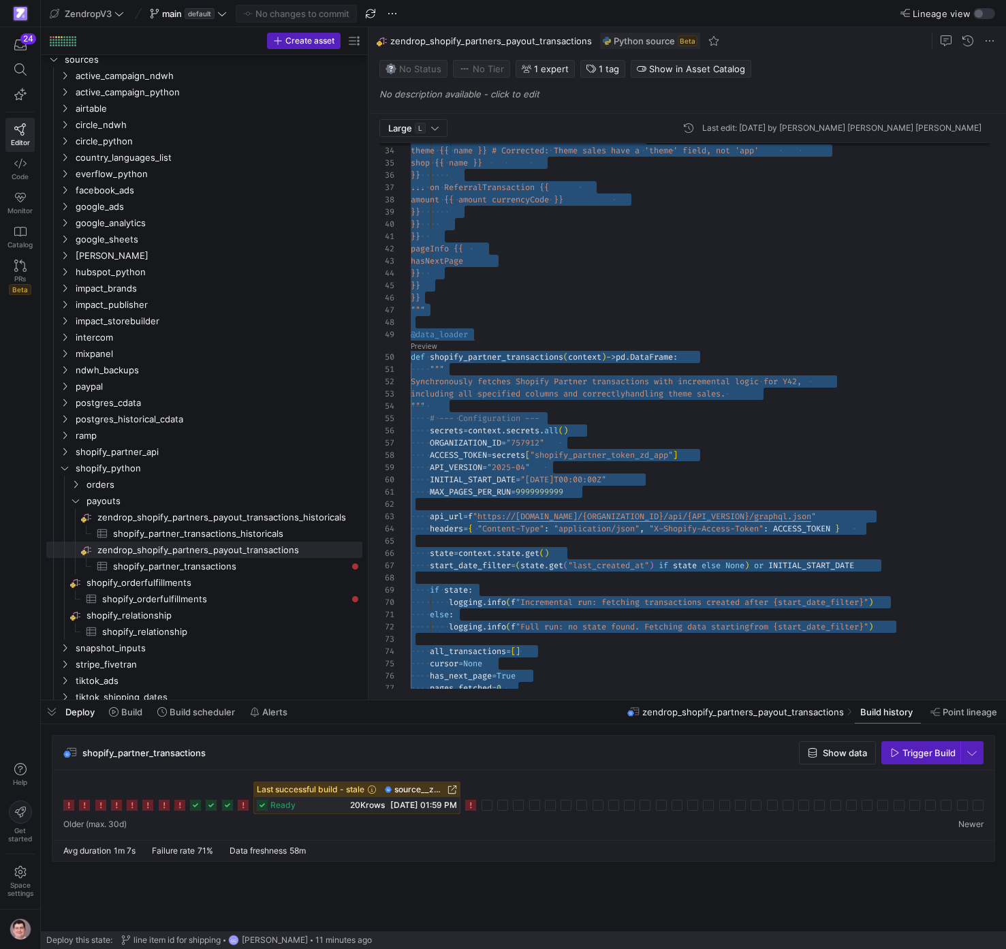
scroll to position [98, 59]
click at [568, 330] on div "netAmount {{ amount currencyCode }} theme {{ name }} # Corrected: Theme sa les …" at bounding box center [706, 567] width 590 height 1676
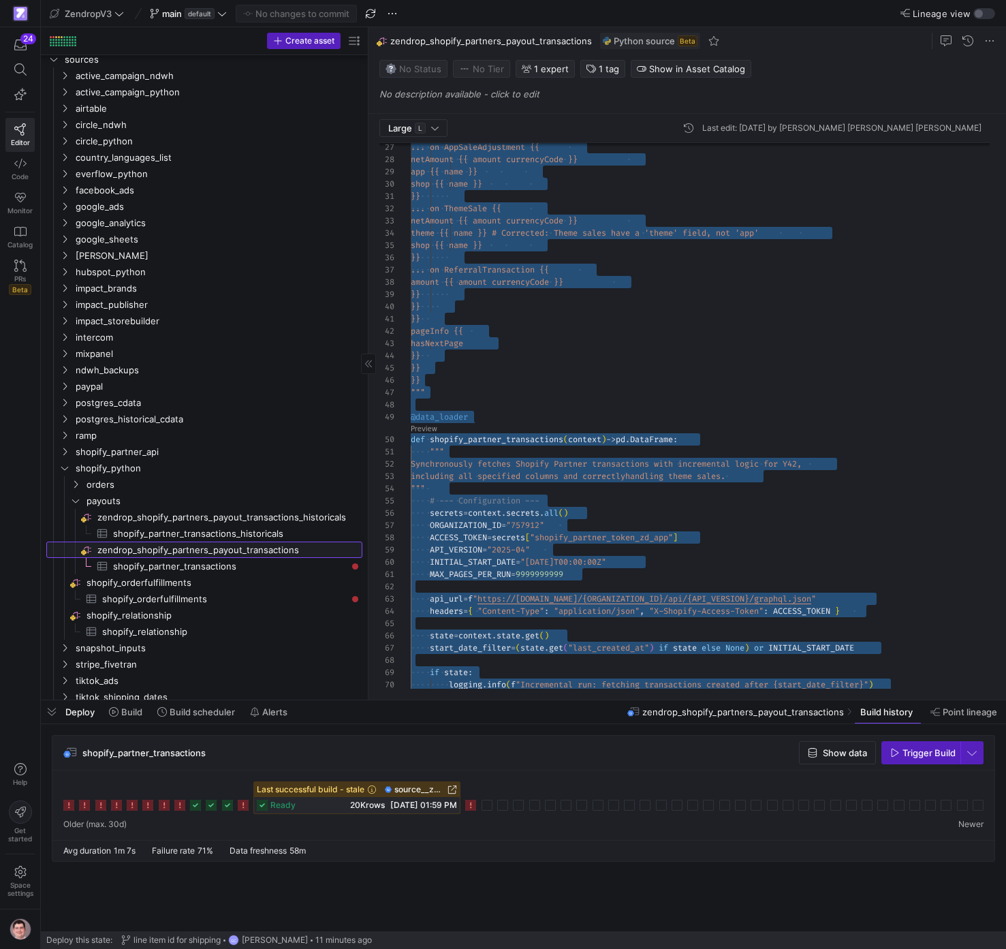
click at [290, 552] on span "zendrop_shopify_partners_payout_transactions​​​​​​​​" at bounding box center [228, 550] width 263 height 16
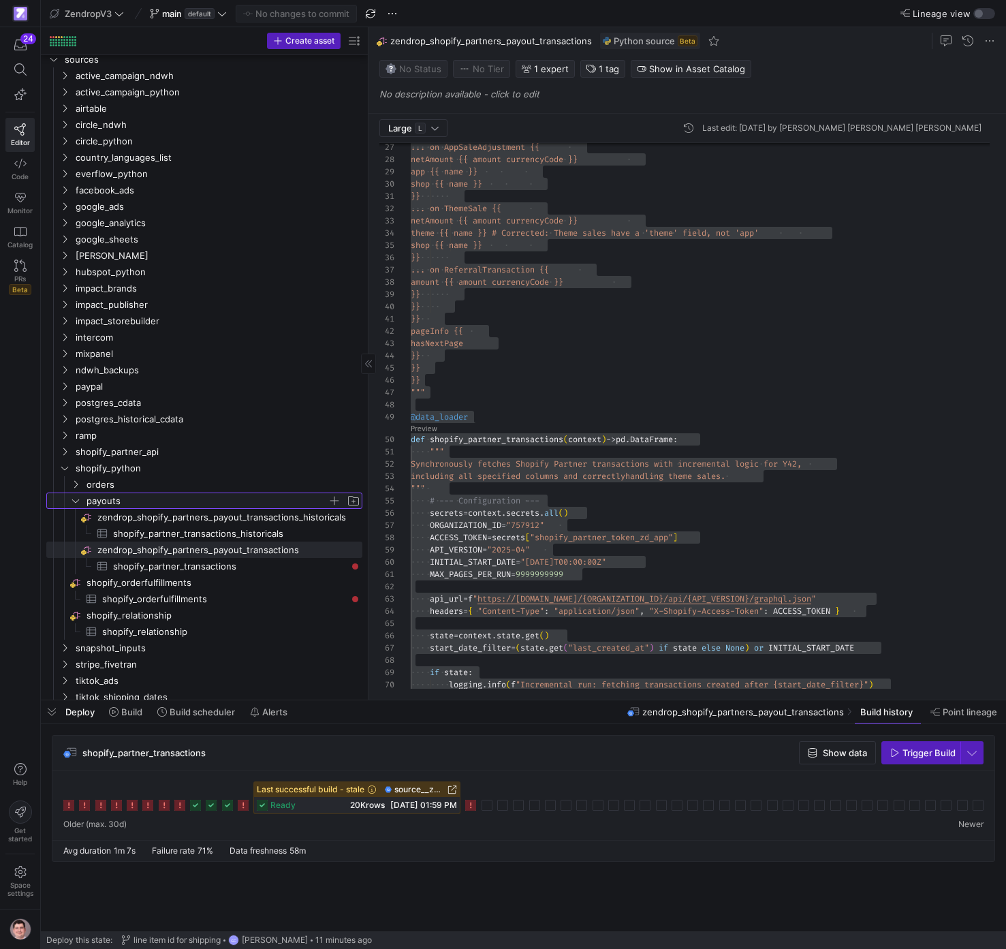
click at [178, 505] on span "payouts" at bounding box center [207, 501] width 241 height 16
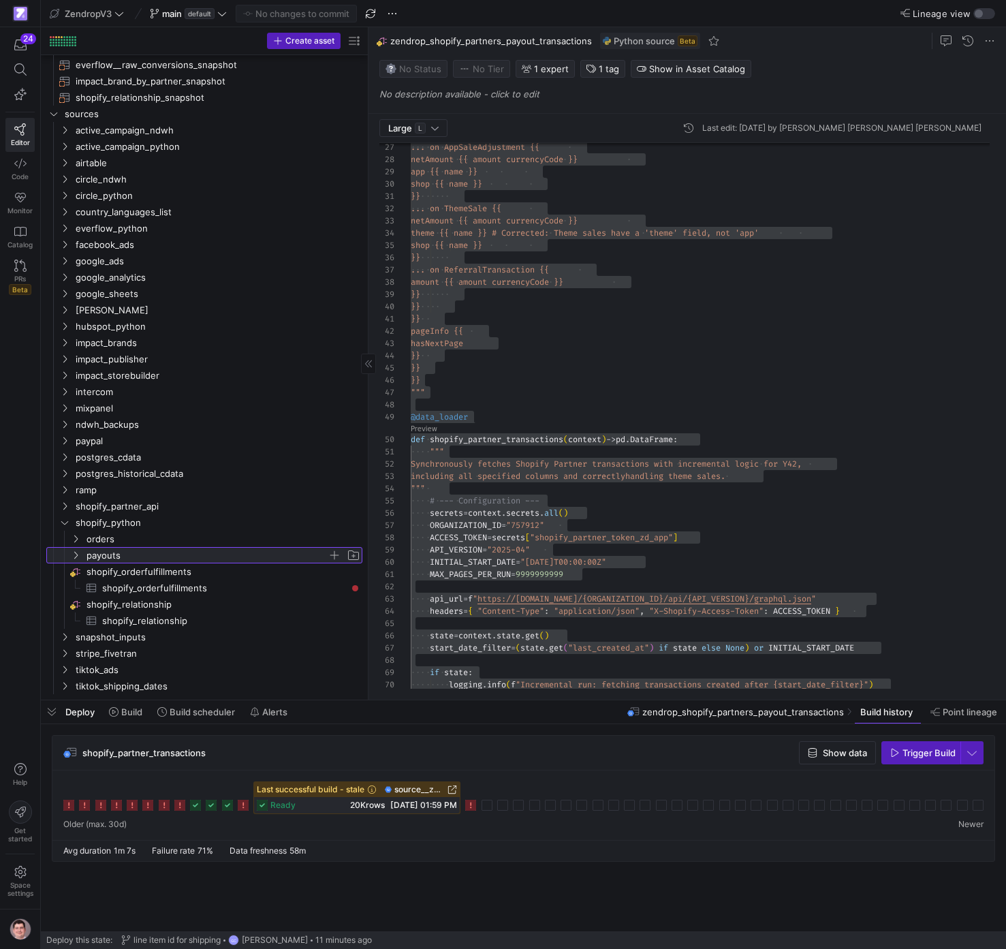
click at [146, 559] on span "payouts" at bounding box center [207, 556] width 241 height 16
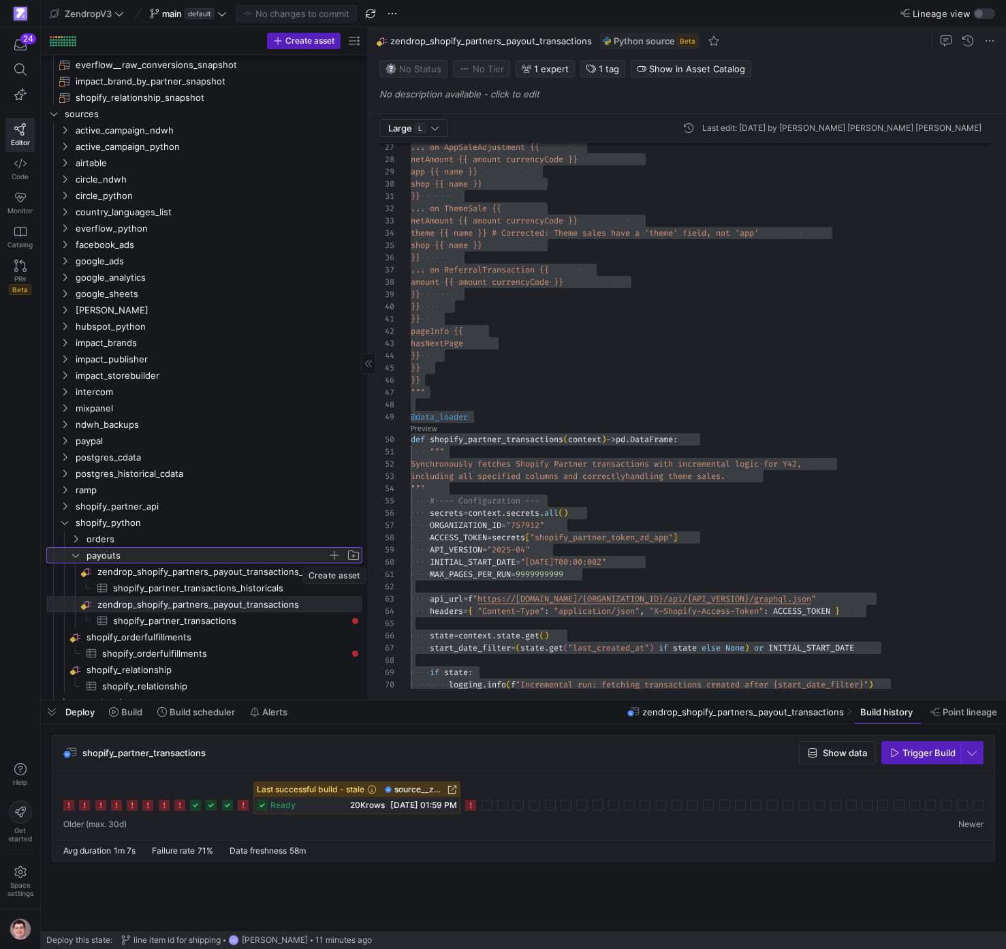
click at [336, 554] on span "button" at bounding box center [335, 555] width 14 height 14
click at [334, 555] on span "button" at bounding box center [335, 555] width 14 height 14
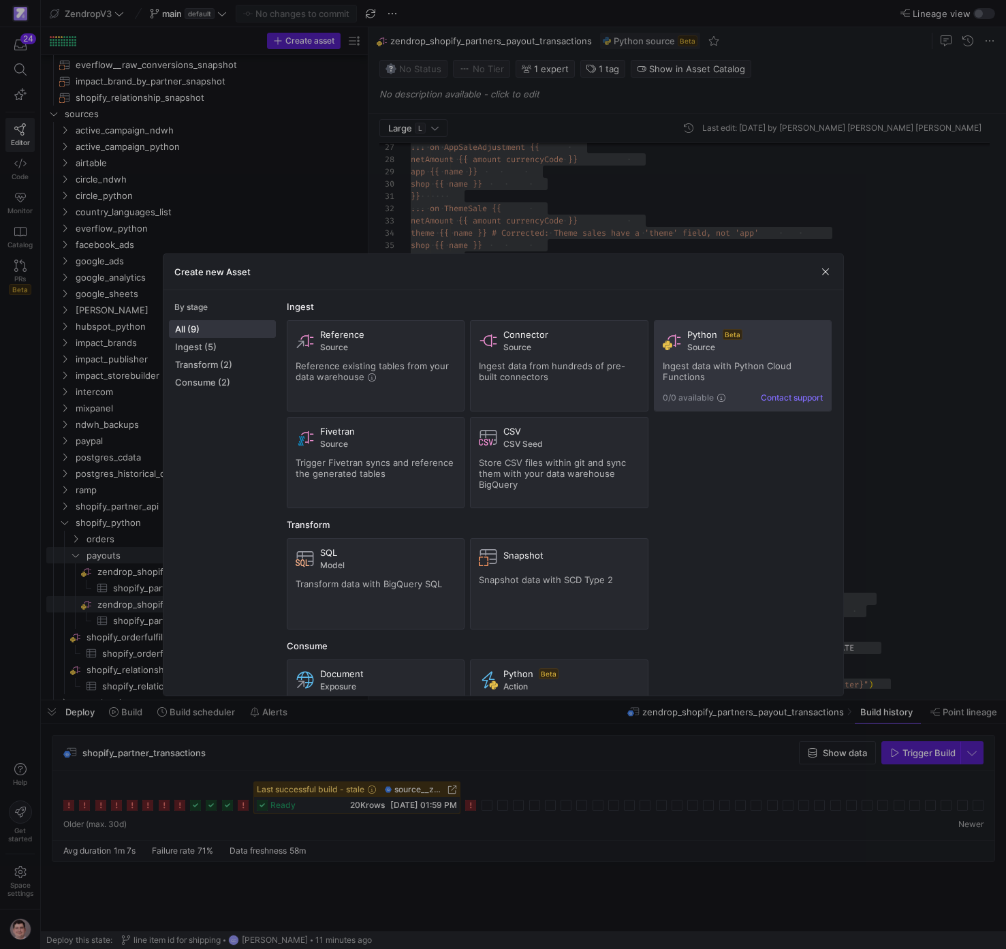
click at [736, 375] on div "Ingest data with Python Cloud Functions" at bounding box center [743, 371] width 161 height 22
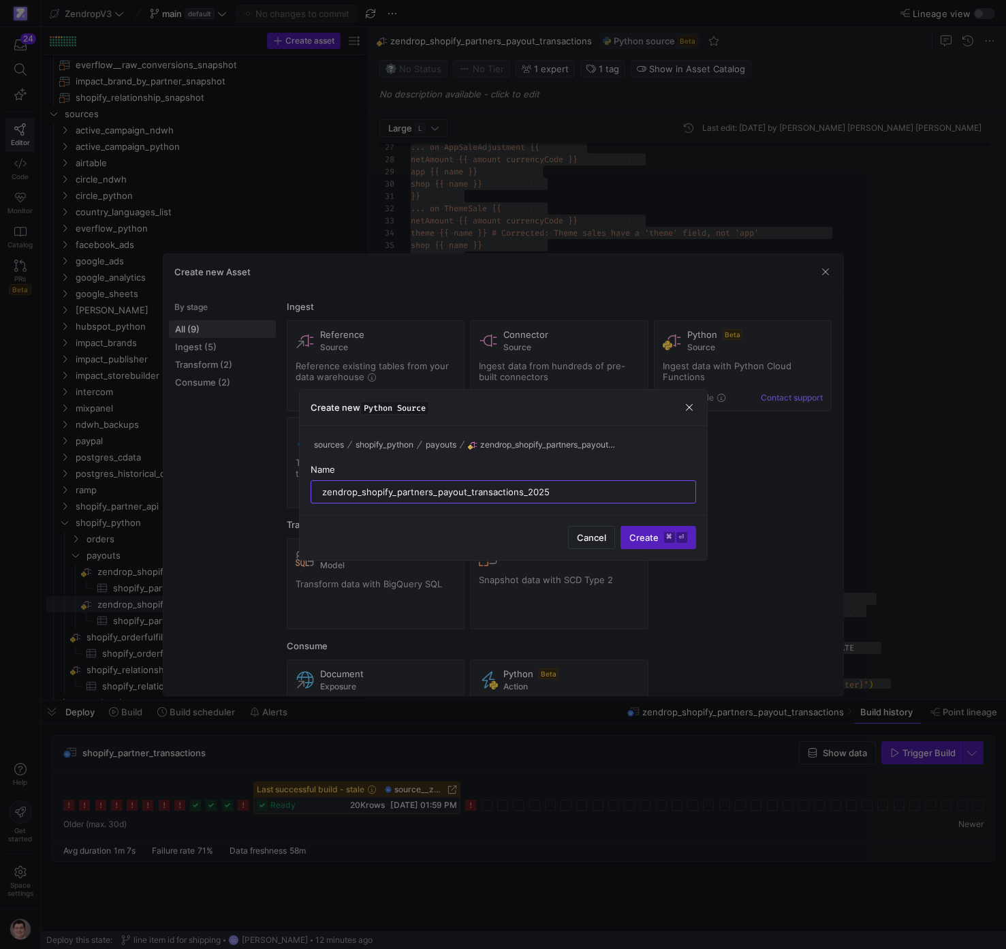
type input "zendrop_shopify_partners_payout_transactions_2025"
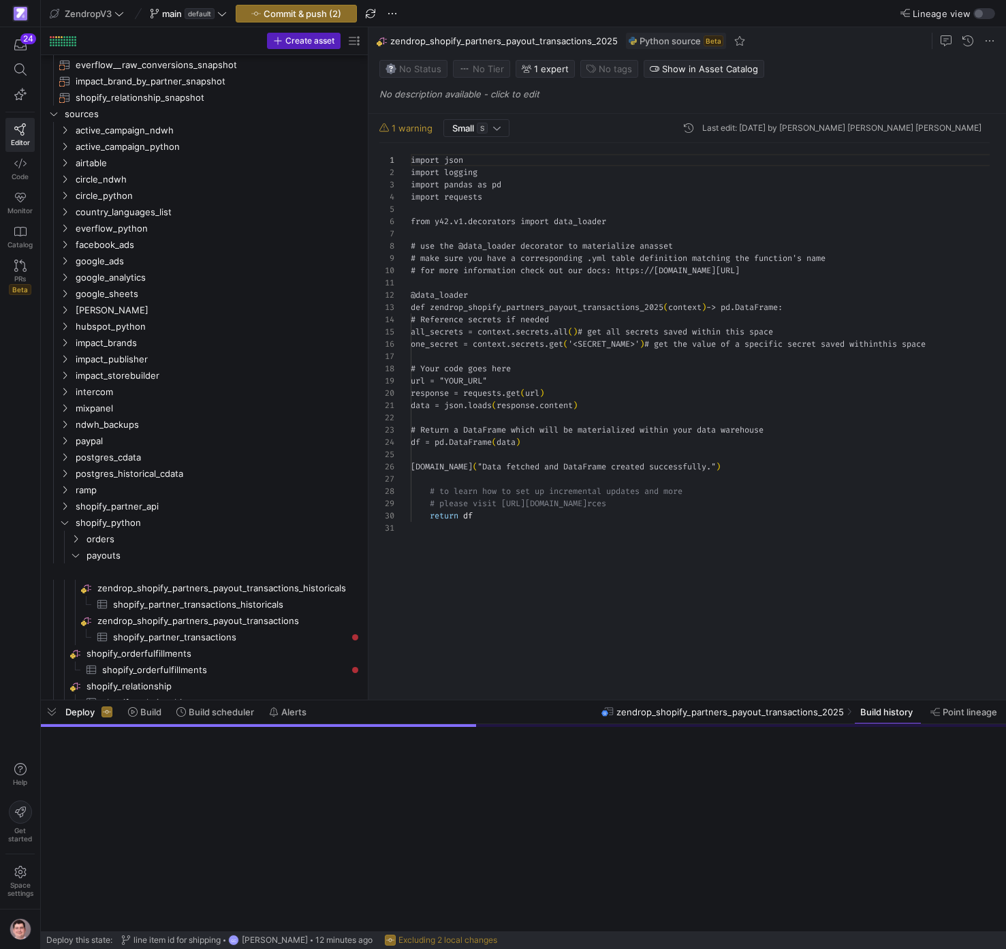
scroll to position [123, 0]
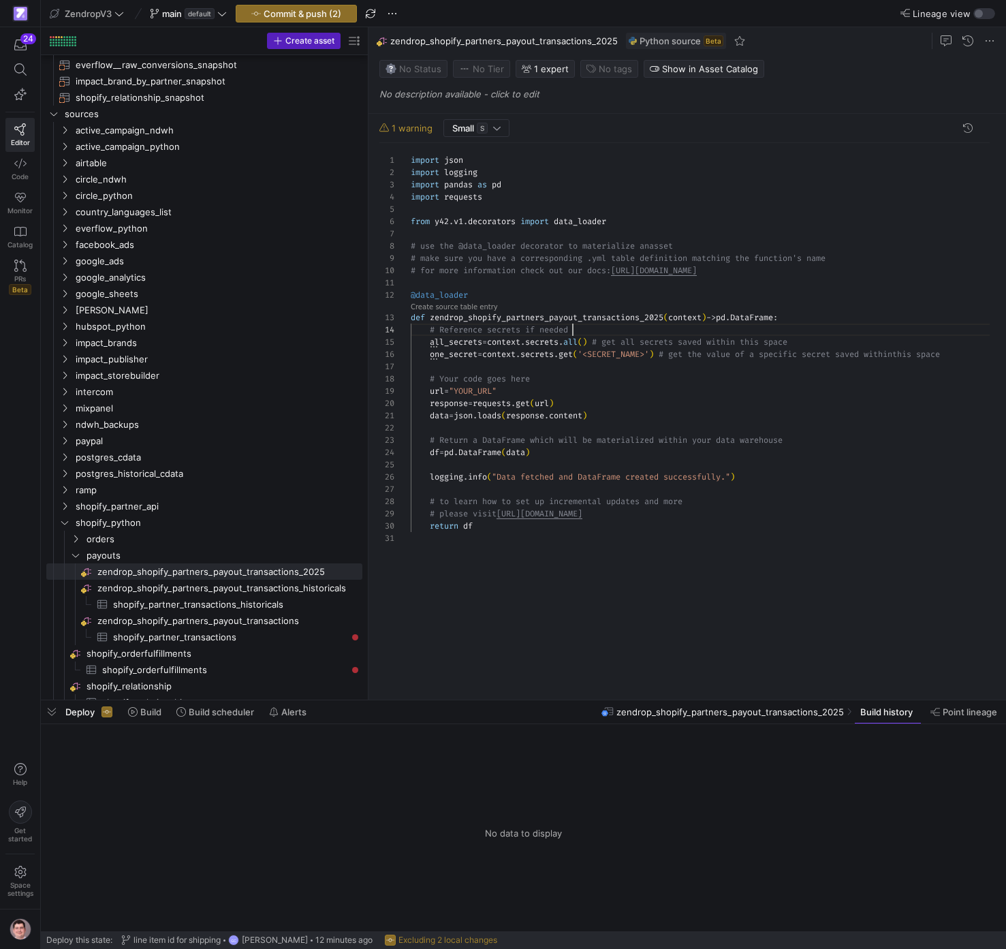
click at [653, 334] on div "import json import logging import pandas as pd import requests from y42 . v1 . …" at bounding box center [706, 416] width 590 height 546
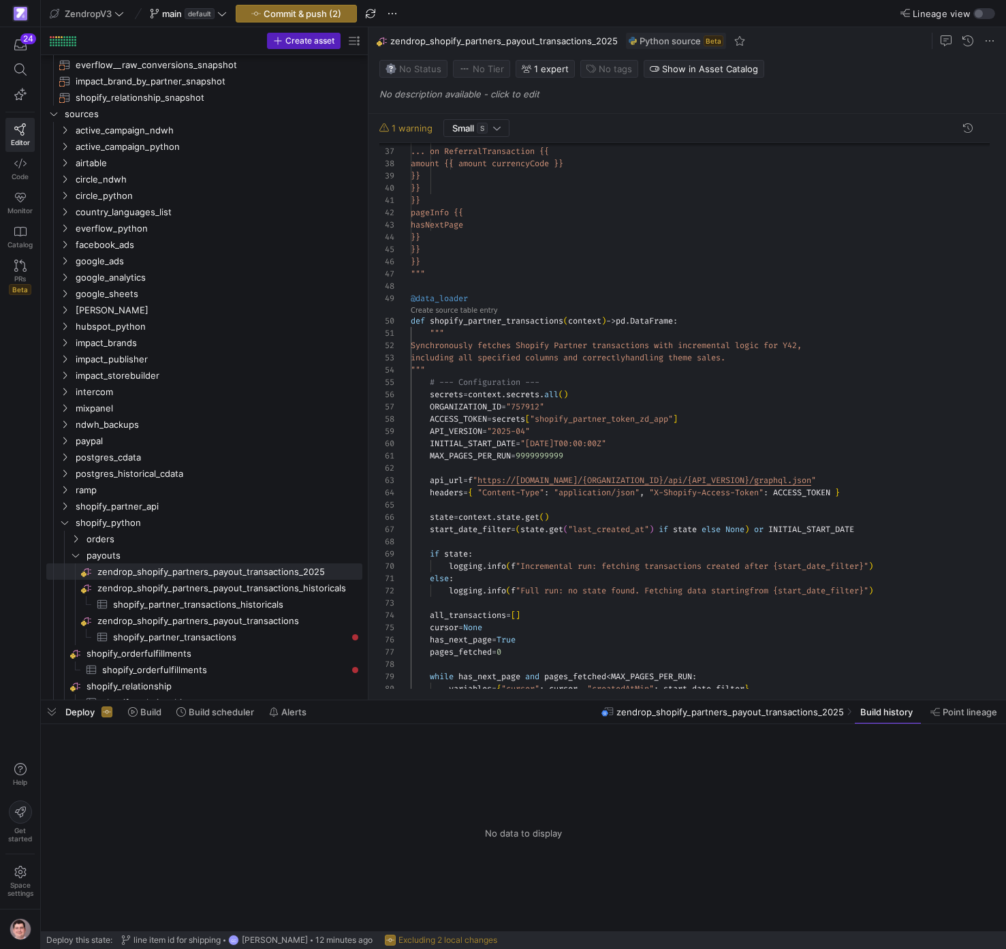
scroll to position [110, 157]
drag, startPoint x: 566, startPoint y: 323, endPoint x: 586, endPoint y: 321, distance: 19.8
click at [566, 323] on div "variables = { "cursor" : cursor , "createdAtMin" : start_date_filter } while ha…" at bounding box center [706, 531] width 590 height 1676
click at [480, 313] on link "Create source table entry" at bounding box center [454, 310] width 87 height 7
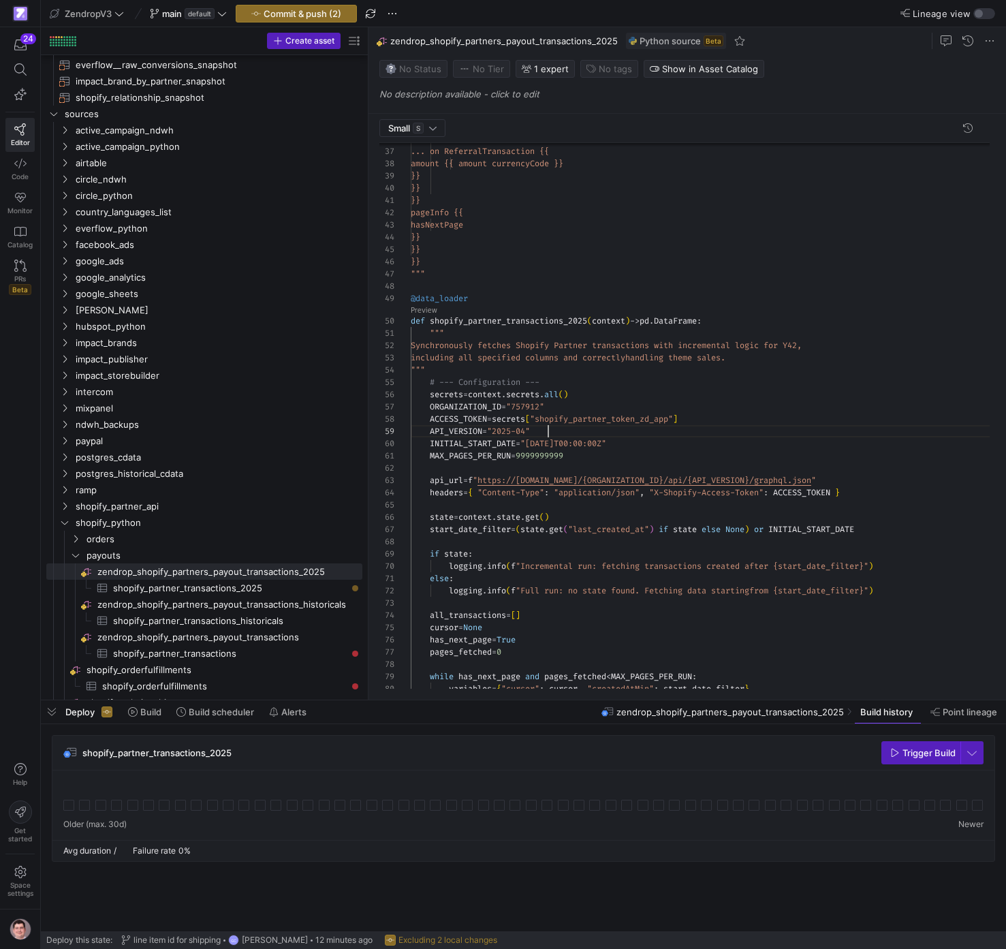
scroll to position [98, 138]
click at [616, 425] on div "variables = { "cursor" : cursor , "createdAtMin" : start_date_filter } while ha…" at bounding box center [706, 531] width 590 height 1676
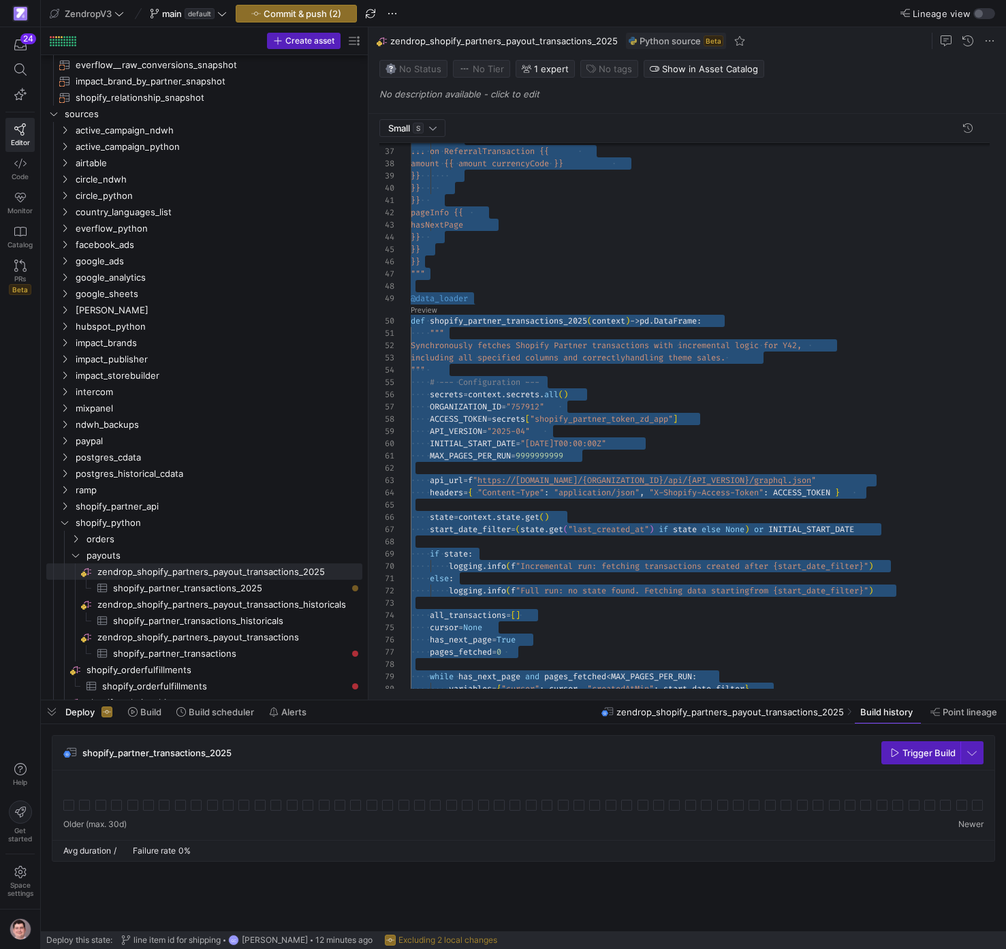
scroll to position [0, 34]
click at [516, 327] on div "variables = { "cursor" : cursor , "createdAtMin" : start_date_filter } while ha…" at bounding box center [706, 531] width 590 height 1676
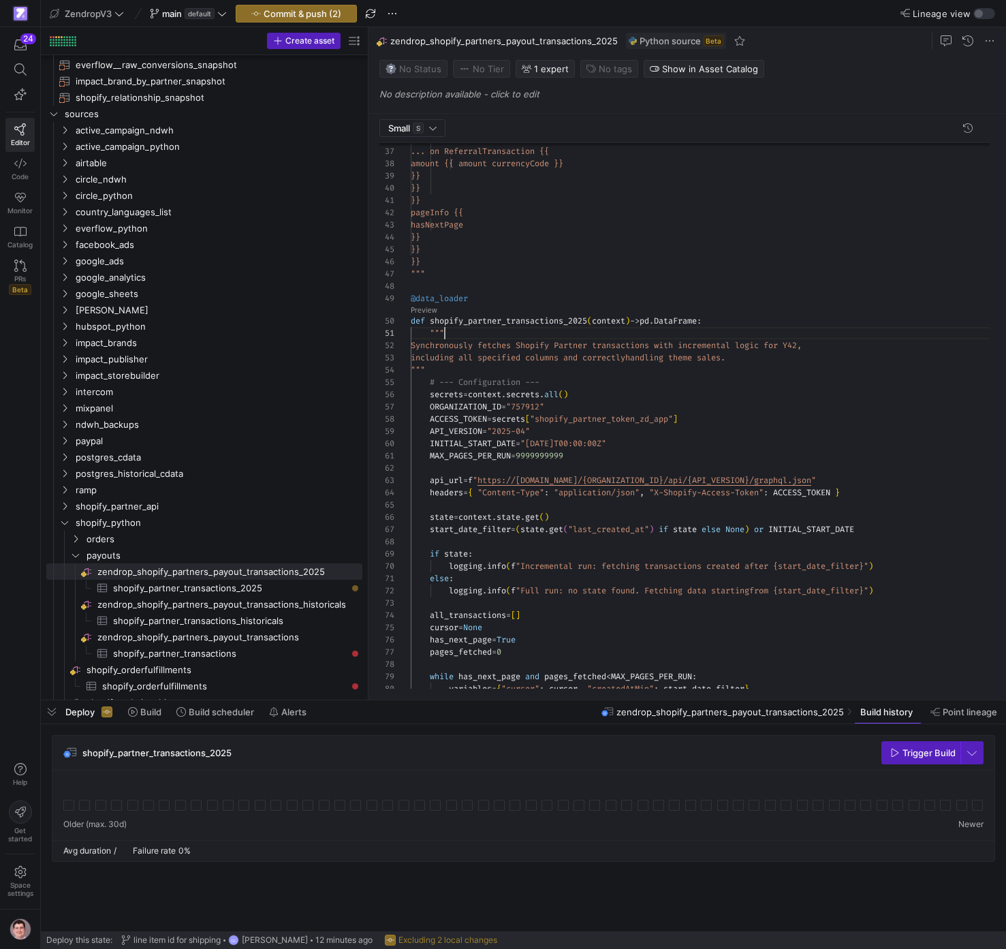
scroll to position [98, 59]
click at [531, 302] on div "variables = { "cursor" : cursor , "createdAtMin" : start_date_filter } while ha…" at bounding box center [706, 531] width 590 height 1676
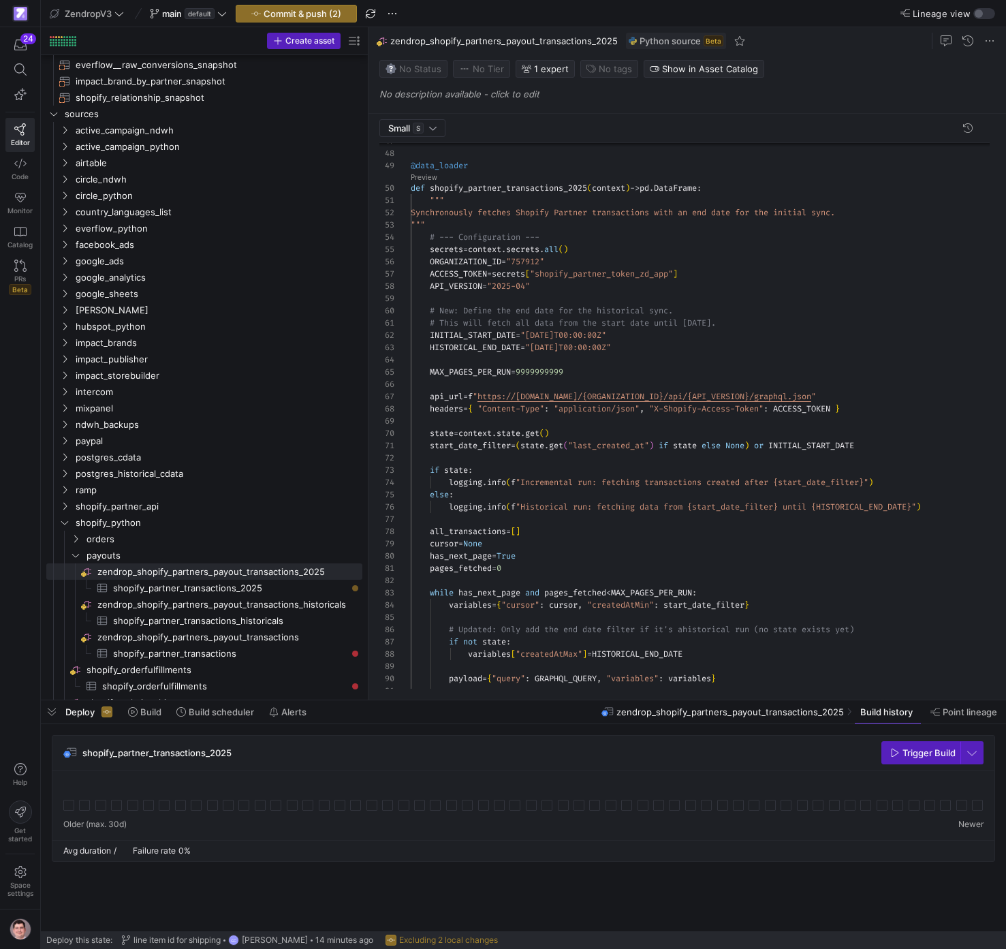
scroll to position [25, 157]
click at [565, 351] on div "payload = { "query" : GRAPHQL_QUERY , "variables" : variables } variables [ "cr…" at bounding box center [706, 435] width 590 height 1750
click at [289, 636] on span "zendrop_shopify_partners_payout_transactions​​​​​​​​" at bounding box center [228, 637] width 263 height 16
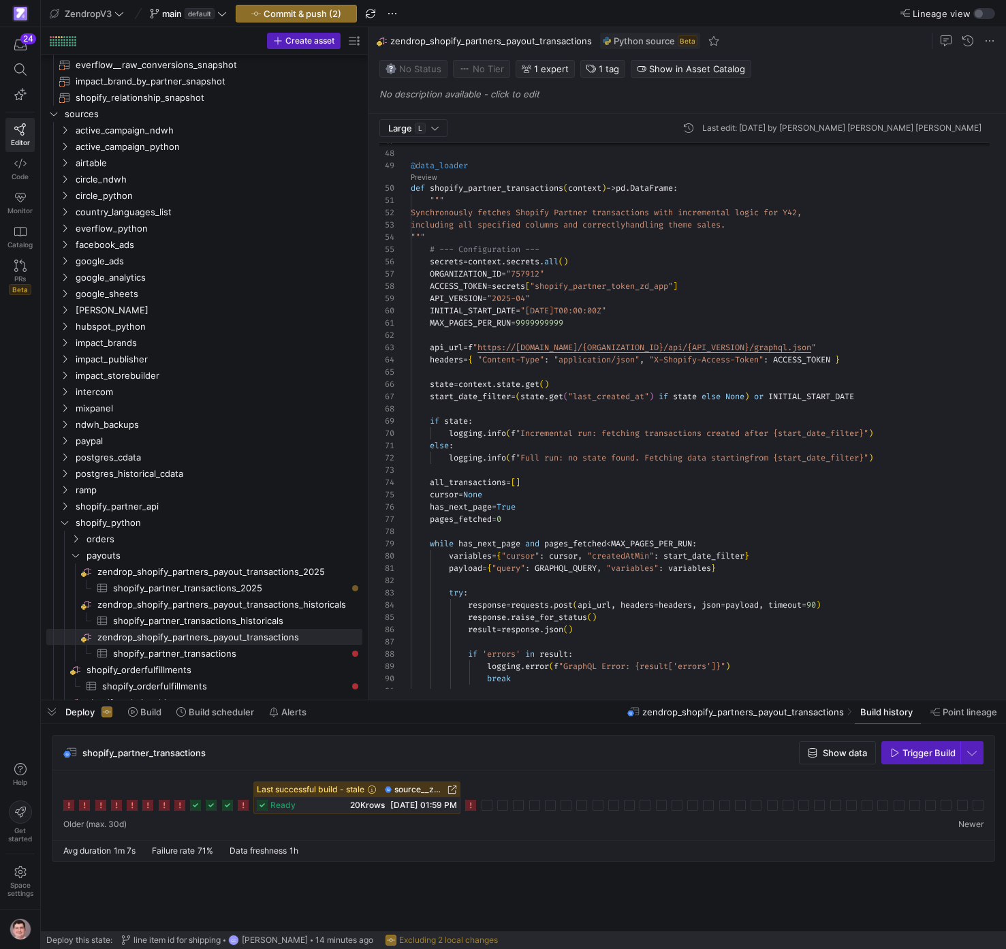
click at [575, 311] on div """" @data_loader def shopify_partner_transactions ( context ) -> pd . DataFrame…" at bounding box center [706, 398] width 590 height 1676
click at [330, 13] on span "Commit & push (3)" at bounding box center [303, 13] width 78 height 11
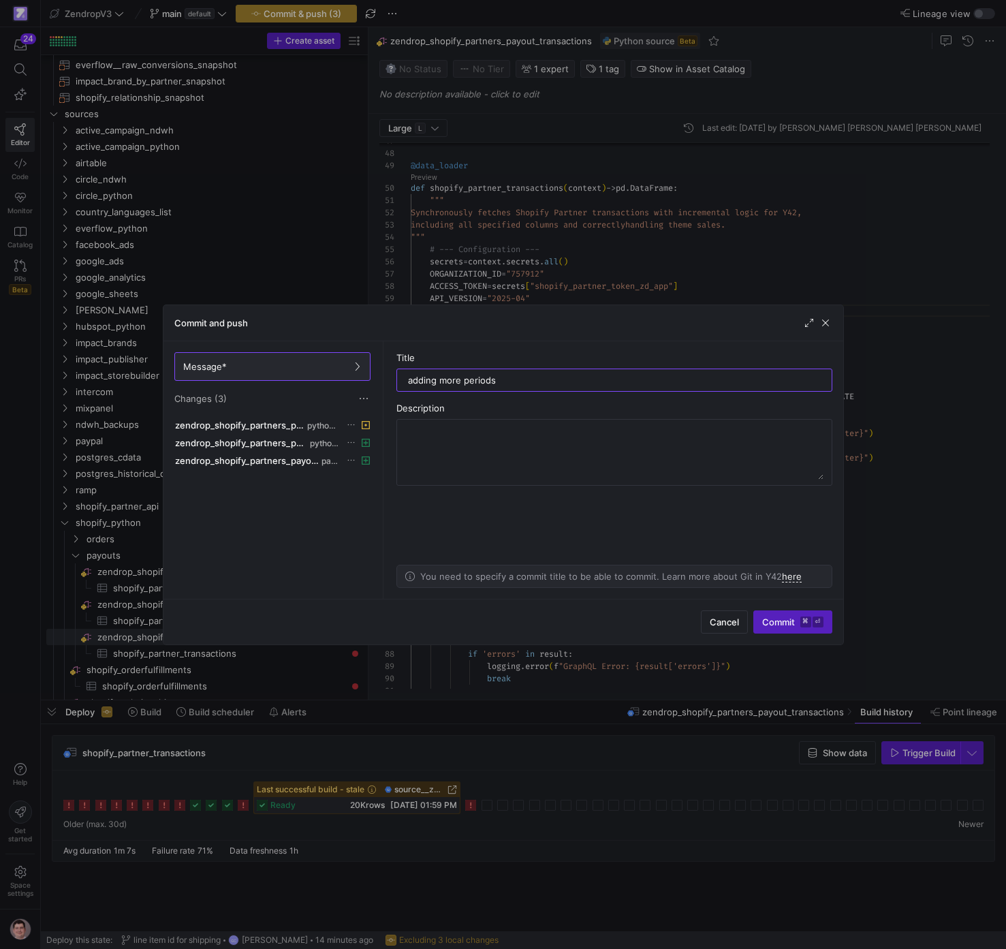
type input "adding more periods"
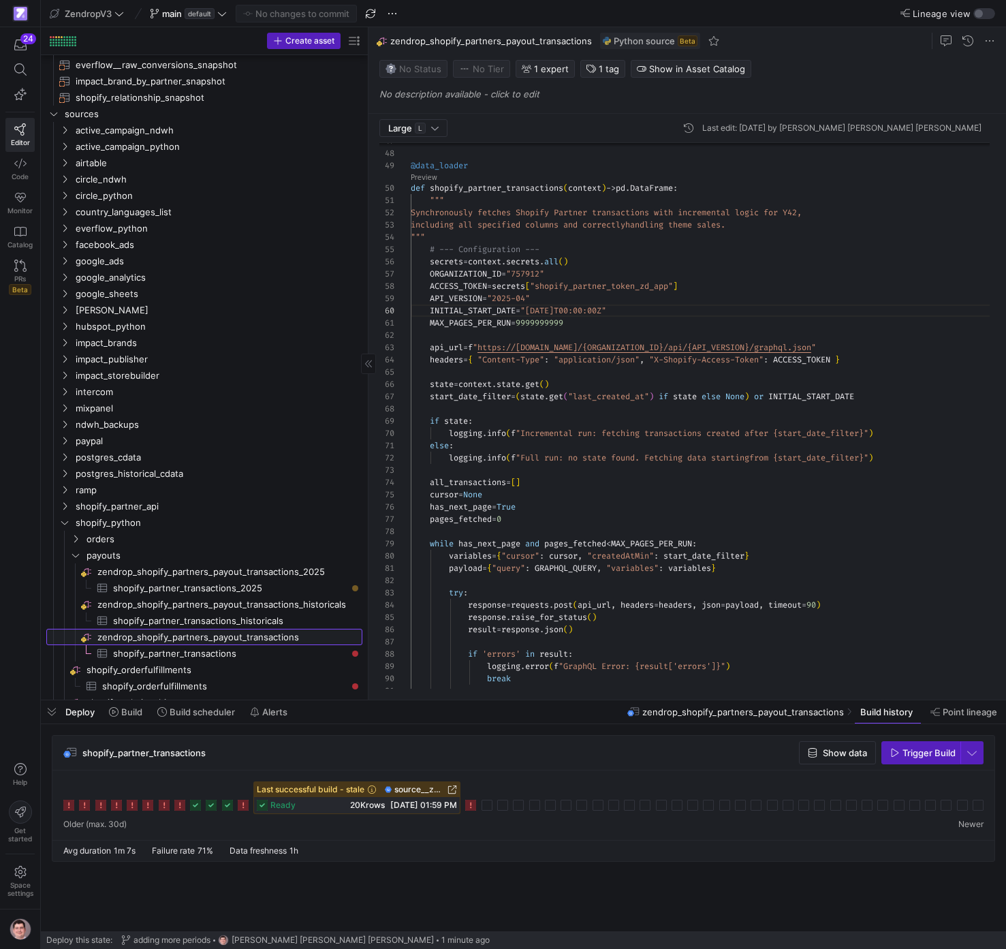
click at [250, 639] on span "zendrop_shopify_partners_payout_transactions​​​​​​​​" at bounding box center [228, 637] width 263 height 16
click at [261, 607] on span "zendrop_shopify_partners_payout_transactions_historicals​​​​​​​​" at bounding box center [228, 605] width 263 height 16
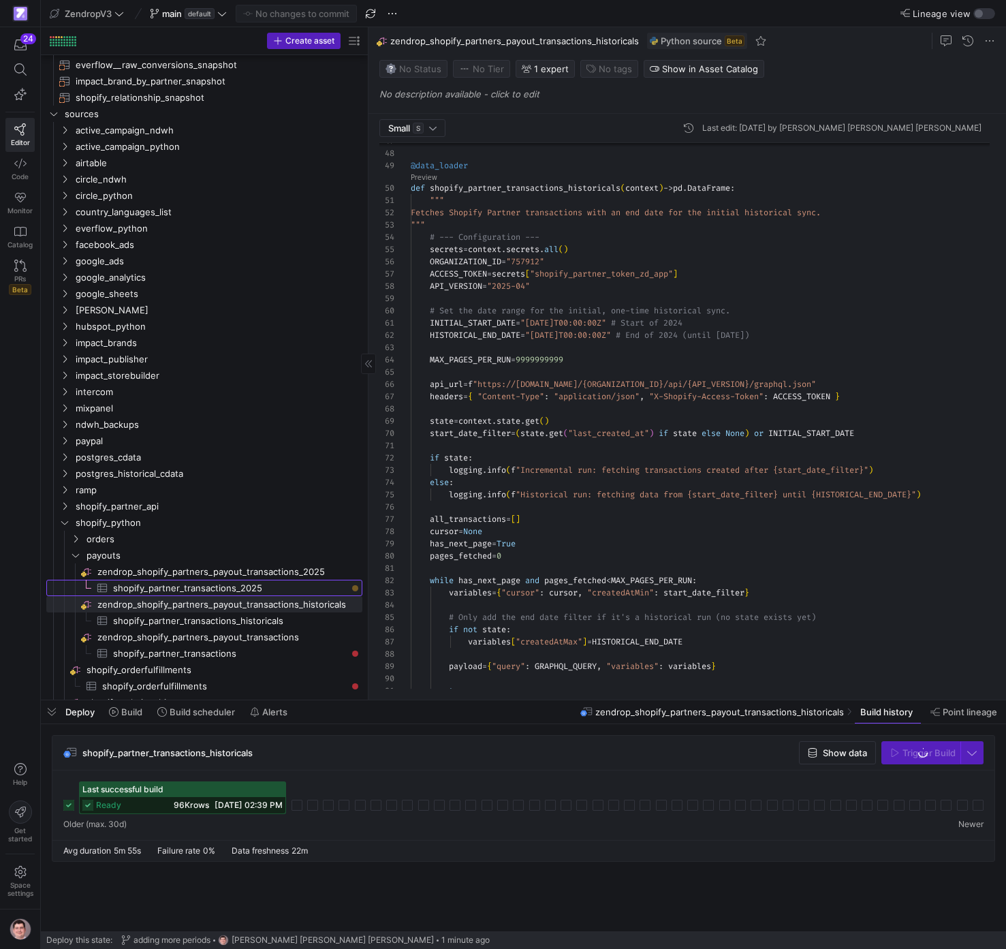
click at [261, 589] on span "shopify_partner_transactions_2025​​​​​​​​​" at bounding box center [230, 588] width 234 height 16
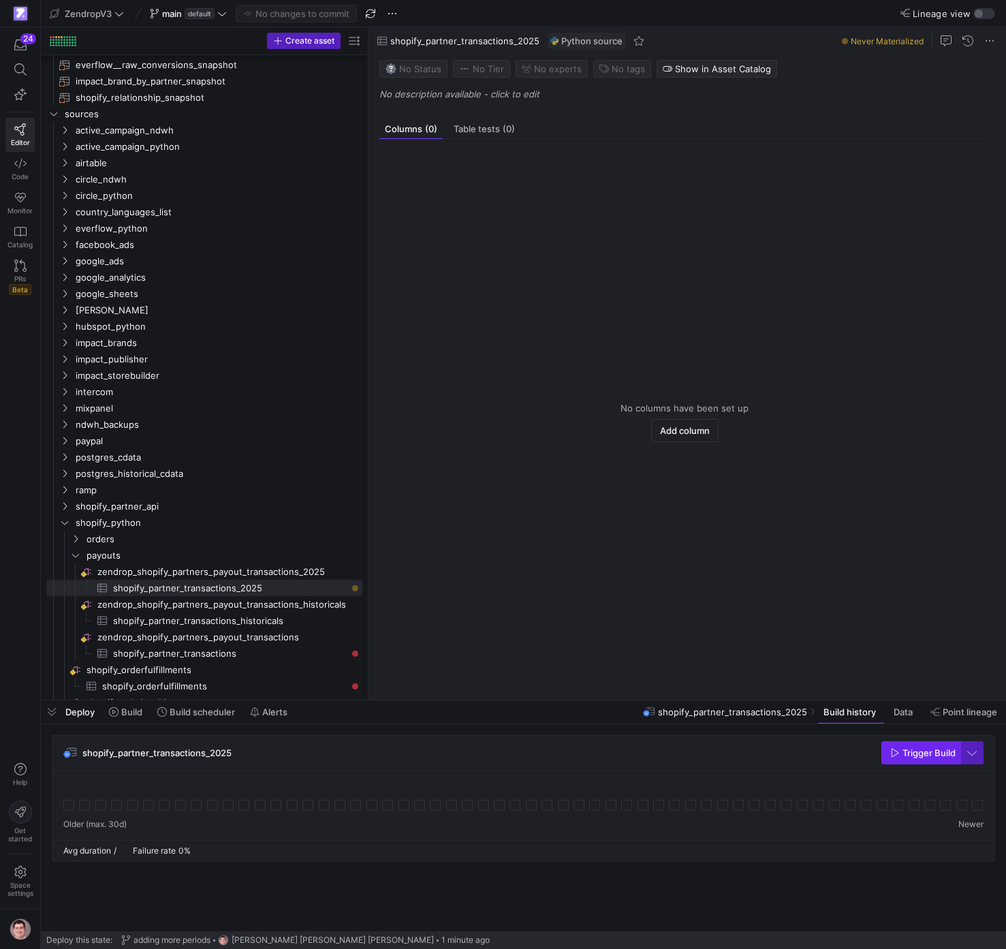
click at [914, 752] on span "Trigger Build" at bounding box center [929, 752] width 53 height 11
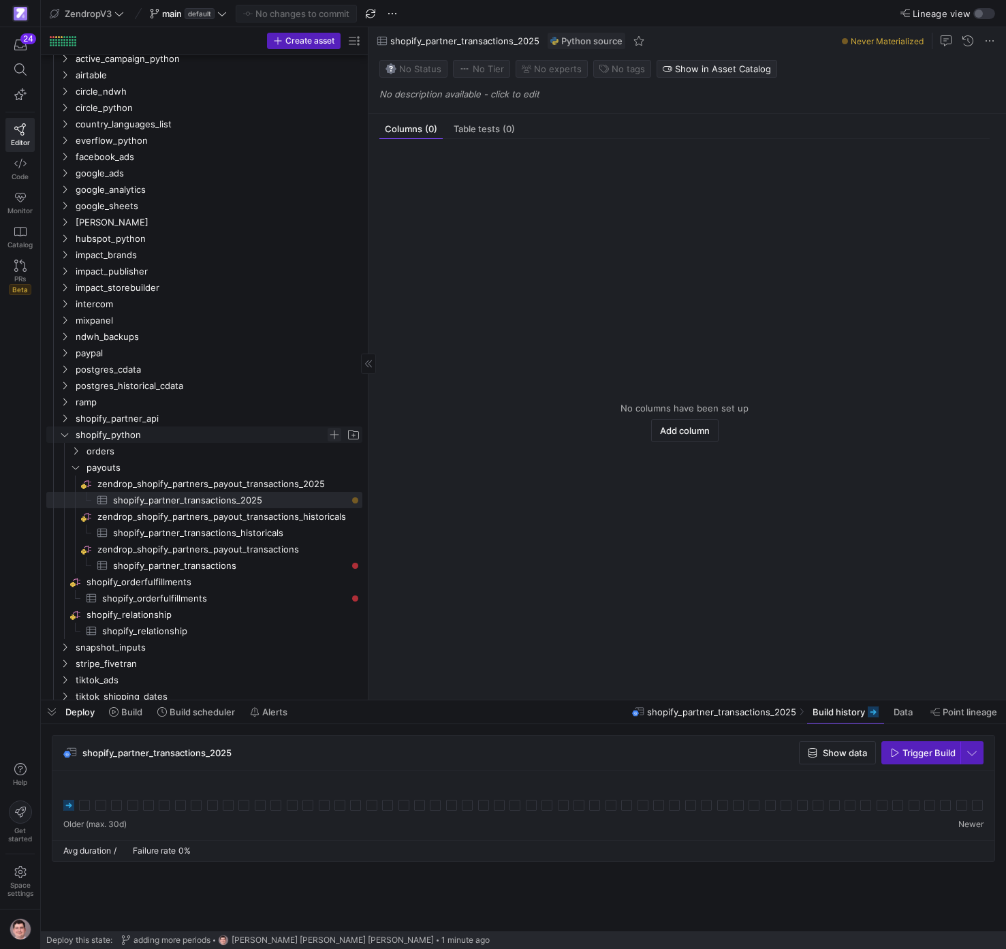
scroll to position [435, 0]
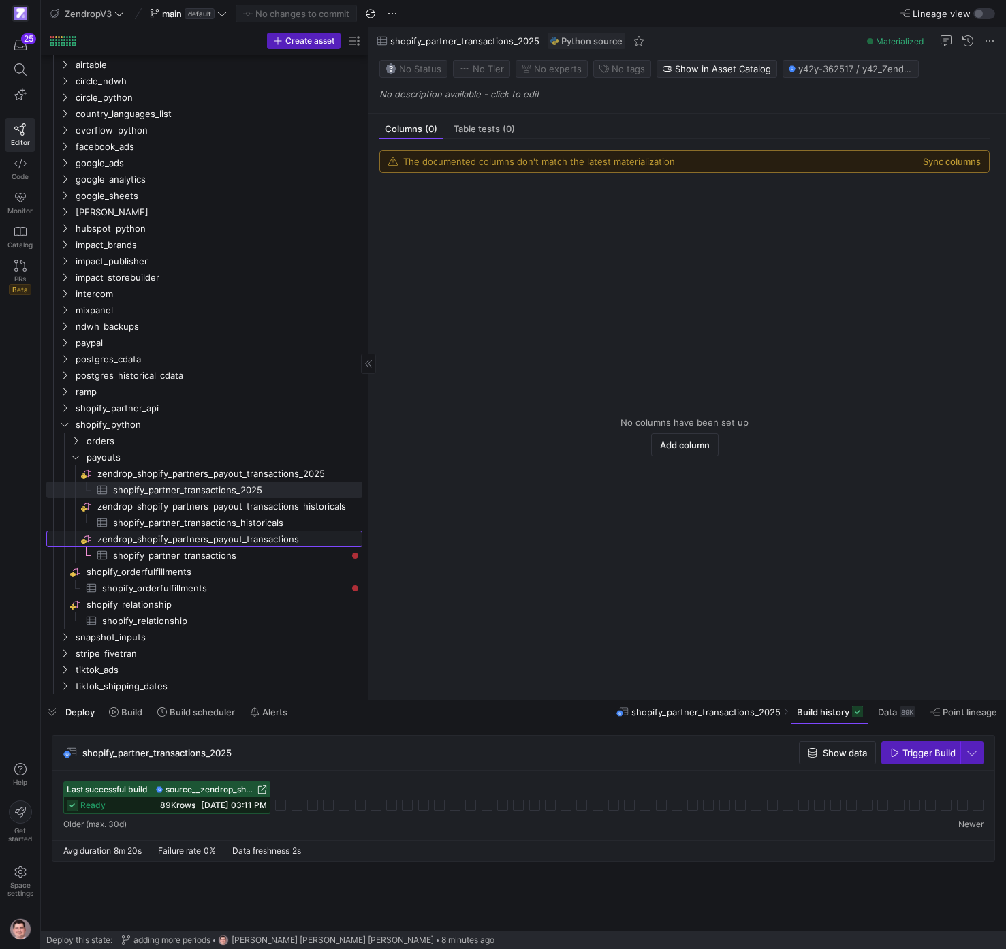
click at [294, 534] on span "zendrop_shopify_partners_payout_transactions​​​​​​​​" at bounding box center [228, 539] width 263 height 16
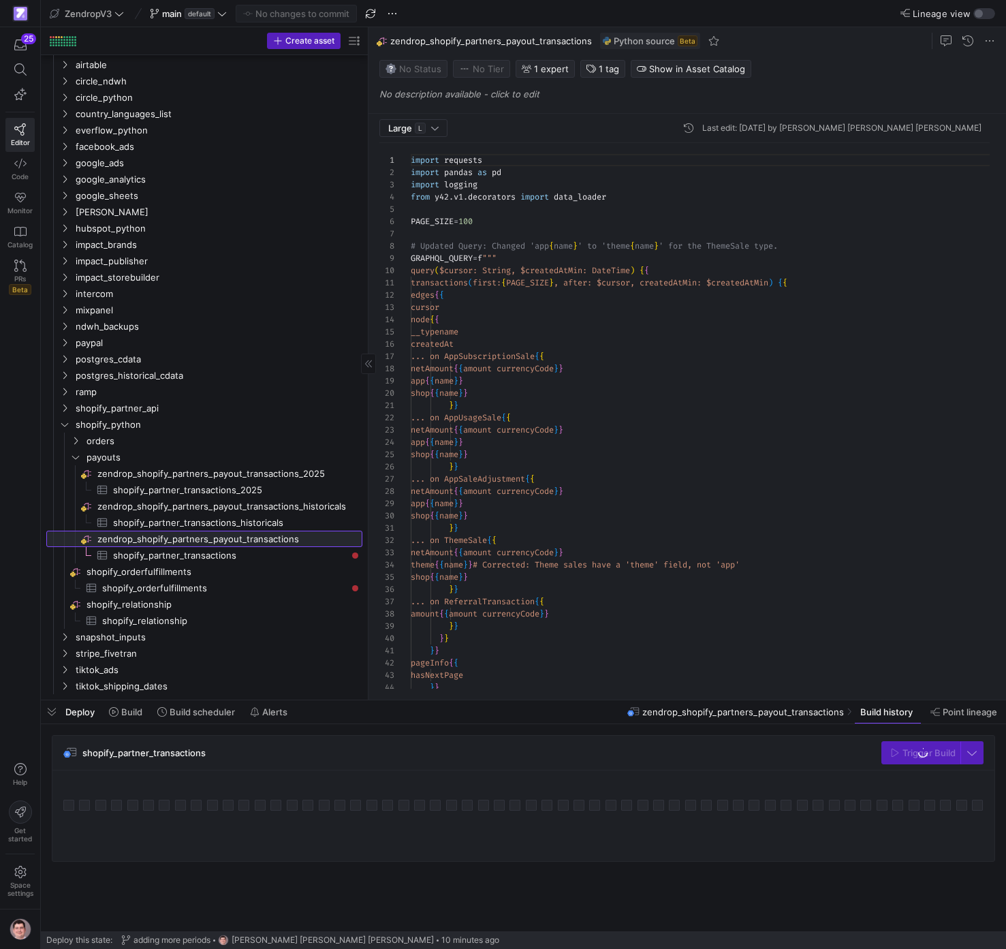
scroll to position [123, 0]
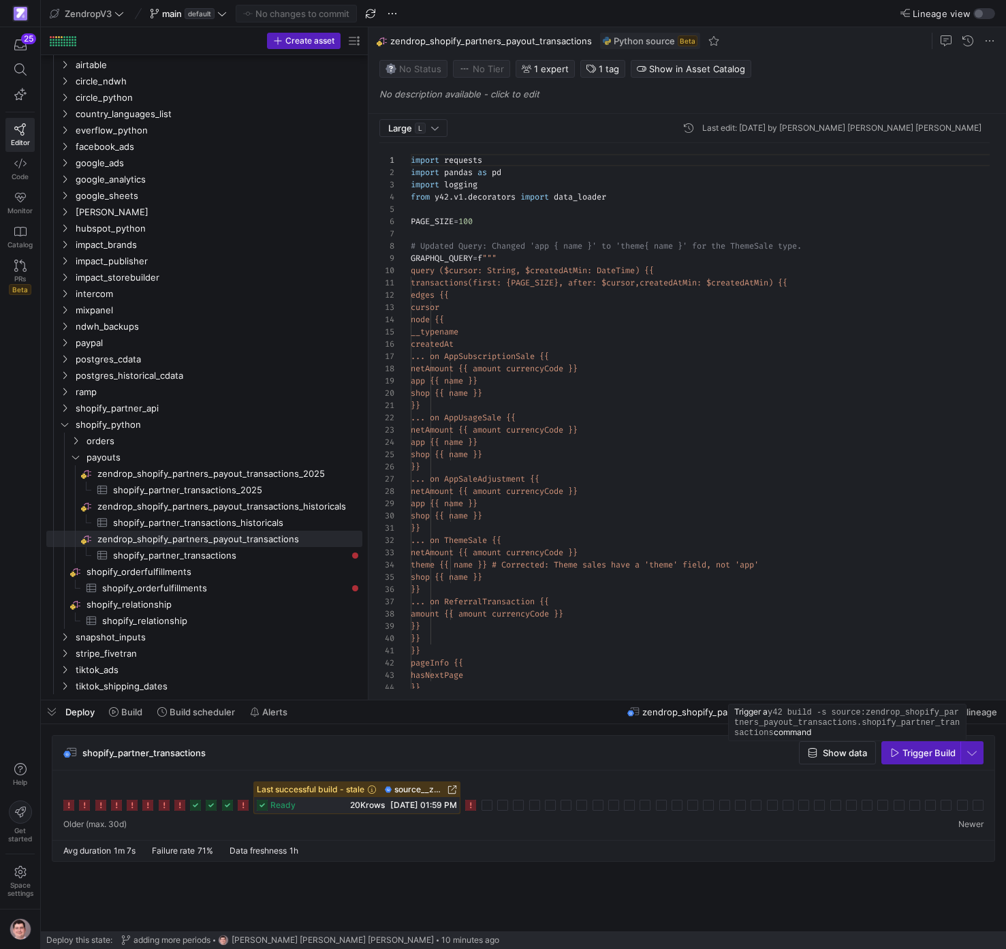
click at [912, 751] on span "Trigger Build" at bounding box center [929, 752] width 53 height 11
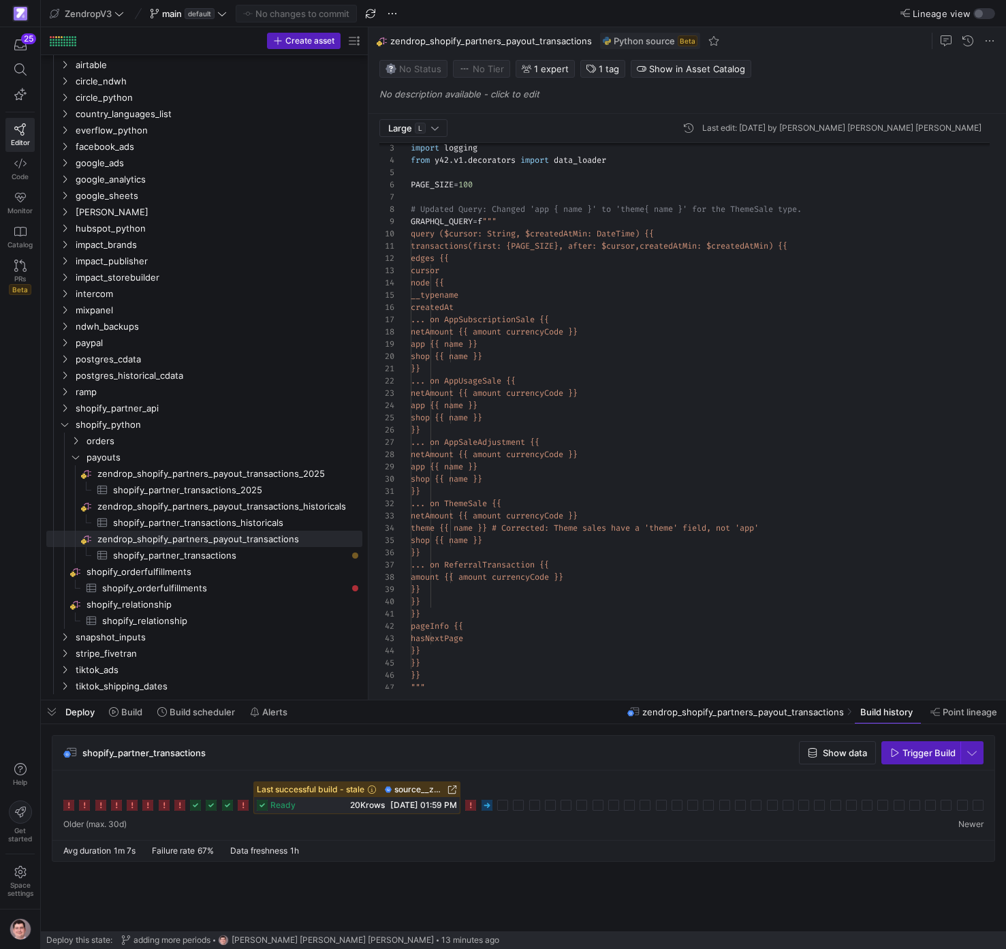
click at [489, 804] on rect at bounding box center [487, 805] width 11 height 11
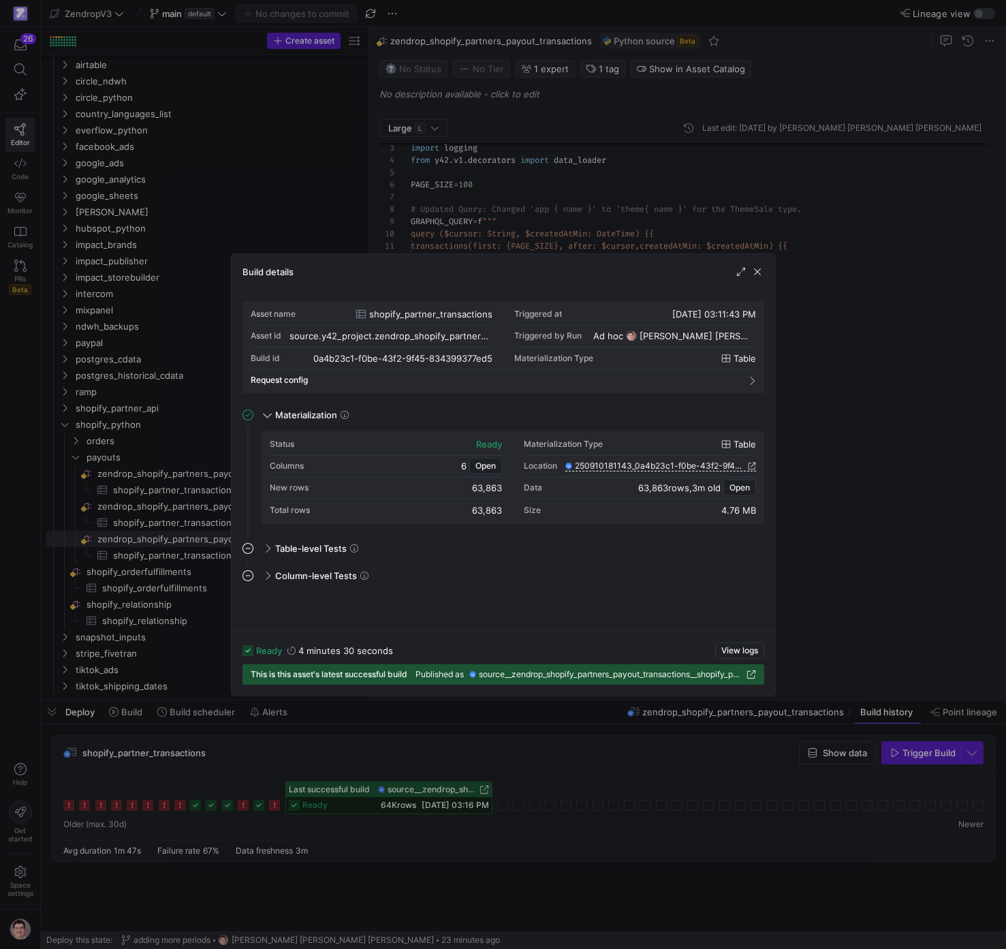
click at [526, 773] on div at bounding box center [503, 474] width 1006 height 949
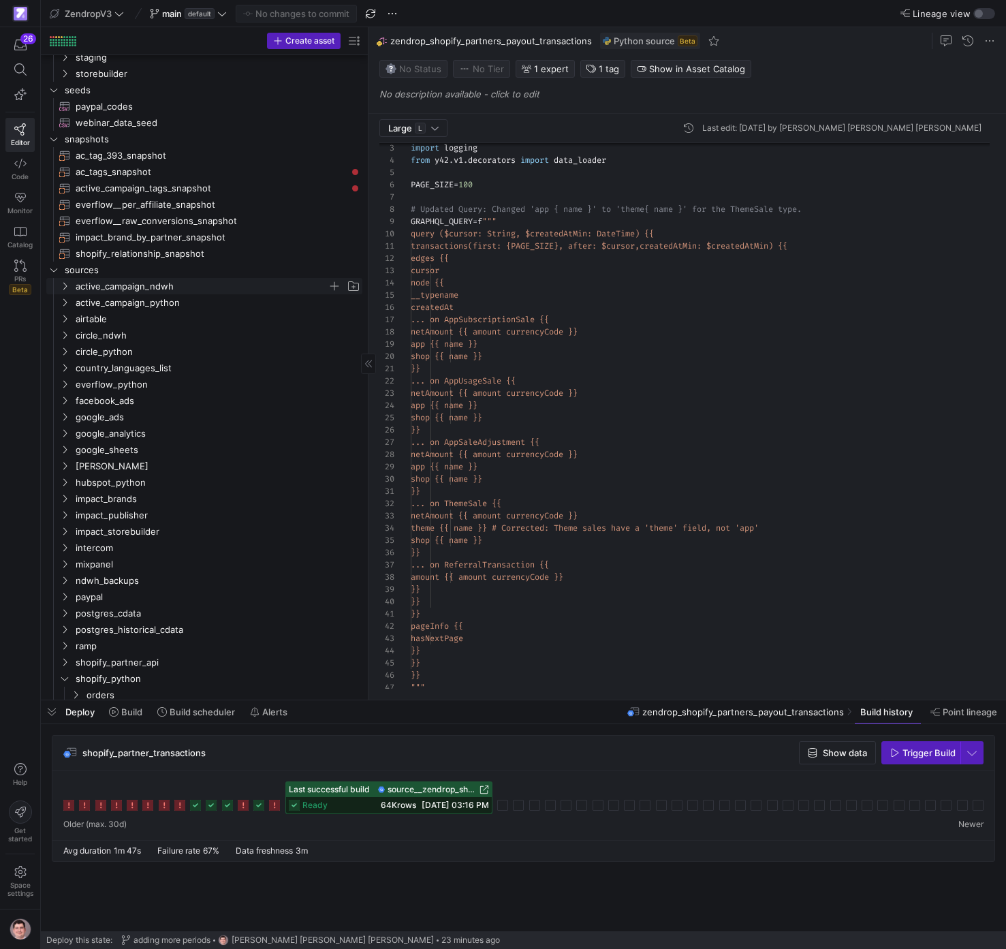
scroll to position [148, 0]
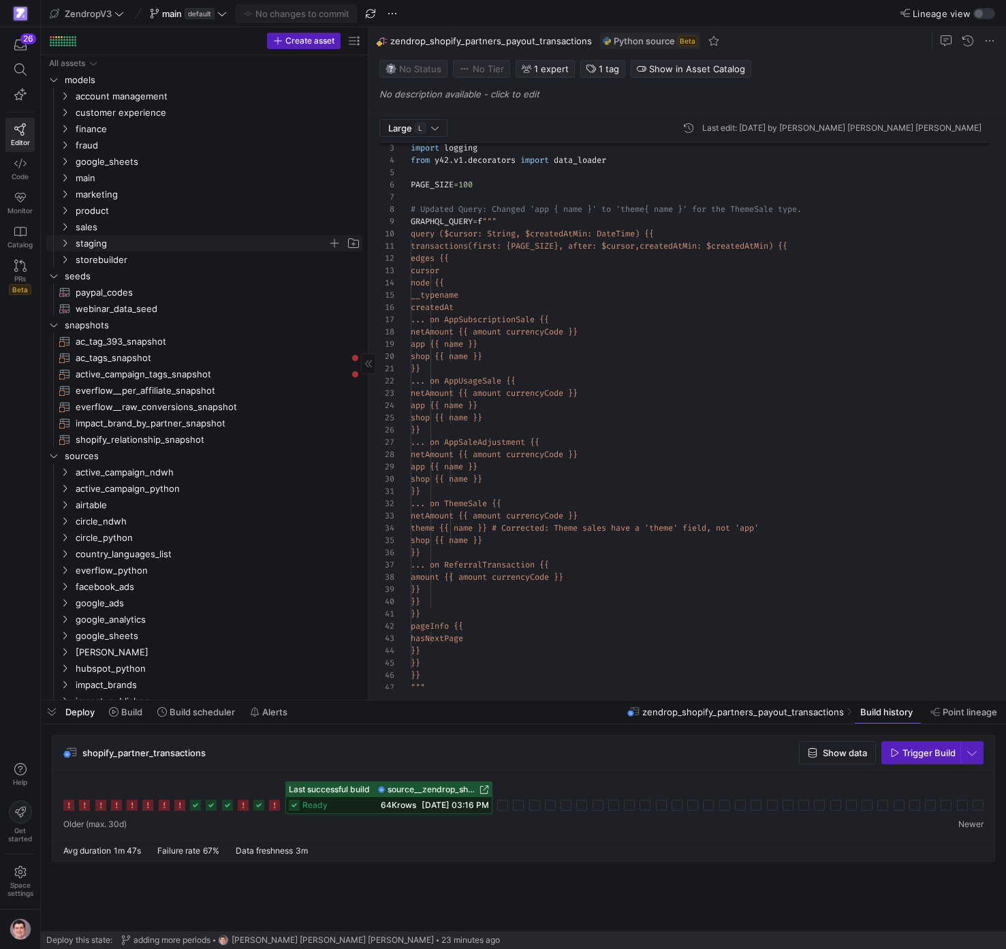
click at [198, 242] on span "staging" at bounding box center [202, 244] width 252 height 16
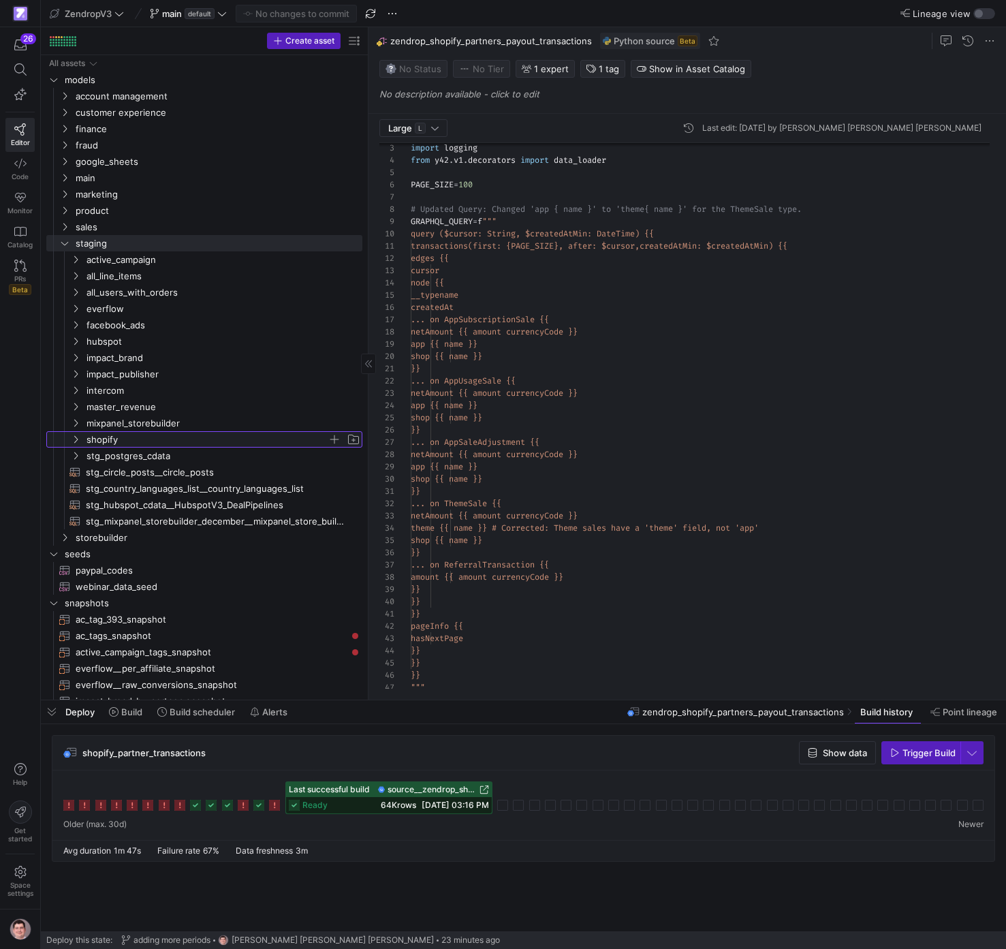
click at [147, 439] on span "shopify" at bounding box center [207, 440] width 241 height 16
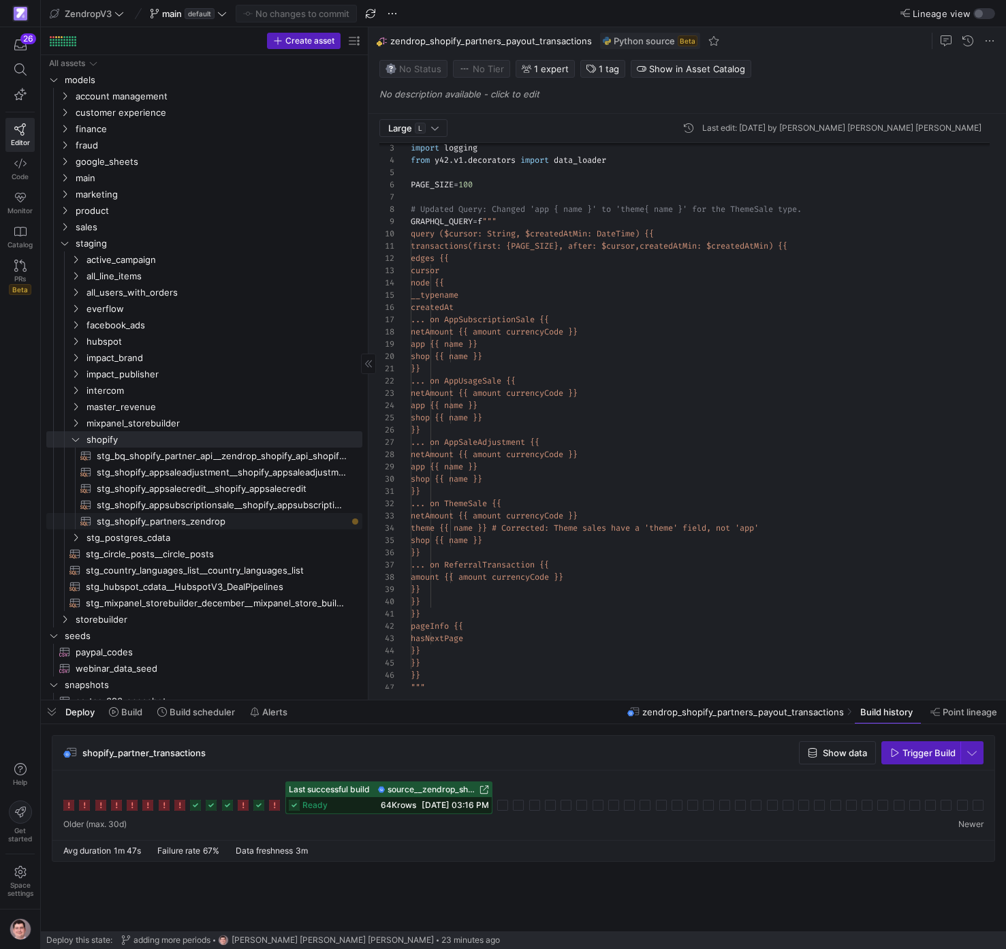
click at [261, 521] on span "stg_shopify_partners_zendrop​​​​​​​​​​" at bounding box center [222, 522] width 250 height 16
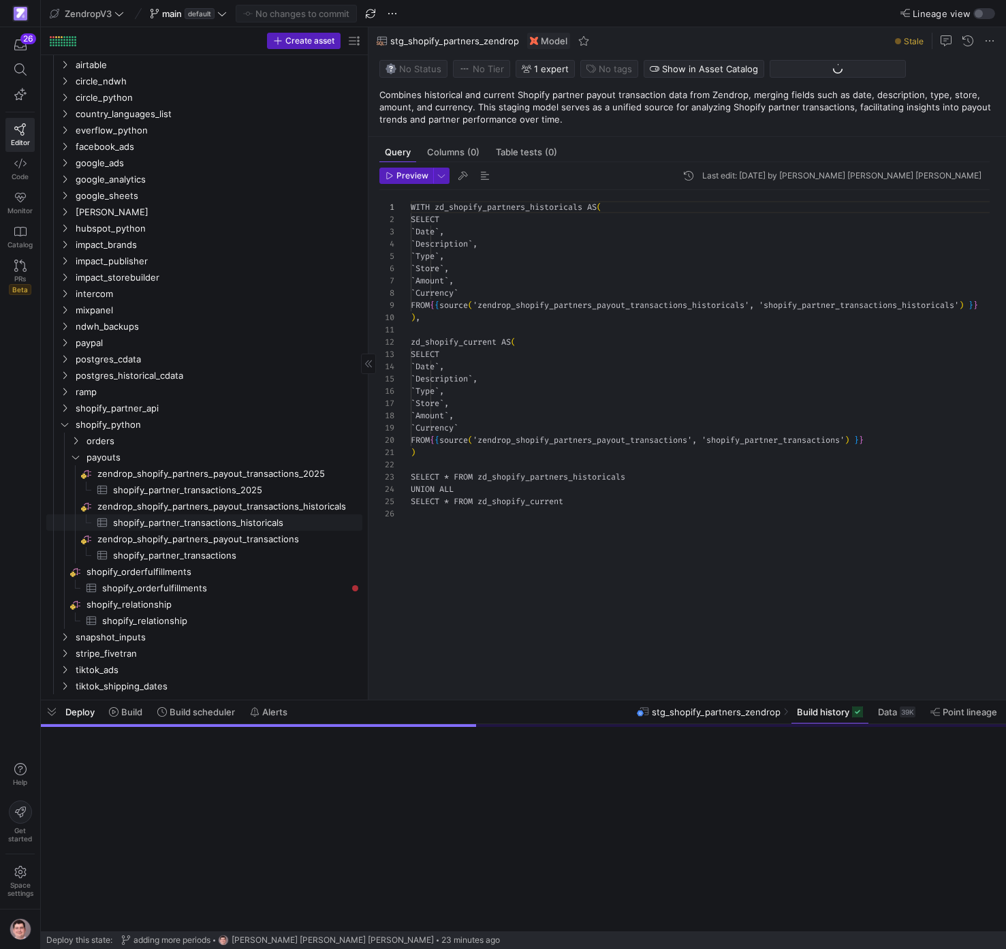
scroll to position [458, 0]
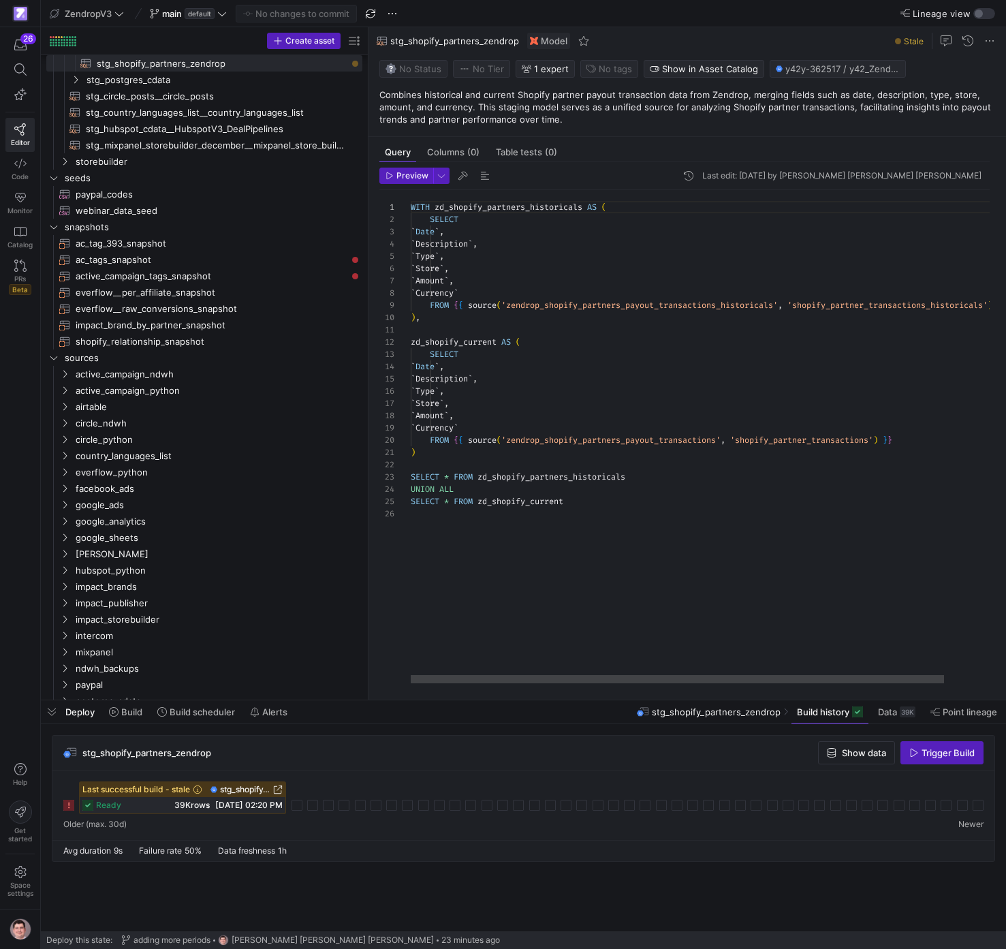
click at [986, 307] on div "WITH zd_shopify_partners_historicals AS ( SELECT ` Date ` , ` Description ` , `…" at bounding box center [732, 436] width 642 height 493
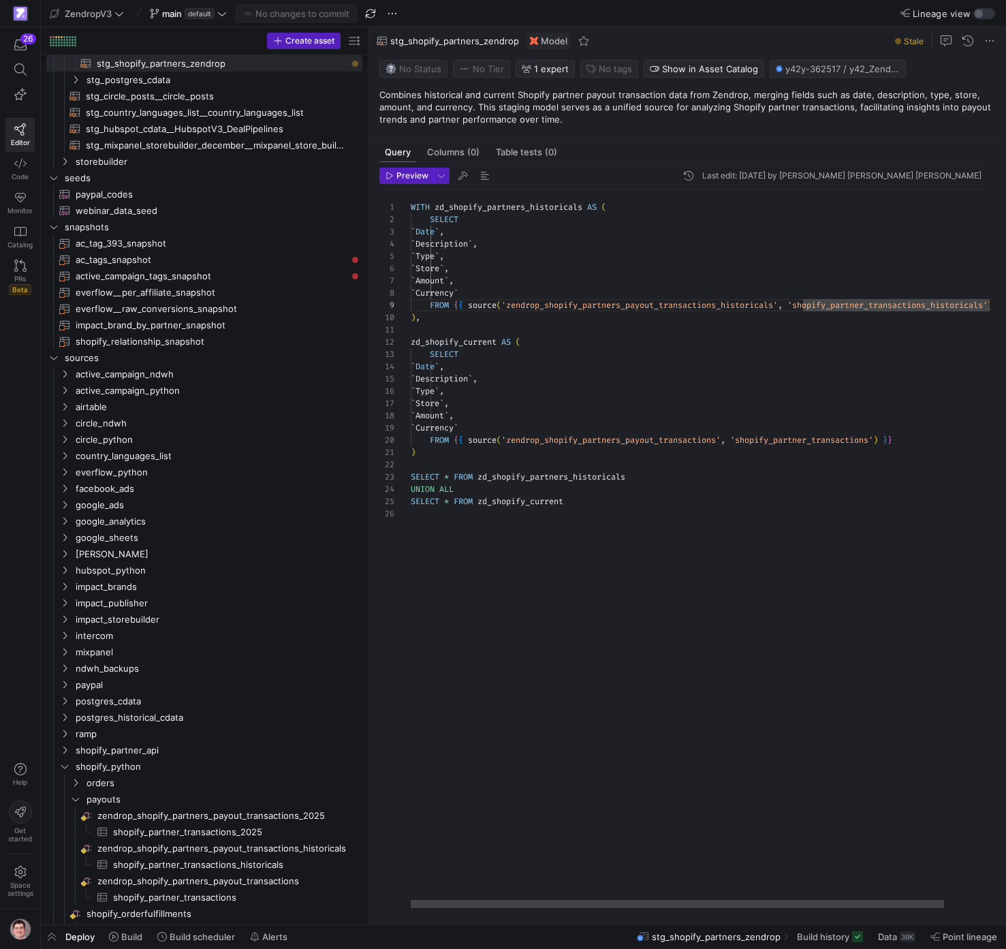
click at [986, 307] on div "WITH zd_shopify_partners_historicals AS ( SELECT ` Date ` , ` Description ` , `…" at bounding box center [732, 549] width 642 height 718
click at [463, 315] on div "WITH zd_shopify_partners_historicals AS ( SELECT ` Date ` , ` Description ` , `…" at bounding box center [732, 549] width 642 height 718
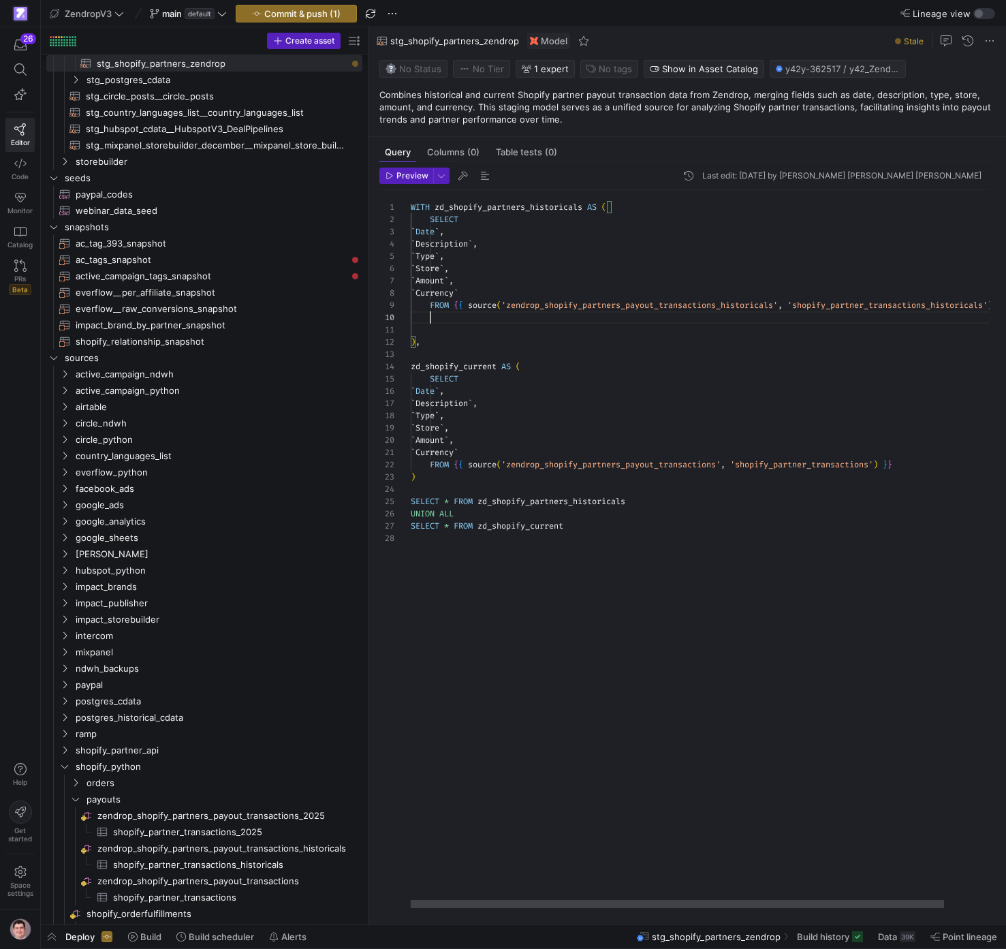
scroll to position [110, 20]
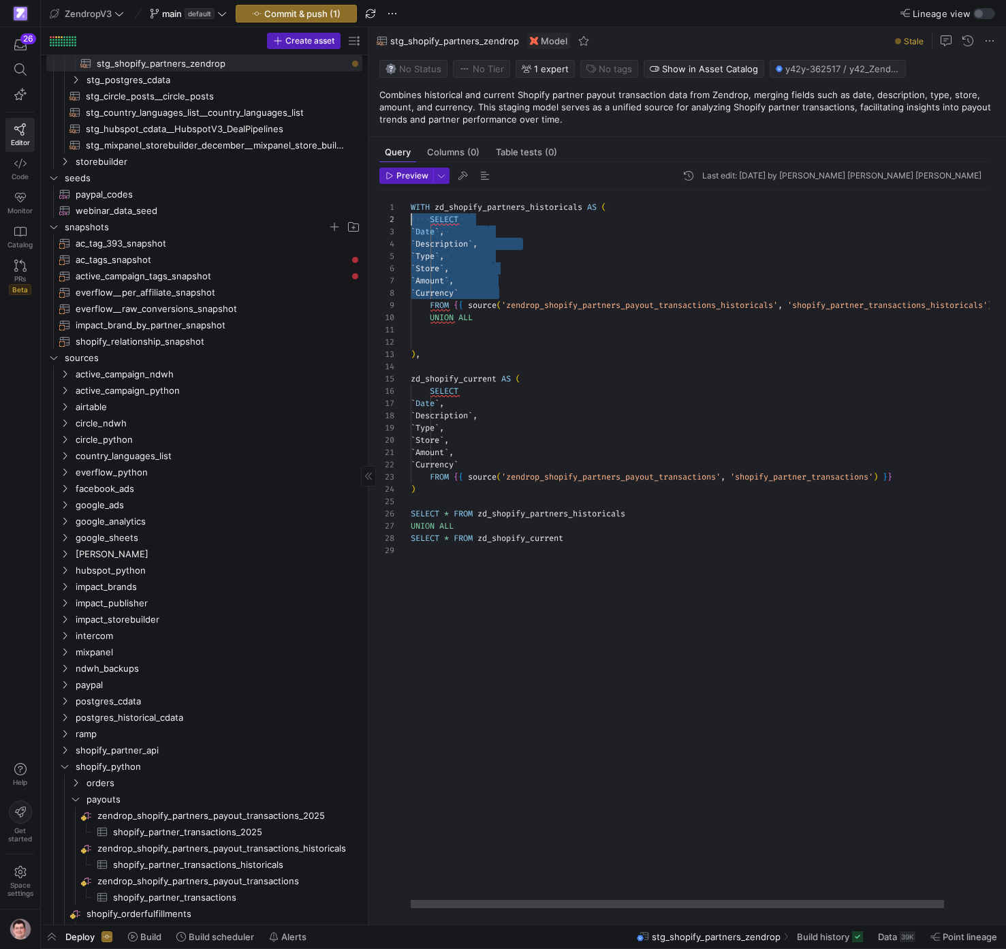
drag, startPoint x: 516, startPoint y: 292, endPoint x: 323, endPoint y: 221, distance: 205.8
click at [411, 221] on div "WITH zd_shopify_partners_historicals AS ( SELECT ` Date ` , ` Description ` , `…" at bounding box center [732, 549] width 642 height 718
click at [429, 326] on div "WITH zd_shopify_partners_historicals AS ( SELECT ` Date ` , ` Description ` , `…" at bounding box center [732, 549] width 642 height 718
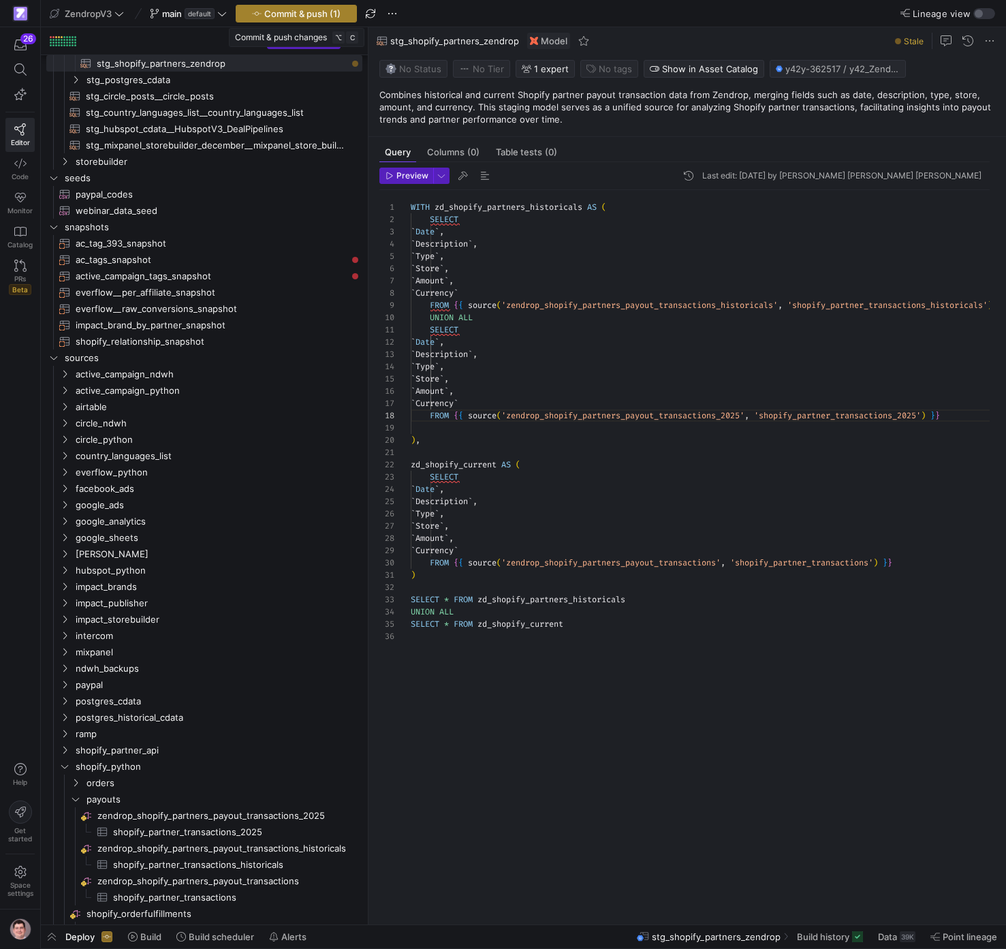
click at [292, 12] on span "Commit & push (1)" at bounding box center [302, 13] width 76 height 11
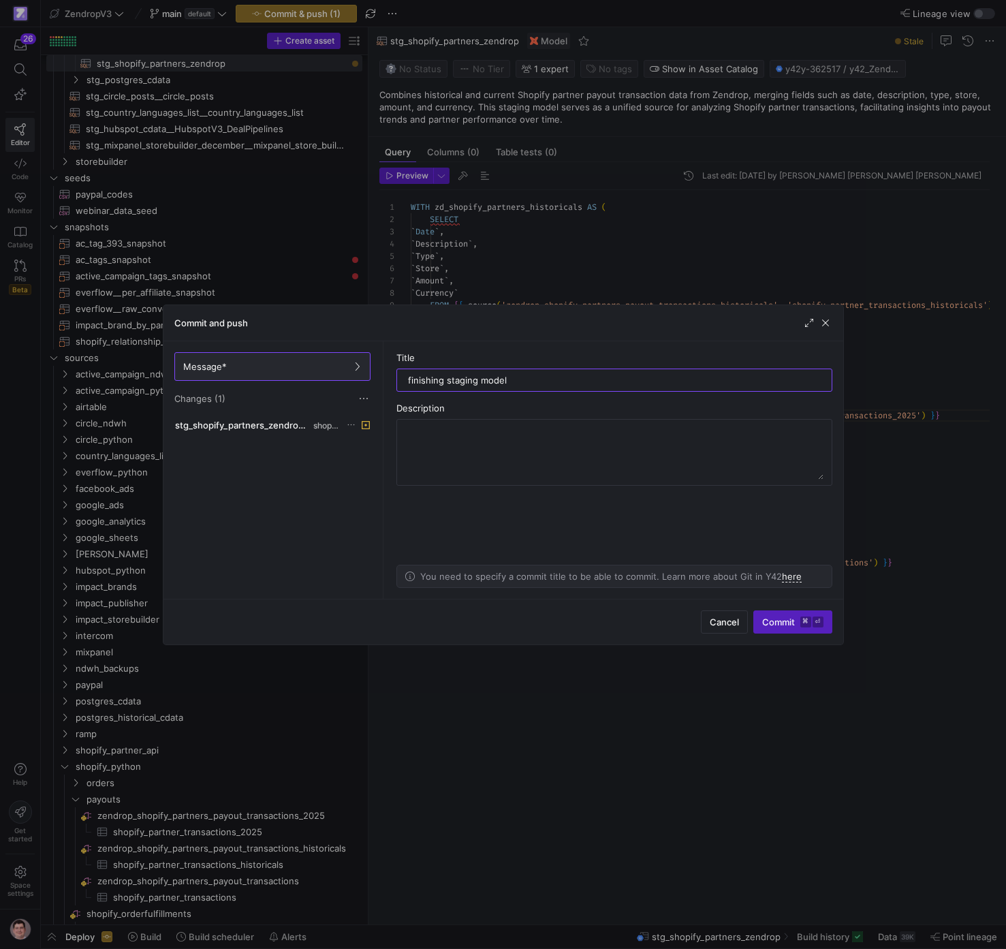
type input "finishing staging model"
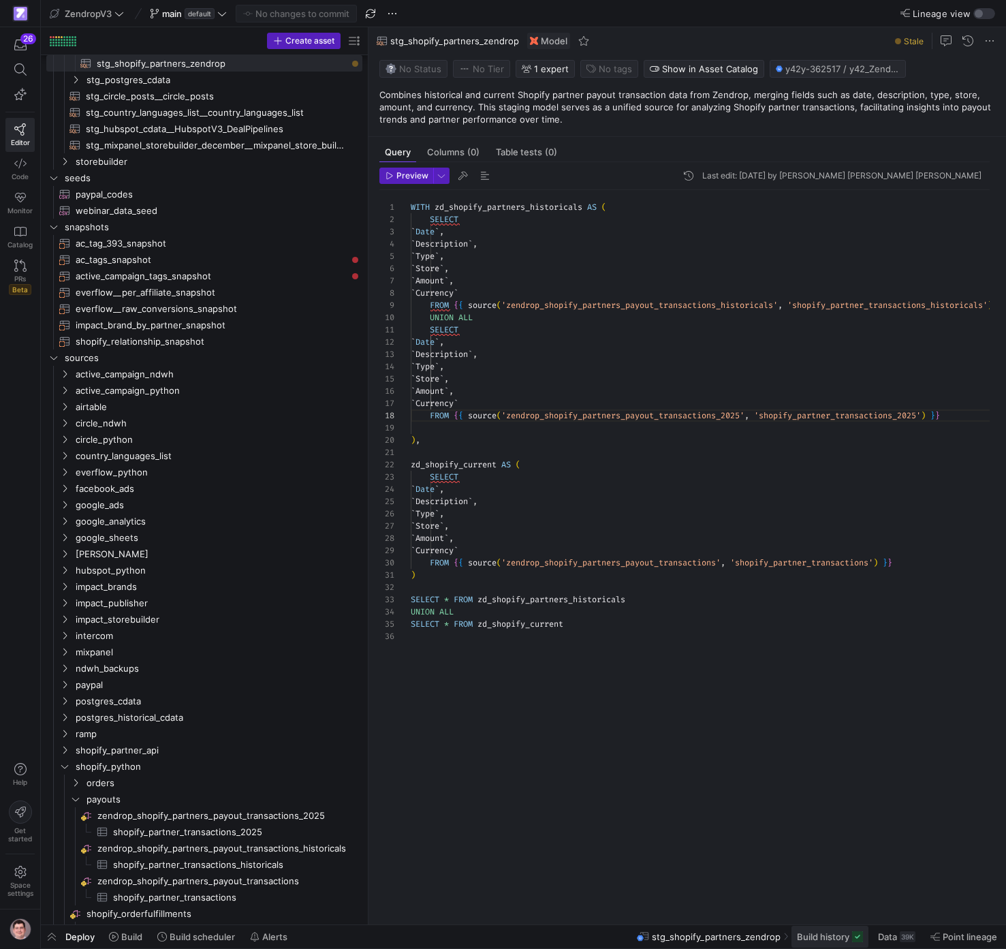
click at [836, 941] on span "Build history" at bounding box center [823, 936] width 52 height 11
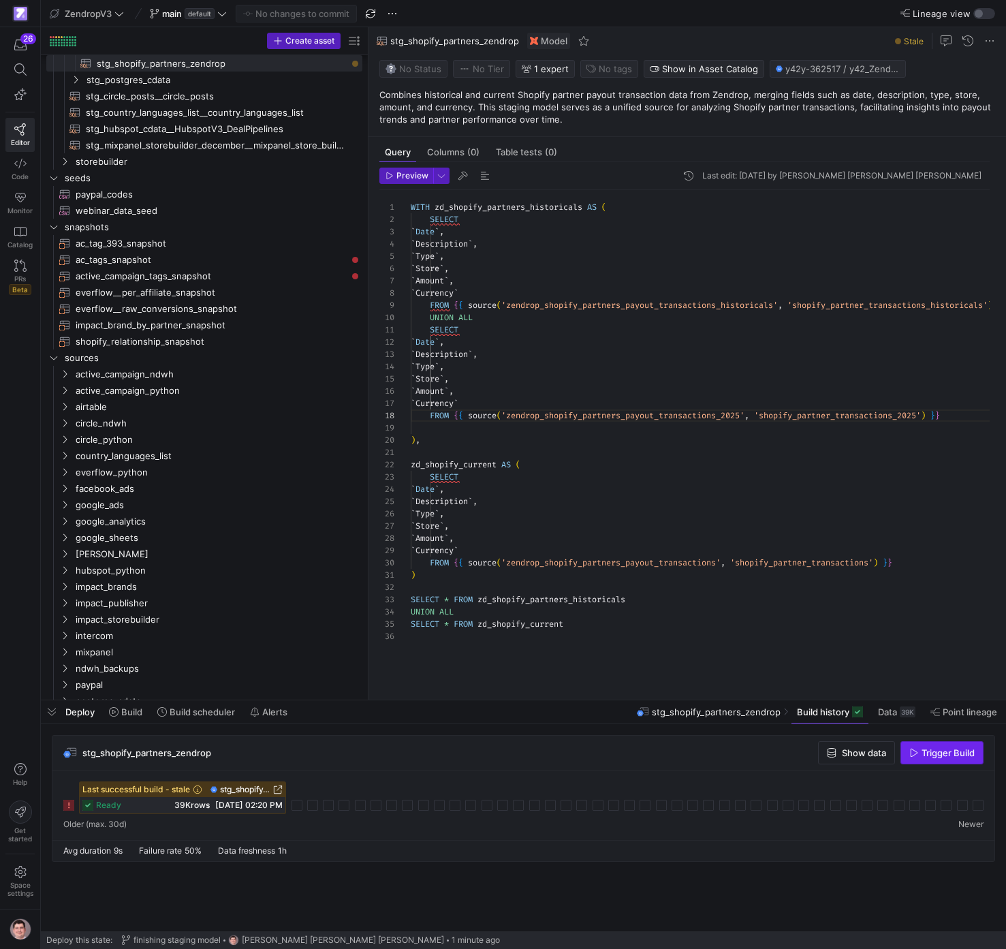
click at [930, 747] on span "Trigger Build" at bounding box center [948, 752] width 53 height 11
click at [257, 789] on span "stg_shopify_partners_zendrop" at bounding box center [242, 790] width 89 height 10
